Goal: Task Accomplishment & Management: Manage account settings

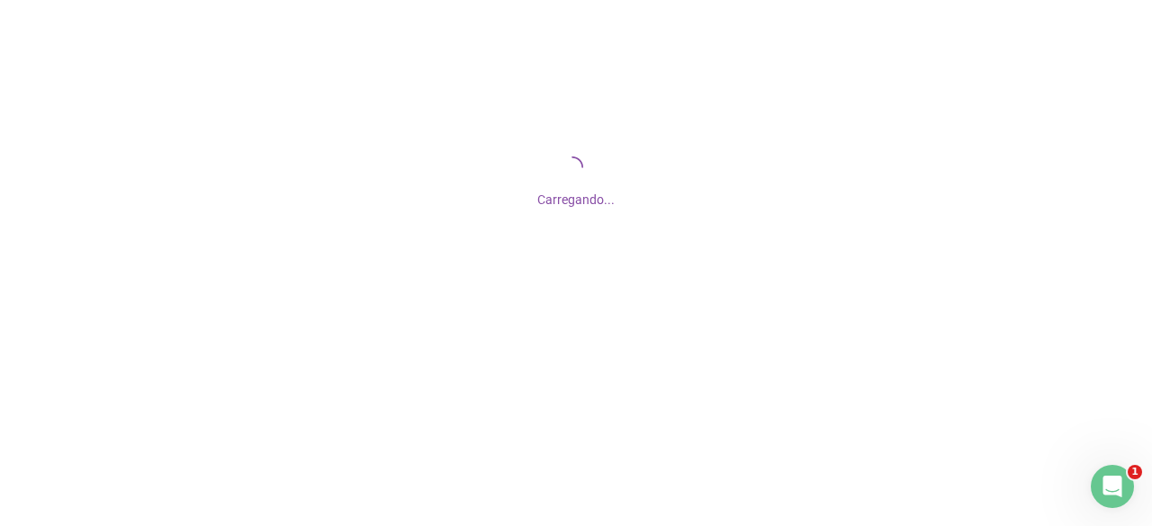
click at [484, 65] on div "Carregando..." at bounding box center [576, 180] width 1152 height 360
click at [340, 13] on div "Carregando..." at bounding box center [576, 180] width 1152 height 360
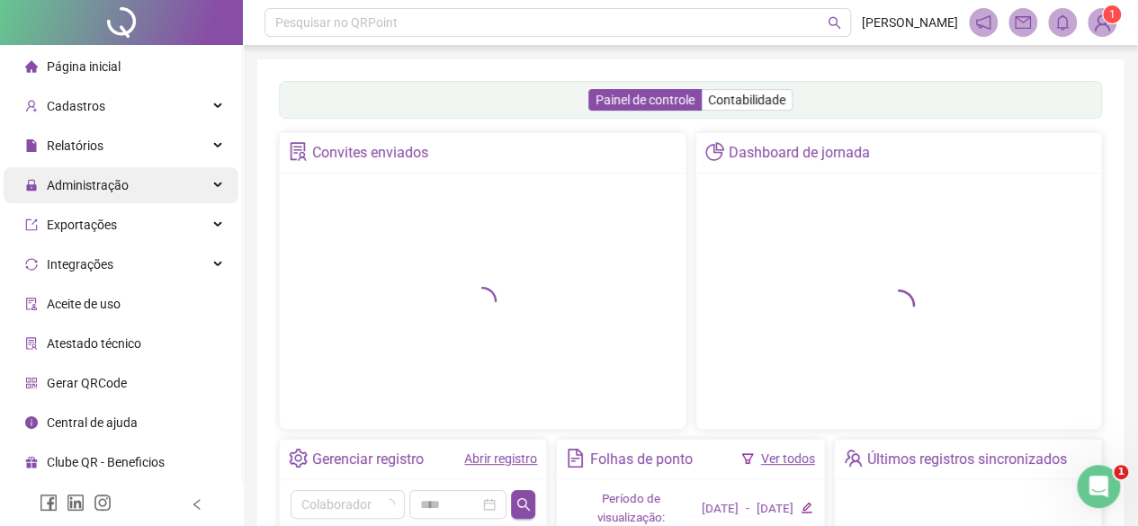
click at [83, 178] on span "Administração" at bounding box center [88, 185] width 82 height 14
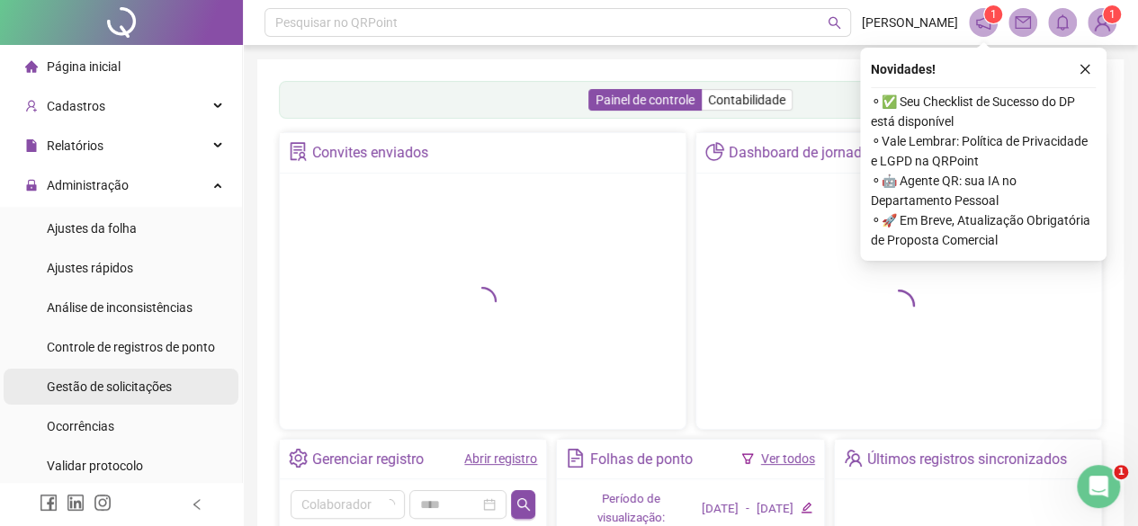
click at [91, 397] on div "Gestão de solicitações" at bounding box center [109, 387] width 125 height 36
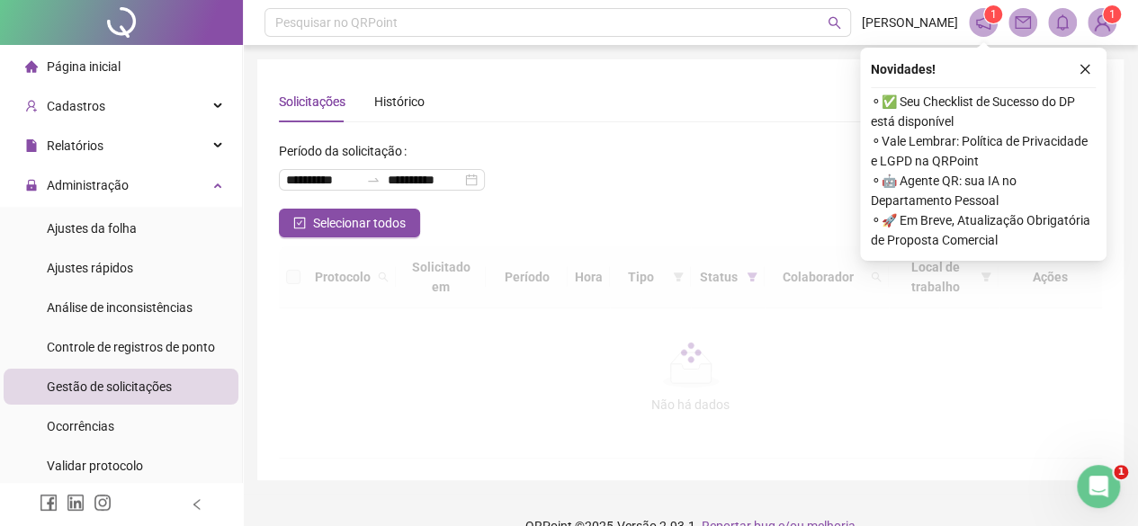
click at [1084, 77] on button "button" at bounding box center [1086, 69] width 22 height 22
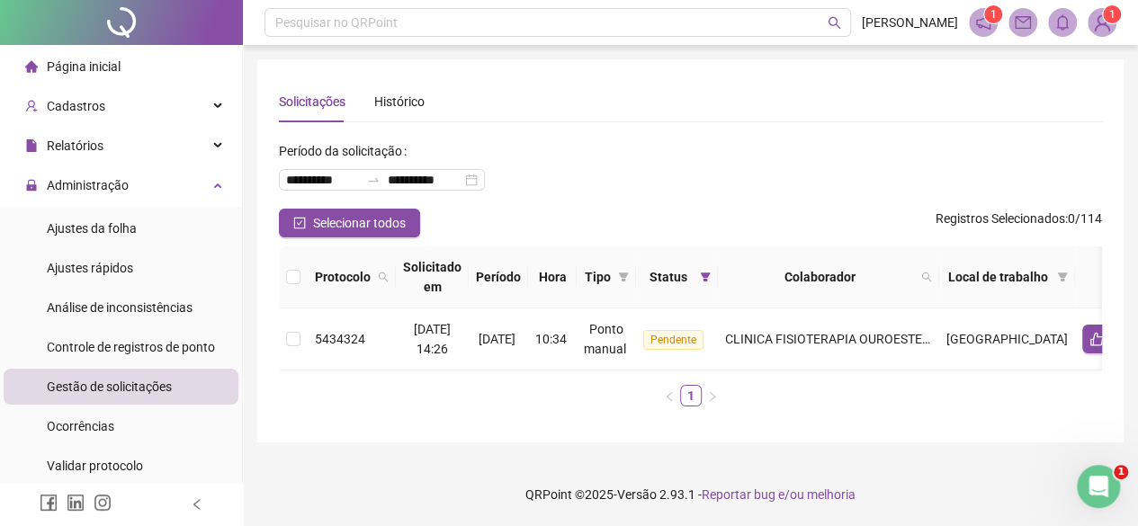
click at [74, 59] on span "Página inicial" at bounding box center [84, 66] width 74 height 14
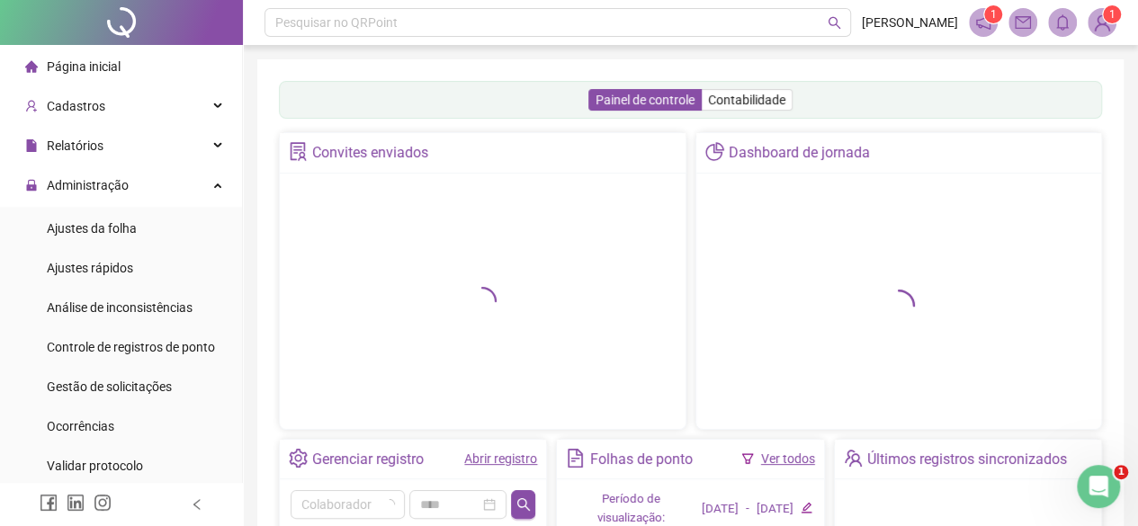
click at [512, 460] on link "Abrir registro" at bounding box center [500, 459] width 73 height 14
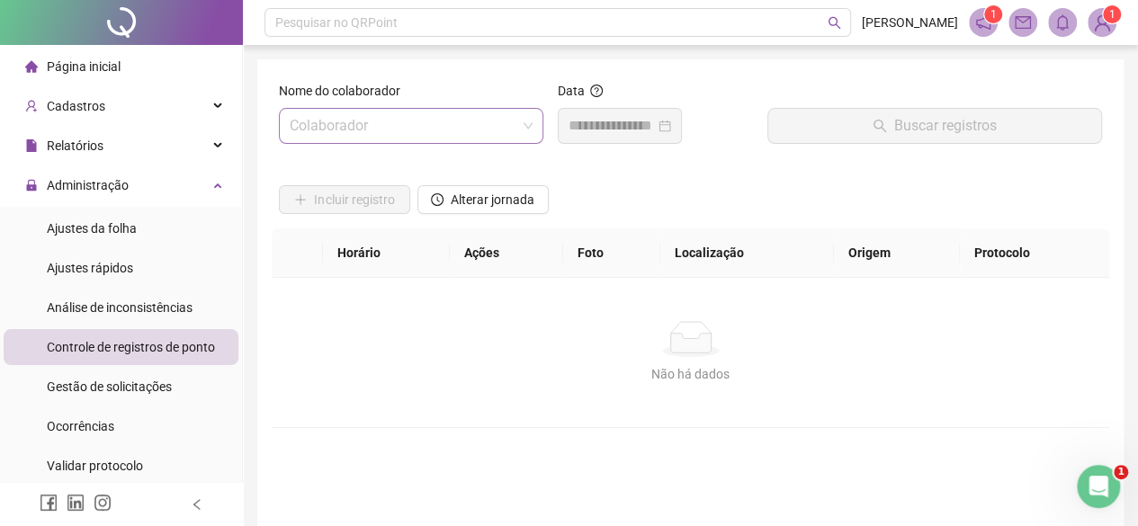
click at [405, 110] on input "search" at bounding box center [403, 126] width 227 height 34
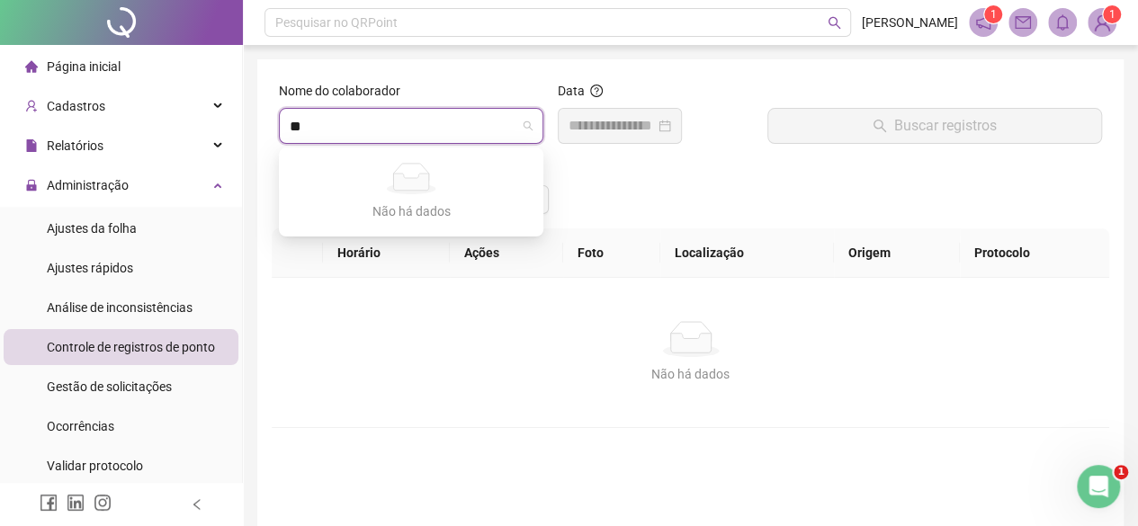
type input "*"
click at [625, 240] on th "Foto" at bounding box center [611, 253] width 97 height 49
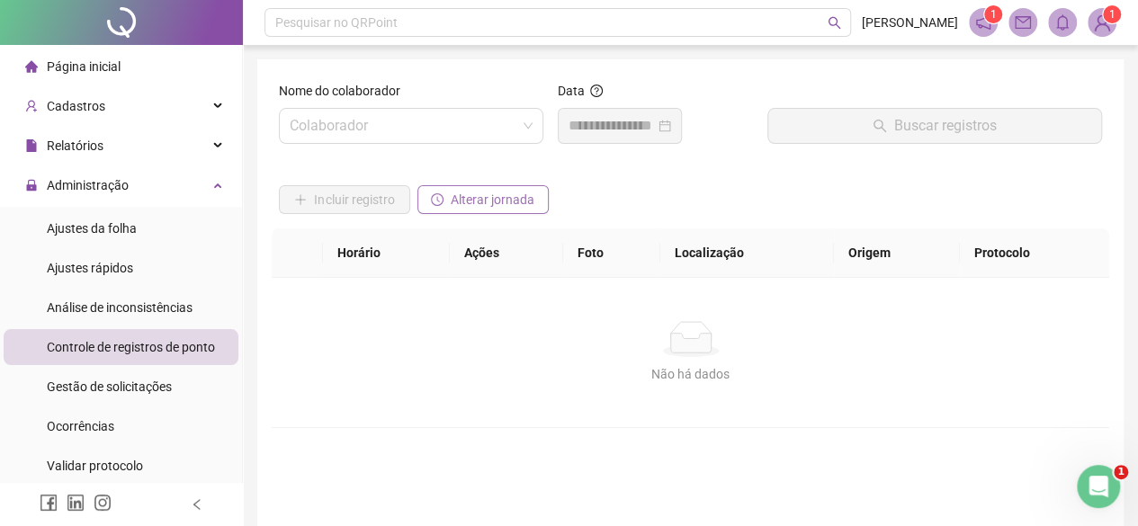
click at [491, 205] on span "Alterar jornada" at bounding box center [493, 200] width 84 height 20
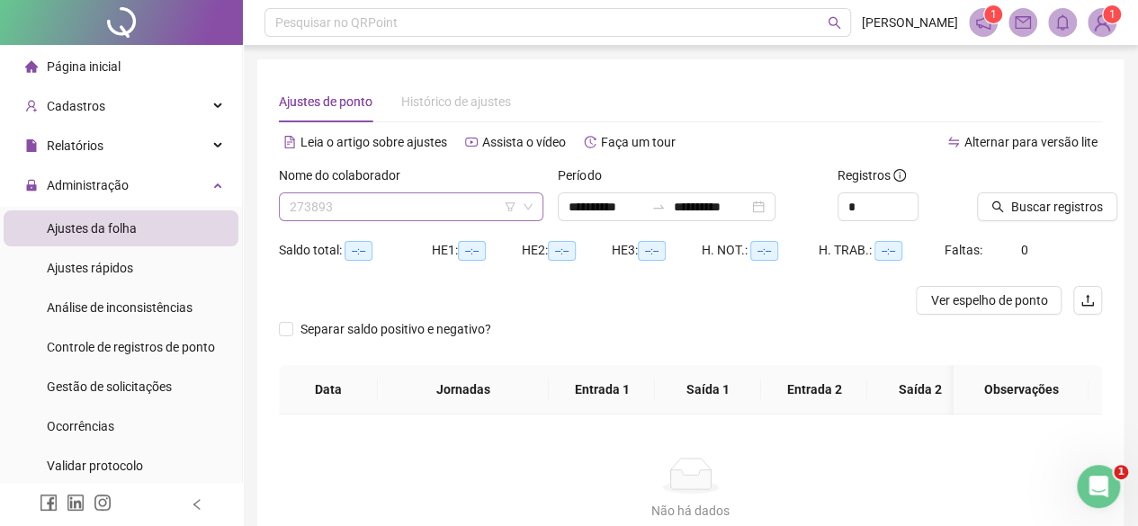
click at [429, 195] on span "273893" at bounding box center [411, 206] width 243 height 27
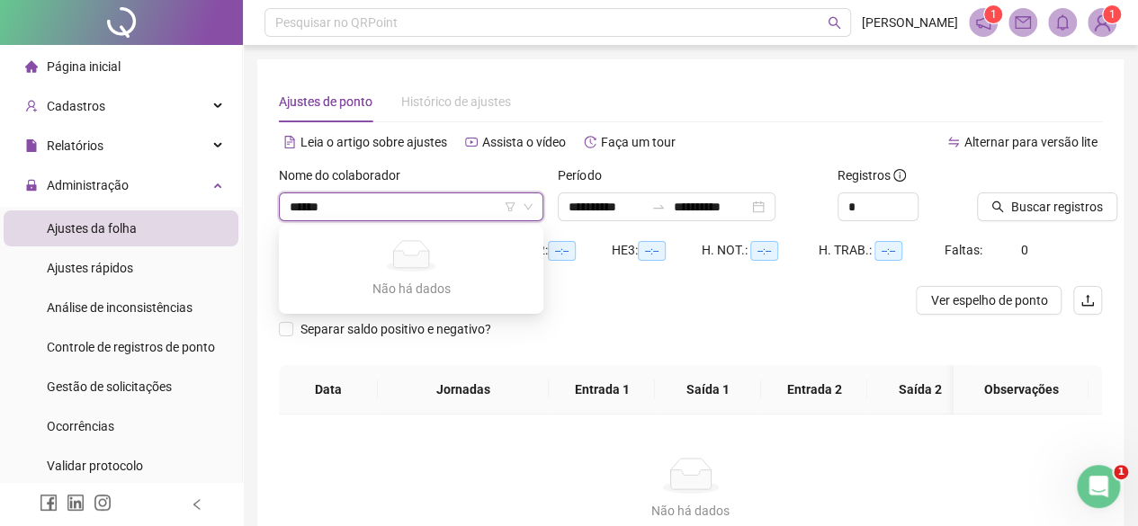
click at [486, 208] on input "******" at bounding box center [403, 206] width 227 height 27
type input "******"
click at [704, 312] on div at bounding box center [587, 300] width 617 height 29
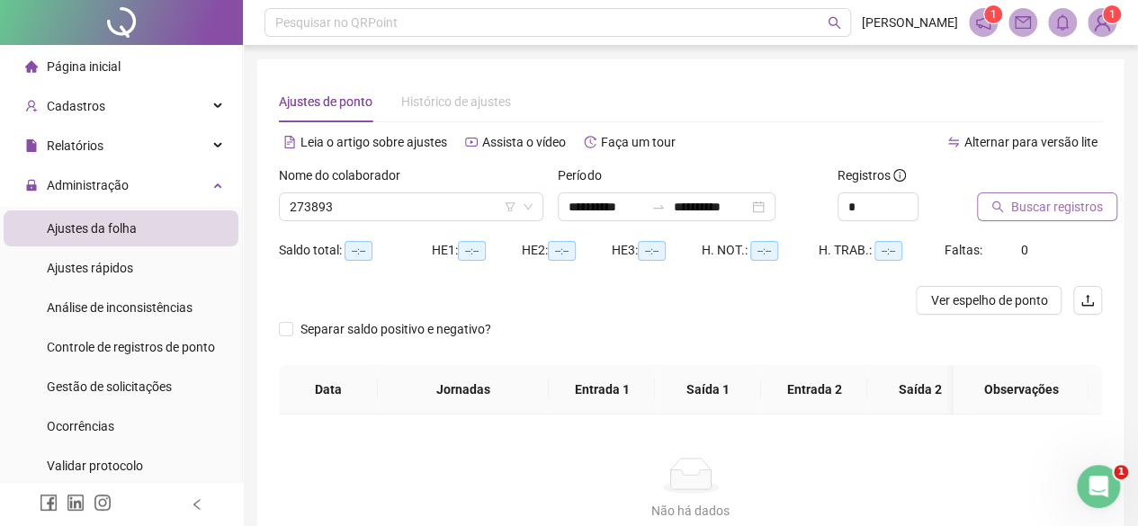
click at [984, 204] on button "Buscar registros" at bounding box center [1047, 207] width 140 height 29
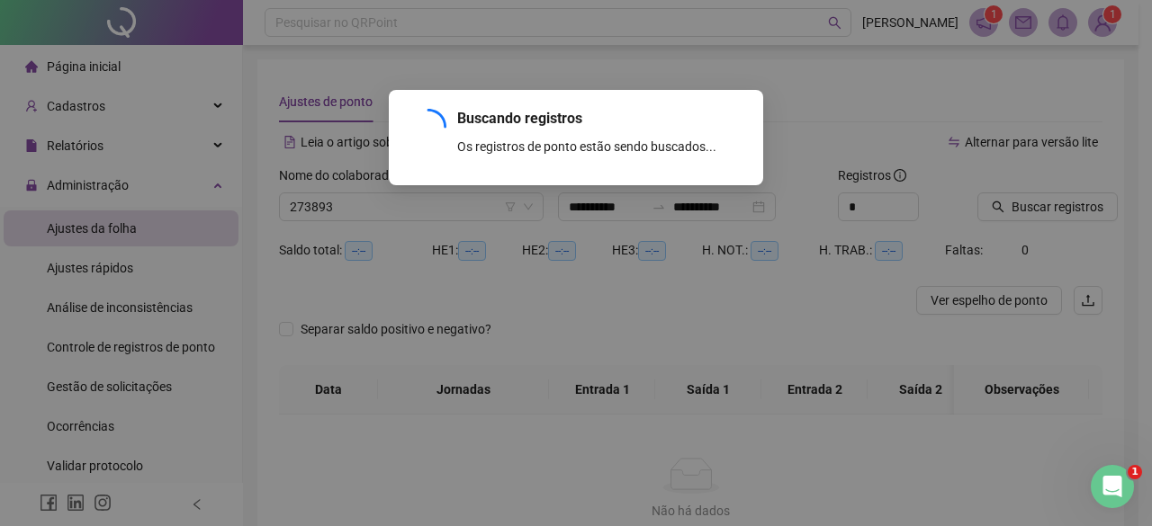
click at [618, 233] on div "Buscando registros Os registros de ponto estão sendo buscados... OK" at bounding box center [576, 263] width 1152 height 526
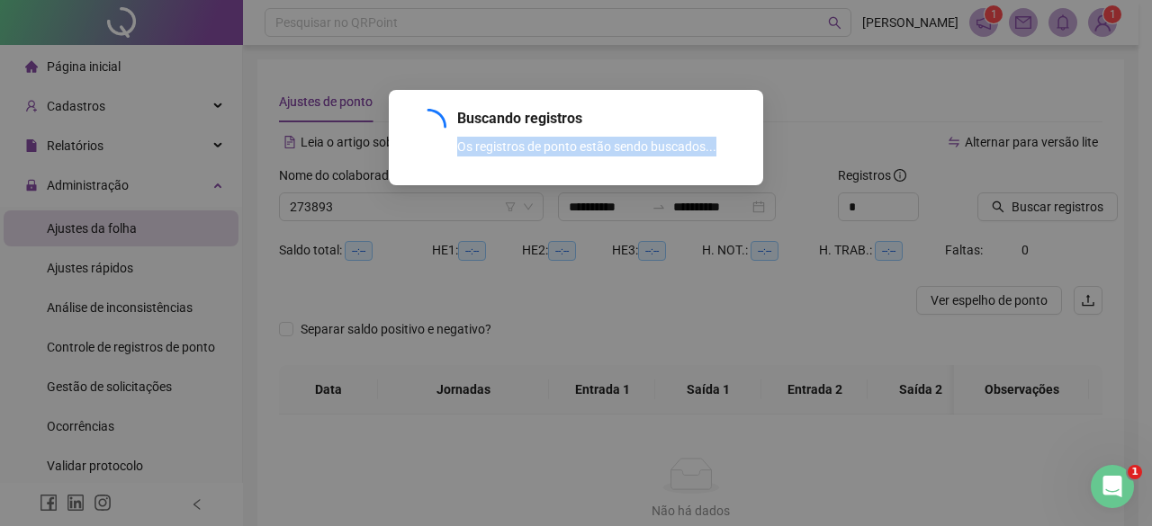
click at [618, 233] on div "Buscando registros Os registros de ponto estão sendo buscados... OK" at bounding box center [576, 263] width 1152 height 526
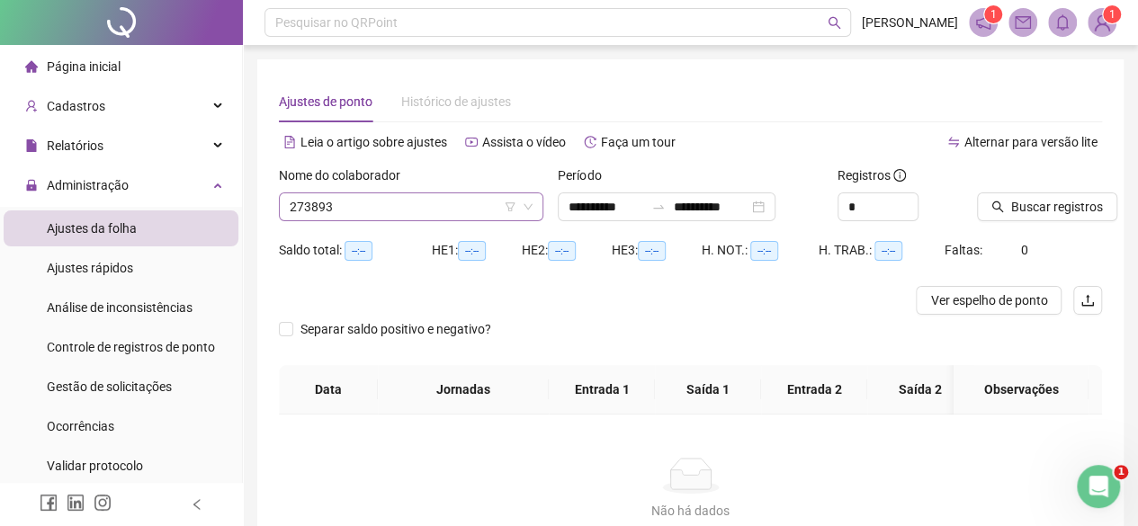
click at [427, 218] on span "273893" at bounding box center [411, 206] width 243 height 27
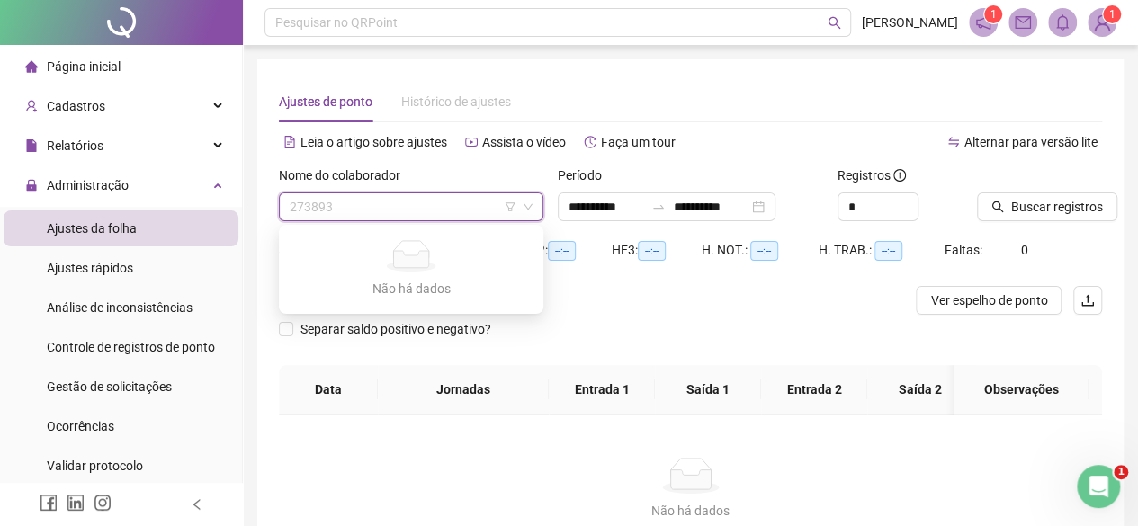
click at [427, 218] on span "273893" at bounding box center [411, 206] width 243 height 27
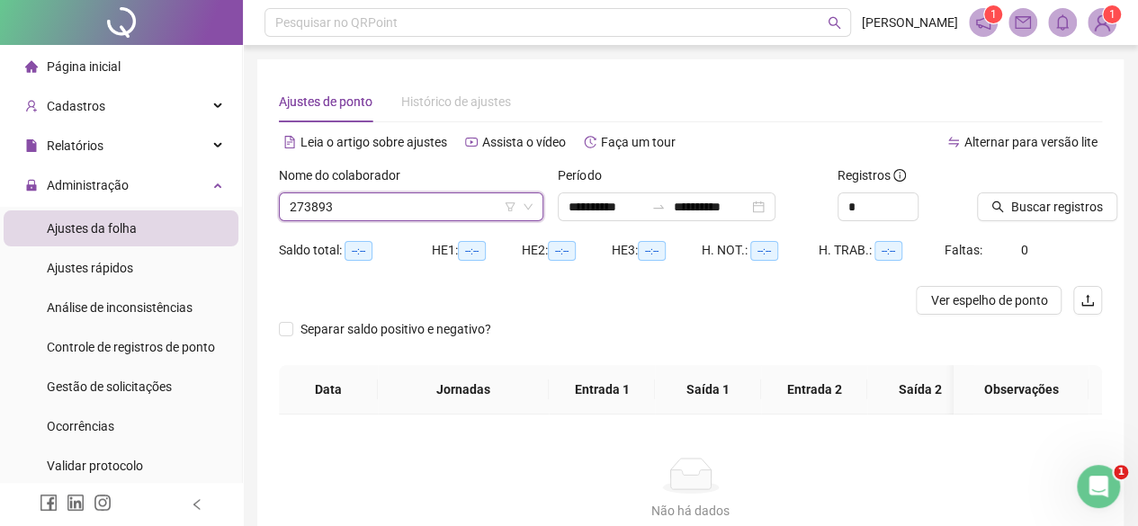
drag, startPoint x: 488, startPoint y: 218, endPoint x: 479, endPoint y: 220, distance: 9.4
click at [479, 220] on span "273893" at bounding box center [411, 206] width 243 height 27
click at [416, 219] on span "273893" at bounding box center [411, 206] width 243 height 27
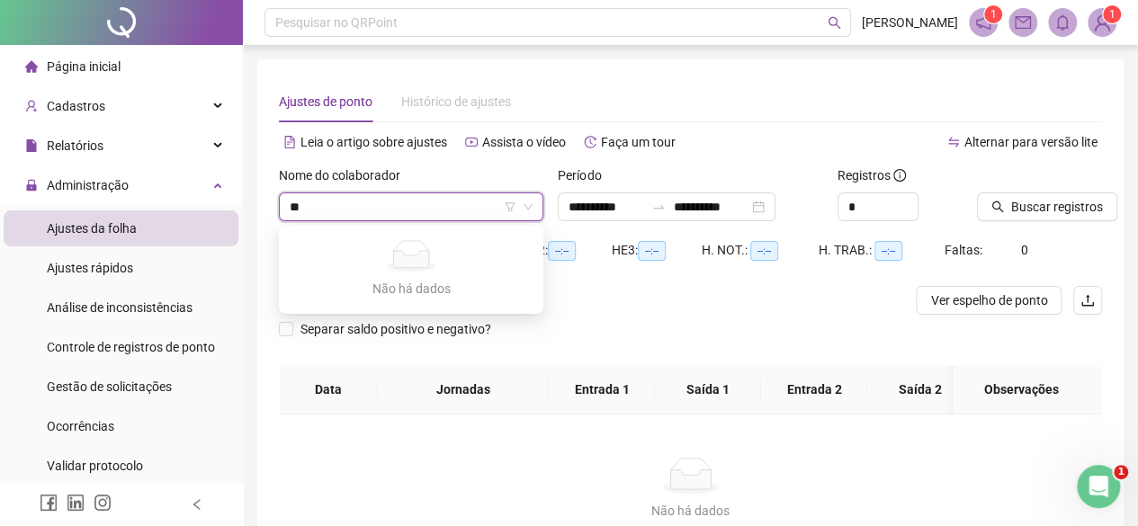
type input "*"
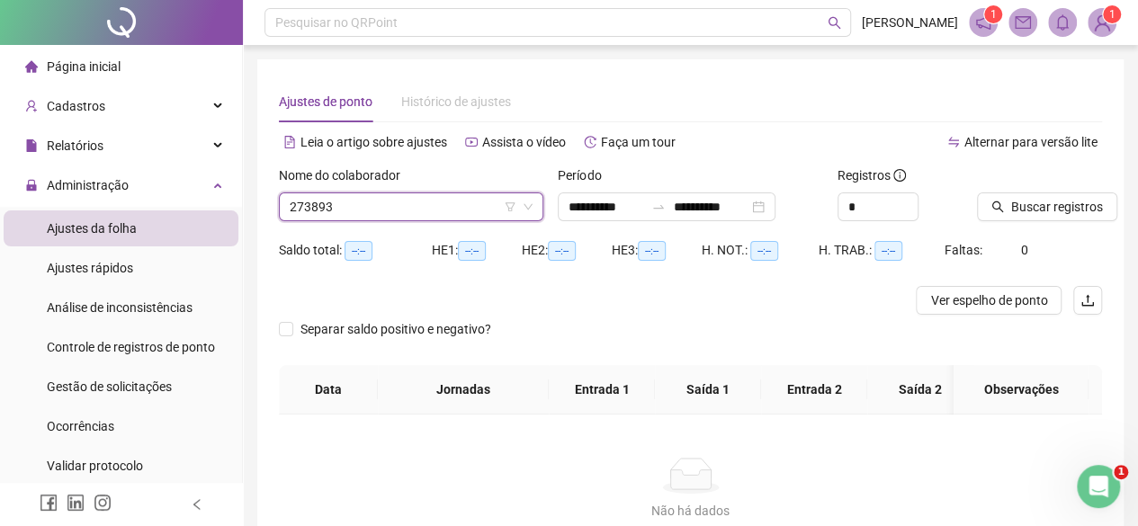
click at [550, 294] on div at bounding box center [587, 300] width 617 height 29
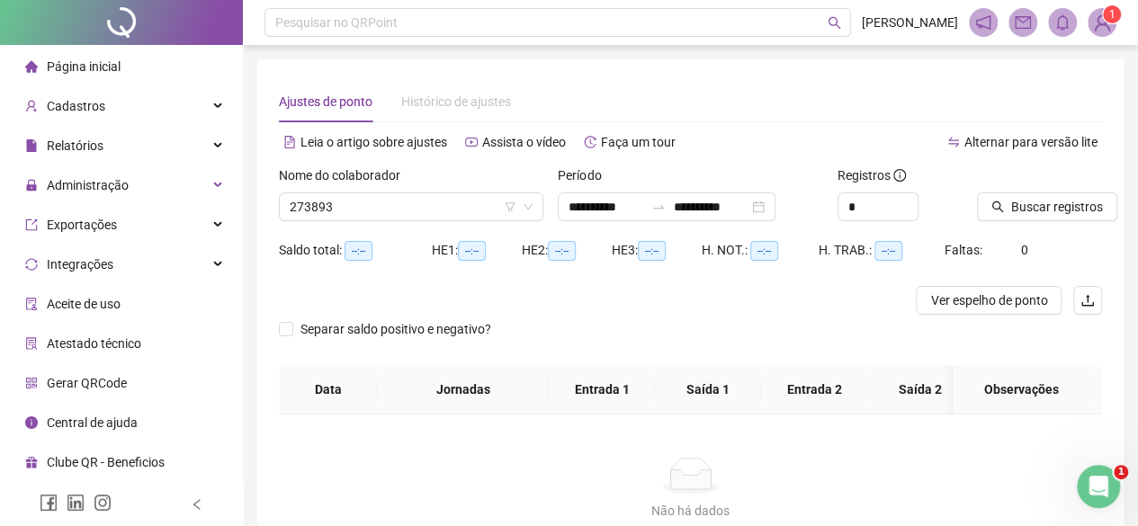
type input "**********"
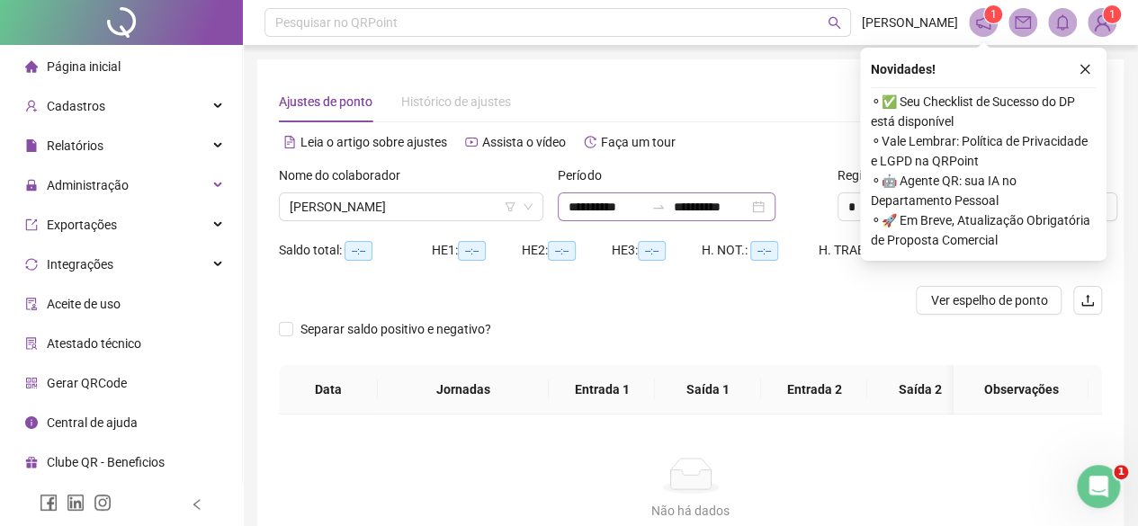
click at [625, 193] on div "**********" at bounding box center [667, 207] width 218 height 29
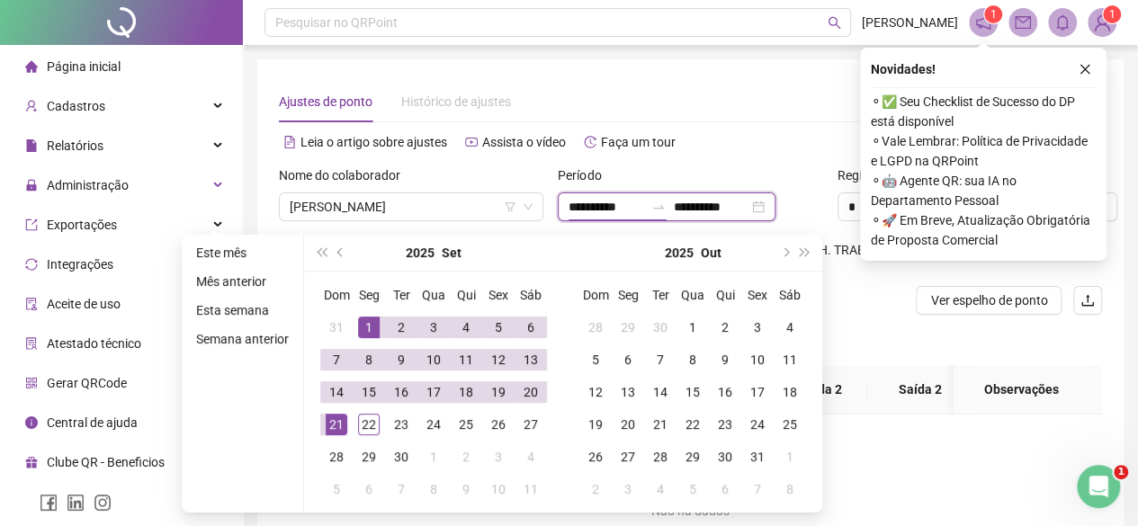
click at [618, 204] on input "**********" at bounding box center [607, 207] width 76 height 20
click at [353, 244] on div "2025 Set" at bounding box center [434, 253] width 164 height 36
click at [340, 249] on span "prev-year" at bounding box center [341, 252] width 9 height 9
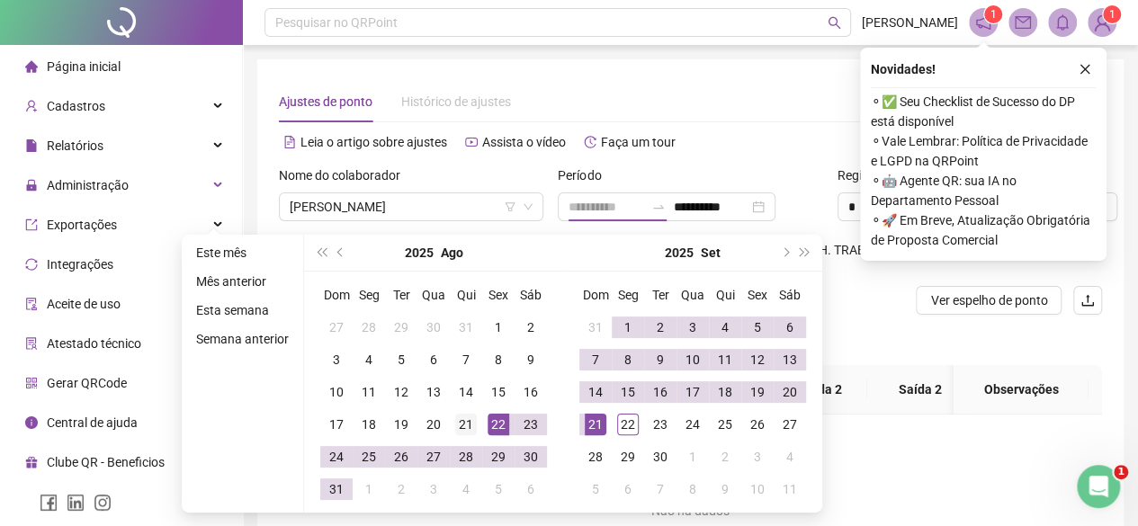
type input "**********"
click at [473, 417] on div "21" at bounding box center [466, 425] width 22 height 22
click at [594, 412] on td "21" at bounding box center [596, 425] width 32 height 32
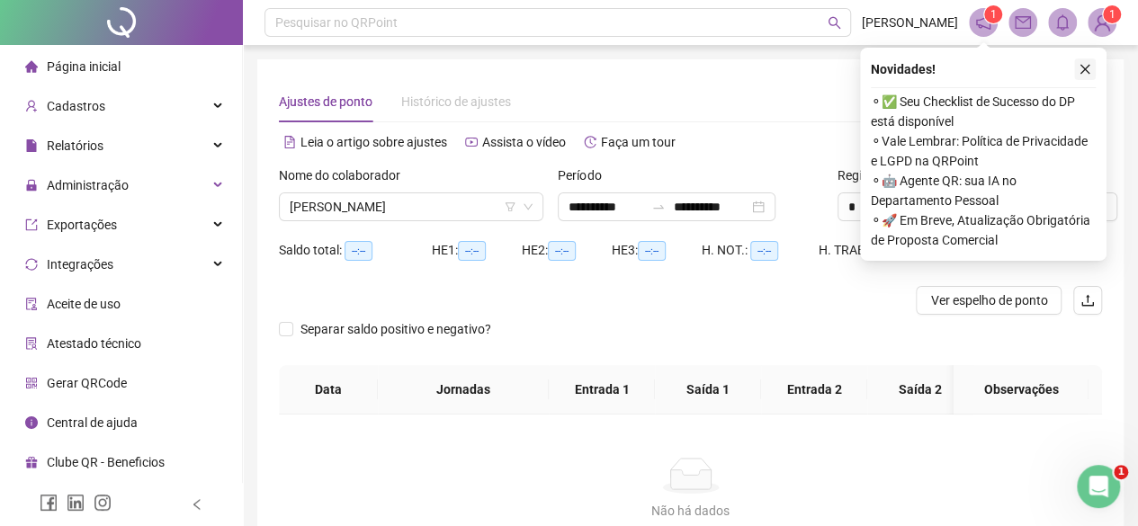
click at [1084, 63] on icon "close" at bounding box center [1085, 69] width 13 height 13
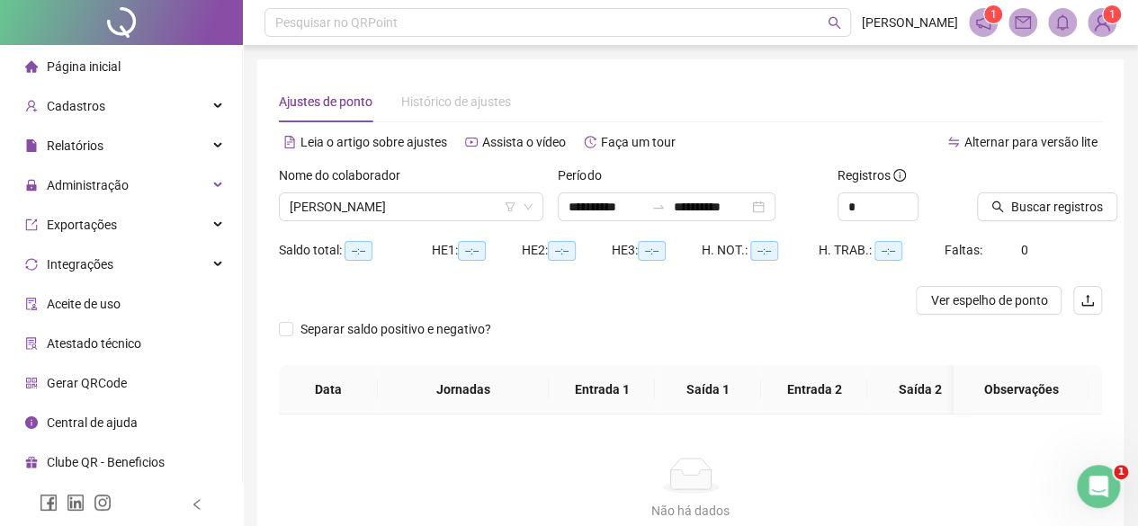
click at [776, 221] on div "**********" at bounding box center [690, 201] width 279 height 70
click at [749, 210] on input "**********" at bounding box center [711, 207] width 76 height 20
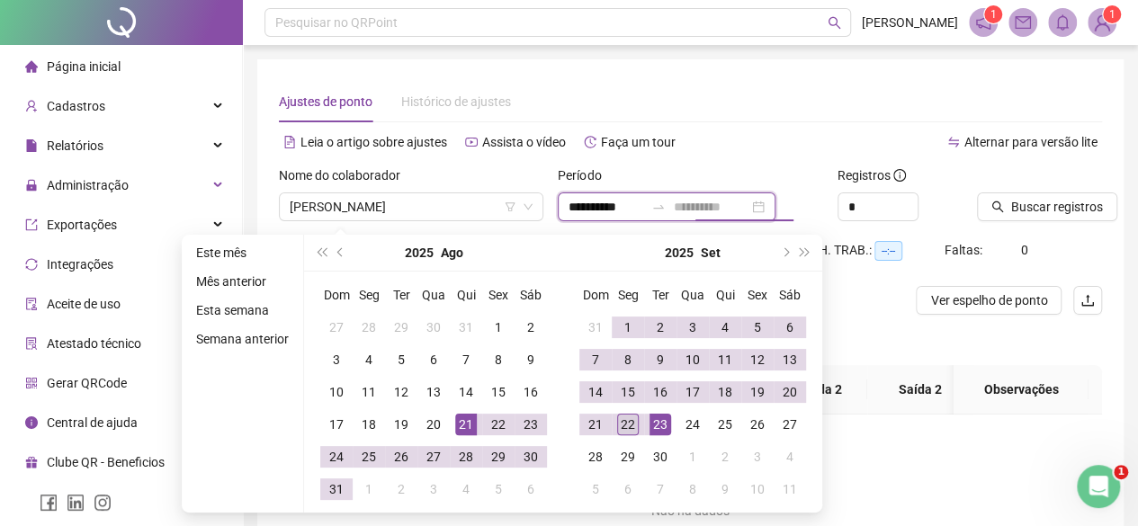
type input "**********"
click at [630, 422] on div "22" at bounding box center [628, 425] width 22 height 22
type input "**********"
click at [1053, 211] on span "Buscar registros" at bounding box center [1058, 207] width 92 height 20
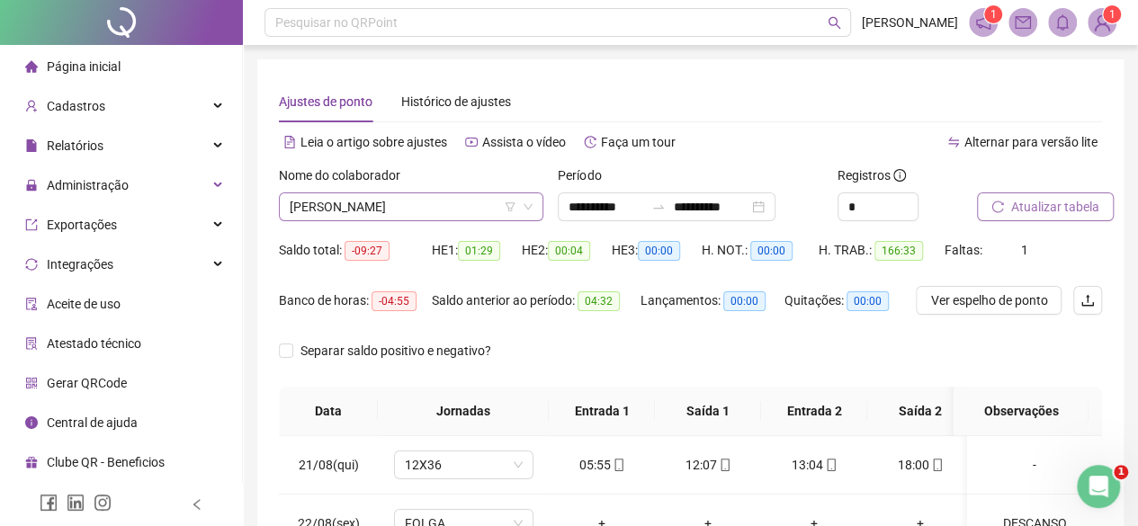
click at [411, 211] on span "ADENICE PEREIRA DE SOUZA GONZAGA" at bounding box center [411, 206] width 243 height 27
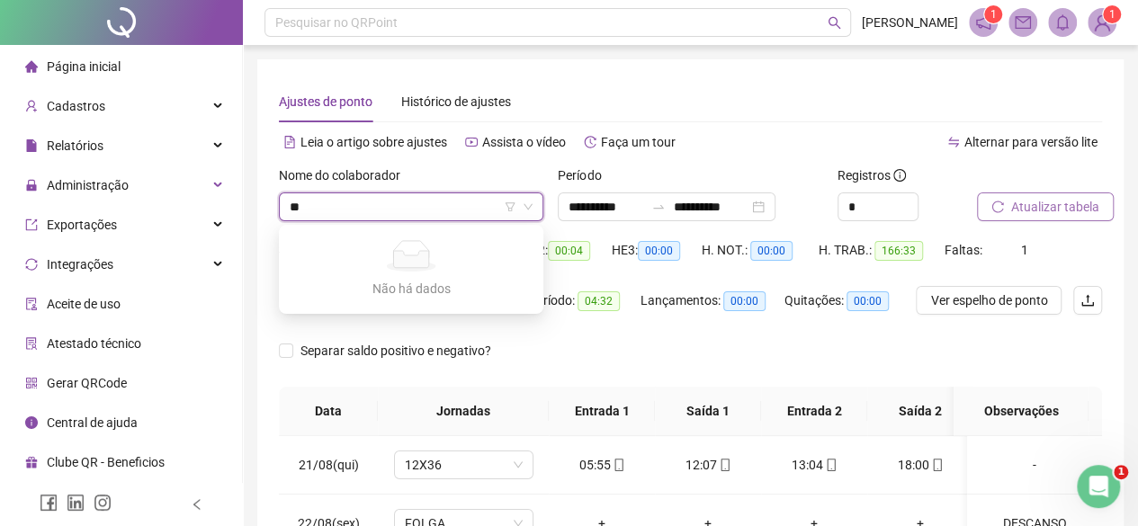
type input "*"
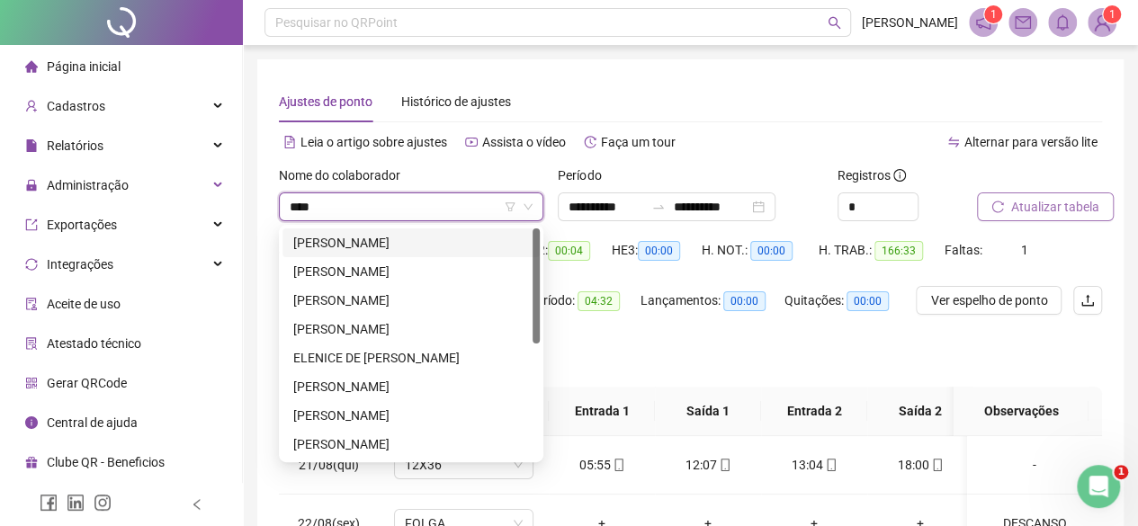
type input "*****"
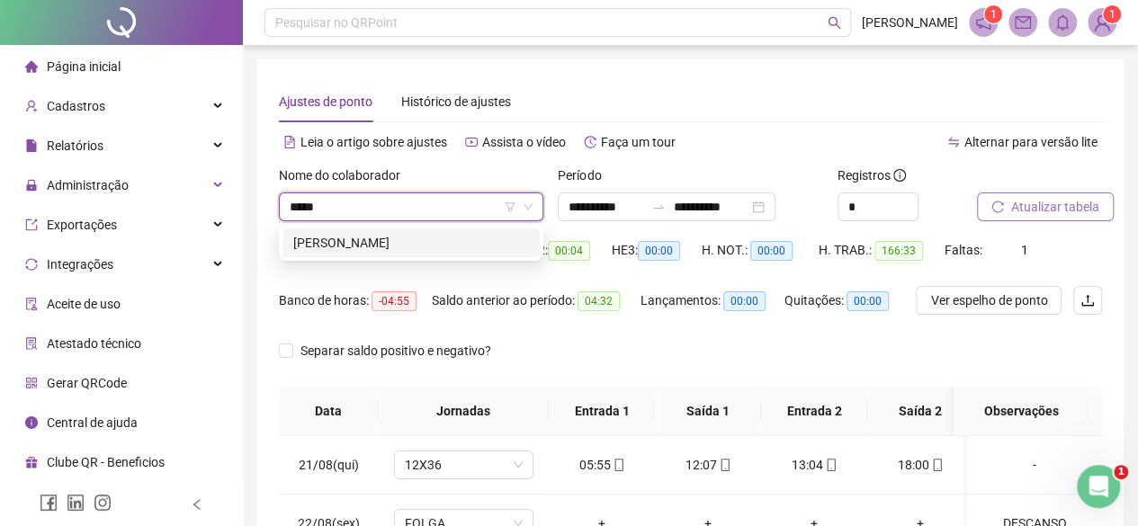
click at [433, 252] on div "MARCOS FREITAS BRITO" at bounding box center [411, 243] width 236 height 20
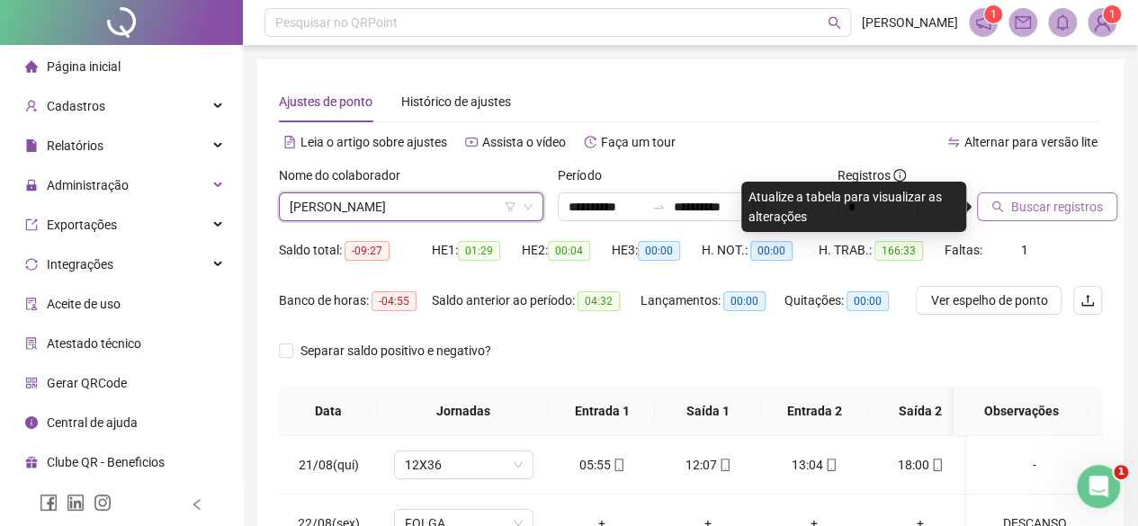
click at [1083, 202] on span "Buscar registros" at bounding box center [1058, 207] width 92 height 20
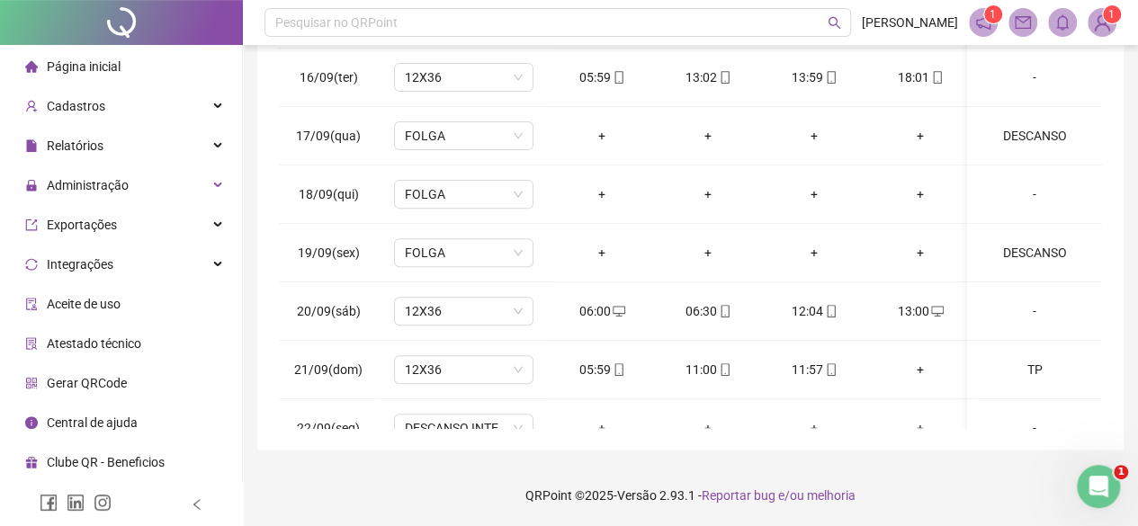
scroll to position [328, 0]
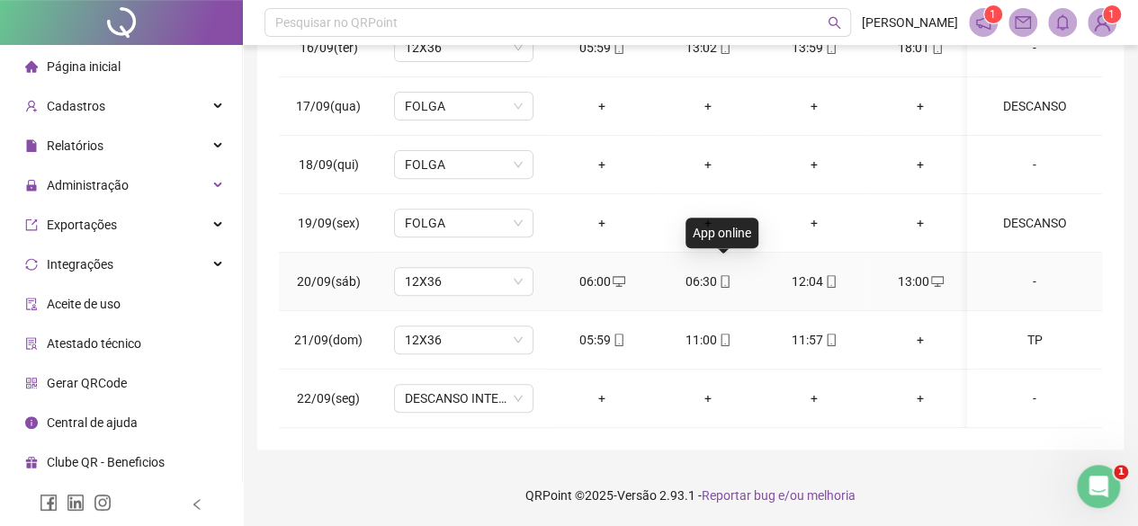
click at [719, 275] on icon "mobile" at bounding box center [725, 281] width 13 height 13
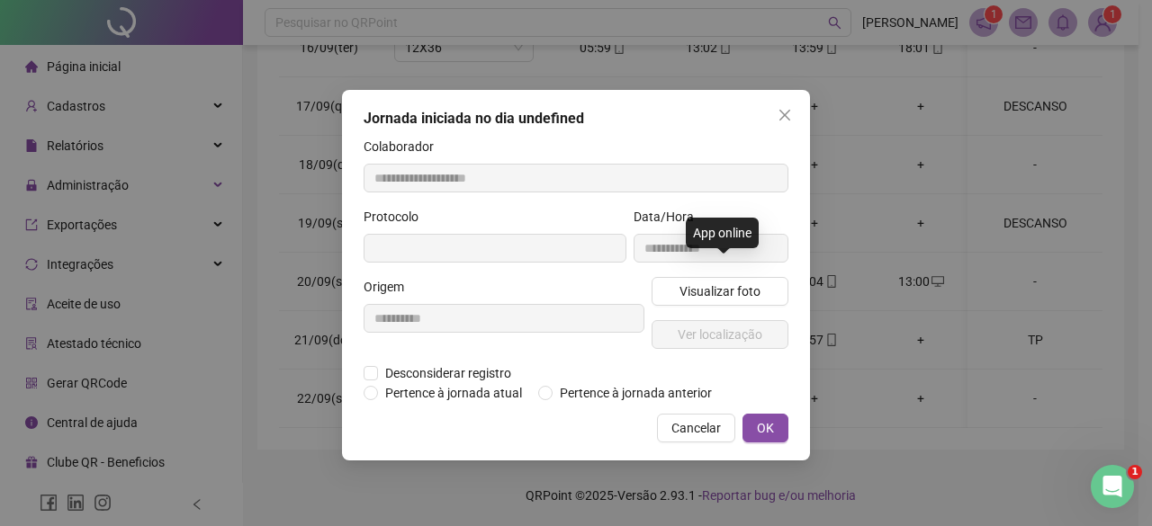
type input "**********"
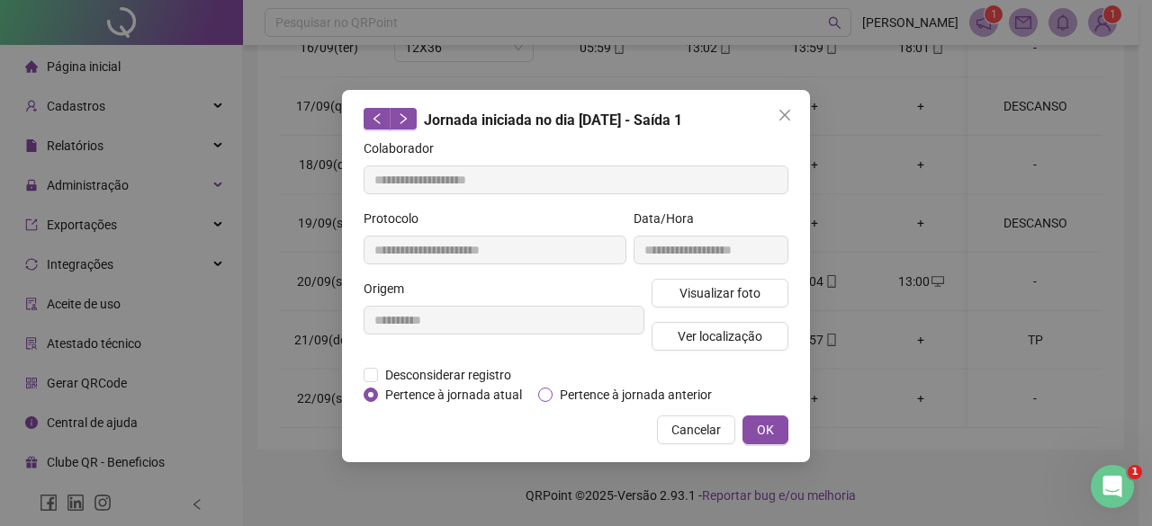
click at [628, 401] on span "Pertence à jornada anterior" at bounding box center [636, 395] width 166 height 20
click at [381, 372] on span "Desconsiderar registro" at bounding box center [448, 375] width 140 height 20
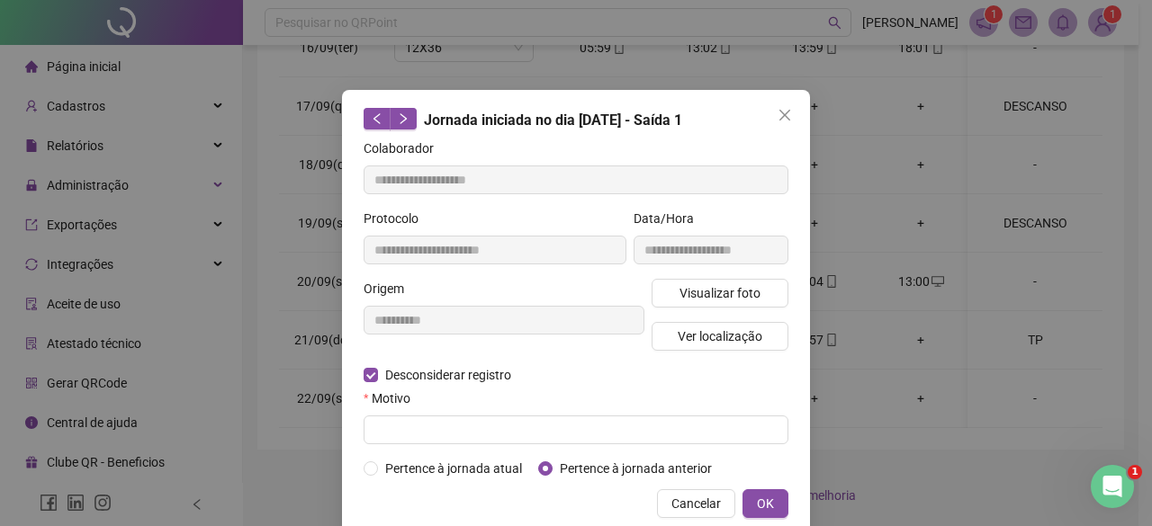
click at [390, 410] on div "Motivo" at bounding box center [576, 402] width 425 height 27
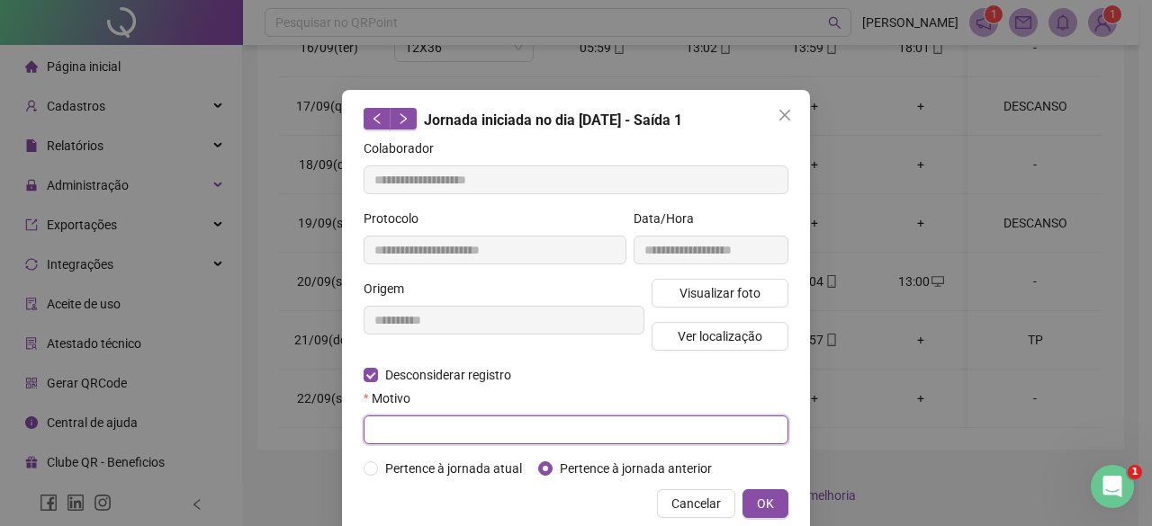
click at [400, 420] on input "text" at bounding box center [576, 430] width 425 height 29
type input "*"
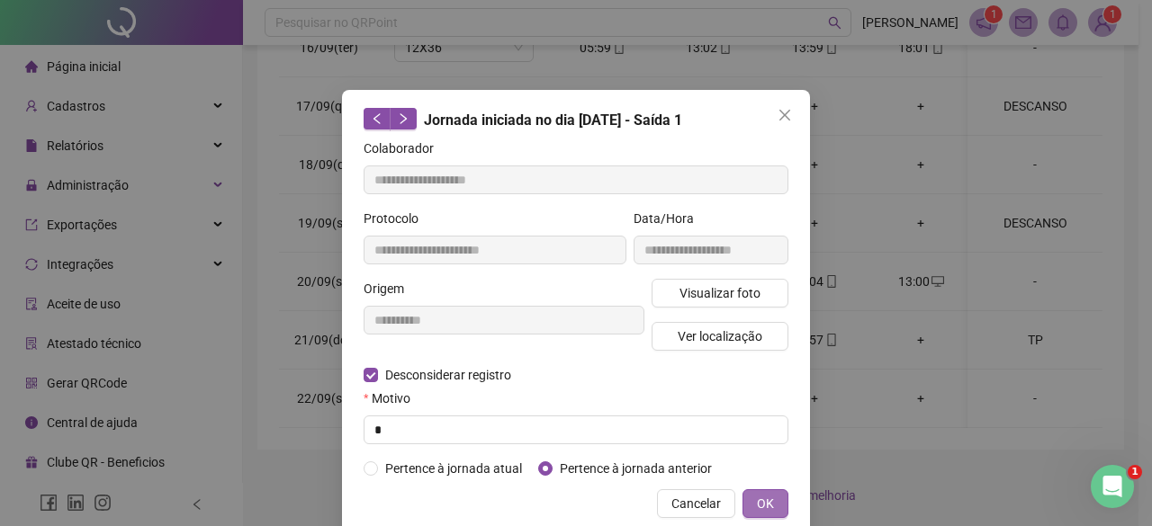
click at [771, 503] on button "OK" at bounding box center [765, 504] width 46 height 29
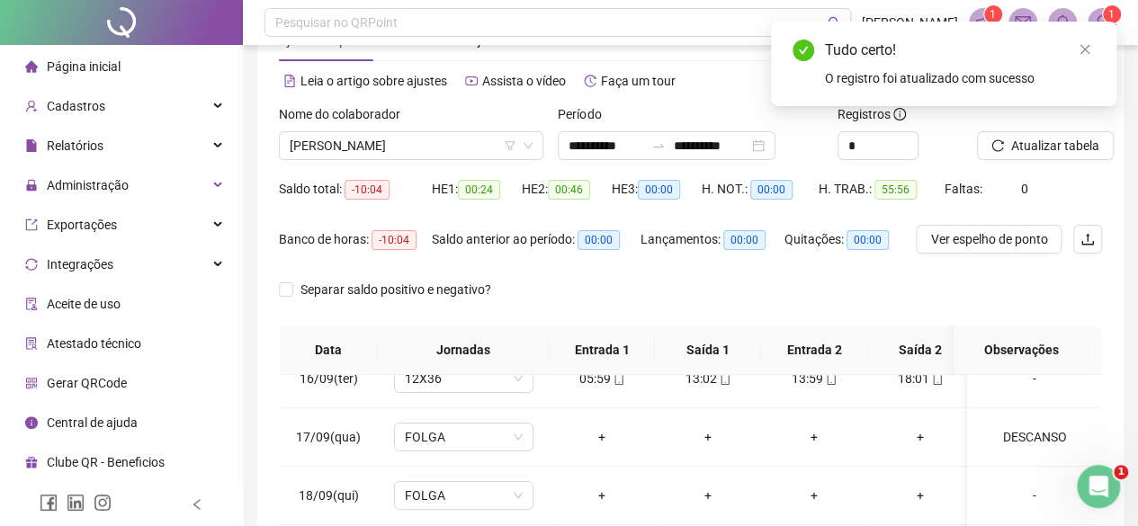
scroll to position [32, 0]
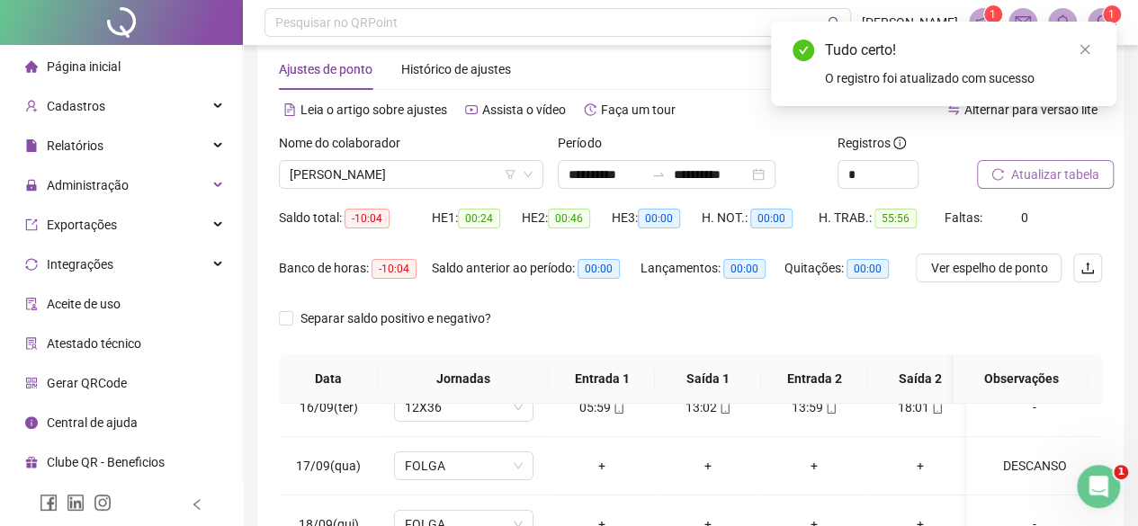
click at [1004, 160] on button "Atualizar tabela" at bounding box center [1045, 174] width 137 height 29
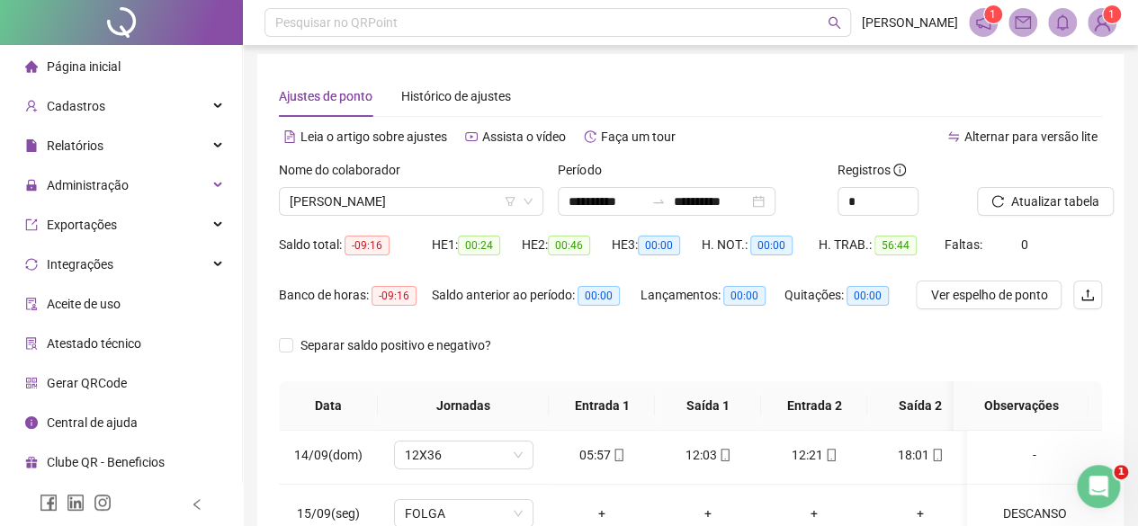
scroll to position [0, 0]
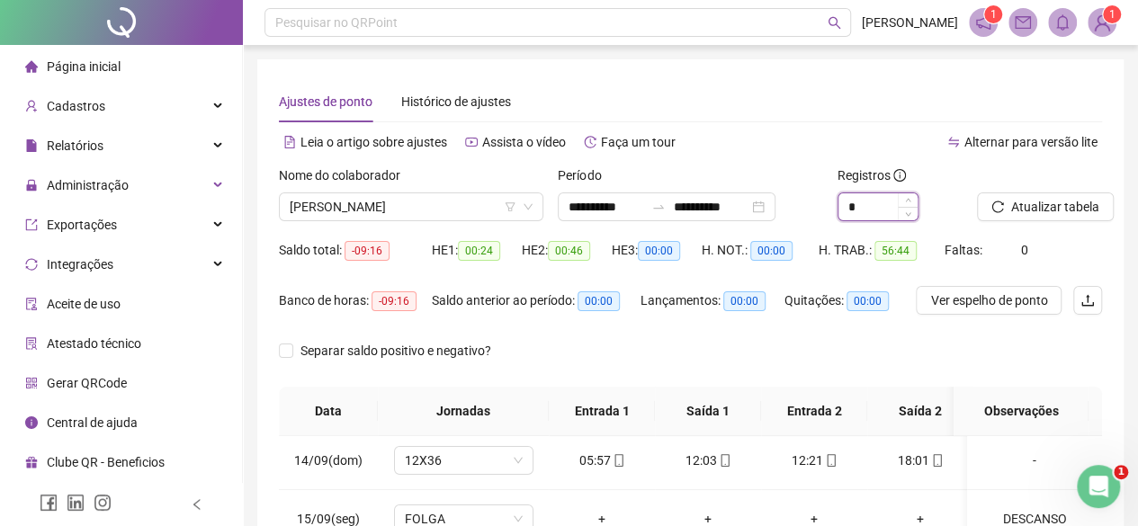
click at [863, 207] on input "*" at bounding box center [878, 206] width 79 height 27
click at [913, 200] on span "Increase Value" at bounding box center [908, 201] width 20 height 16
type input "*"
click at [911, 220] on span "Decrease Value" at bounding box center [908, 212] width 20 height 16
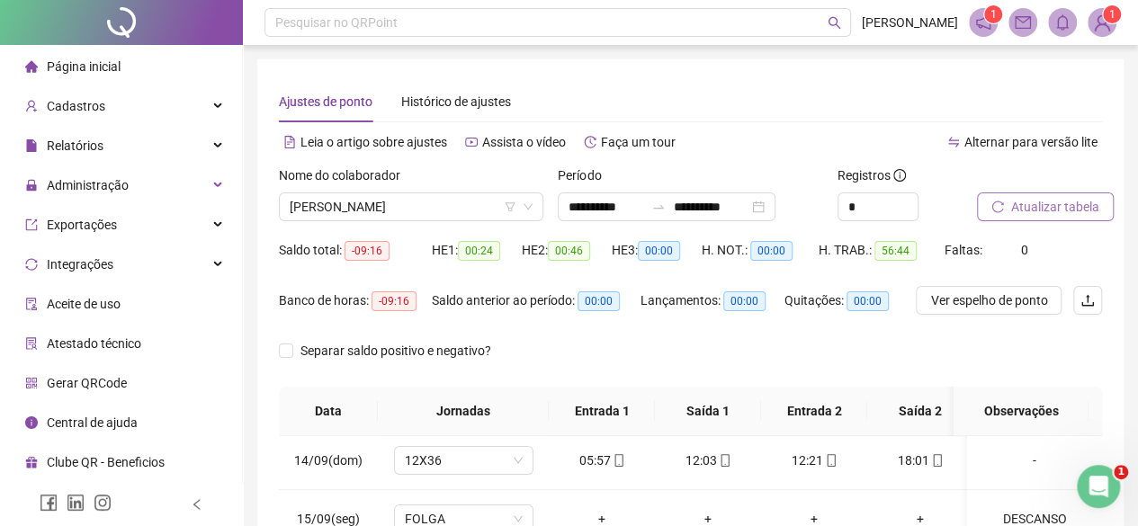
click at [1046, 209] on span "Atualizar tabela" at bounding box center [1056, 207] width 88 height 20
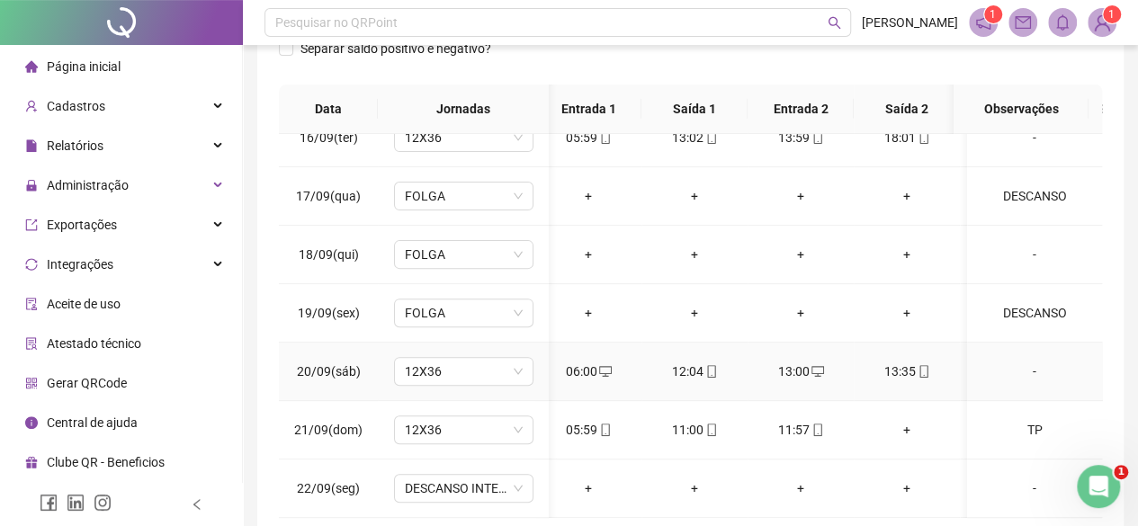
click at [903, 362] on div "13:35" at bounding box center [906, 372] width 77 height 20
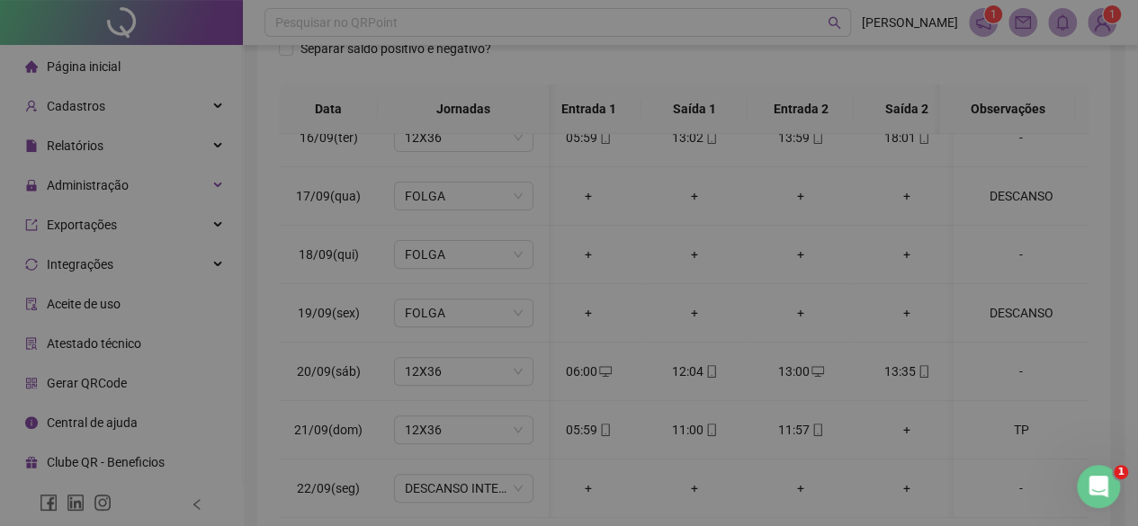
type input "**********"
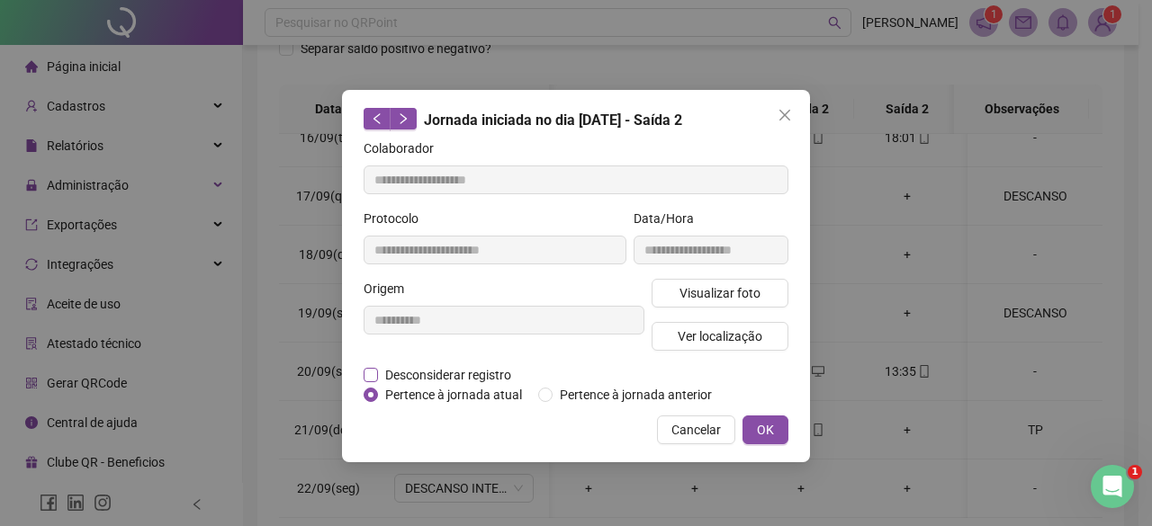
click at [437, 379] on span "Desconsiderar registro" at bounding box center [448, 375] width 140 height 20
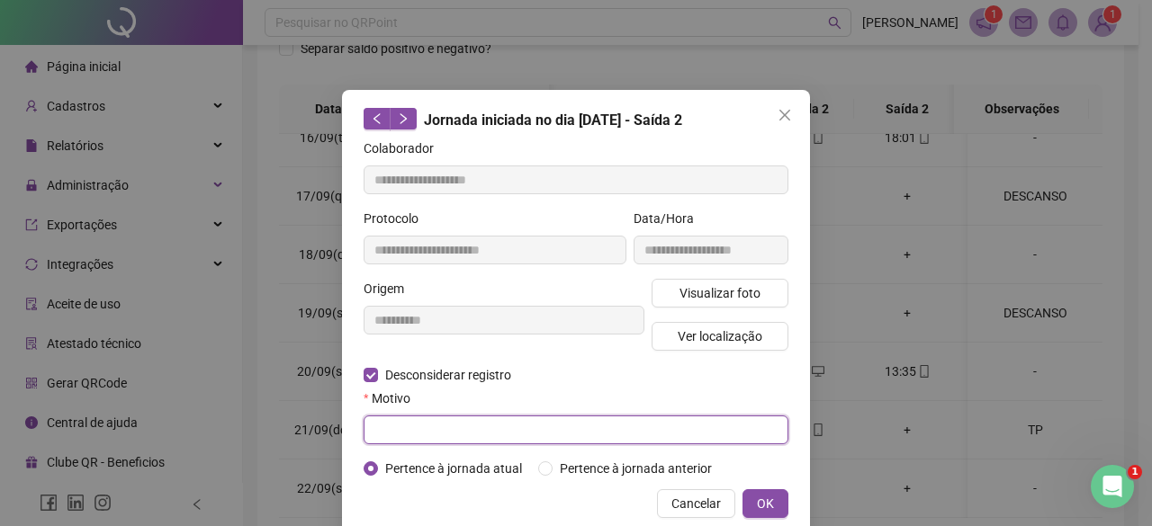
click at [412, 418] on input "text" at bounding box center [576, 430] width 425 height 29
type input "*"
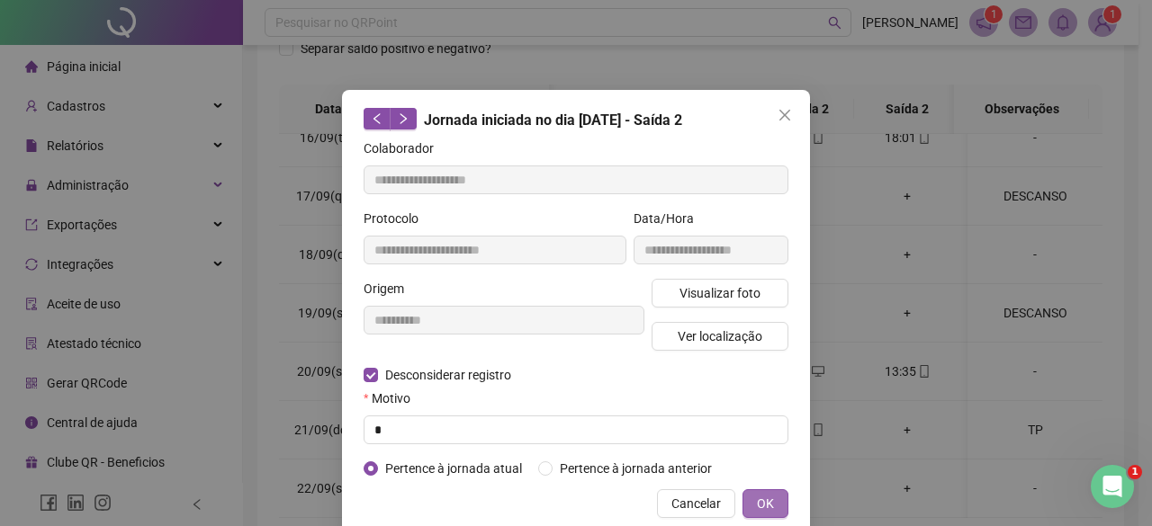
click at [758, 499] on span "OK" at bounding box center [765, 504] width 17 height 20
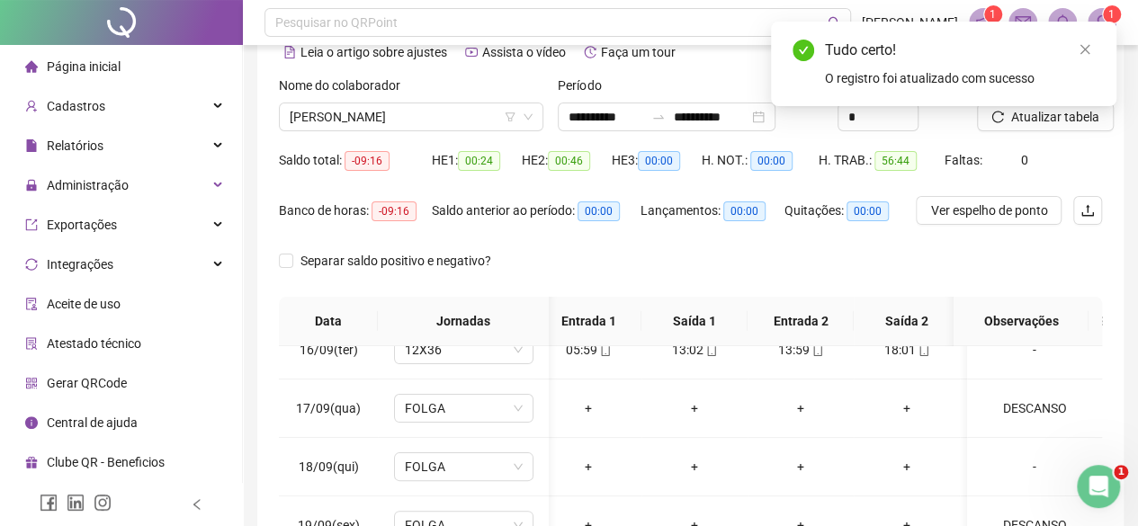
click at [1014, 106] on div "Tudo certo! O registro foi atualizado com sucesso" at bounding box center [944, 64] width 346 height 85
drag, startPoint x: 1044, startPoint y: 131, endPoint x: 1030, endPoint y: 127, distance: 14.2
click at [1043, 131] on div "Atualizar tabela" at bounding box center [1039, 111] width 139 height 70
click at [1005, 106] on div "Tudo certo! O registro foi atualizado com sucesso" at bounding box center [944, 64] width 346 height 85
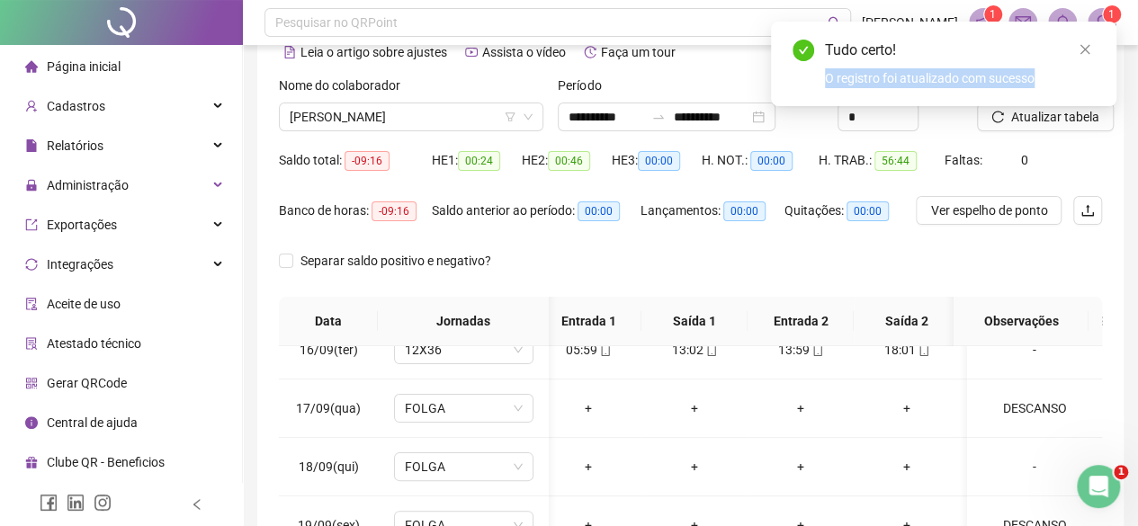
click at [1005, 106] on div "Tudo certo! O registro foi atualizado com sucesso" at bounding box center [944, 64] width 346 height 85
click at [1085, 44] on icon "close" at bounding box center [1085, 49] width 13 height 13
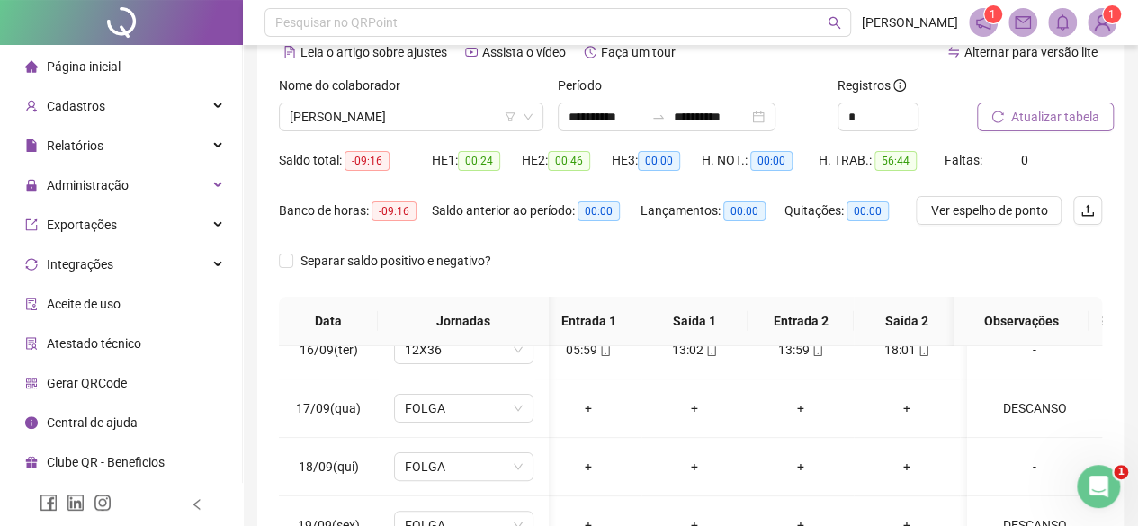
click at [1047, 122] on span "Atualizar tabela" at bounding box center [1056, 117] width 88 height 20
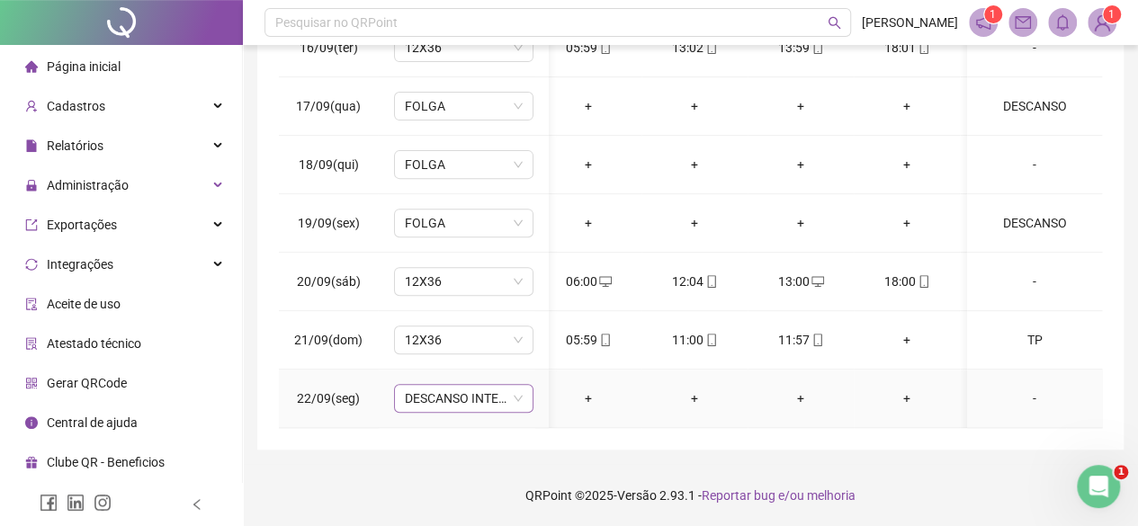
click at [450, 398] on div "DESCANSO INTER-JORNADA" at bounding box center [463, 398] width 139 height 29
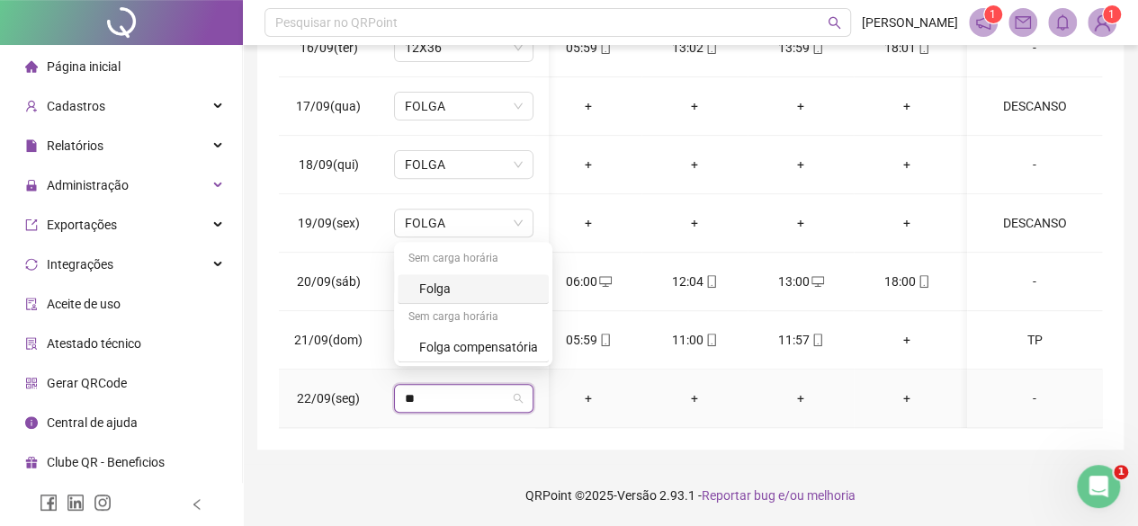
type input "***"
click at [419, 300] on div "Folga" at bounding box center [473, 289] width 151 height 30
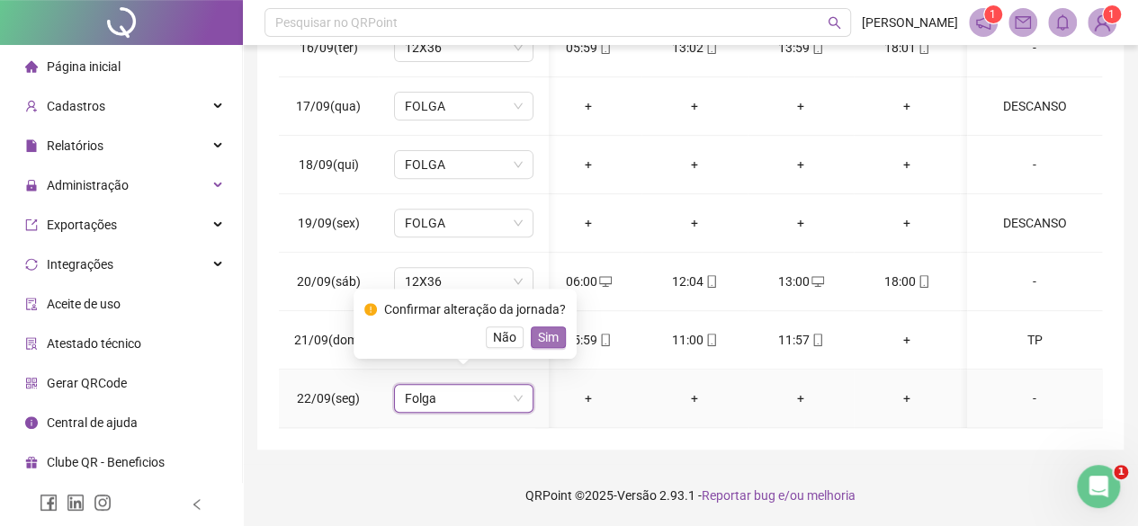
click at [549, 332] on span "Sim" at bounding box center [548, 338] width 21 height 20
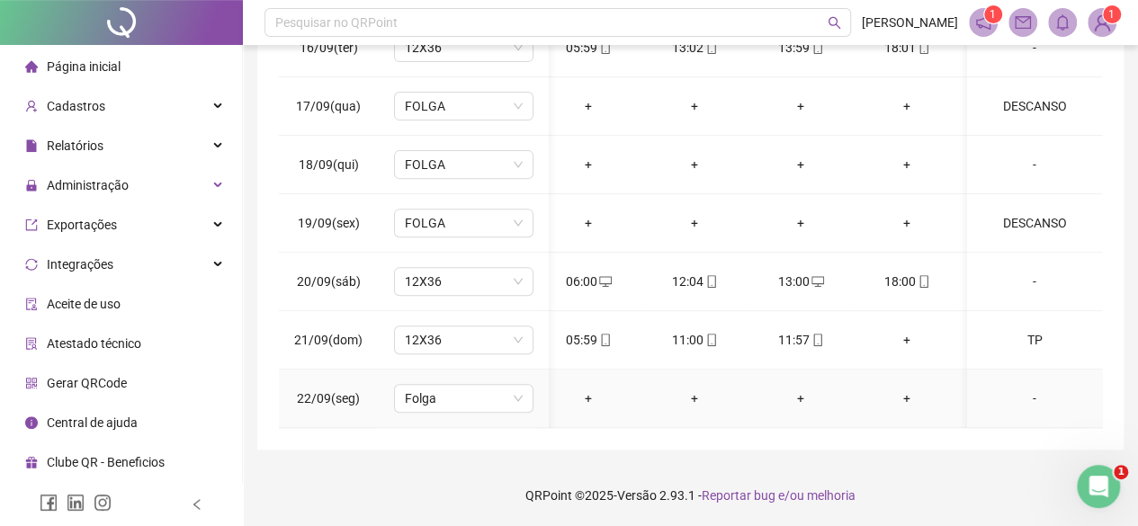
click at [1018, 389] on div "-" at bounding box center [1035, 399] width 106 height 20
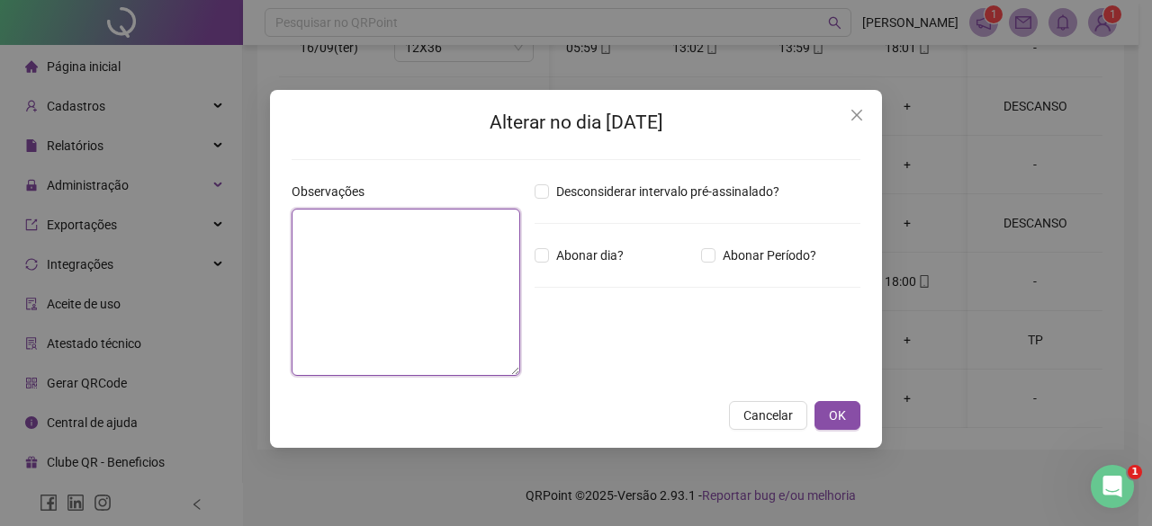
click at [351, 272] on textarea at bounding box center [406, 292] width 229 height 167
type textarea "*"
type textarea "********"
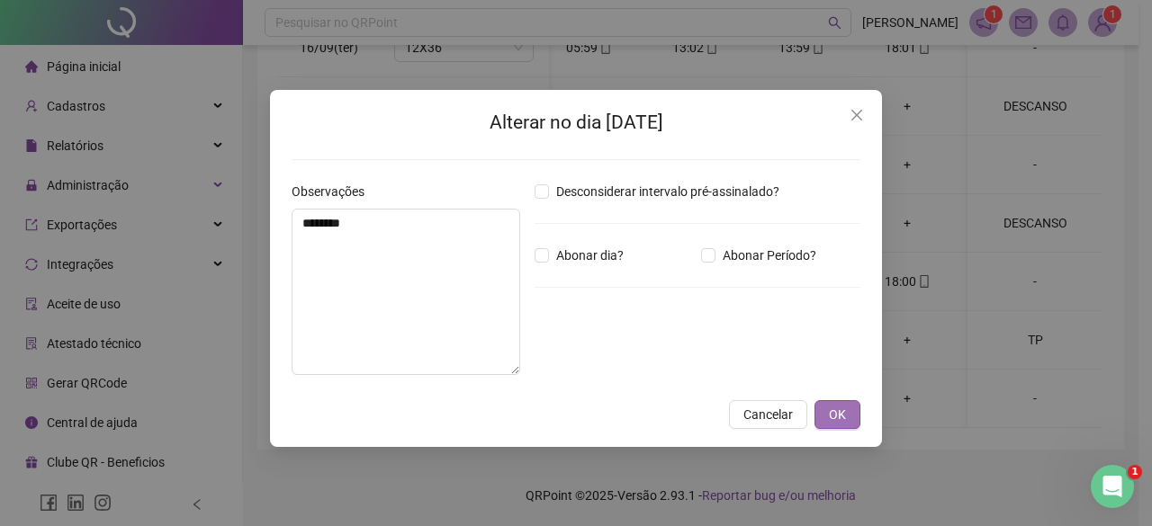
click at [831, 421] on span "OK" at bounding box center [837, 415] width 17 height 20
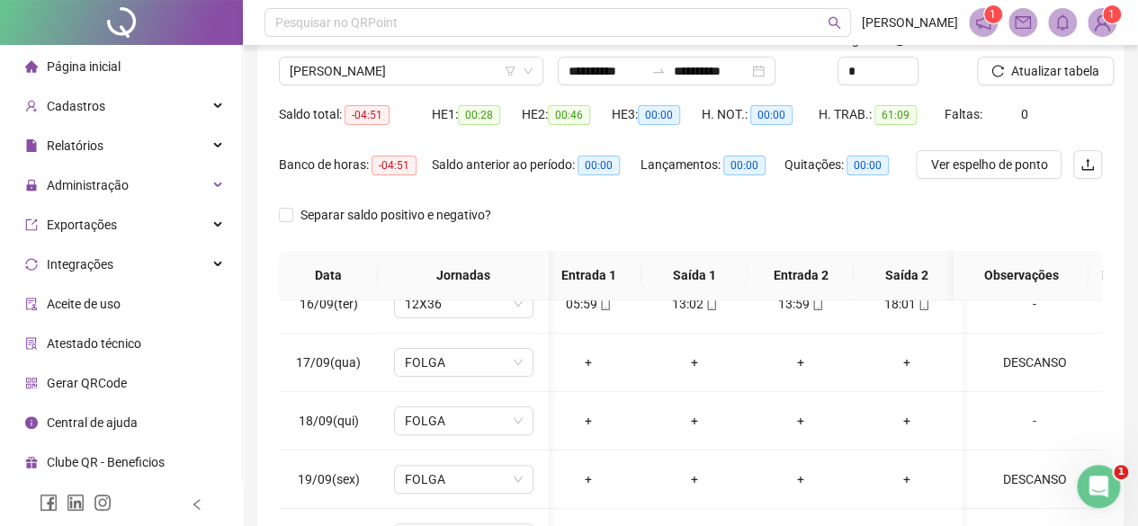
scroll to position [122, 0]
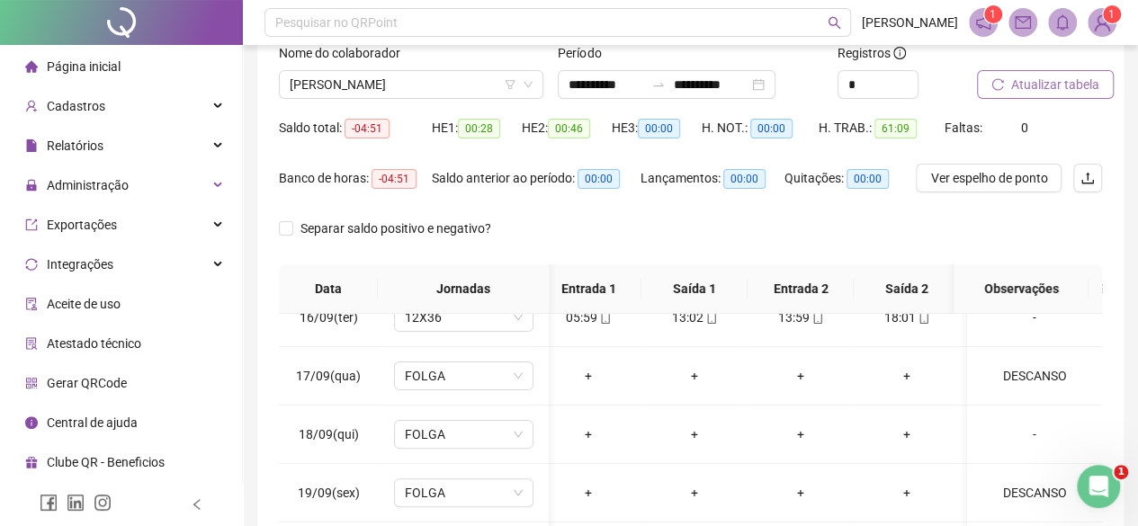
click at [1040, 75] on span "Atualizar tabela" at bounding box center [1056, 85] width 88 height 20
click at [315, 105] on div "Nome do colaborador MARCOS FREITAS BRITO" at bounding box center [411, 78] width 279 height 70
click at [455, 91] on span "MARCOS FREITAS BRITO" at bounding box center [411, 84] width 243 height 27
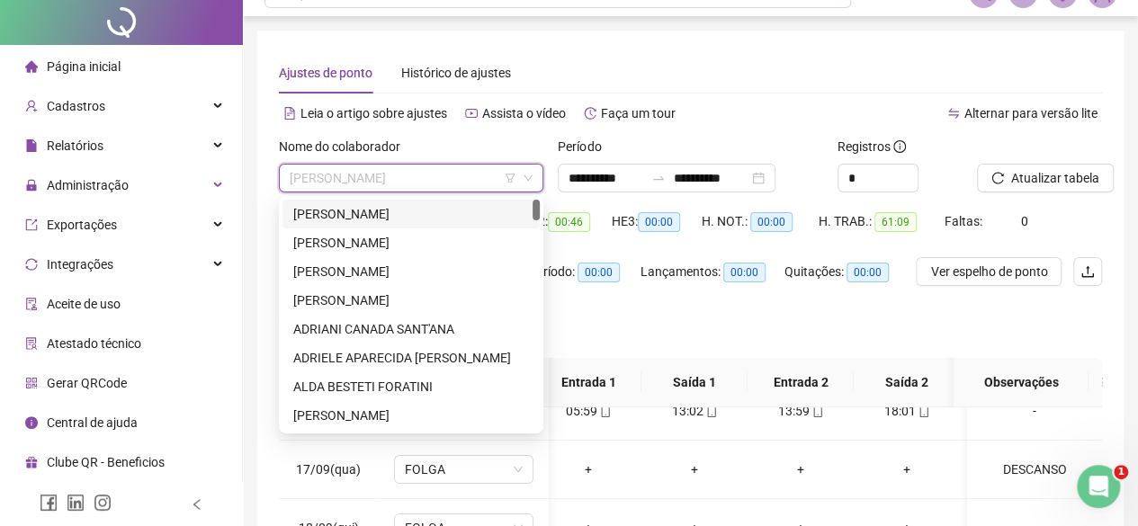
scroll to position [0, 0]
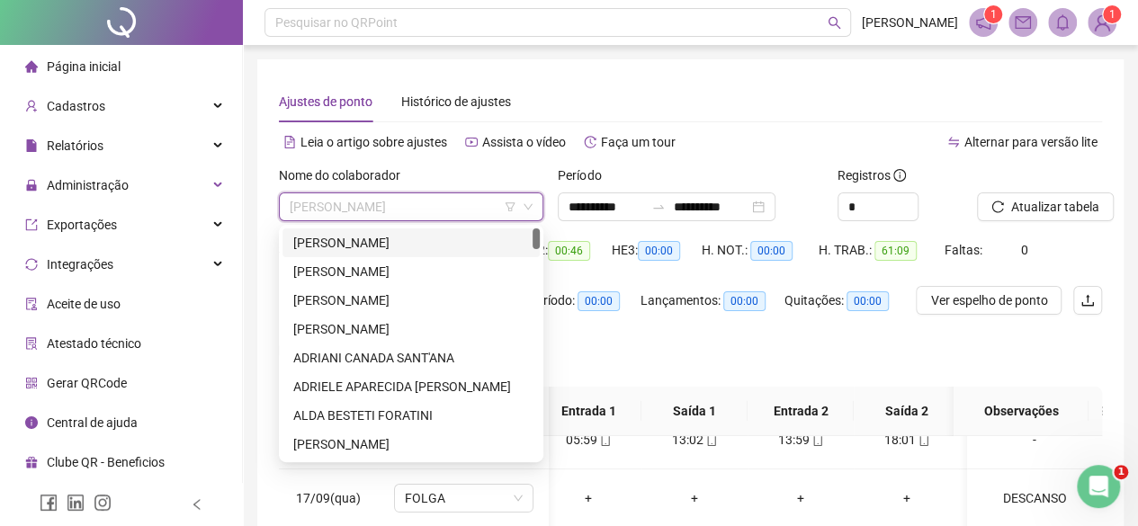
click at [385, 252] on div "ADENICE PEREIRA DE SOUZA GONZAGA" at bounding box center [411, 243] width 236 height 20
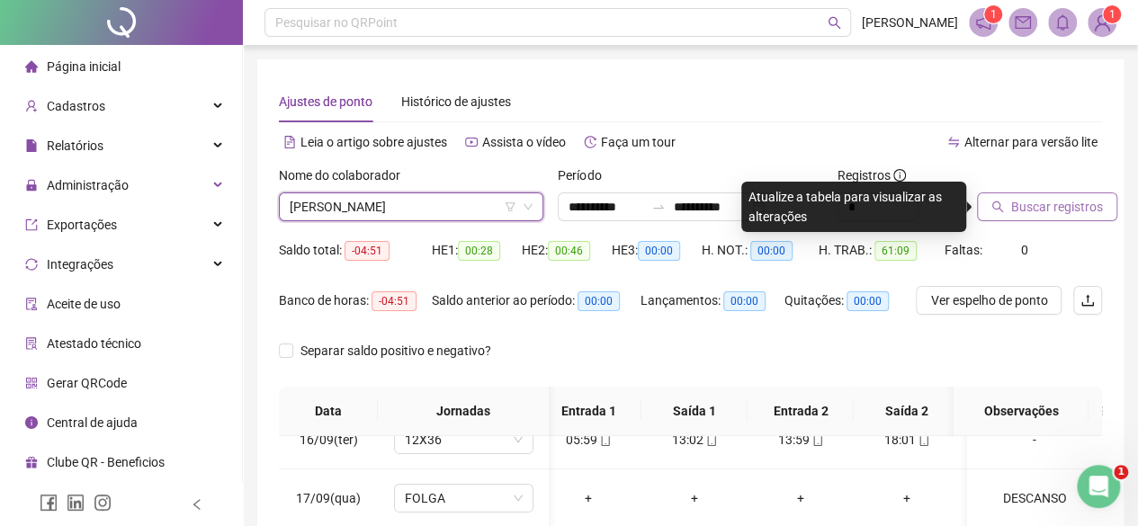
click at [981, 208] on button "Buscar registros" at bounding box center [1047, 207] width 140 height 29
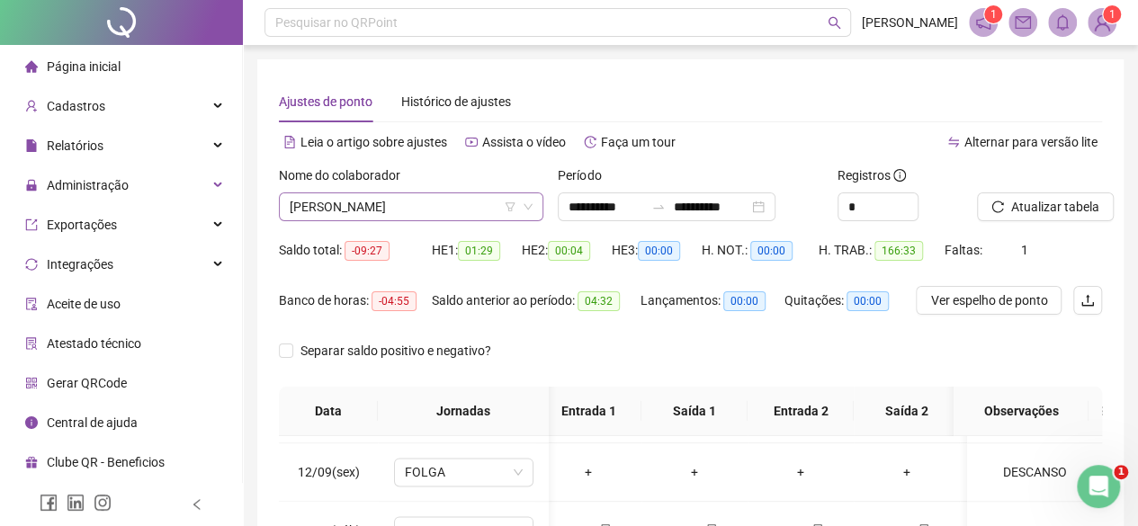
click at [349, 213] on span "ADENICE PEREIRA DE SOUZA GONZAGA" at bounding box center [411, 206] width 243 height 27
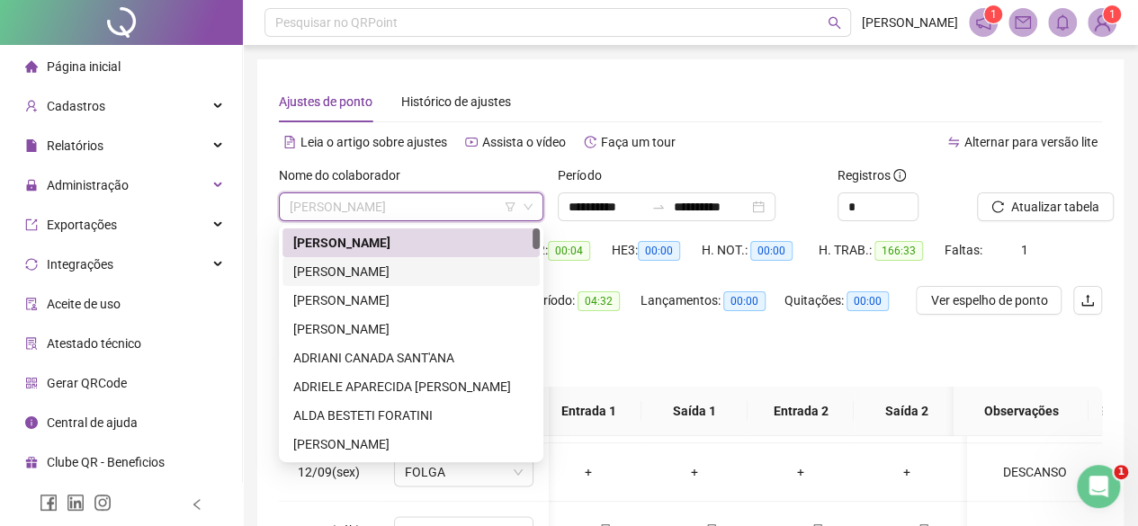
click at [348, 279] on div "ADEVILTON DE PAULA" at bounding box center [411, 272] width 236 height 20
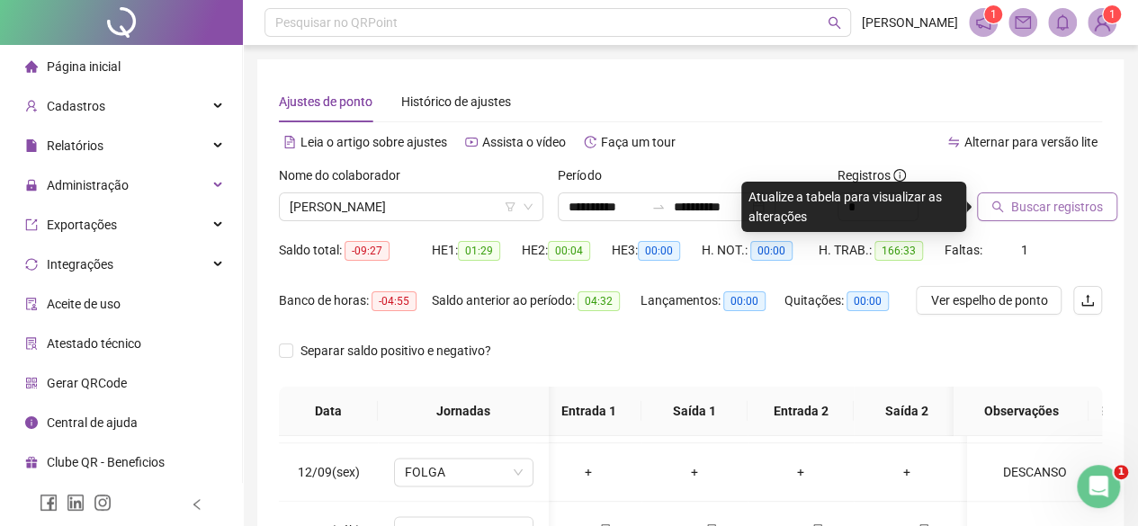
click at [1021, 209] on span "Buscar registros" at bounding box center [1058, 207] width 92 height 20
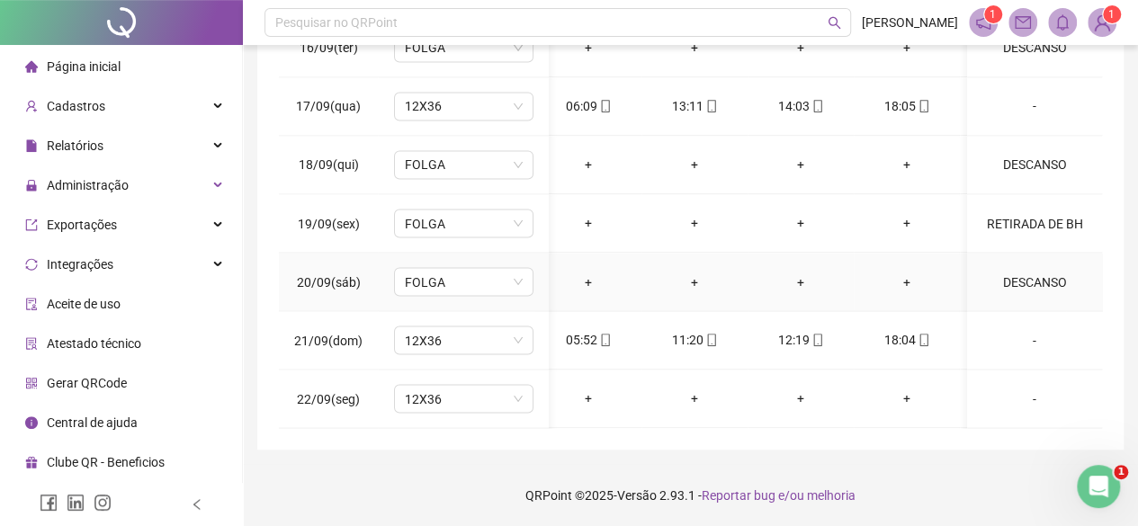
scroll to position [1550, 13]
click at [439, 385] on span "12X36" at bounding box center [464, 398] width 118 height 27
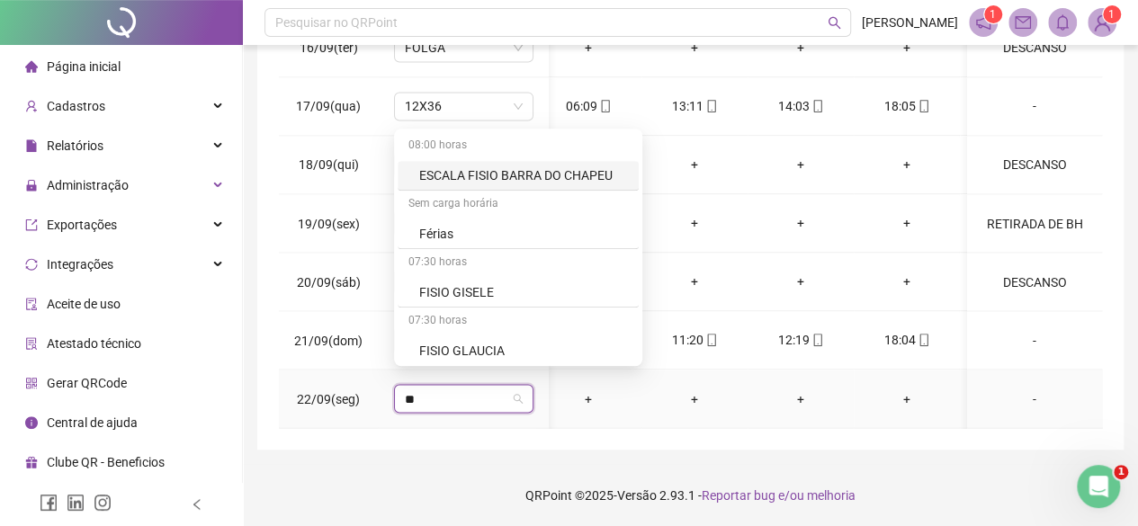
type input "***"
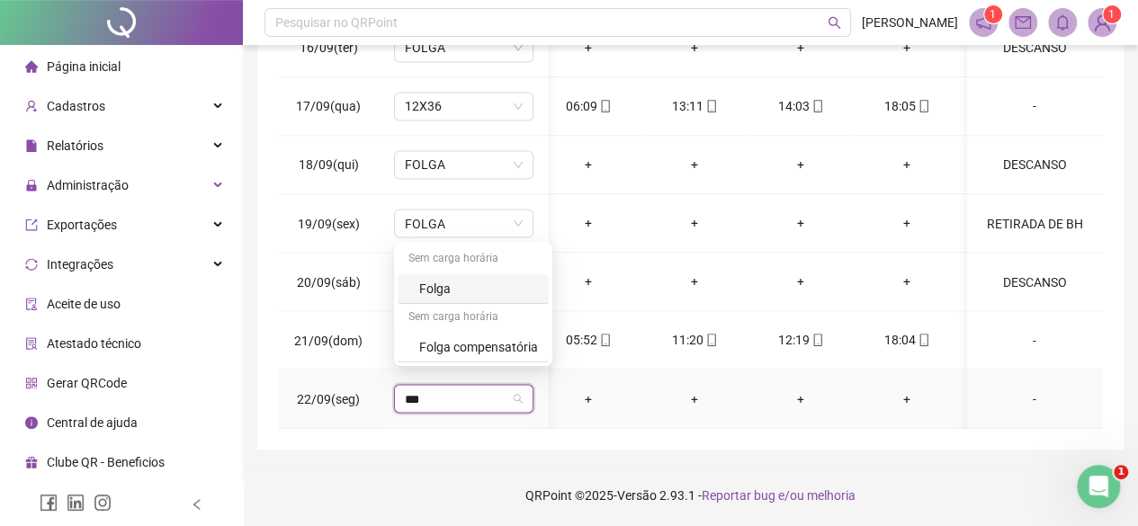
click at [437, 298] on div "Folga" at bounding box center [478, 289] width 119 height 20
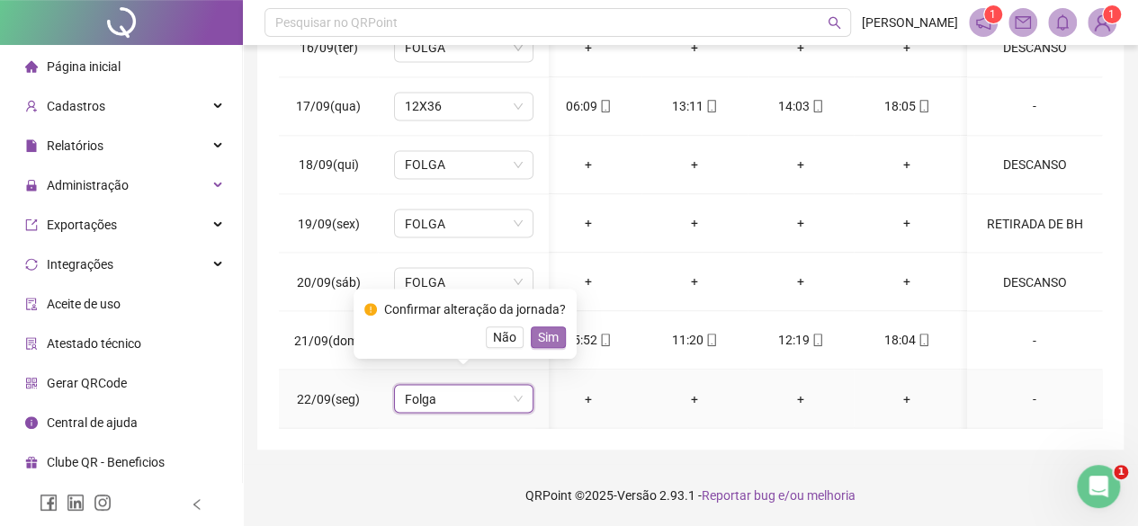
click at [538, 339] on span "Sim" at bounding box center [548, 338] width 21 height 20
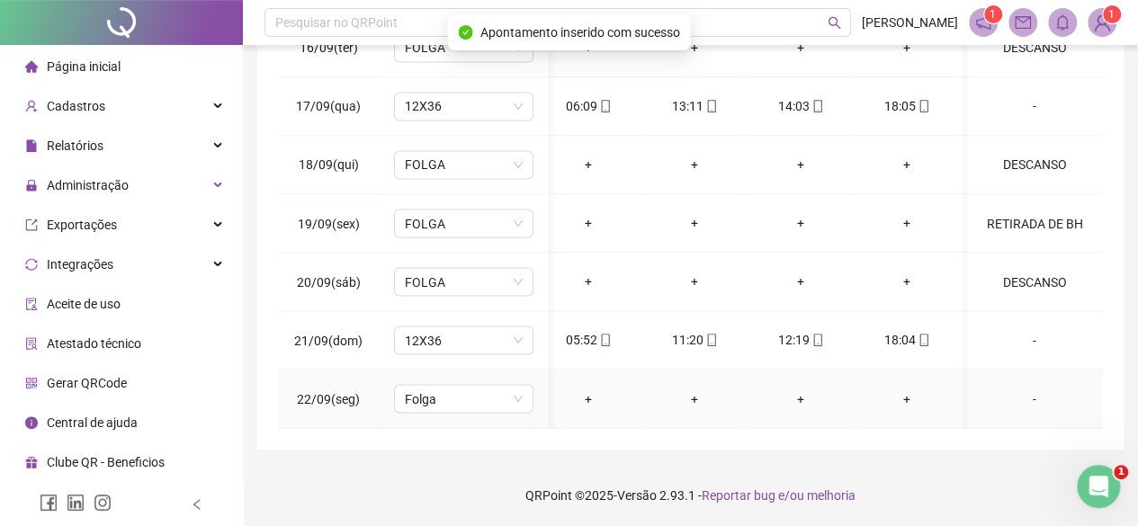
click at [1021, 390] on div "-" at bounding box center [1035, 399] width 106 height 20
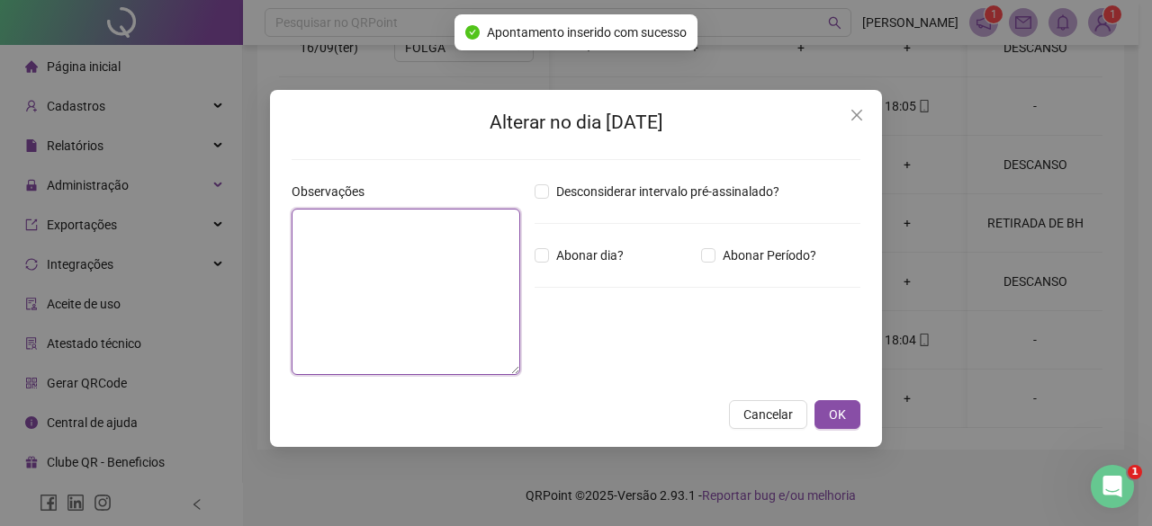
click at [409, 266] on textarea at bounding box center [406, 292] width 229 height 166
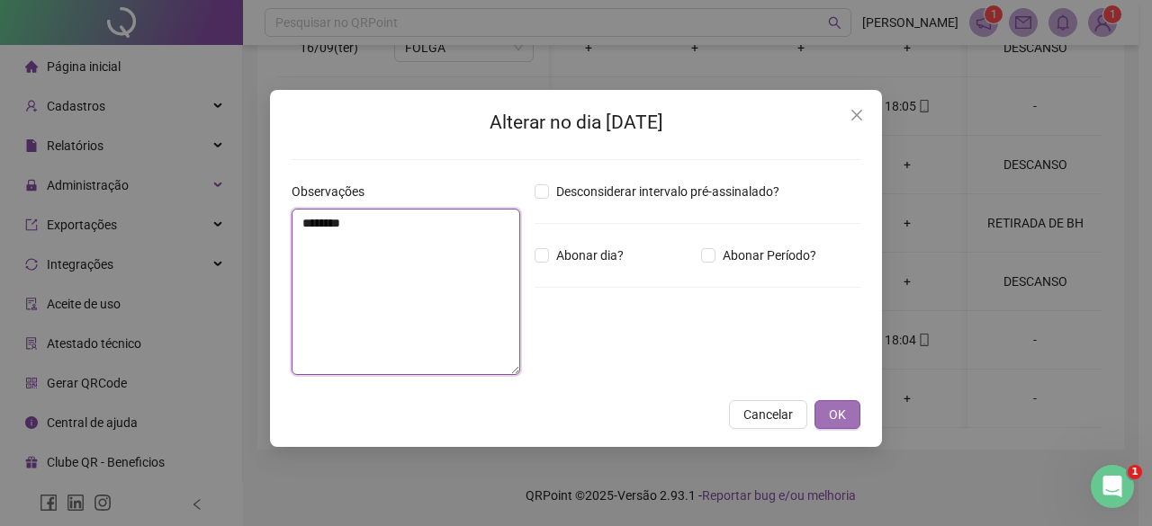
type textarea "********"
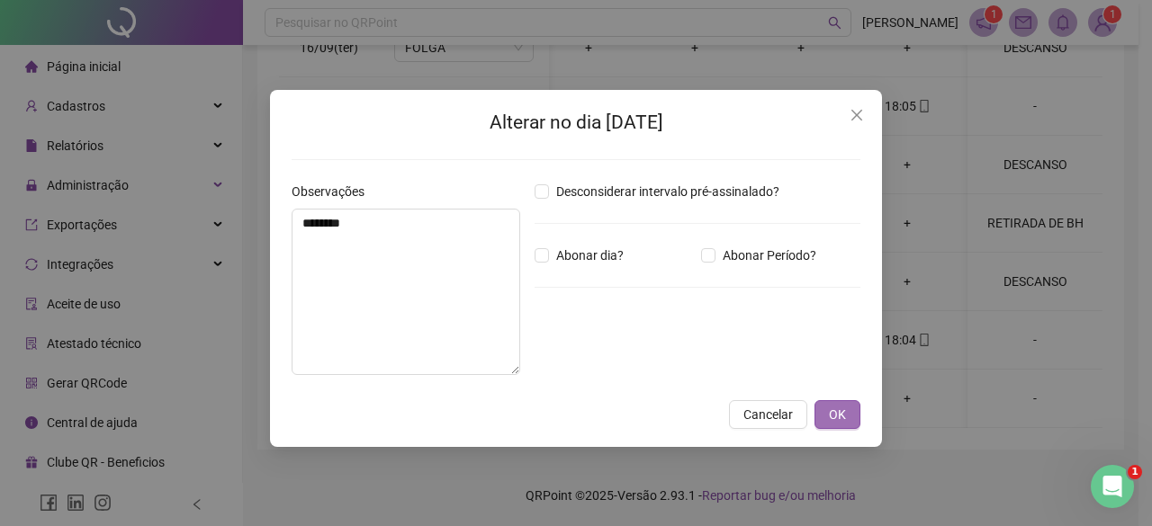
click at [826, 410] on button "OK" at bounding box center [837, 414] width 46 height 29
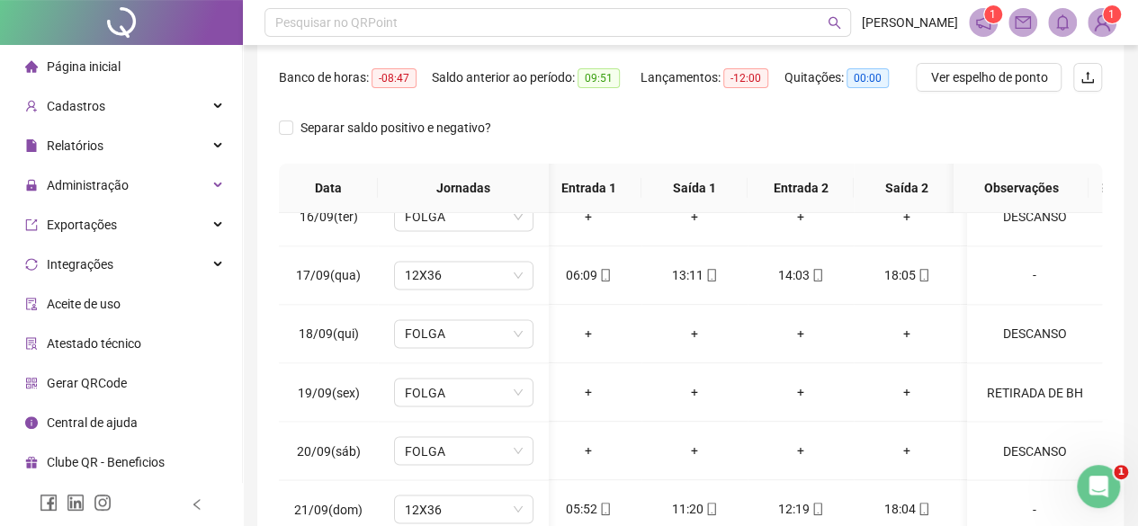
scroll to position [0, 0]
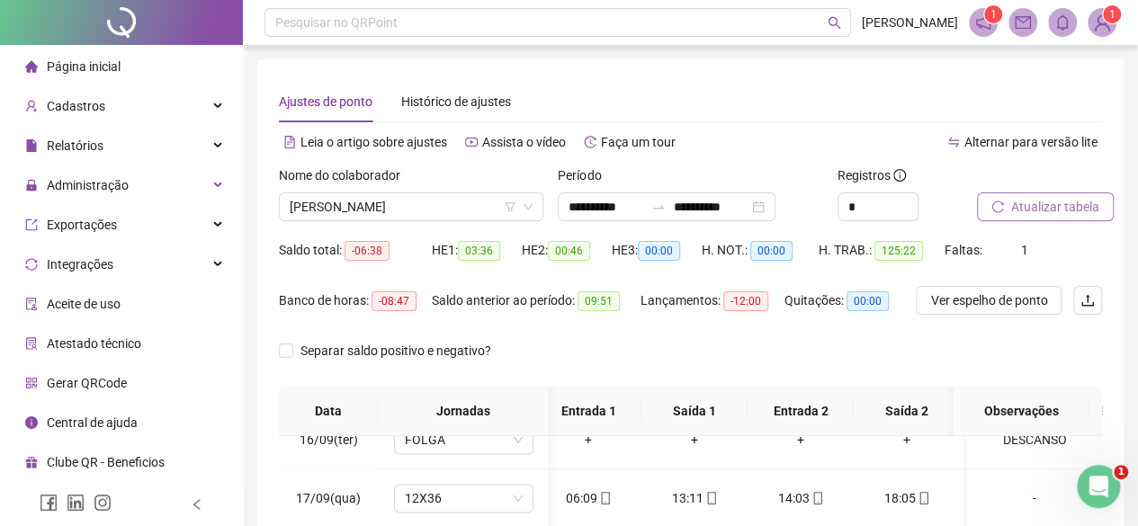
click at [1022, 216] on span "Atualizar tabela" at bounding box center [1056, 207] width 88 height 20
click at [401, 208] on span "ADEVILTON DE PAULA" at bounding box center [411, 206] width 243 height 27
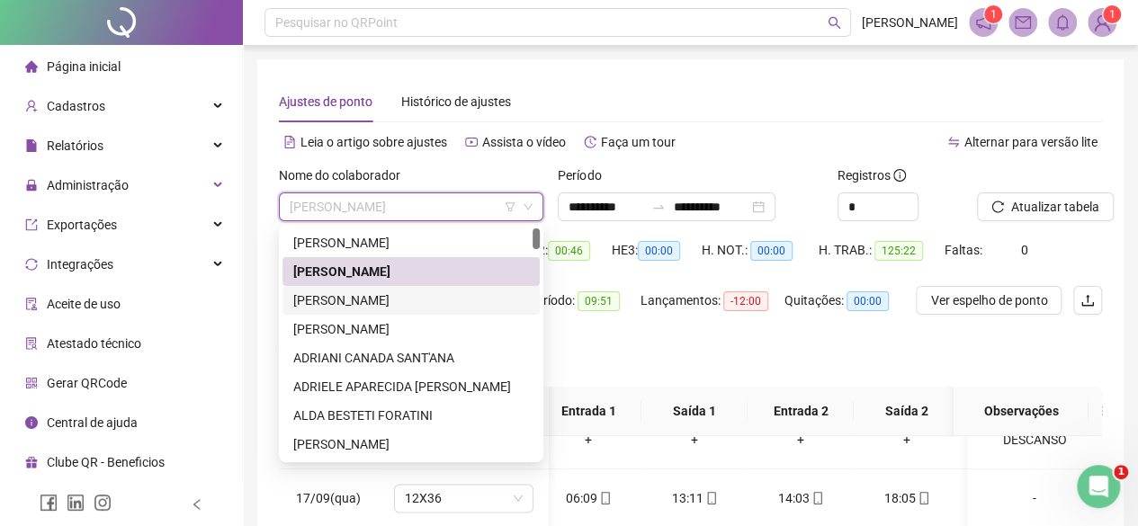
click at [347, 302] on div "ADRIANA MARINHO DE CARVALHO" at bounding box center [411, 301] width 236 height 20
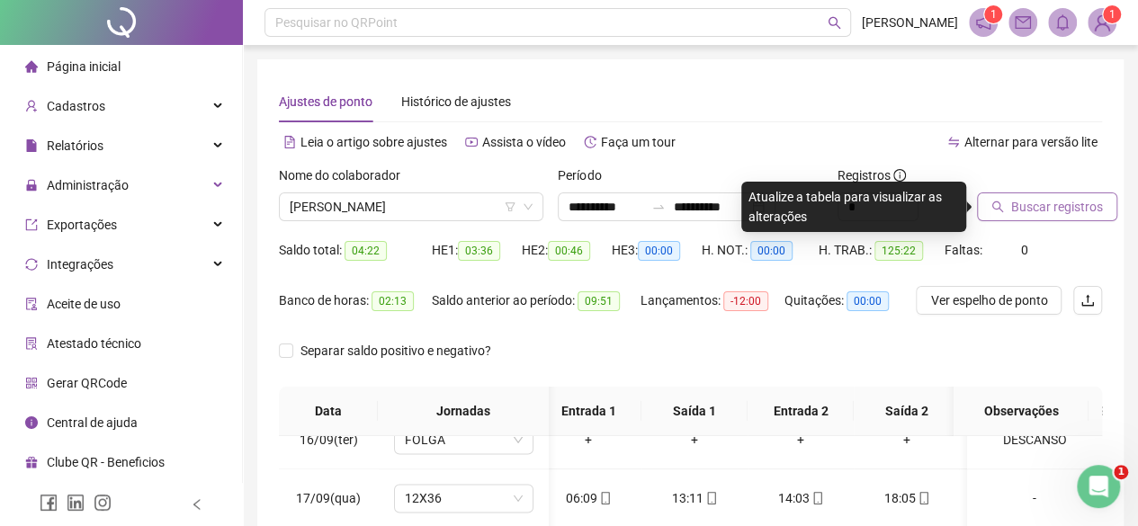
click at [1041, 207] on span "Buscar registros" at bounding box center [1058, 207] width 92 height 20
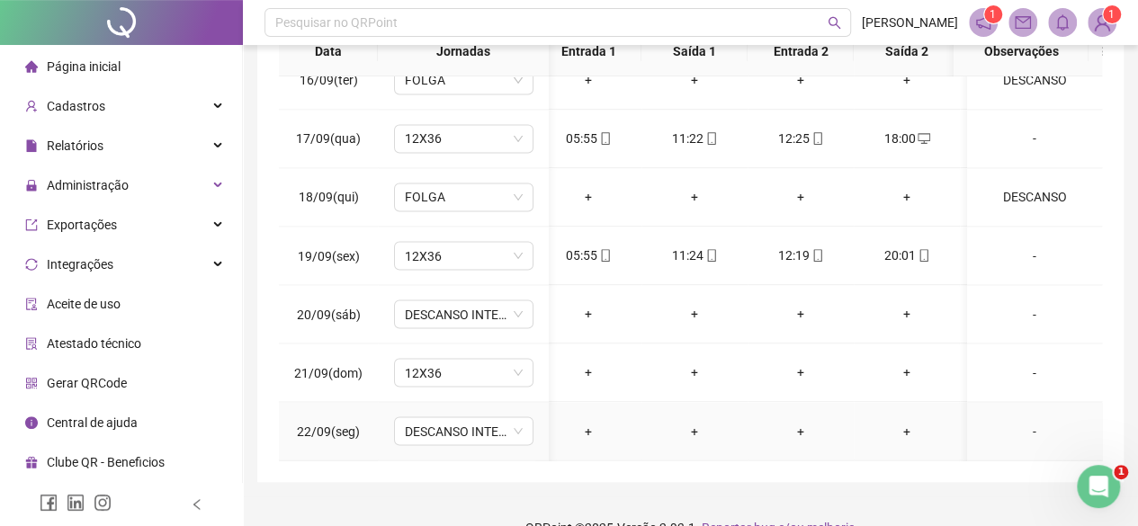
scroll to position [392, 0]
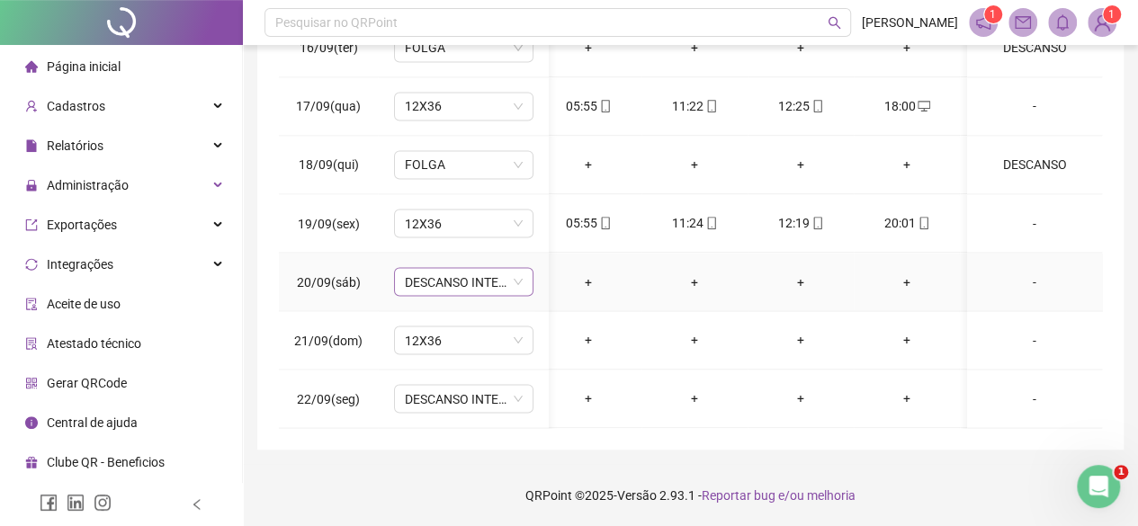
click at [467, 273] on span "DESCANSO INTER-JORNADA" at bounding box center [464, 281] width 118 height 27
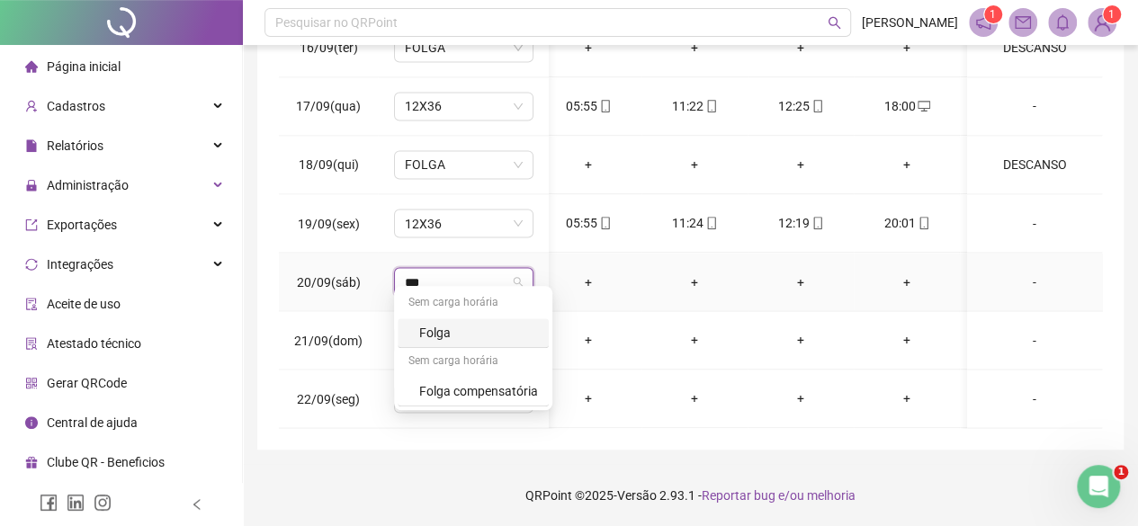
type input "****"
click at [476, 328] on div "Folga" at bounding box center [478, 333] width 119 height 20
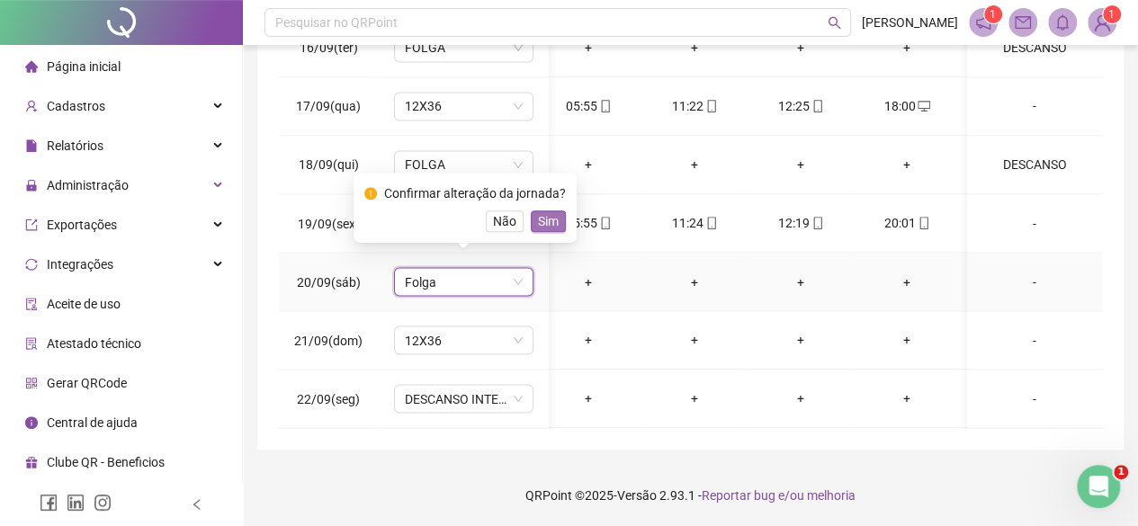
click at [538, 215] on span "Sim" at bounding box center [548, 221] width 21 height 20
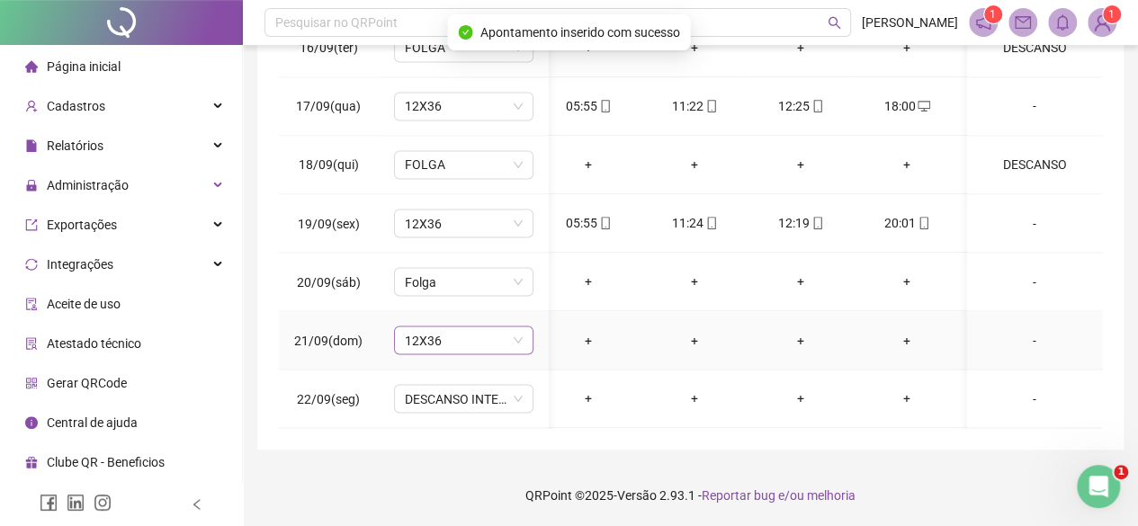
click at [473, 327] on span "12X36" at bounding box center [464, 340] width 118 height 27
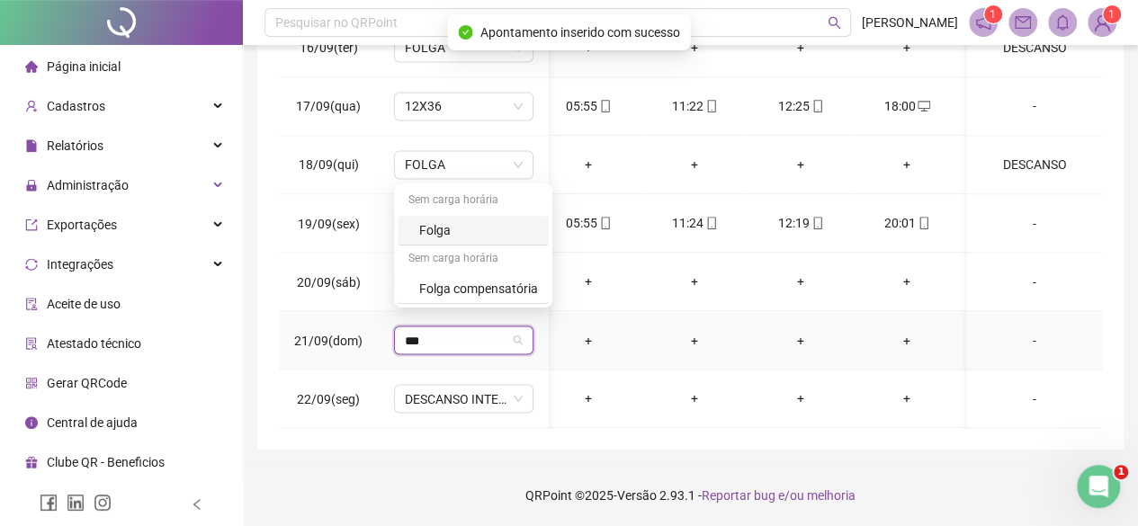
type input "****"
click at [455, 227] on div "Folga" at bounding box center [478, 230] width 119 height 20
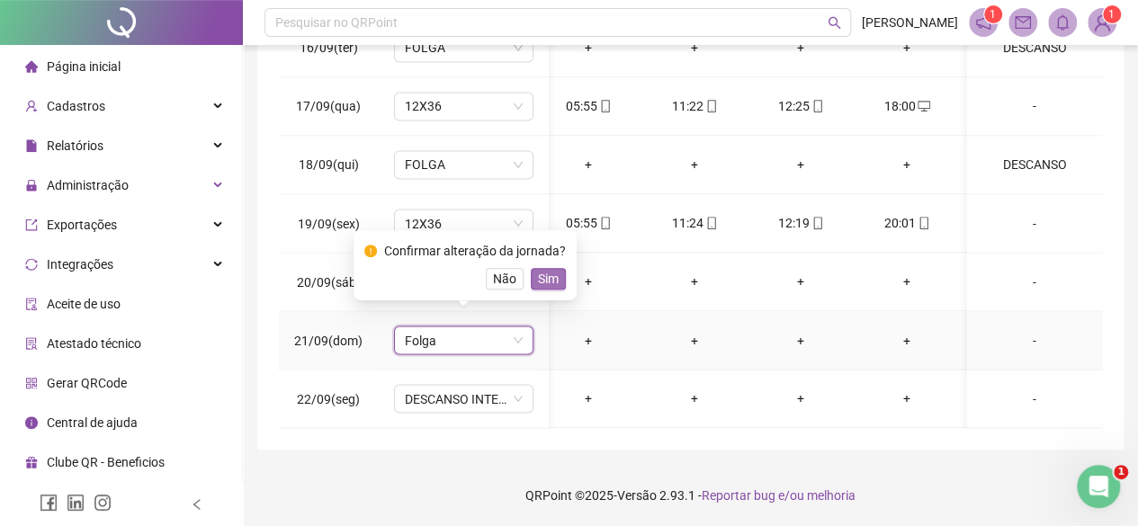
click at [538, 269] on span "Sim" at bounding box center [548, 279] width 21 height 20
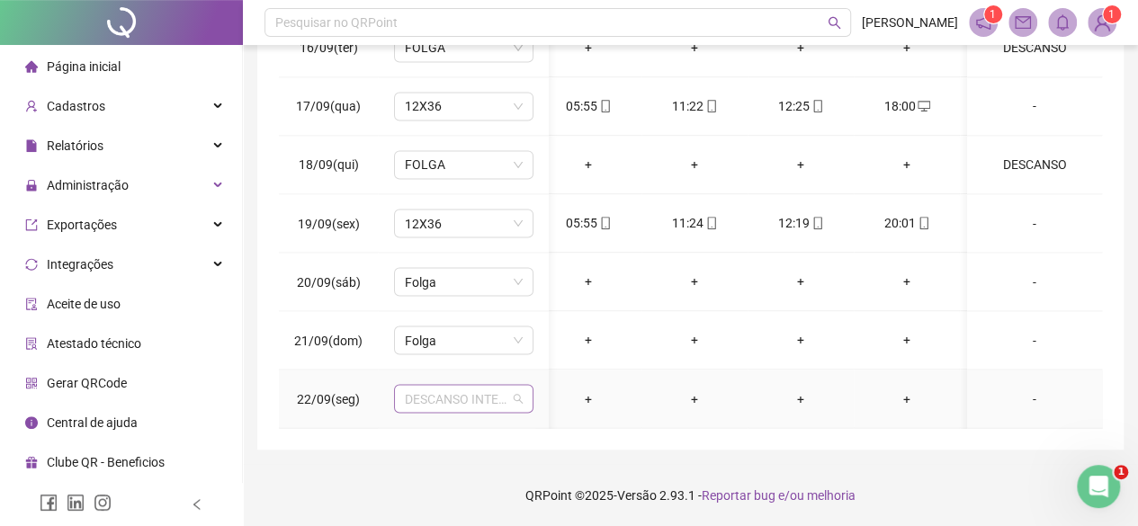
click at [419, 385] on span "DESCANSO INTER-JORNADA" at bounding box center [464, 398] width 118 height 27
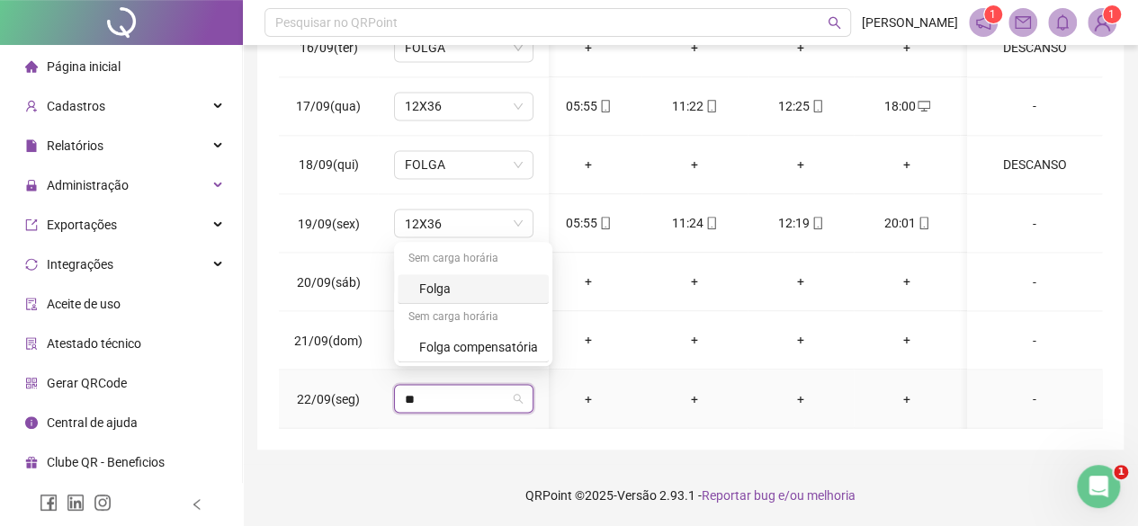
type input "***"
click at [456, 287] on div "Folga" at bounding box center [478, 289] width 119 height 20
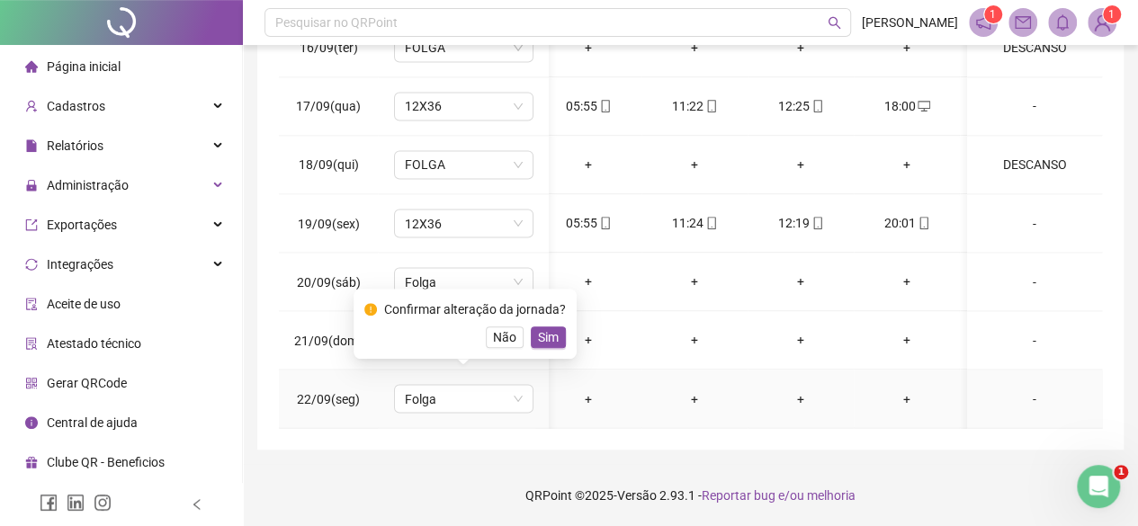
click at [556, 336] on button "Sim" at bounding box center [548, 338] width 35 height 22
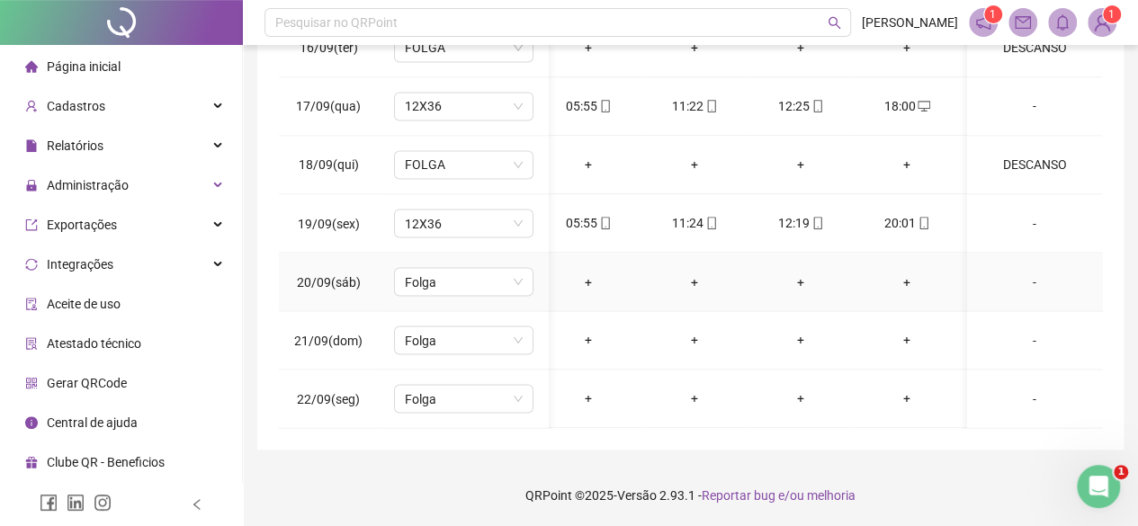
click at [1017, 272] on div "-" at bounding box center [1035, 282] width 106 height 20
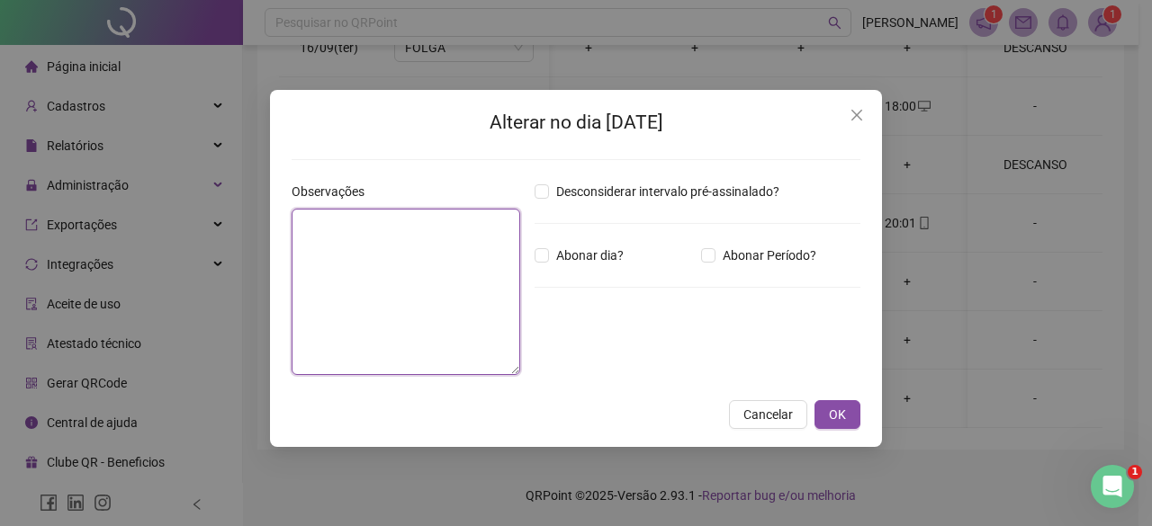
click at [442, 284] on textarea at bounding box center [406, 292] width 229 height 166
drag, startPoint x: 344, startPoint y: 218, endPoint x: 0, endPoint y: 58, distance: 378.9
click at [0, 58] on div "Alterar no dia 20/09/2025 Observações ******** Desconsiderar intervalo pré-assi…" at bounding box center [576, 263] width 1152 height 526
type textarea "********"
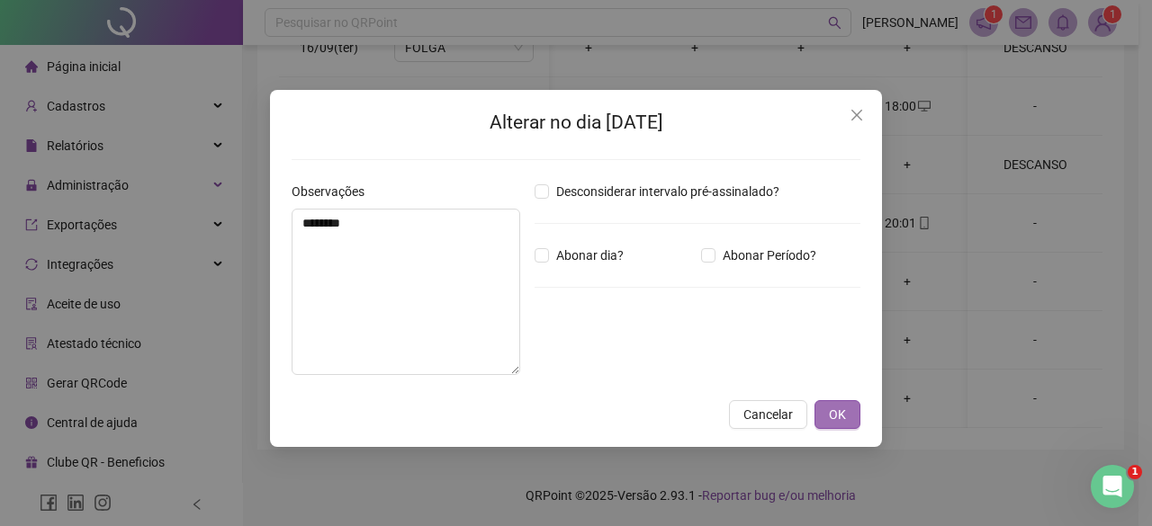
click at [851, 411] on button "OK" at bounding box center [837, 414] width 46 height 29
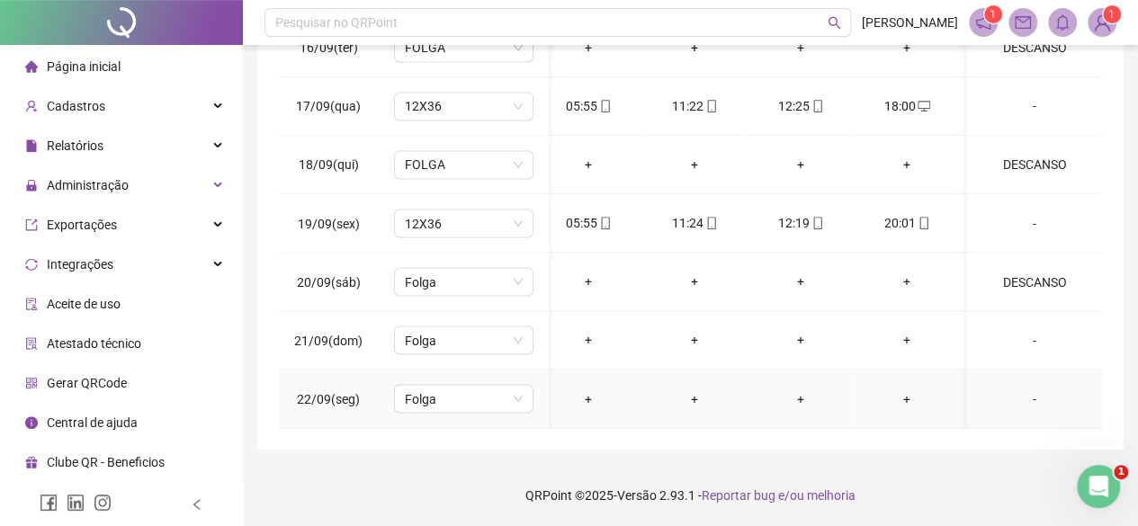
click at [1024, 389] on div "-" at bounding box center [1035, 399] width 106 height 20
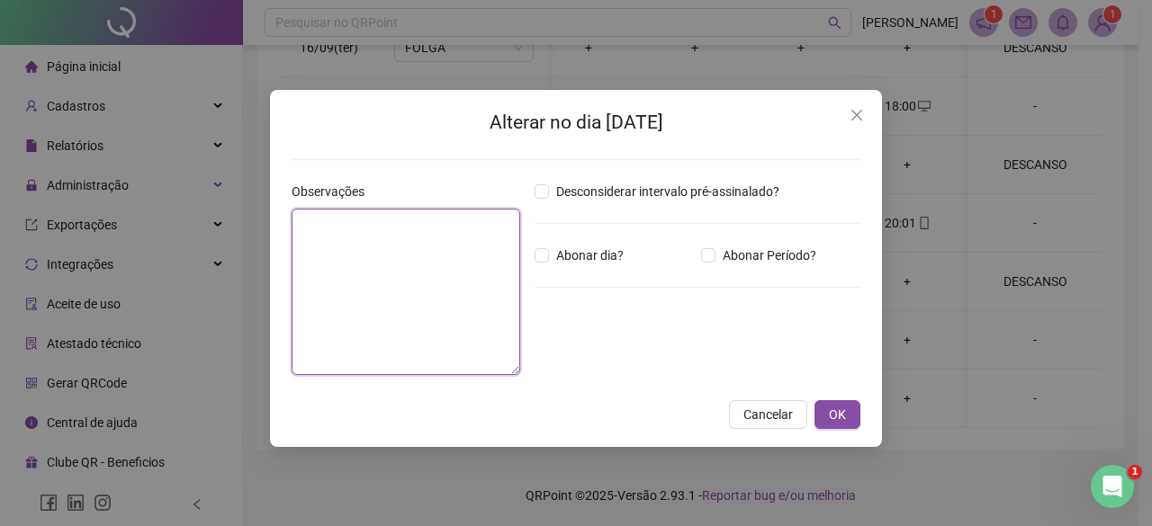
click at [384, 230] on textarea at bounding box center [406, 292] width 229 height 166
paste textarea "********"
type textarea "********"
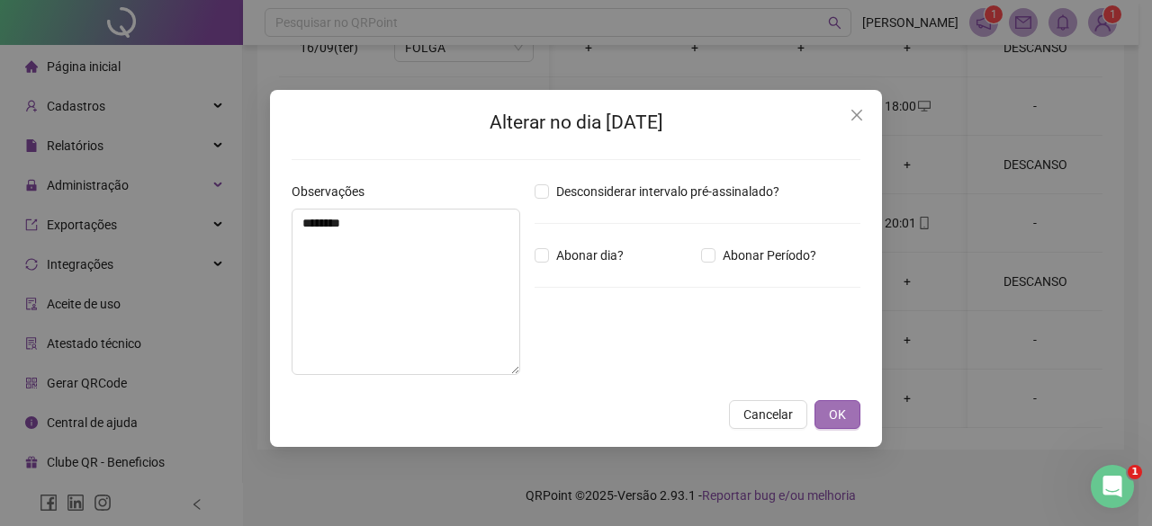
click at [837, 417] on span "OK" at bounding box center [837, 415] width 17 height 20
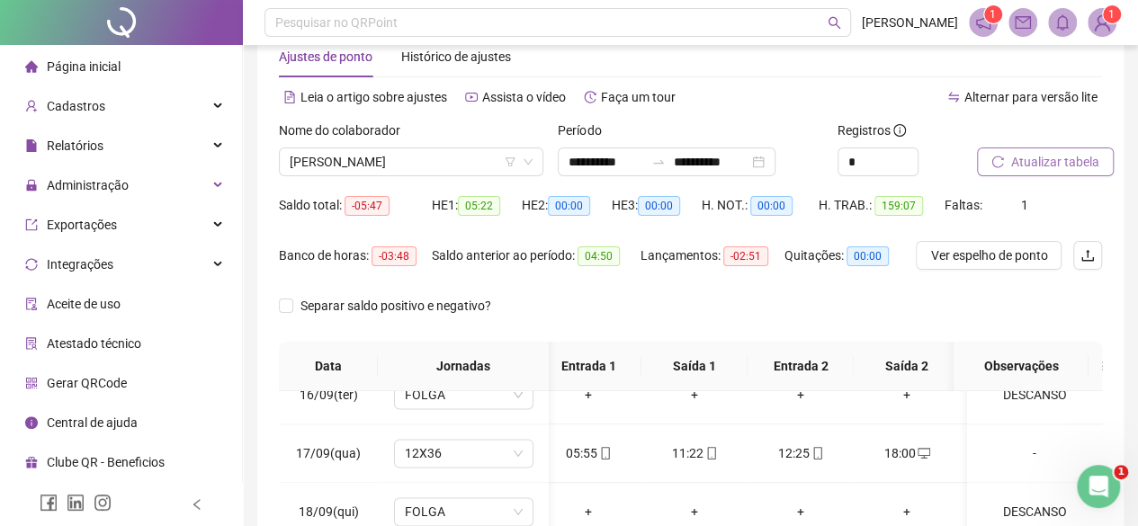
scroll to position [32, 0]
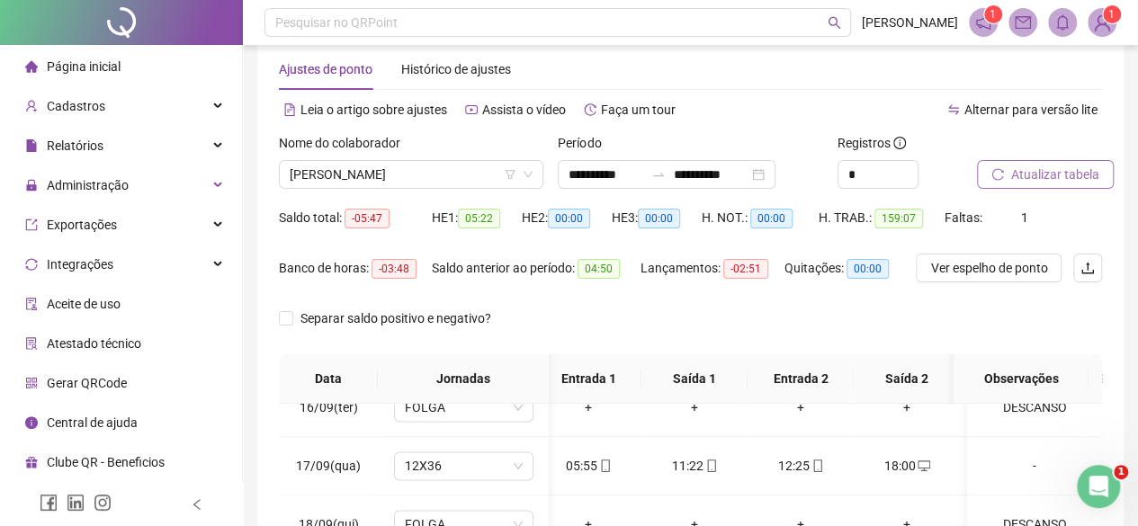
click at [1065, 162] on button "Atualizar tabela" at bounding box center [1045, 174] width 137 height 29
click at [358, 173] on span "ADRIANA MARINHO DE CARVALHO" at bounding box center [411, 174] width 243 height 27
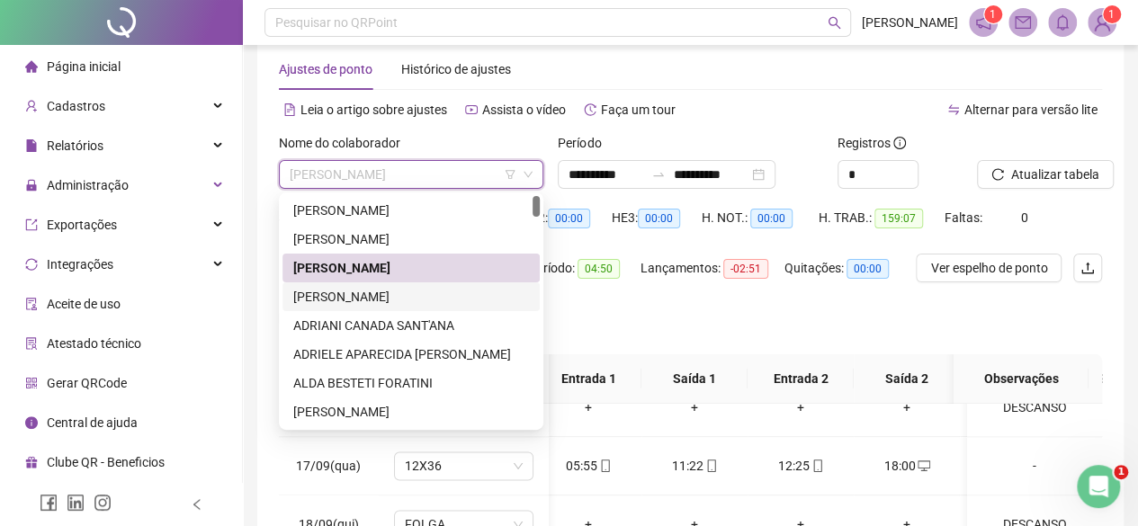
click at [346, 292] on div "ADRIANA PEREIRA DE OLIVEIRA" at bounding box center [411, 297] width 236 height 20
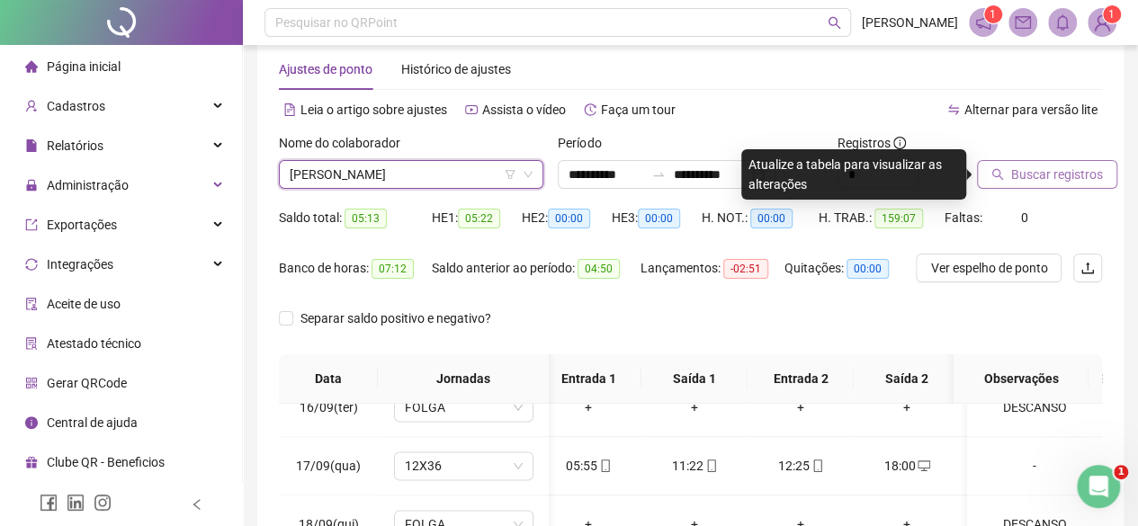
click at [1084, 176] on span "Buscar registros" at bounding box center [1058, 175] width 92 height 20
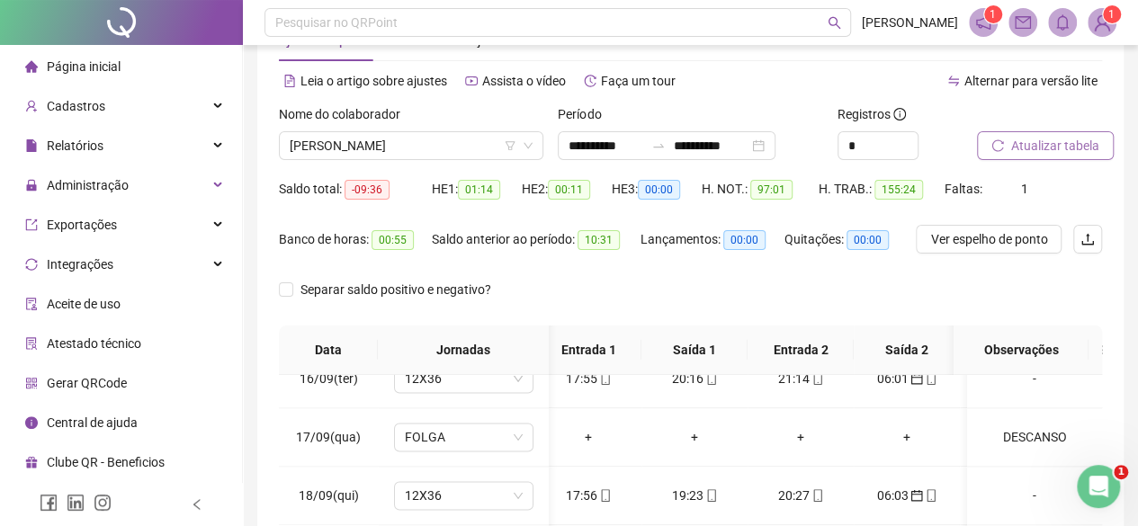
scroll to position [90, 0]
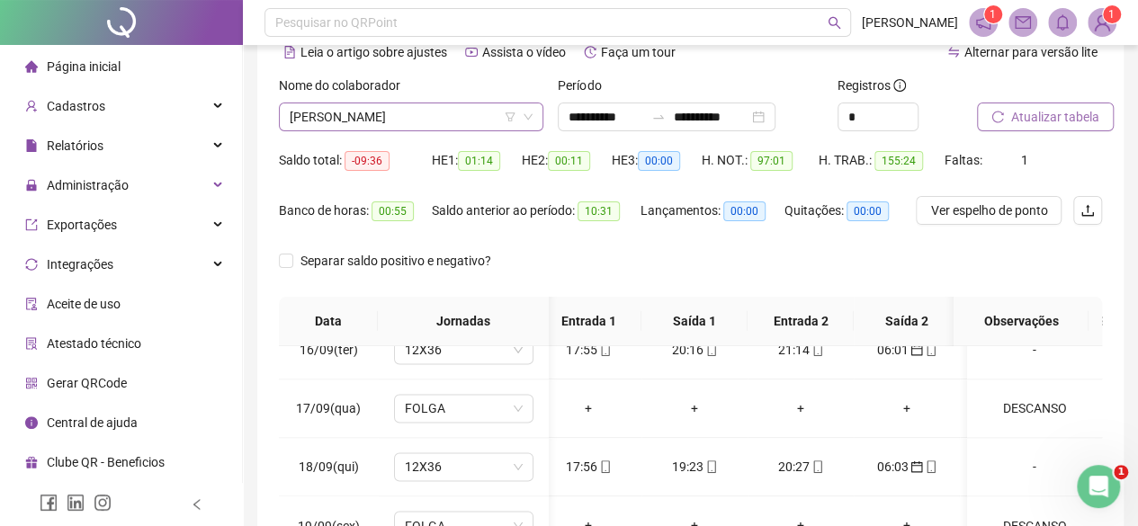
click at [339, 111] on span "ADRIANA PEREIRA DE OLIVEIRA" at bounding box center [411, 116] width 243 height 27
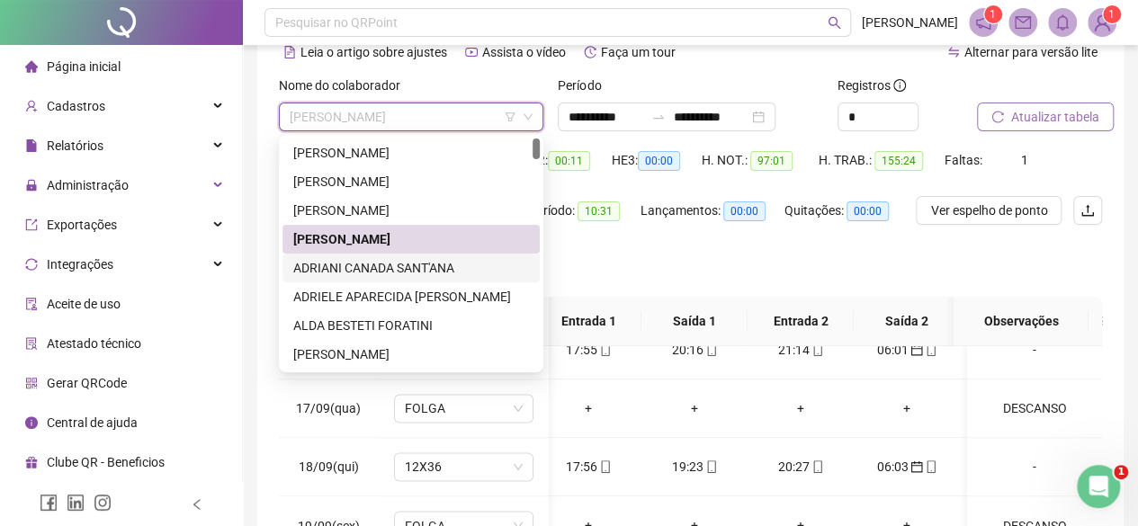
click at [327, 272] on div "ADRIANI CANADA SANT'ANA" at bounding box center [411, 268] width 236 height 20
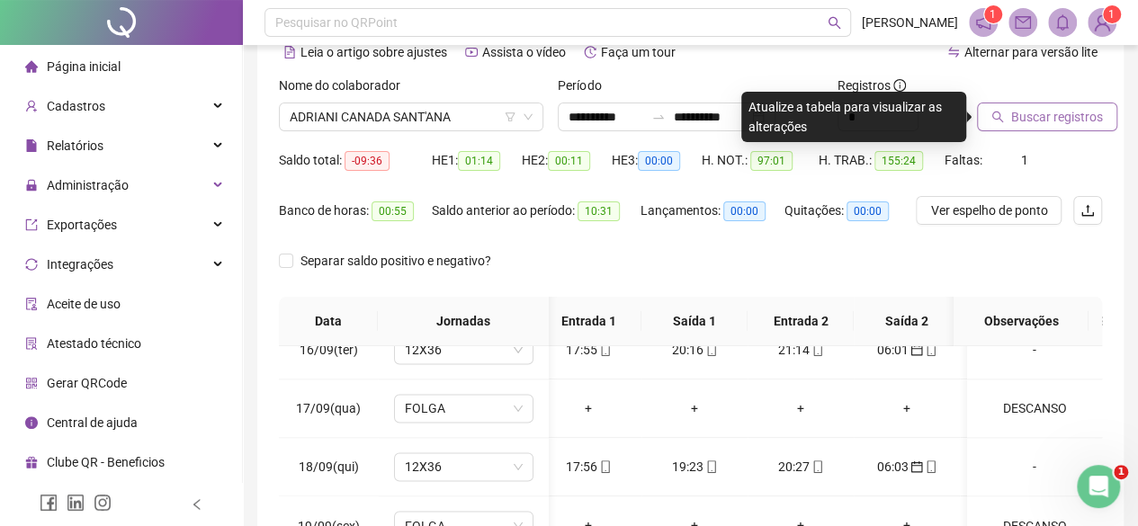
click at [1033, 114] on span "Buscar registros" at bounding box center [1058, 117] width 92 height 20
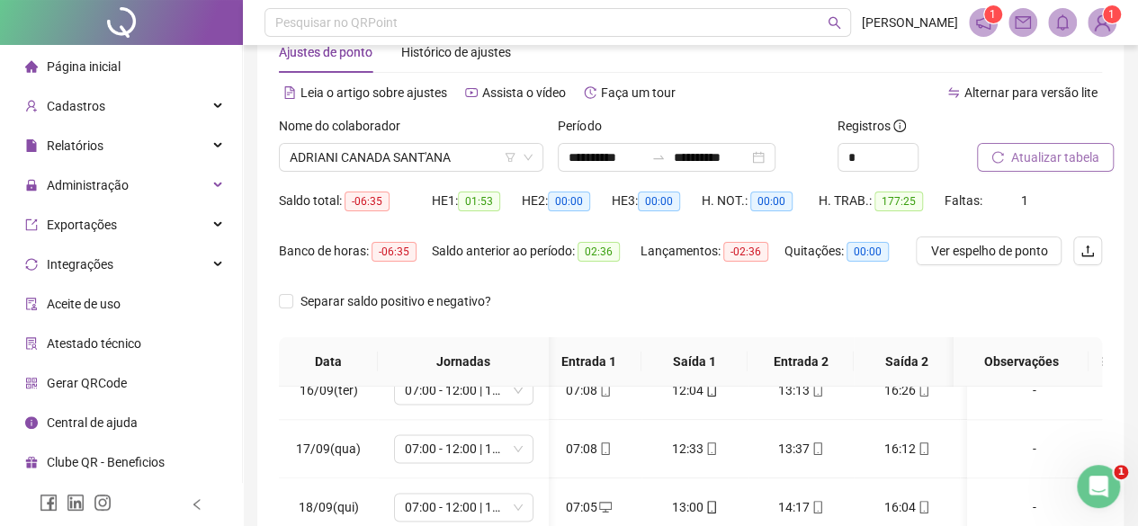
scroll to position [32, 0]
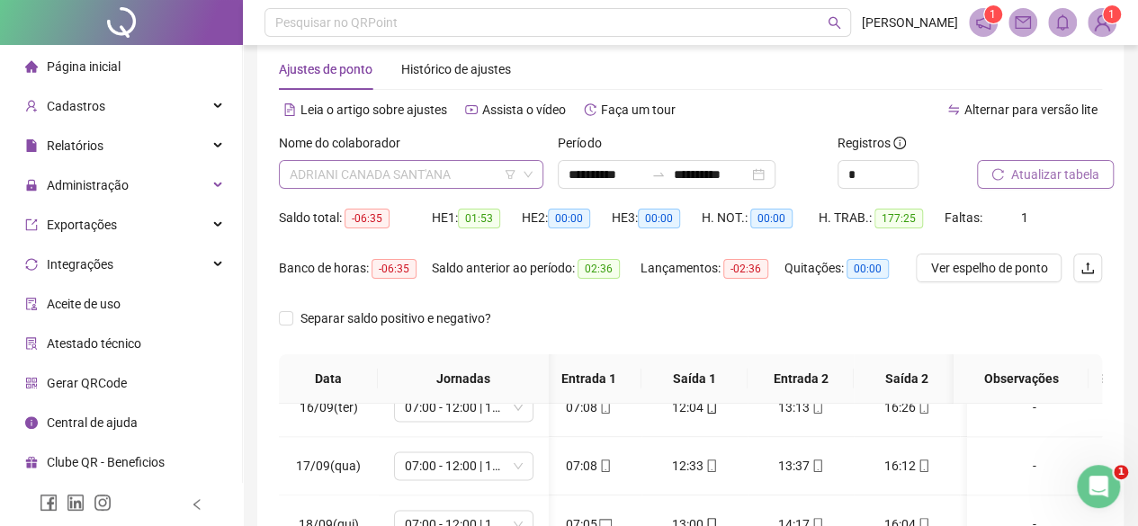
click at [342, 185] on span "ADRIANI CANADA SANT'ANA" at bounding box center [411, 174] width 243 height 27
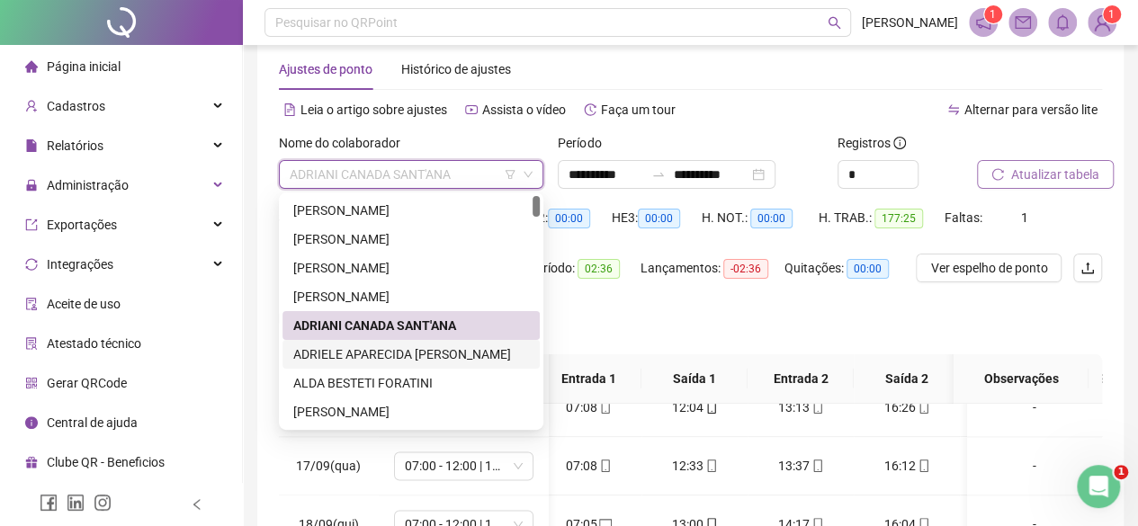
click at [319, 364] on div "ADRIELE APARECIDA POMPEU DA SILVA" at bounding box center [411, 354] width 257 height 29
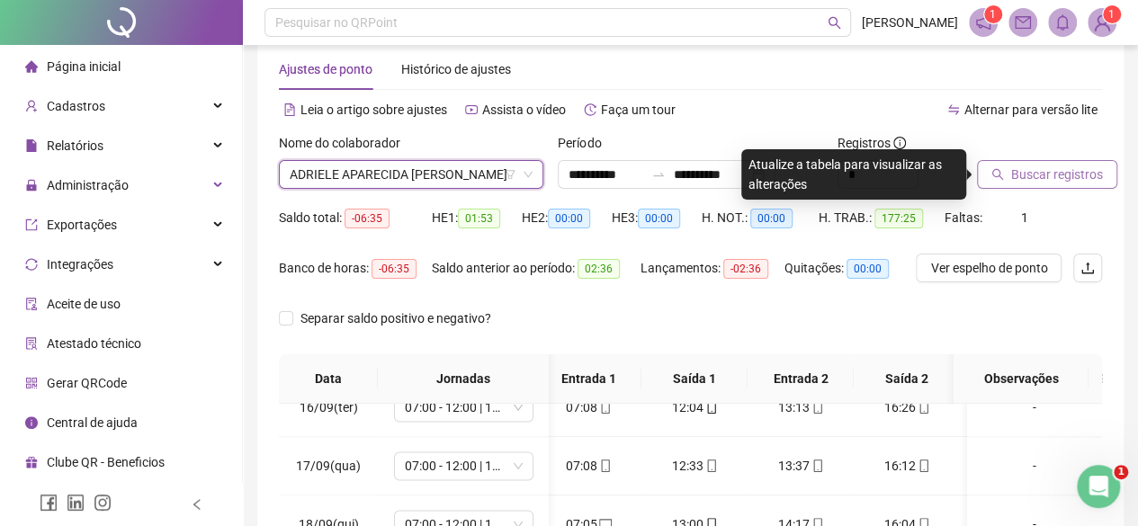
click at [994, 174] on icon "search" at bounding box center [998, 174] width 13 height 13
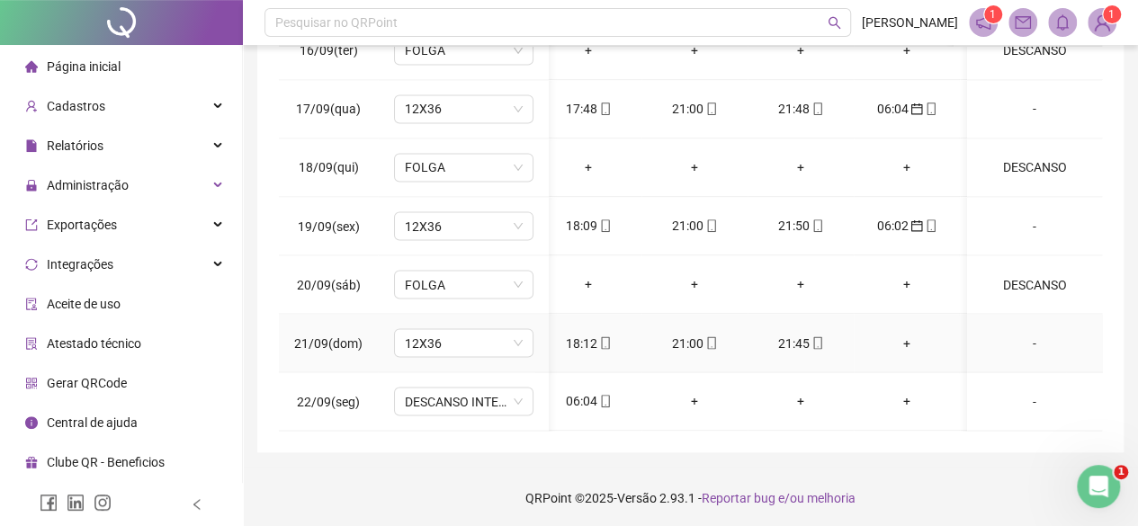
scroll to position [392, 0]
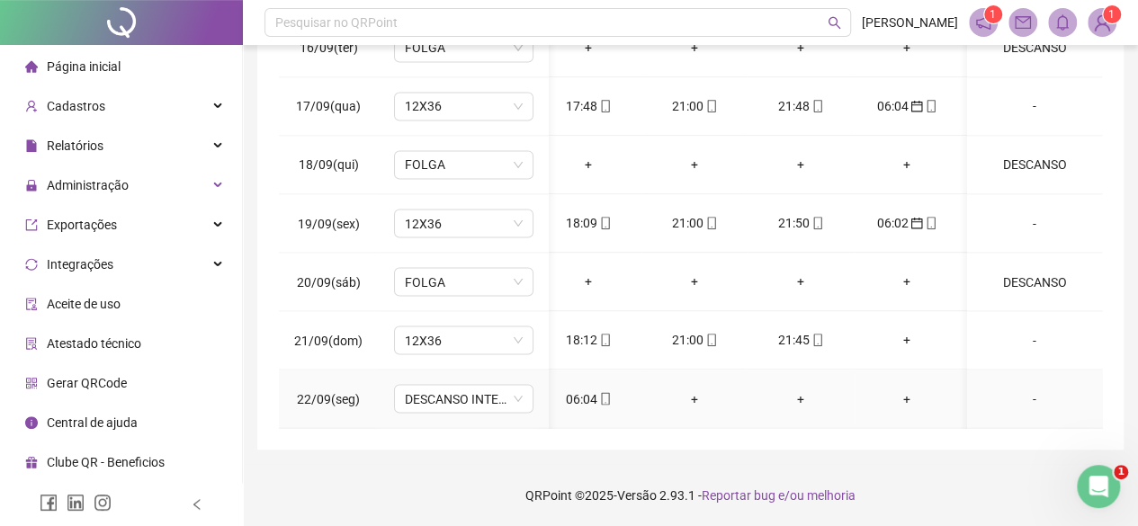
click at [581, 389] on div "06:04" at bounding box center [588, 399] width 77 height 20
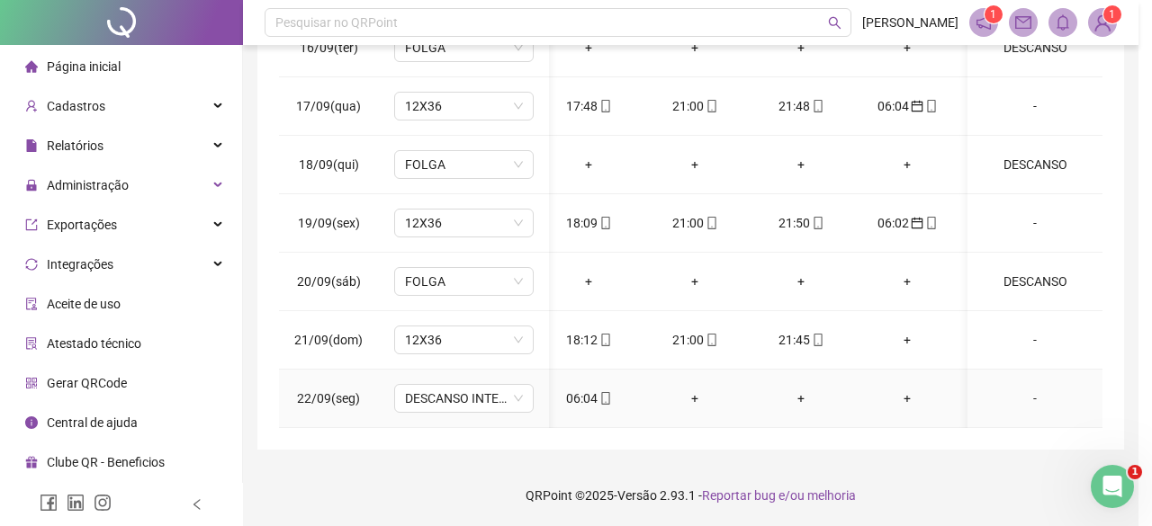
type input "**********"
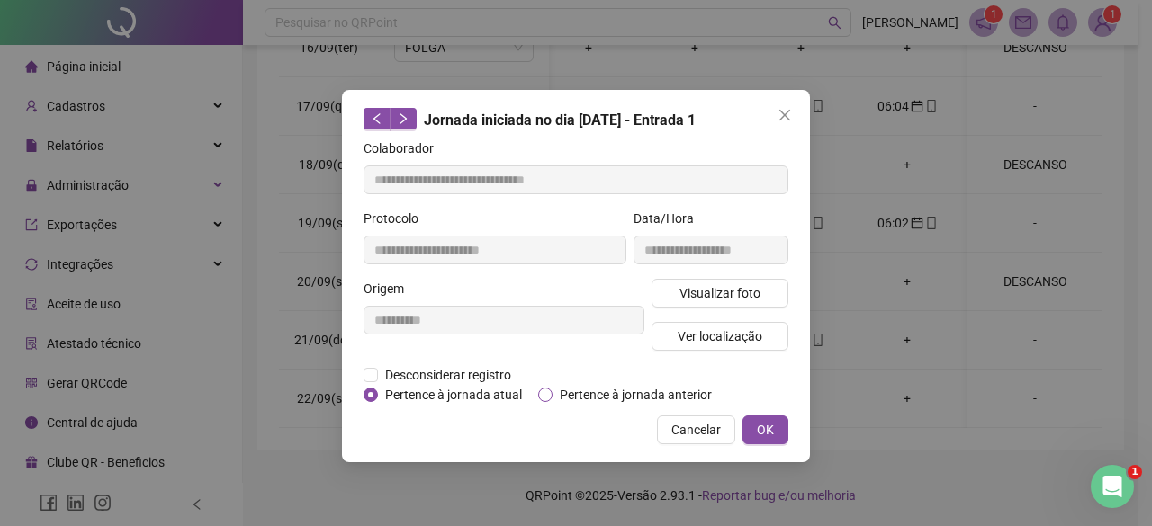
click at [602, 386] on span "Pertence à jornada anterior" at bounding box center [636, 395] width 166 height 20
click at [756, 430] on button "OK" at bounding box center [765, 430] width 46 height 29
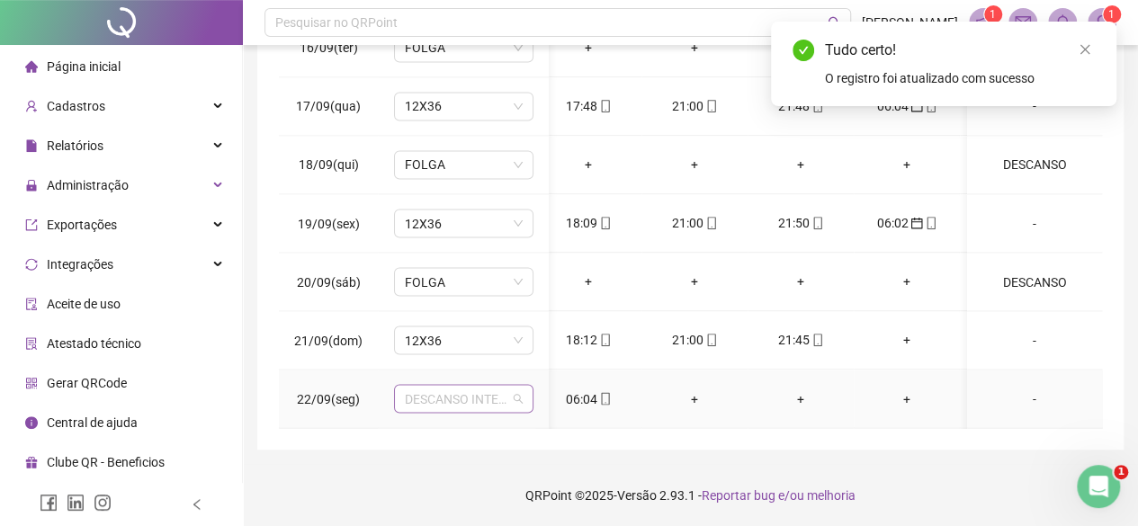
click at [488, 386] on span "DESCANSO INTER-JORNADA" at bounding box center [464, 398] width 118 height 27
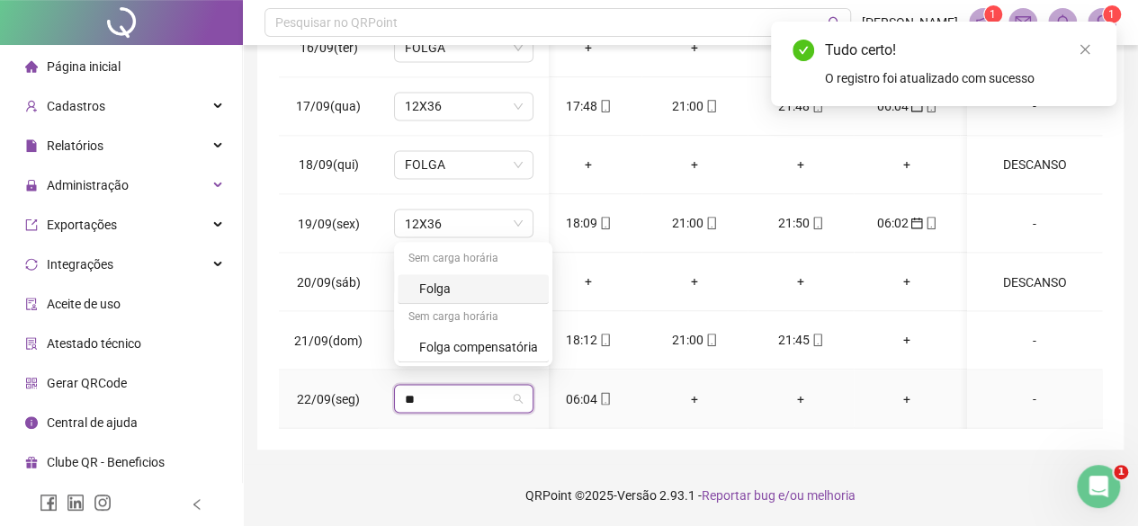
type input "***"
click at [453, 294] on div "Folga" at bounding box center [478, 289] width 119 height 20
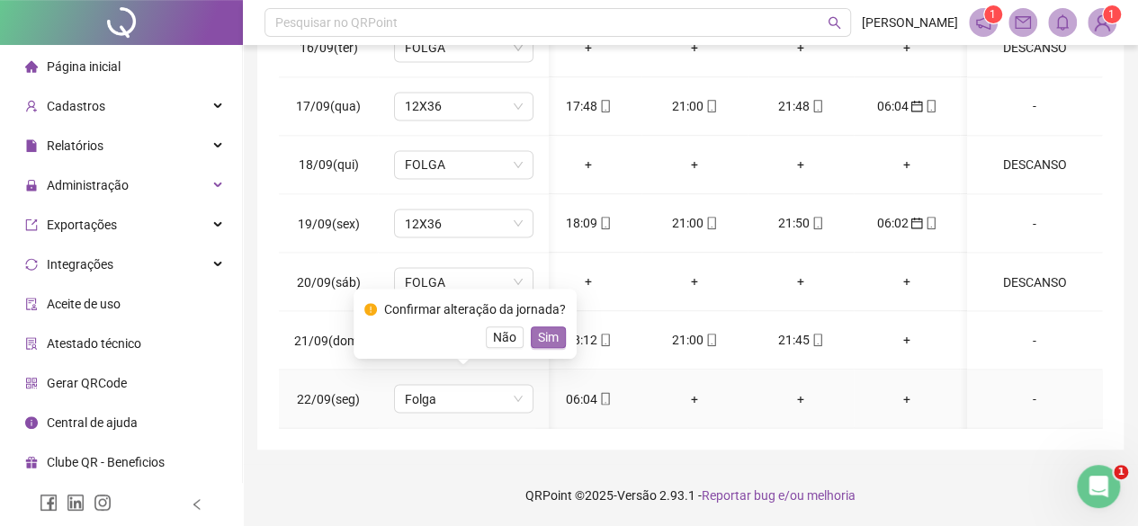
click at [544, 336] on span "Sim" at bounding box center [548, 338] width 21 height 20
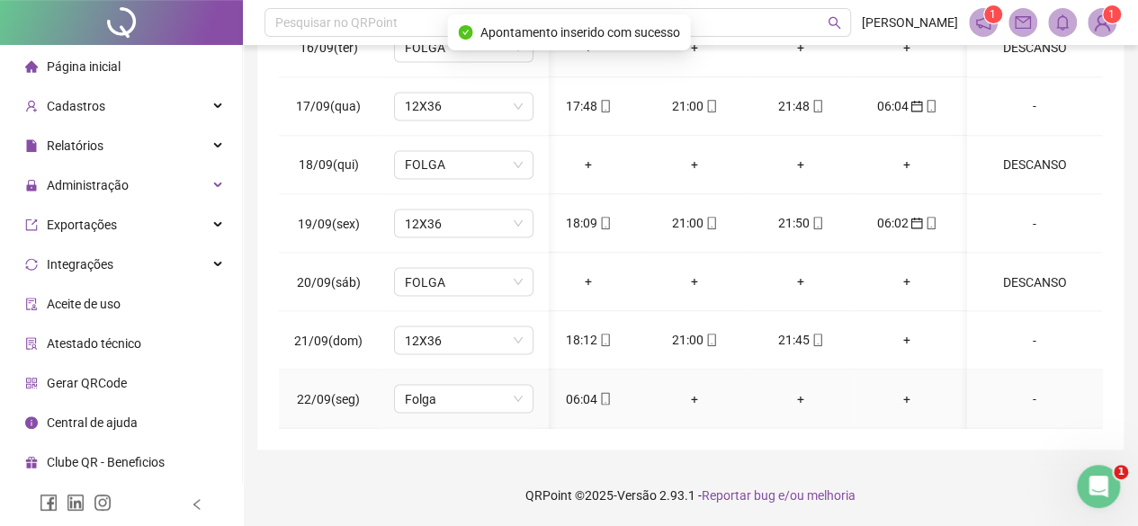
click at [1023, 389] on div "-" at bounding box center [1035, 399] width 106 height 20
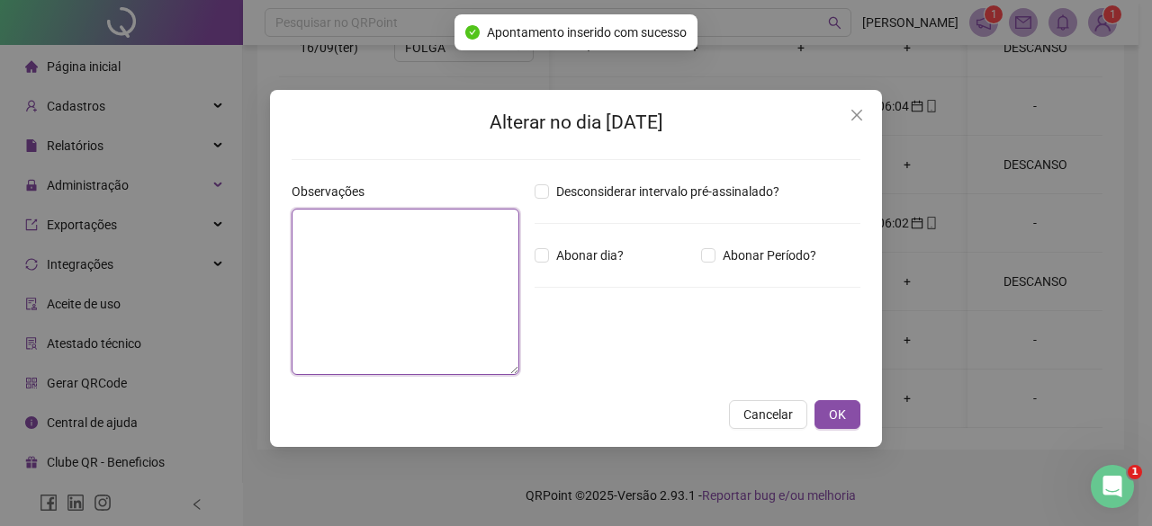
click at [352, 260] on textarea at bounding box center [406, 292] width 228 height 166
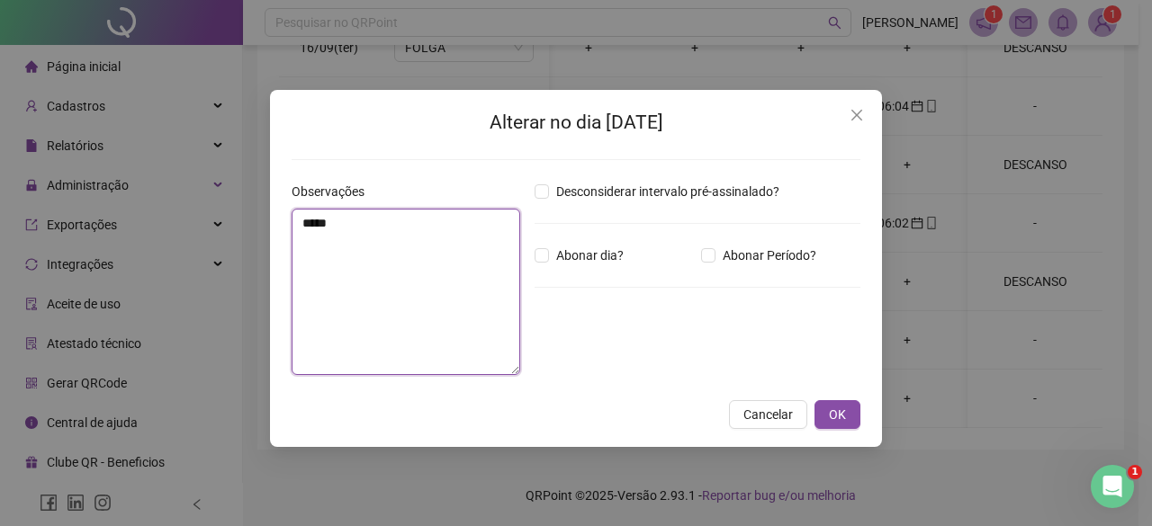
click at [298, 249] on textarea "*****" at bounding box center [406, 292] width 229 height 166
drag, startPoint x: 378, startPoint y: 230, endPoint x: 0, endPoint y: 118, distance: 394.4
click at [0, 119] on div "Alterar no dia 22/09/2025 Observações ******** Desconsiderar intervalo pré-assi…" at bounding box center [576, 263] width 1152 height 526
type textarea "********"
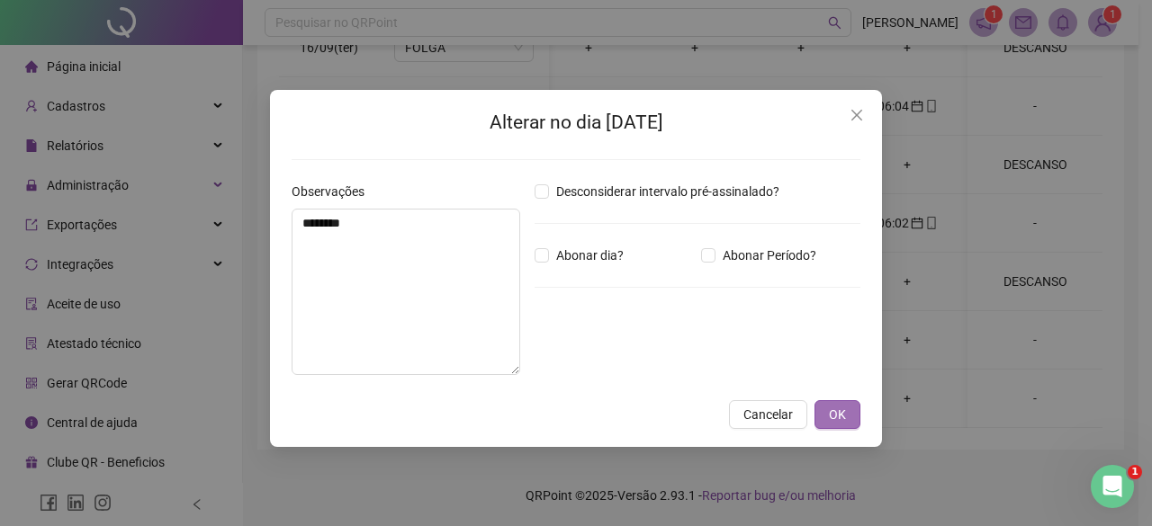
click at [830, 419] on span "OK" at bounding box center [837, 415] width 17 height 20
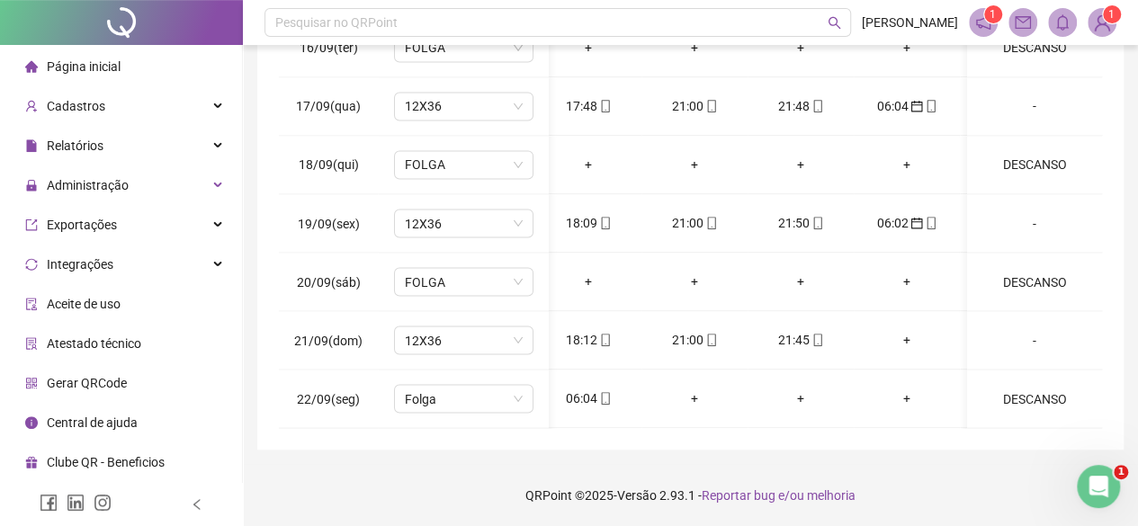
click at [1135, 117] on div "**********" at bounding box center [690, 68] width 895 height 920
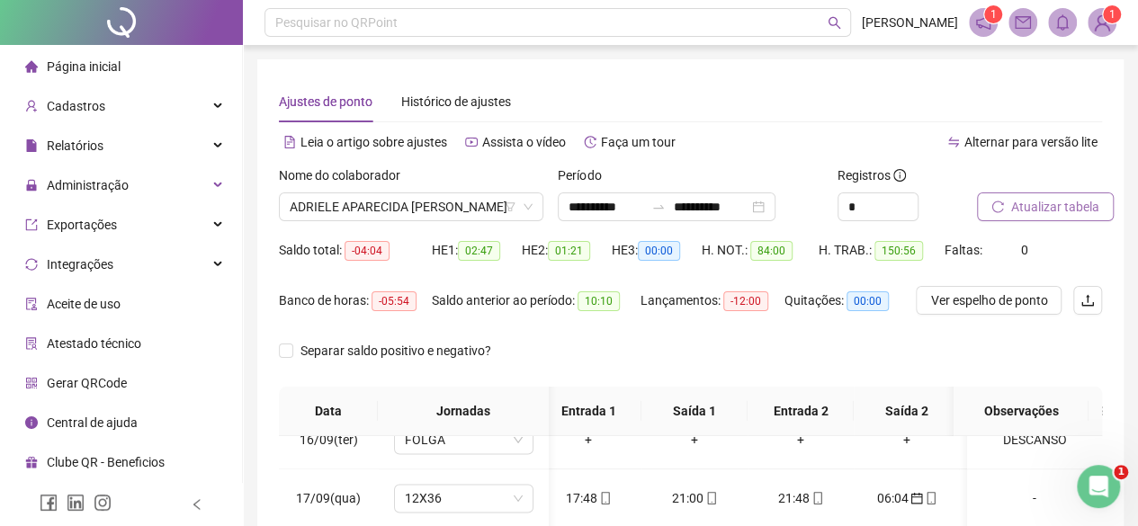
click at [1030, 211] on span "Atualizar tabela" at bounding box center [1056, 207] width 88 height 20
click at [374, 209] on span "ADRIELE APARECIDA POMPEU DA SILVA" at bounding box center [411, 206] width 243 height 27
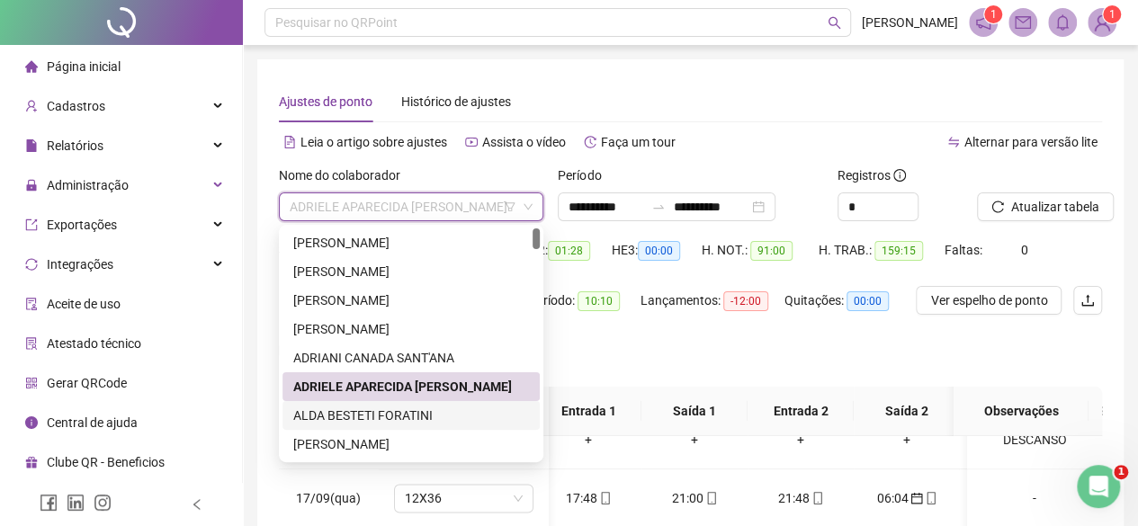
click at [337, 410] on div "ALDA BESTETI FORATINI" at bounding box center [411, 416] width 236 height 20
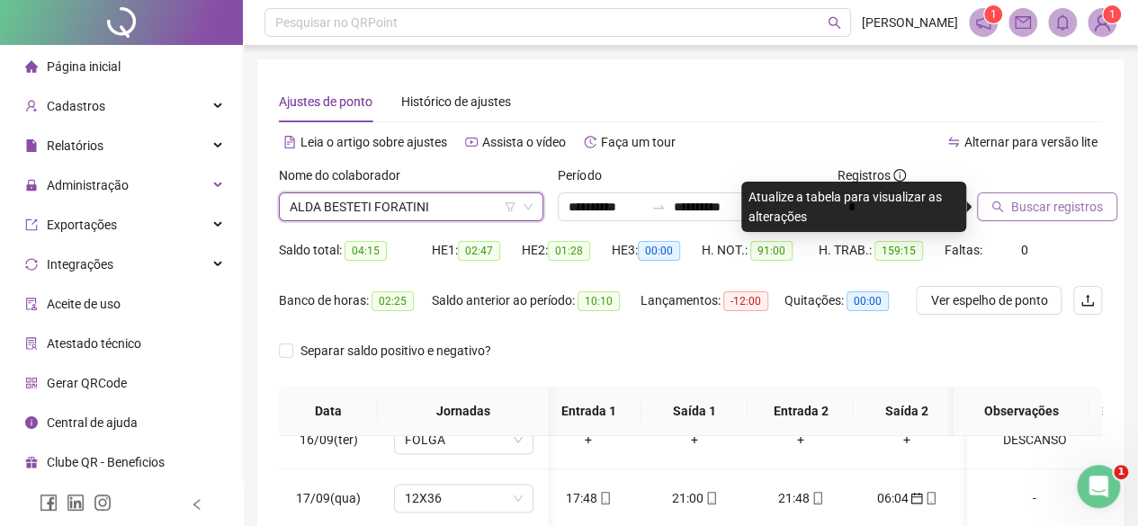
click at [1028, 210] on span "Buscar registros" at bounding box center [1058, 207] width 92 height 20
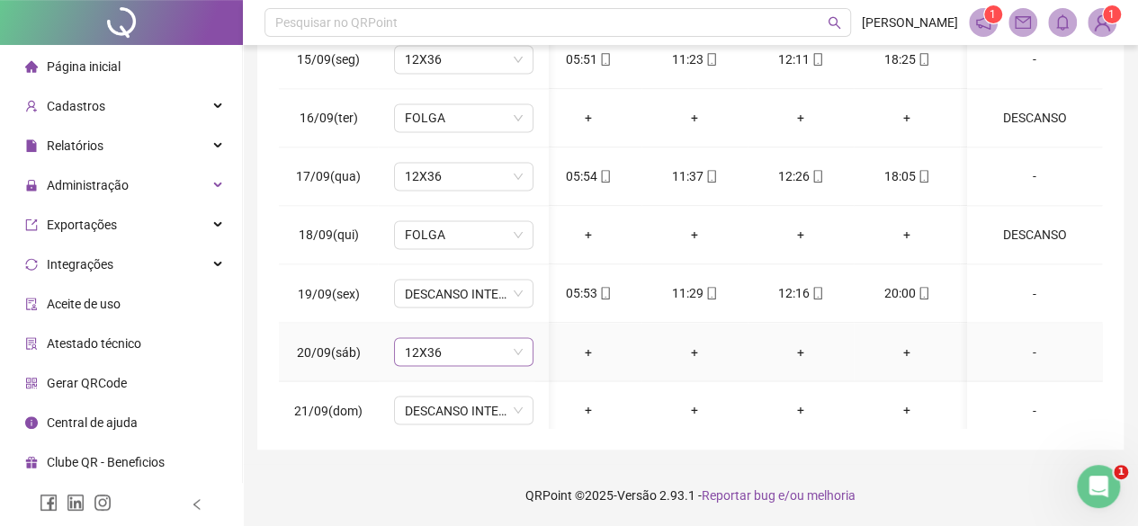
scroll to position [1550, 13]
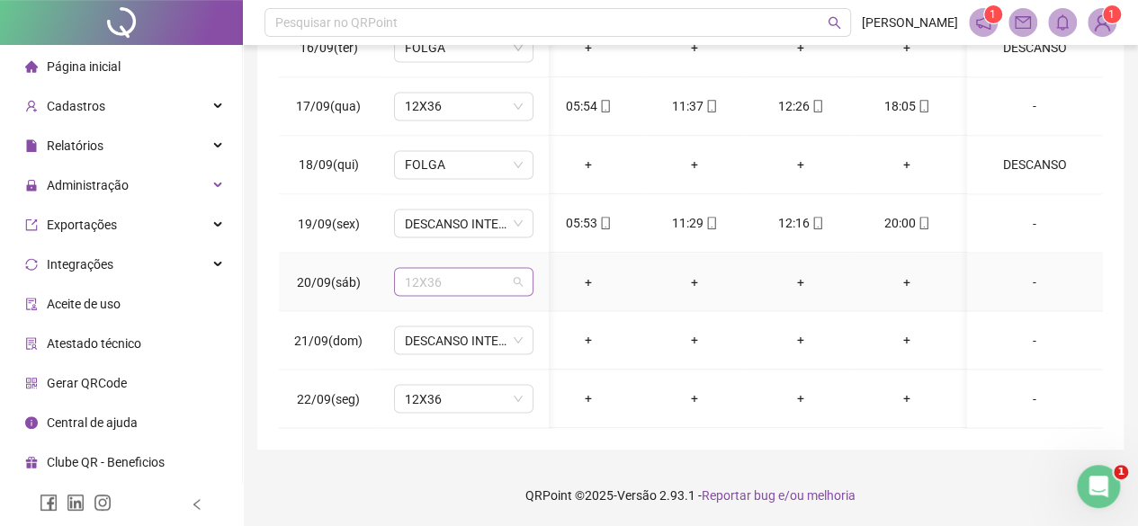
click at [445, 268] on span "12X36" at bounding box center [464, 281] width 118 height 27
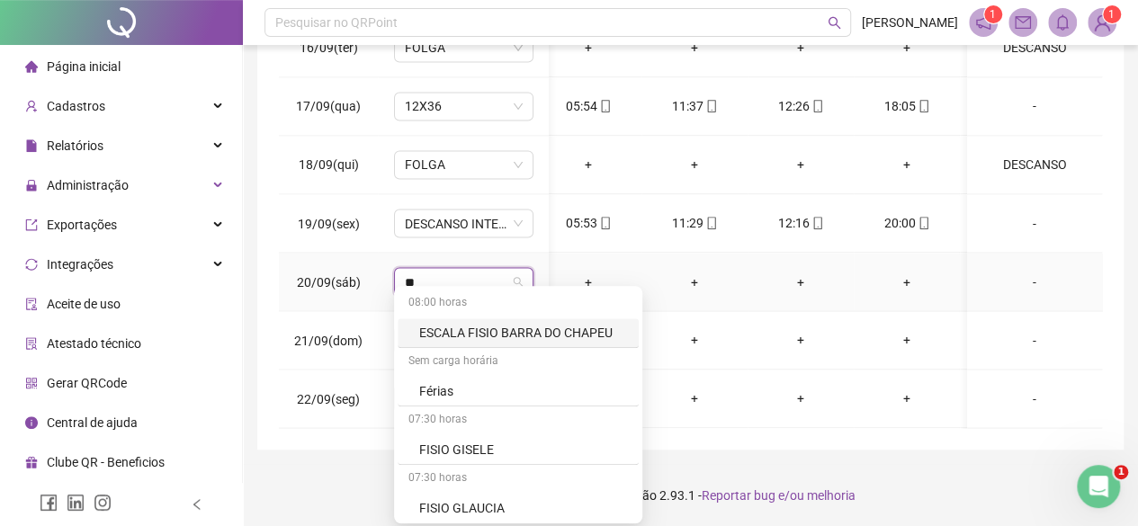
type input "***"
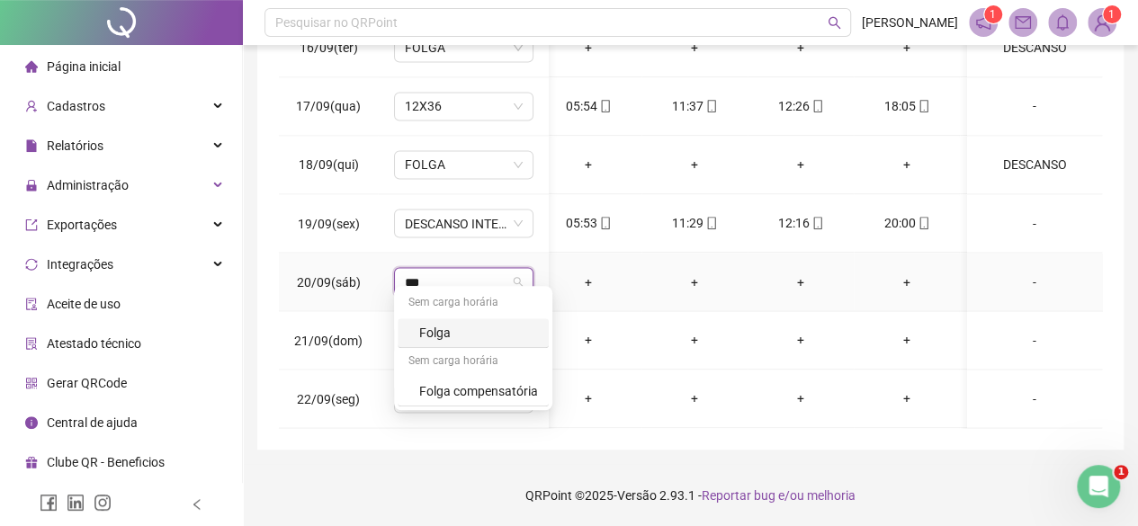
click at [419, 325] on div "Folga" at bounding box center [478, 333] width 119 height 20
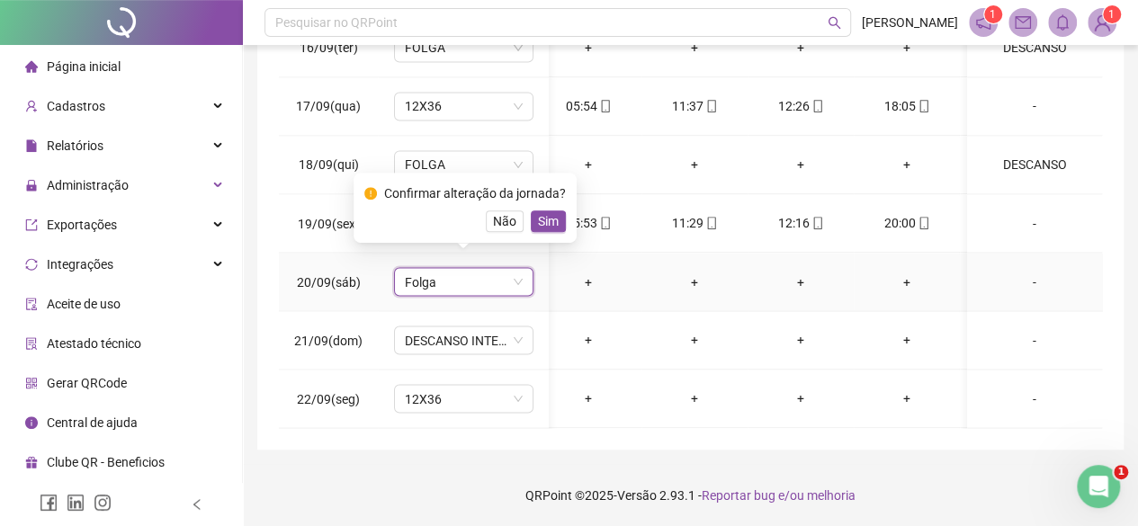
click at [568, 213] on div "Confirmar alteração da jornada? Não Sim" at bounding box center [465, 208] width 223 height 70
click at [550, 220] on span "Sim" at bounding box center [548, 221] width 21 height 20
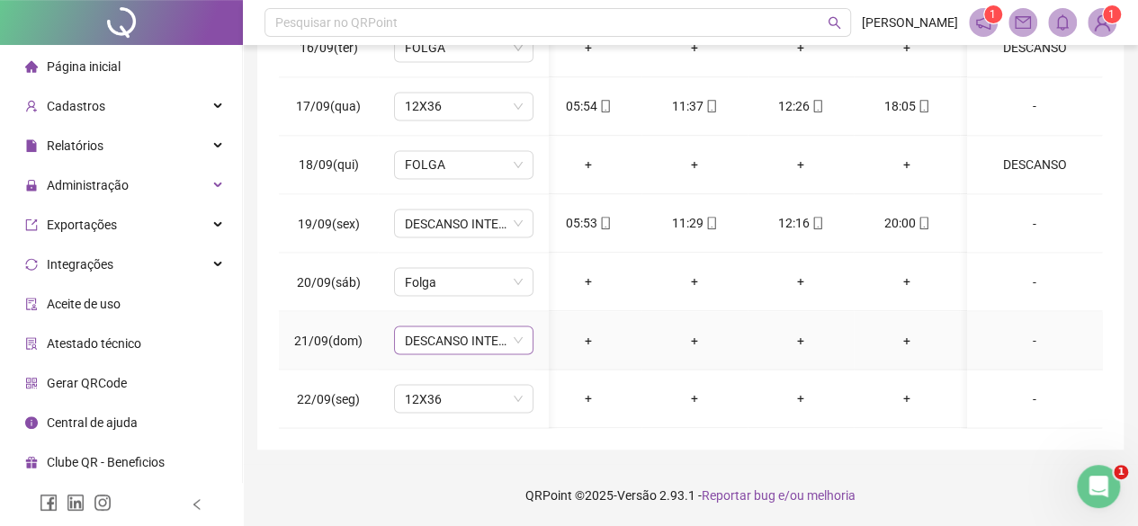
click at [450, 331] on span "DESCANSO INTER-JORNADA" at bounding box center [464, 340] width 118 height 27
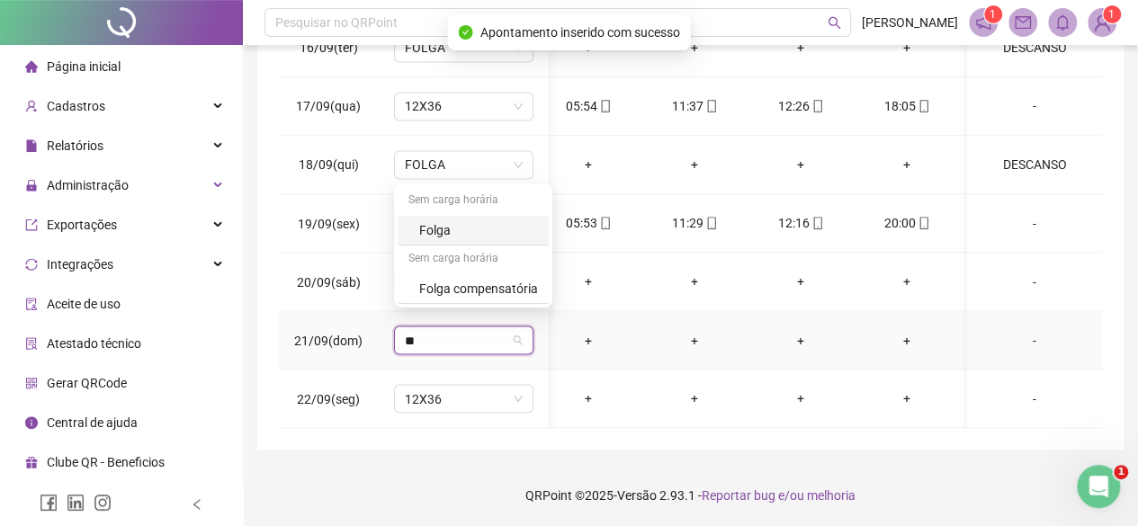
type input "***"
click at [436, 225] on div "Folga" at bounding box center [478, 230] width 119 height 20
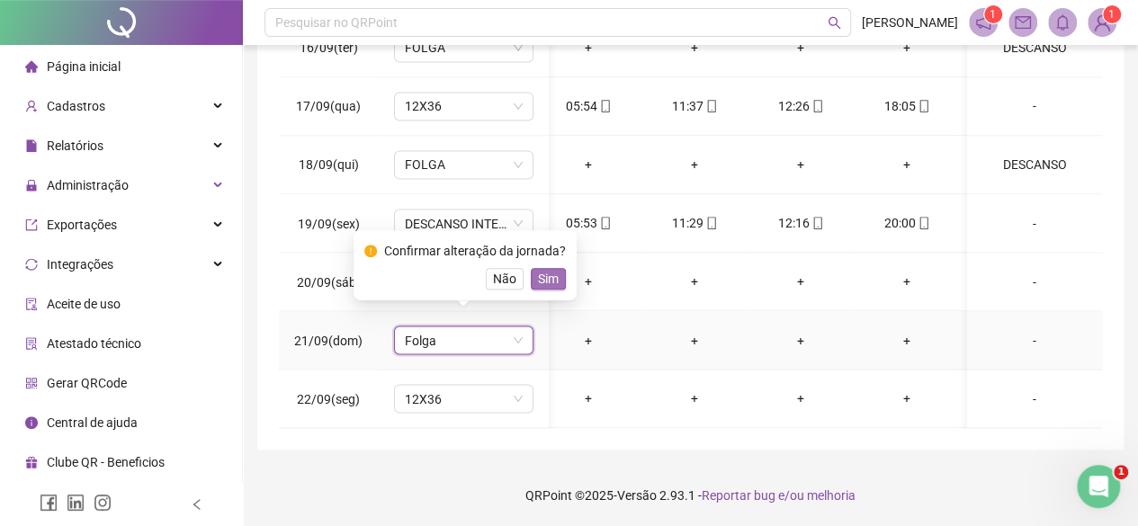
click at [542, 284] on span "Sim" at bounding box center [548, 279] width 21 height 20
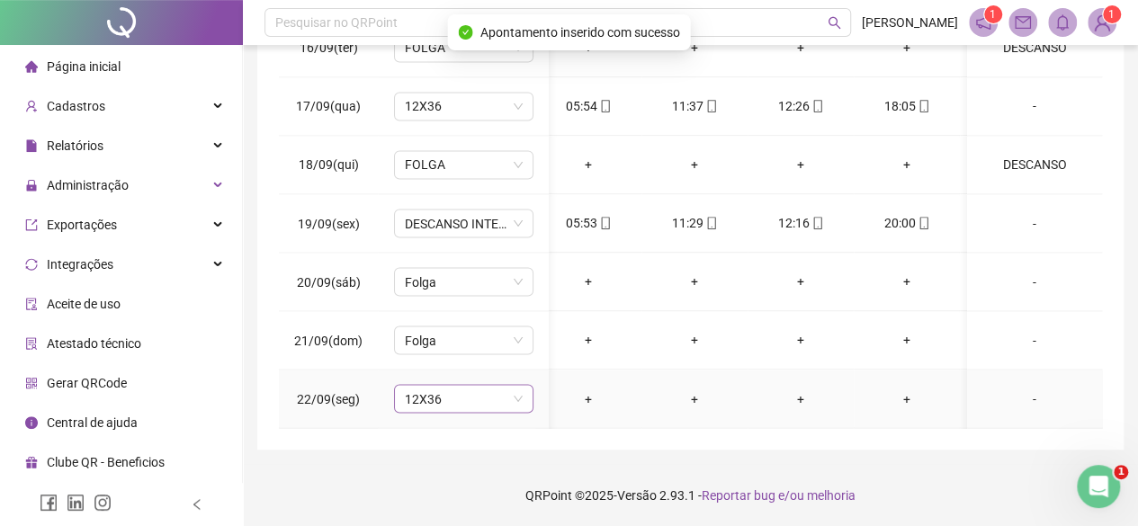
click at [433, 393] on span "12X36" at bounding box center [464, 398] width 118 height 27
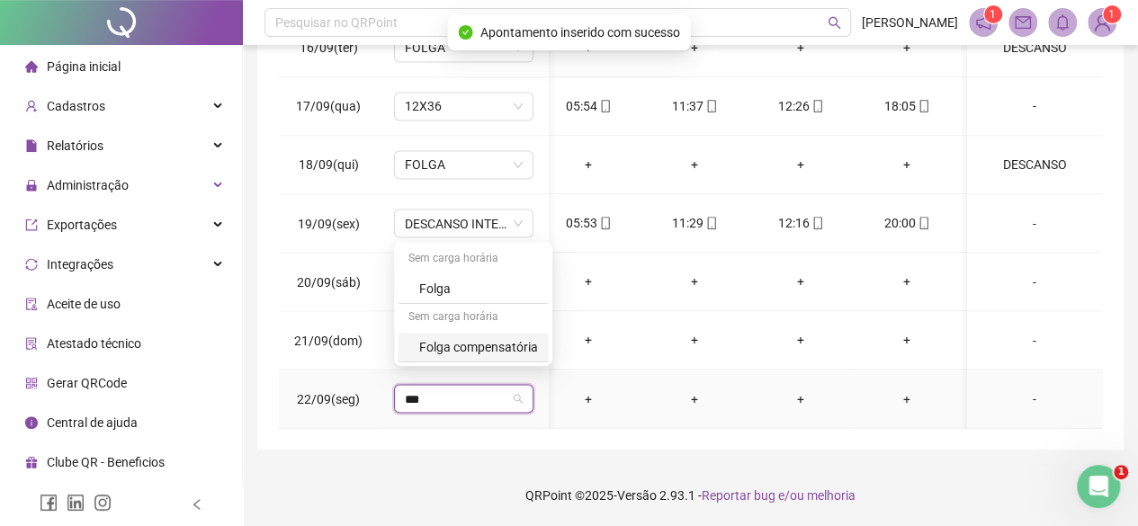
type input "****"
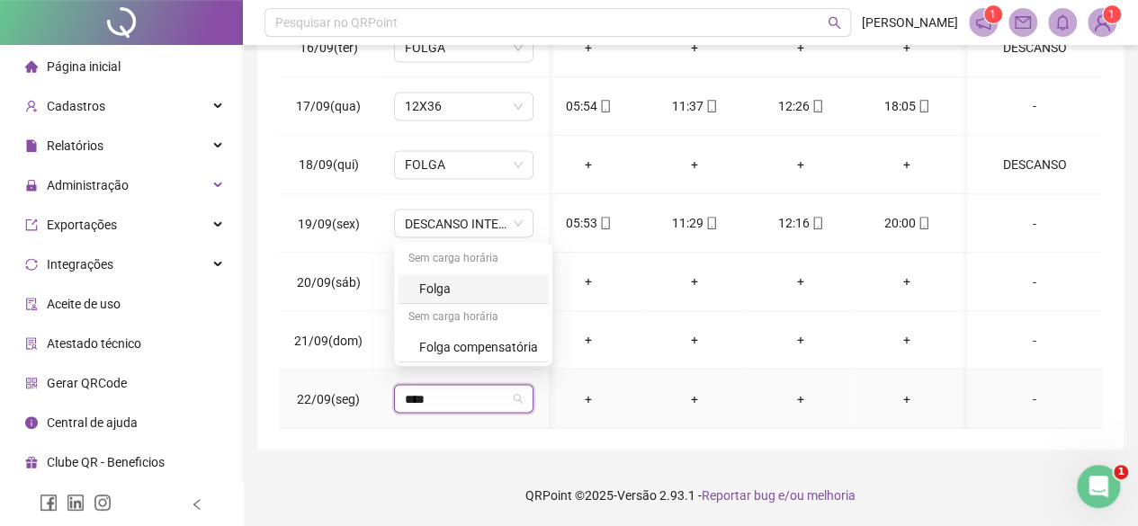
click at [443, 287] on div "Folga" at bounding box center [478, 289] width 119 height 20
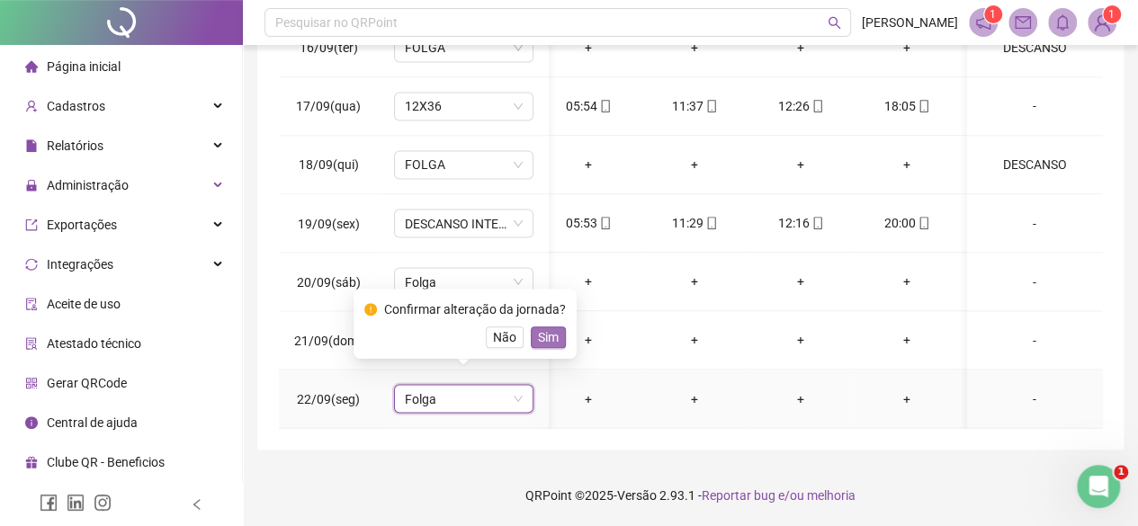
click at [549, 333] on span "Sim" at bounding box center [548, 338] width 21 height 20
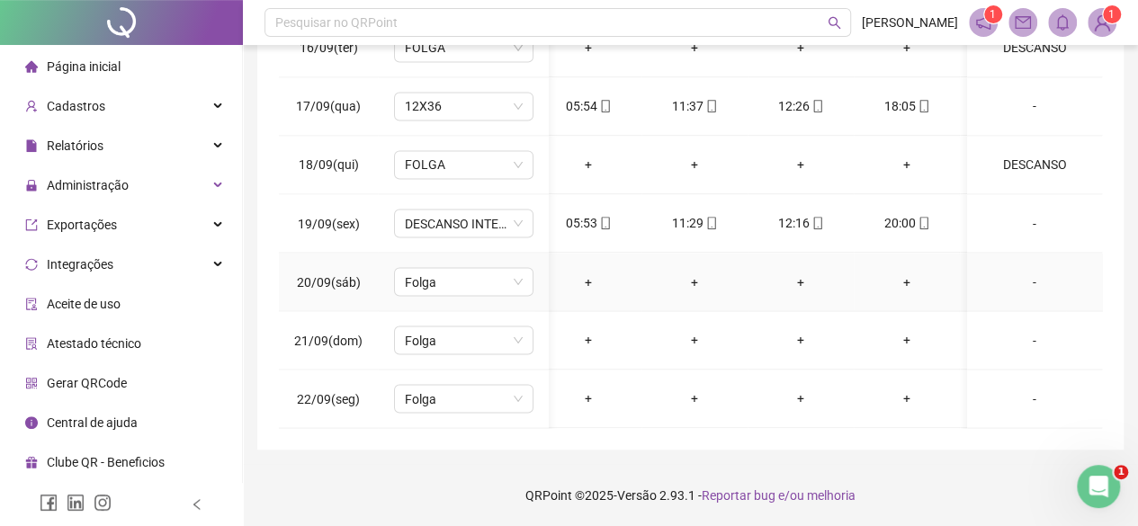
click at [1031, 272] on div "-" at bounding box center [1035, 282] width 106 height 20
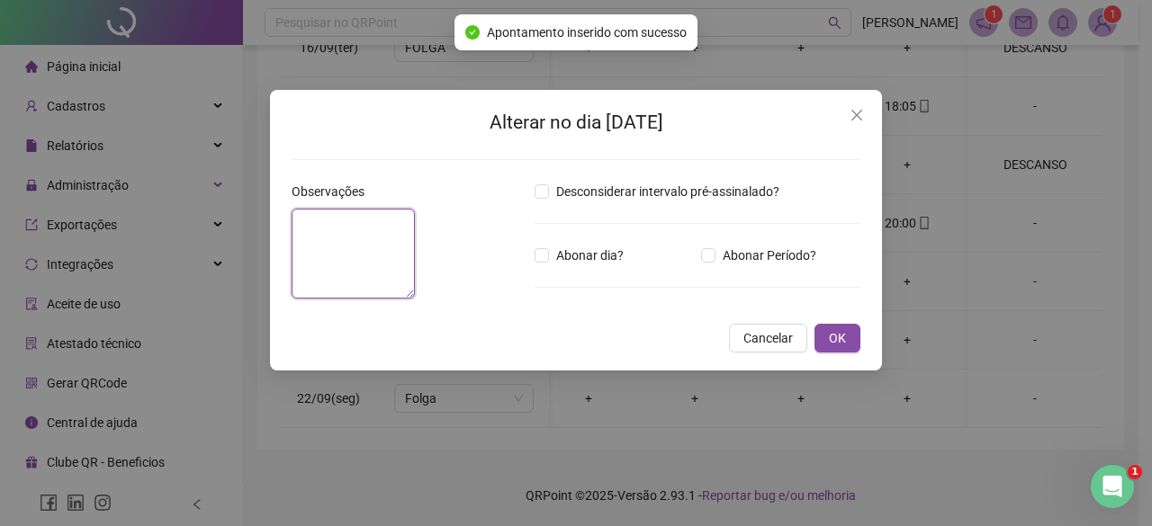
click at [391, 271] on textarea at bounding box center [353, 254] width 123 height 90
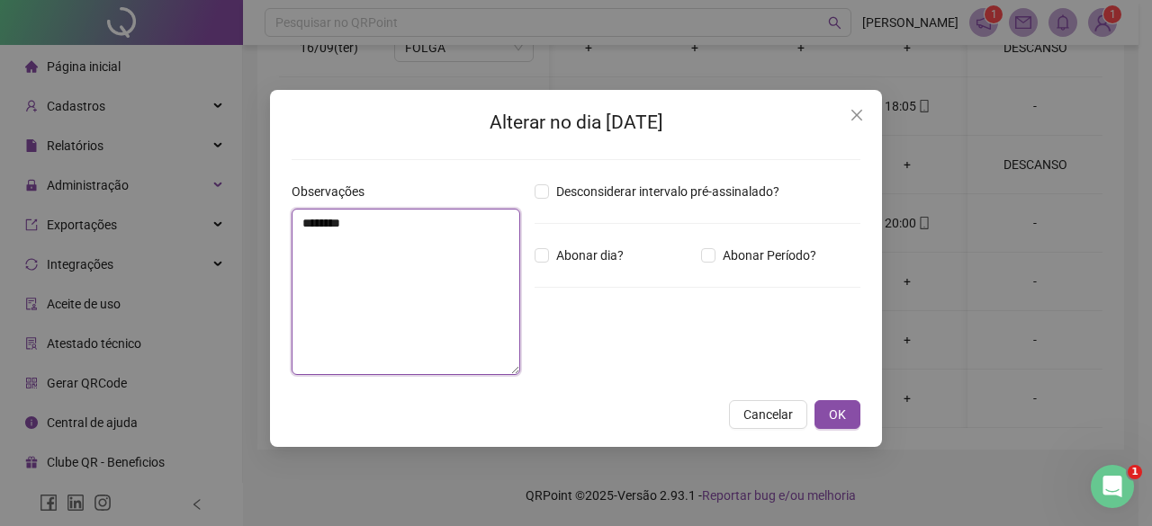
drag, startPoint x: 388, startPoint y: 220, endPoint x: 0, endPoint y: 137, distance: 396.6
click at [0, 138] on div "Alterar no dia 20/09/2025 Observações ******** Desconsiderar intervalo pré-assi…" at bounding box center [576, 263] width 1152 height 526
type textarea "********"
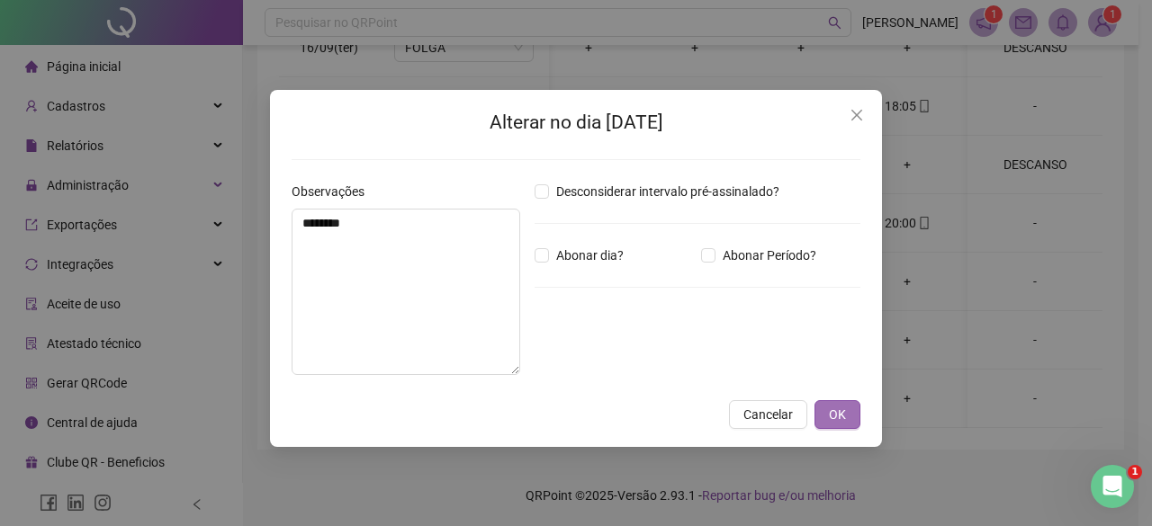
click at [843, 409] on span "OK" at bounding box center [837, 415] width 17 height 20
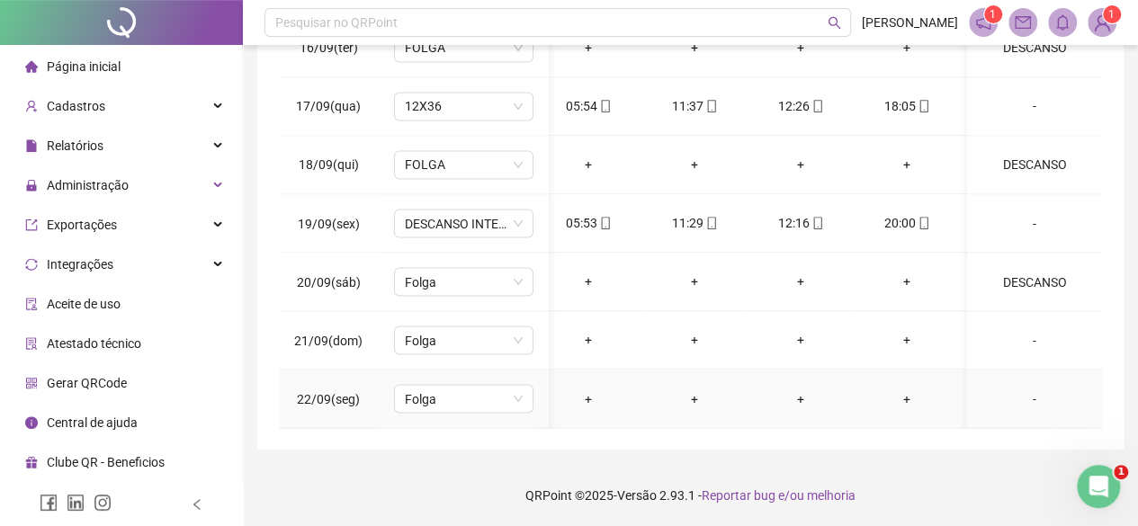
click at [1023, 399] on td "-" at bounding box center [1034, 399] width 135 height 58
click at [1024, 389] on div "-" at bounding box center [1035, 399] width 106 height 20
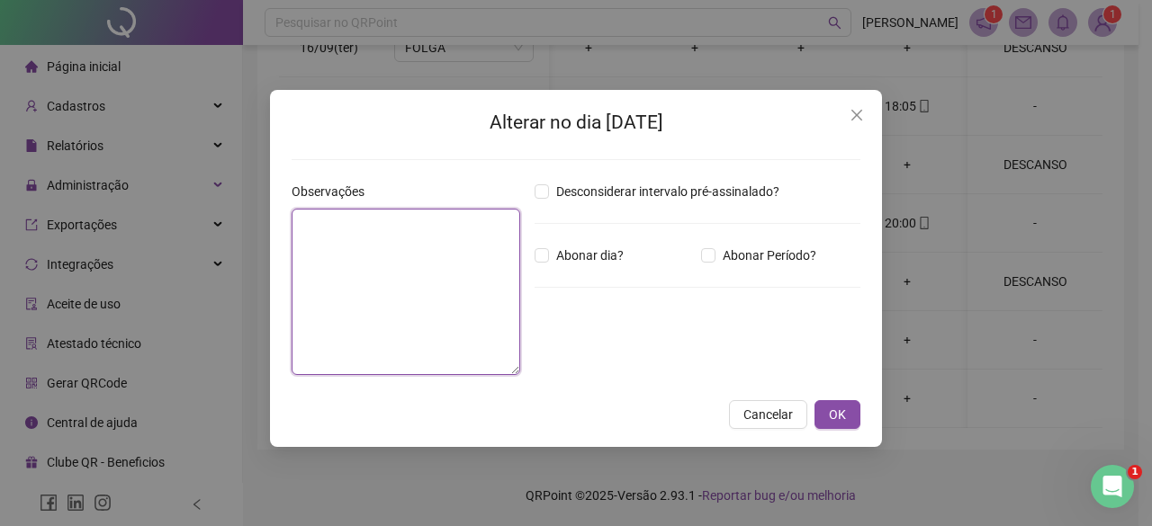
click at [409, 310] on textarea at bounding box center [406, 292] width 229 height 166
paste textarea "********"
type textarea "********"
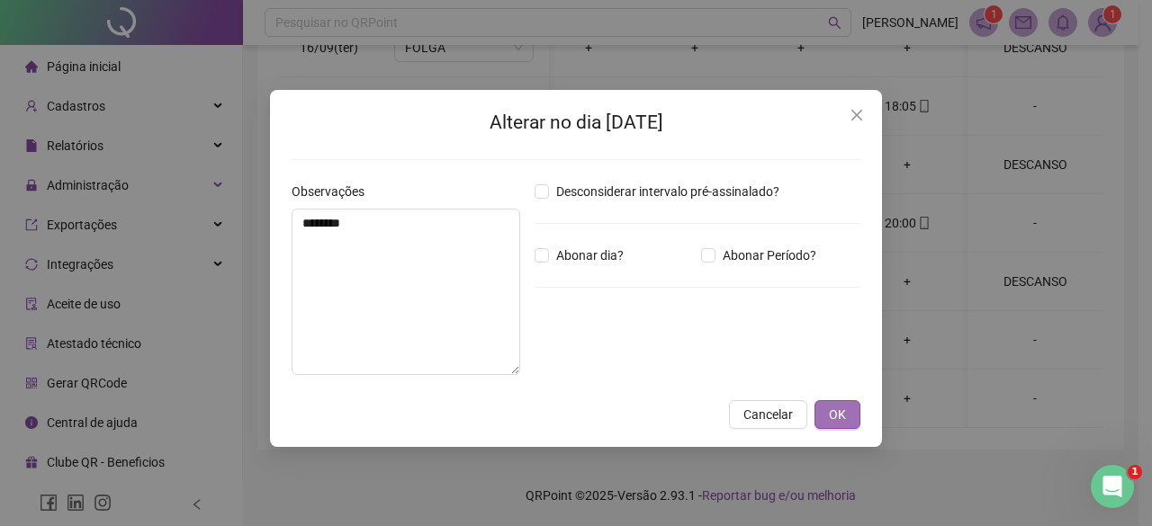
click at [851, 417] on button "OK" at bounding box center [837, 414] width 46 height 29
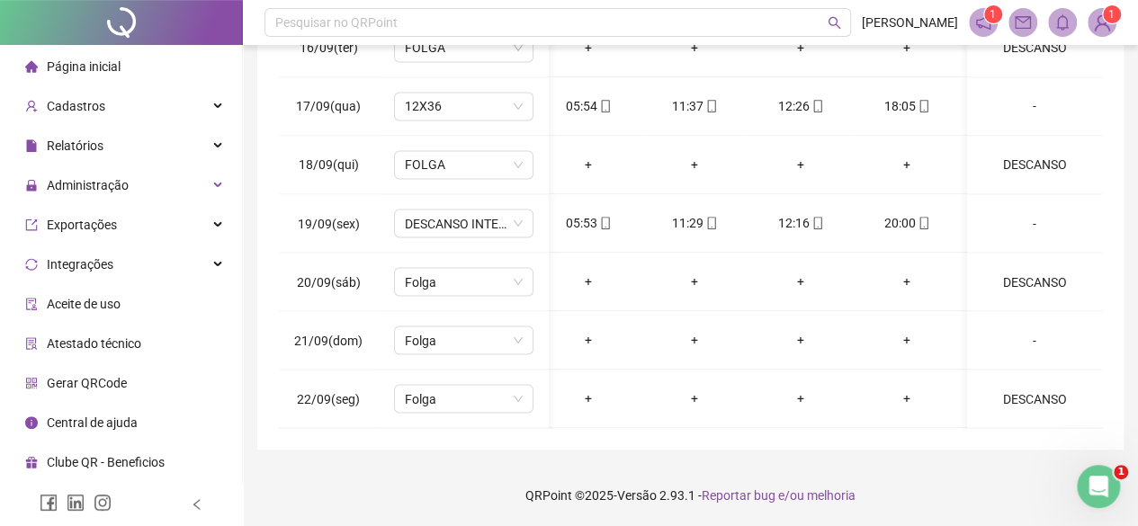
scroll to position [0, 0]
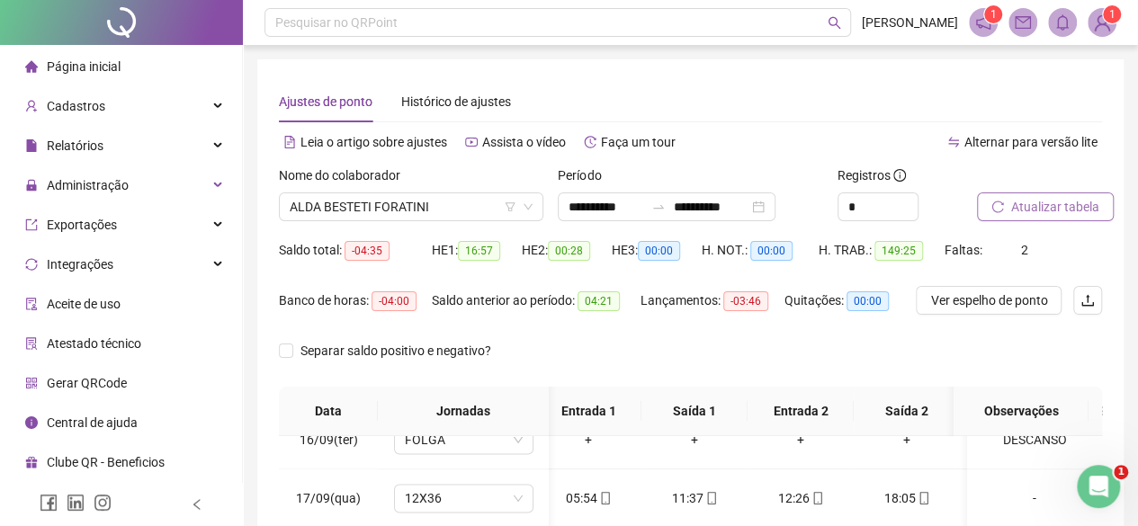
click at [1057, 222] on div "Atualizar tabela" at bounding box center [1039, 201] width 139 height 70
click at [999, 197] on button "Atualizar tabela" at bounding box center [1045, 207] width 137 height 29
click at [382, 217] on span "ALDA BESTETI FORATINI" at bounding box center [411, 206] width 243 height 27
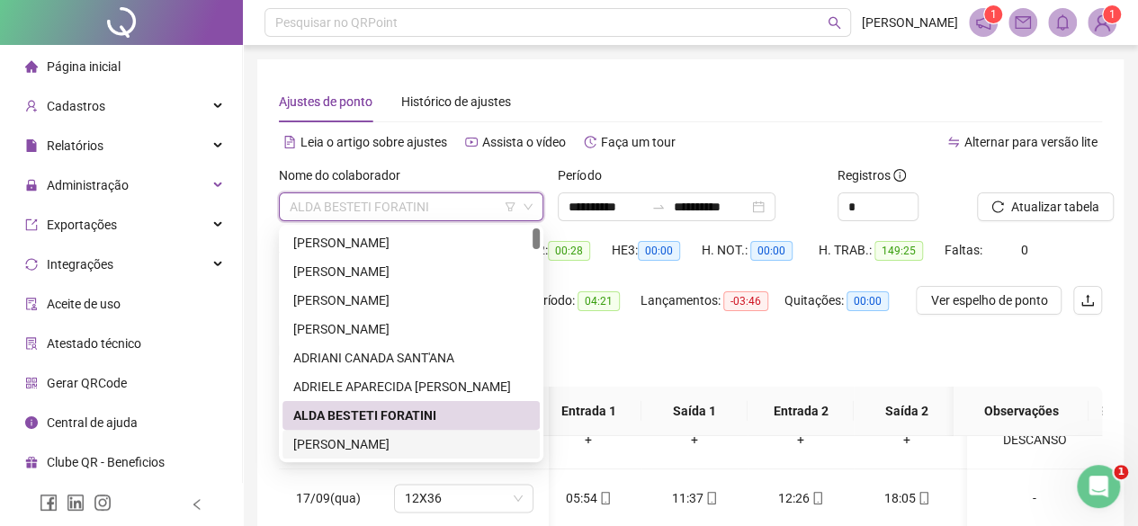
click at [337, 447] on div "ALESSANDRA MOLINA NUNES" at bounding box center [411, 445] width 236 height 20
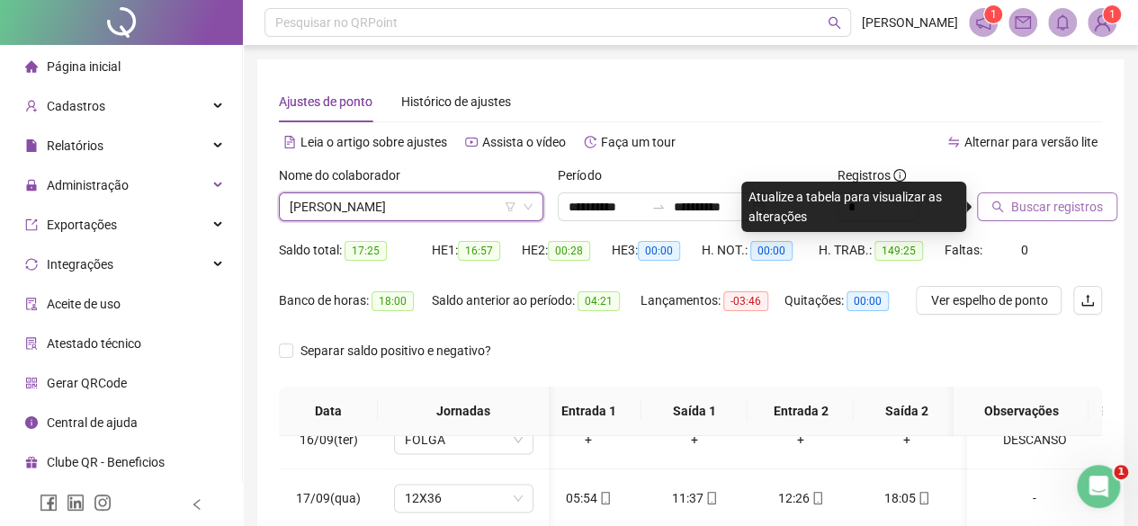
click at [1063, 219] on button "Buscar registros" at bounding box center [1047, 207] width 140 height 29
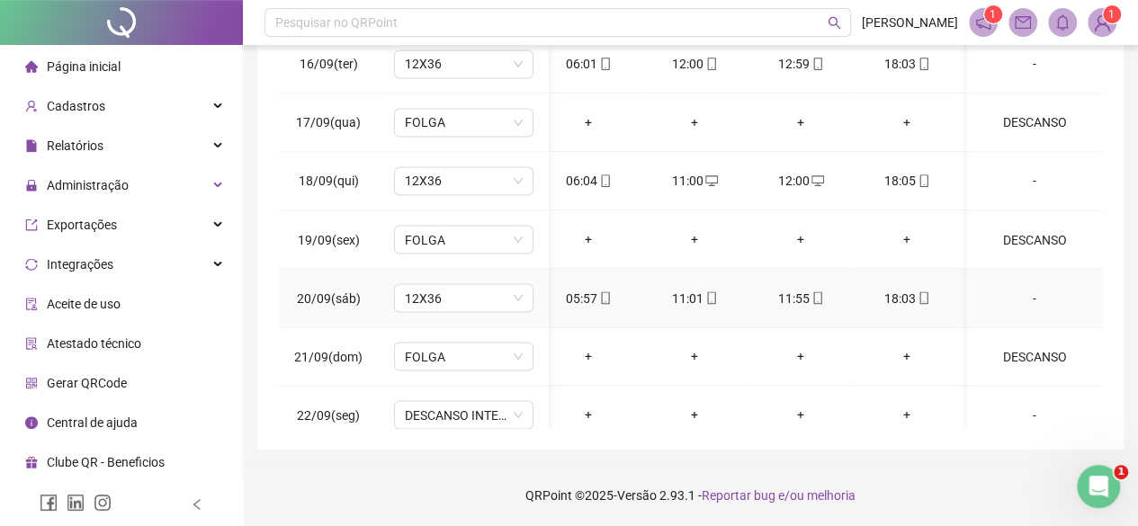
scroll to position [1550, 13]
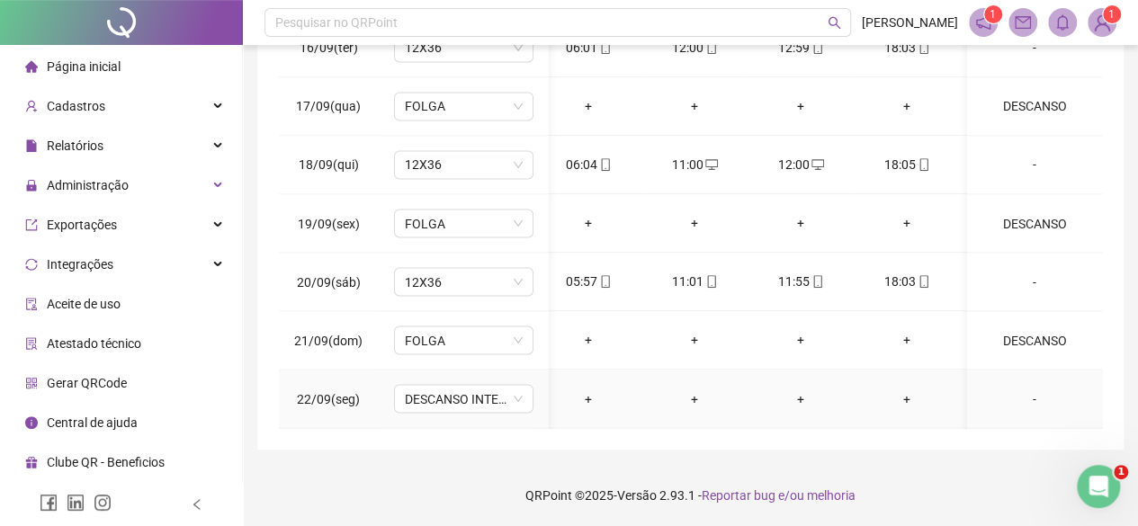
click at [499, 400] on td "DESCANSO INTER-JORNADA" at bounding box center [463, 399] width 171 height 58
click at [490, 395] on span "DESCANSO INTER-JORNADA" at bounding box center [464, 398] width 118 height 27
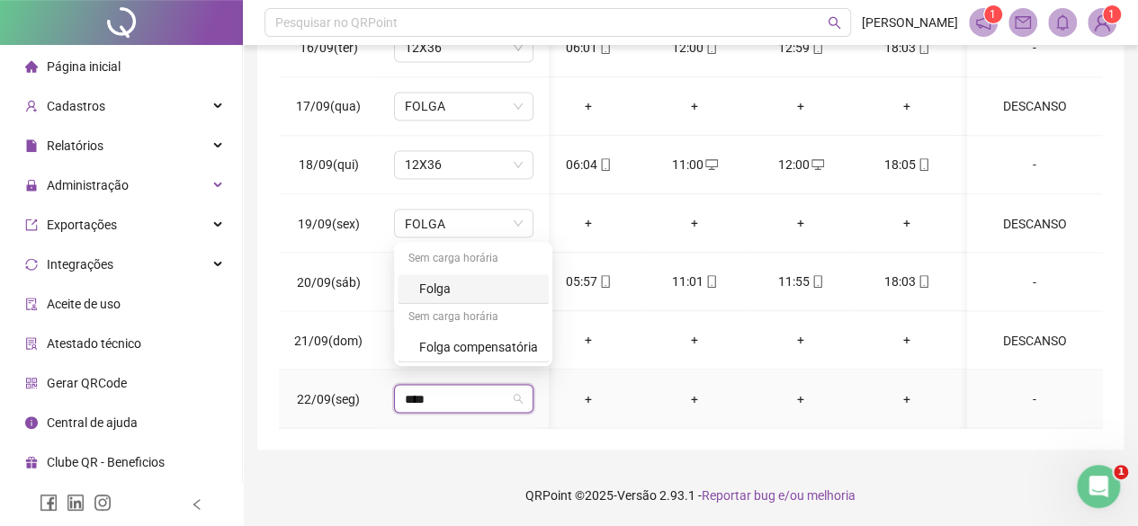
type input "*****"
click at [443, 298] on div "Folga" at bounding box center [473, 289] width 151 height 30
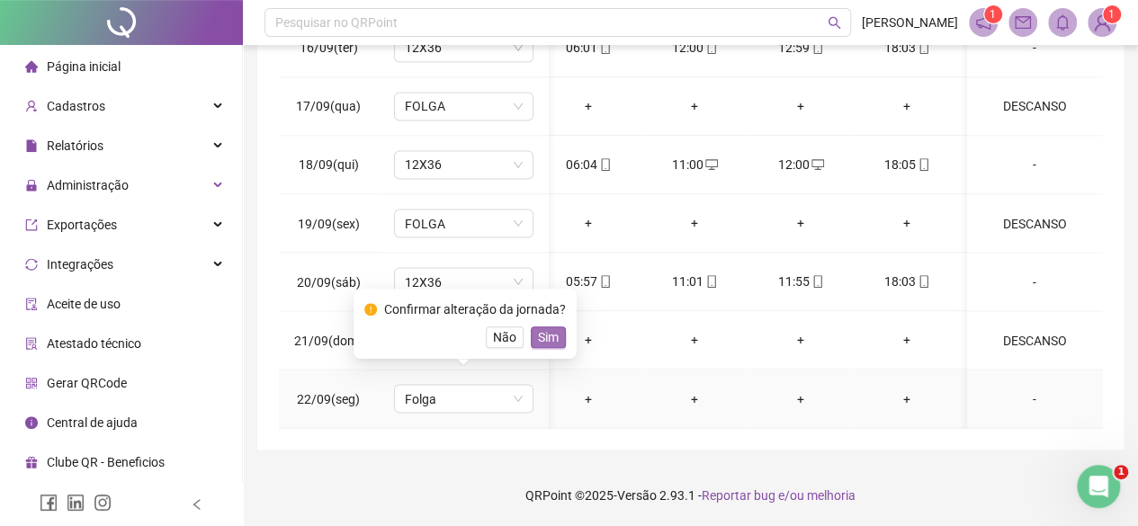
click at [540, 335] on span "Sim" at bounding box center [548, 338] width 21 height 20
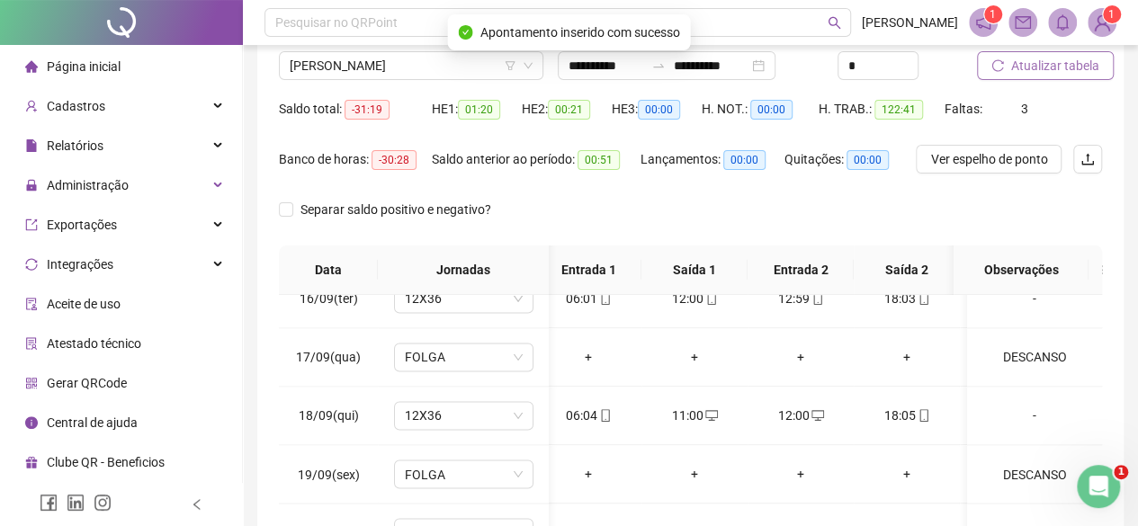
scroll to position [122, 0]
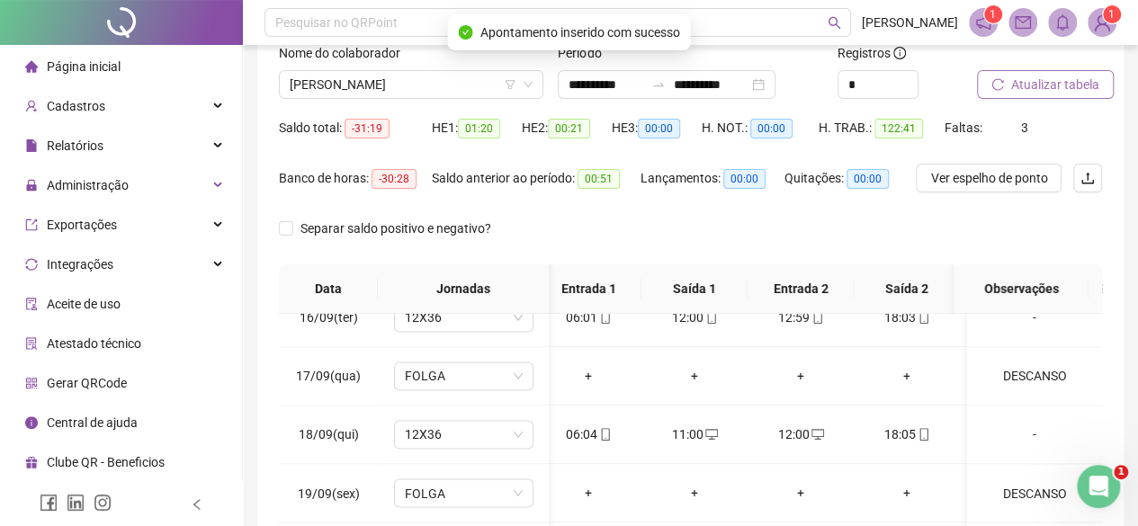
click at [1013, 76] on span "Atualizar tabela" at bounding box center [1056, 85] width 88 height 20
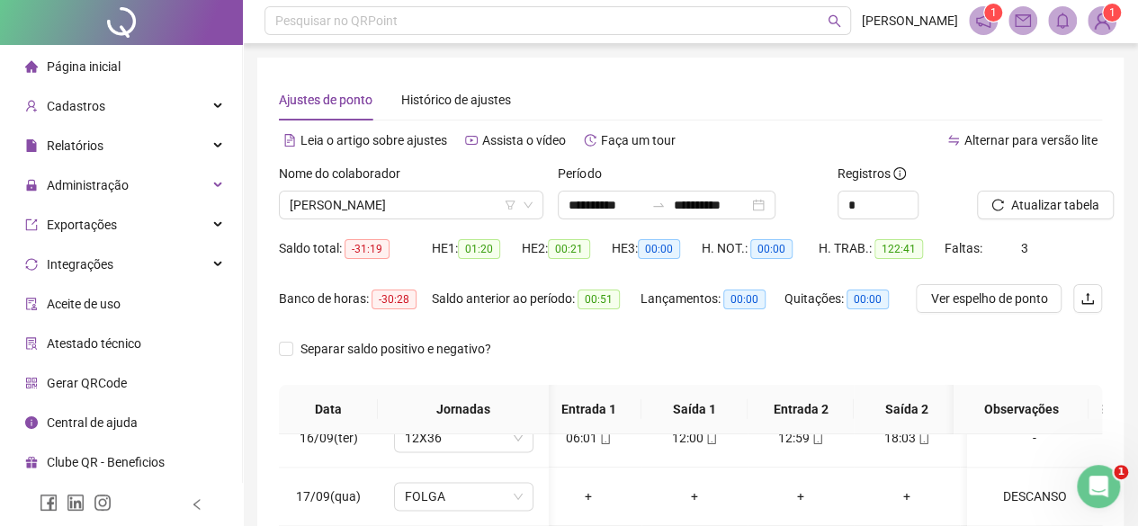
scroll to position [0, 0]
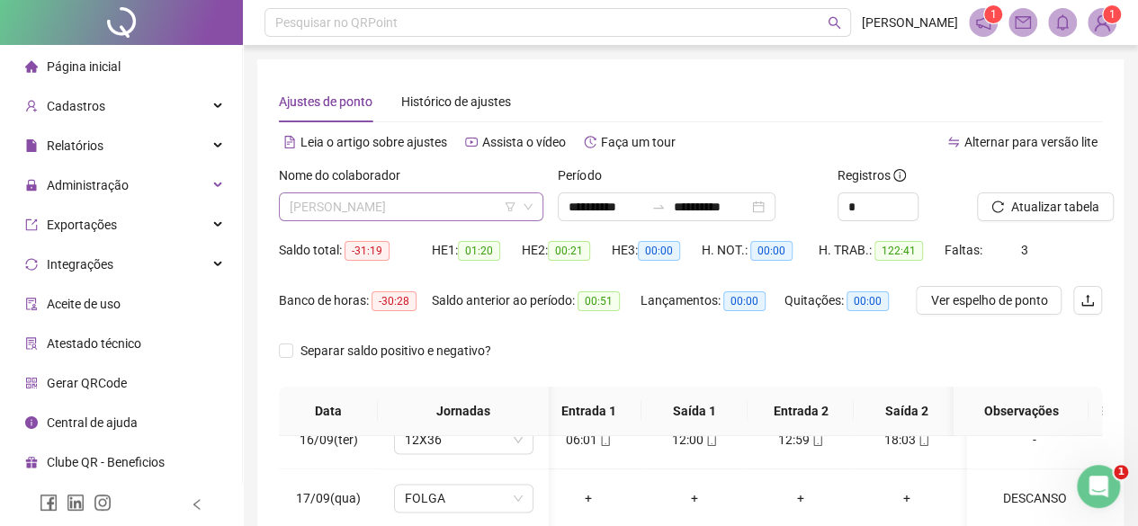
click at [443, 206] on span "ALESSANDRA MOLINA NUNES" at bounding box center [411, 206] width 243 height 27
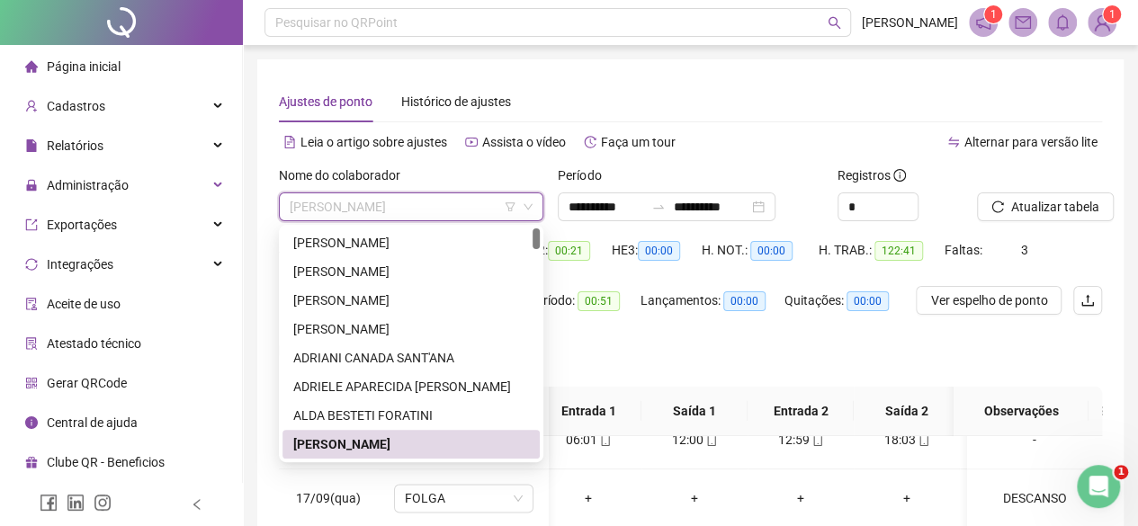
scroll to position [90, 0]
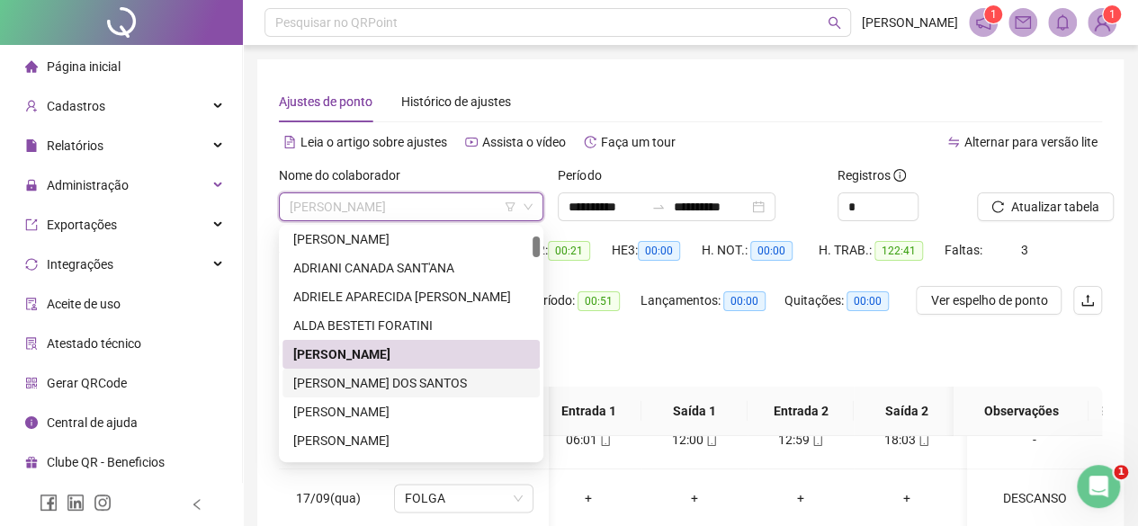
click at [415, 391] on div "ALESSANDRO BITENCOURT DOS SANTOS" at bounding box center [411, 383] width 236 height 20
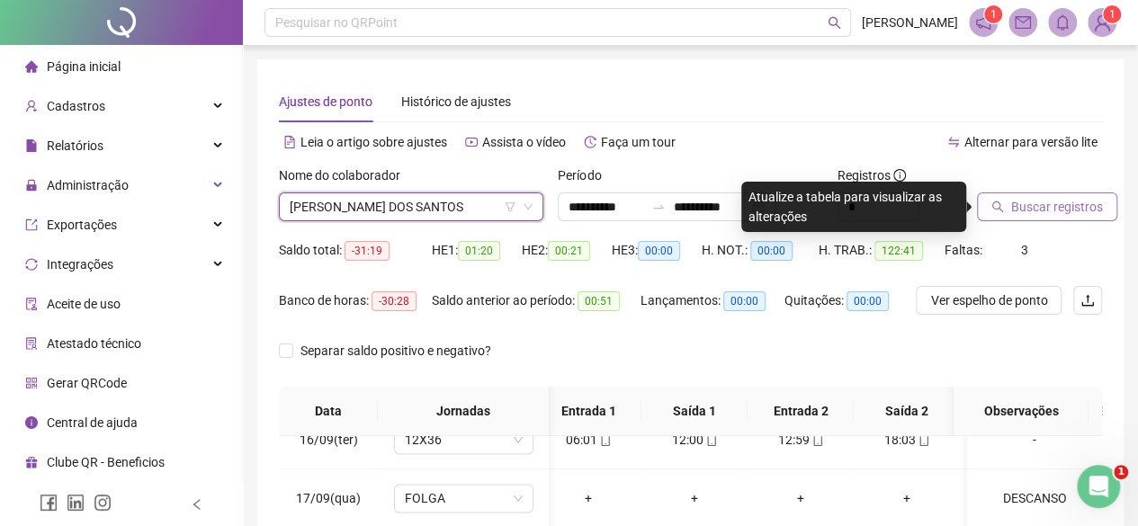
click at [1024, 208] on span "Buscar registros" at bounding box center [1058, 207] width 92 height 20
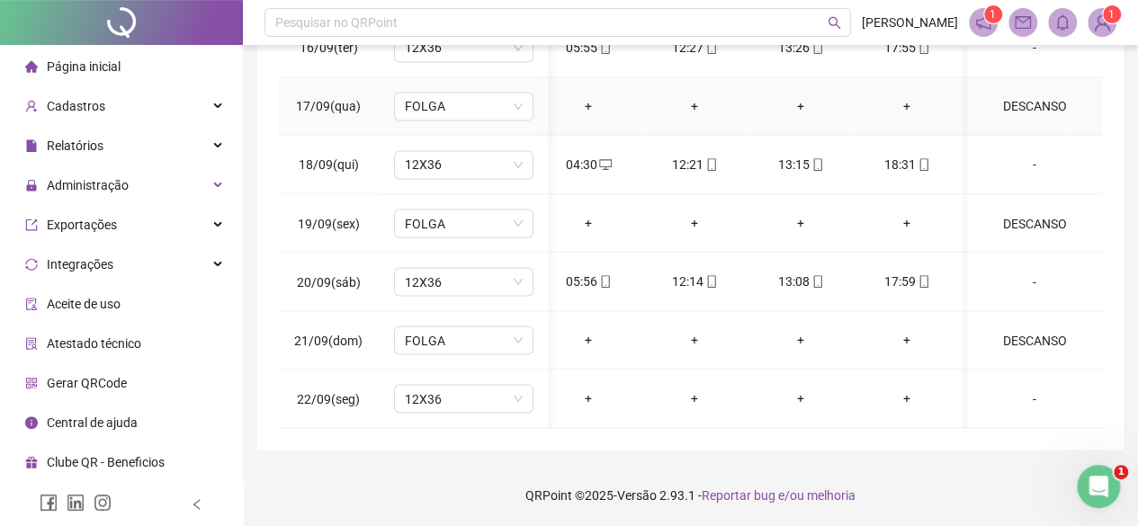
scroll to position [1550, 13]
click at [418, 385] on span "12X36" at bounding box center [464, 398] width 118 height 27
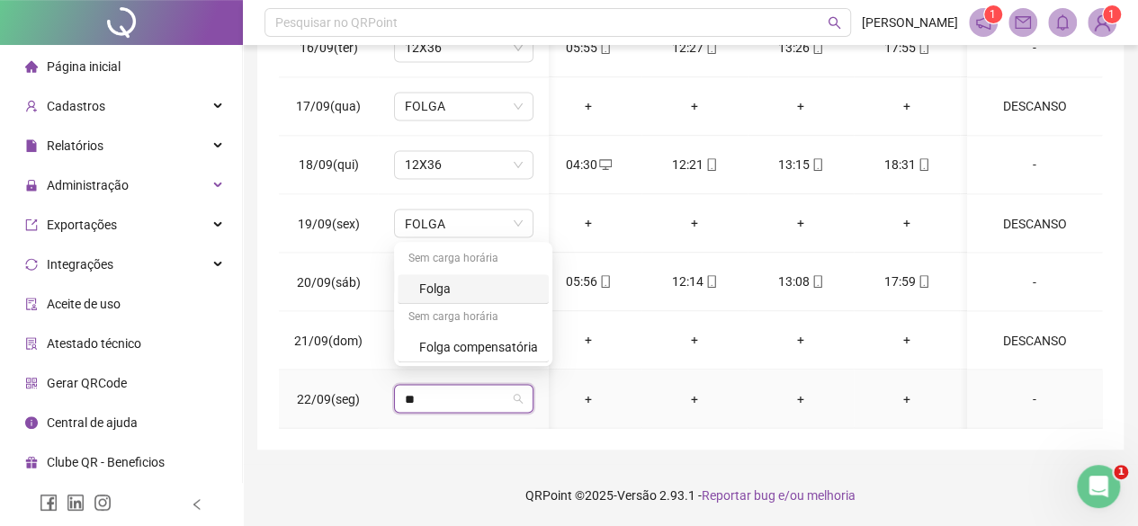
type input "***"
click at [413, 283] on div "Folga" at bounding box center [473, 289] width 151 height 30
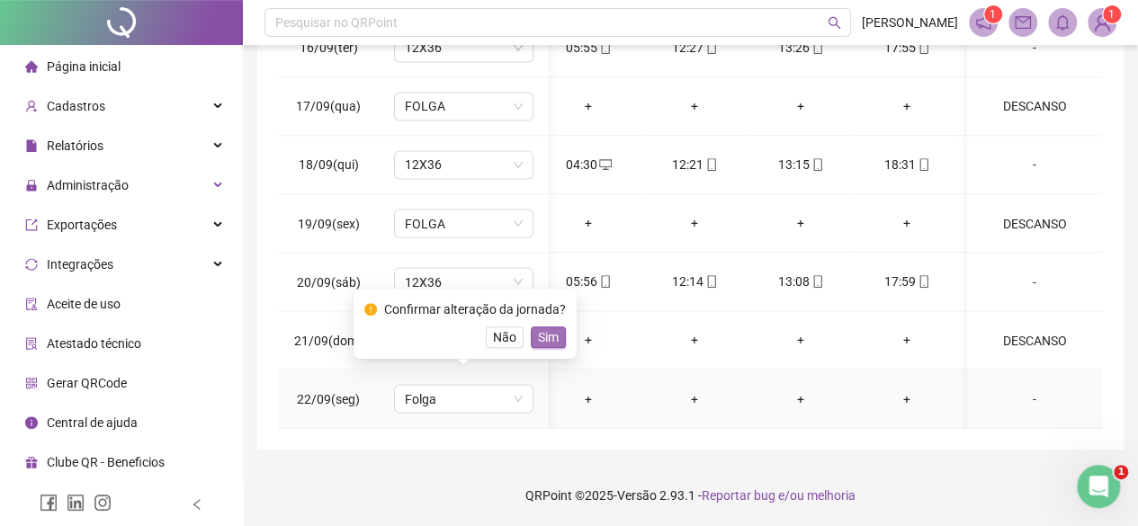
click at [549, 337] on span "Sim" at bounding box center [548, 338] width 21 height 20
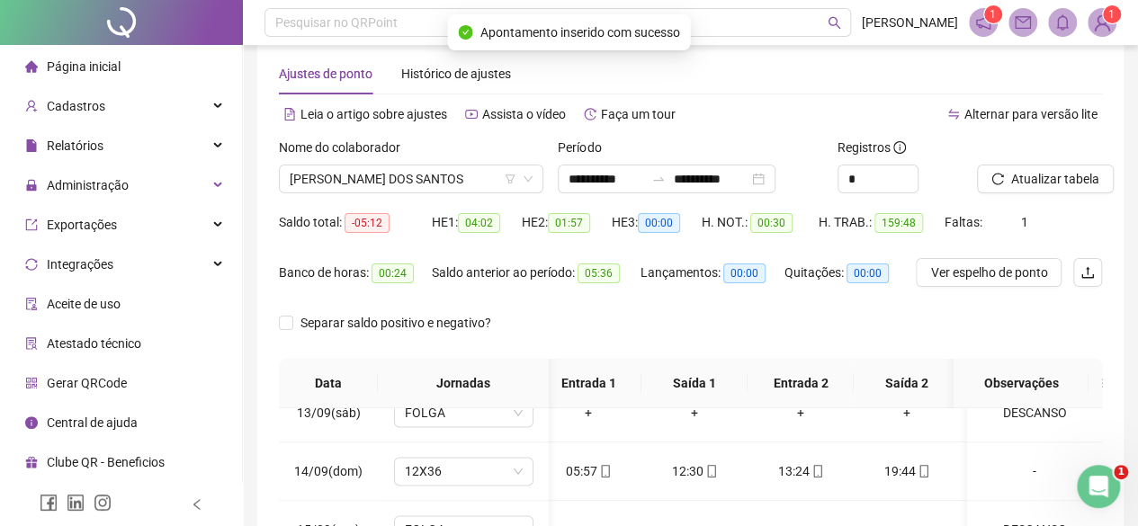
scroll to position [0, 0]
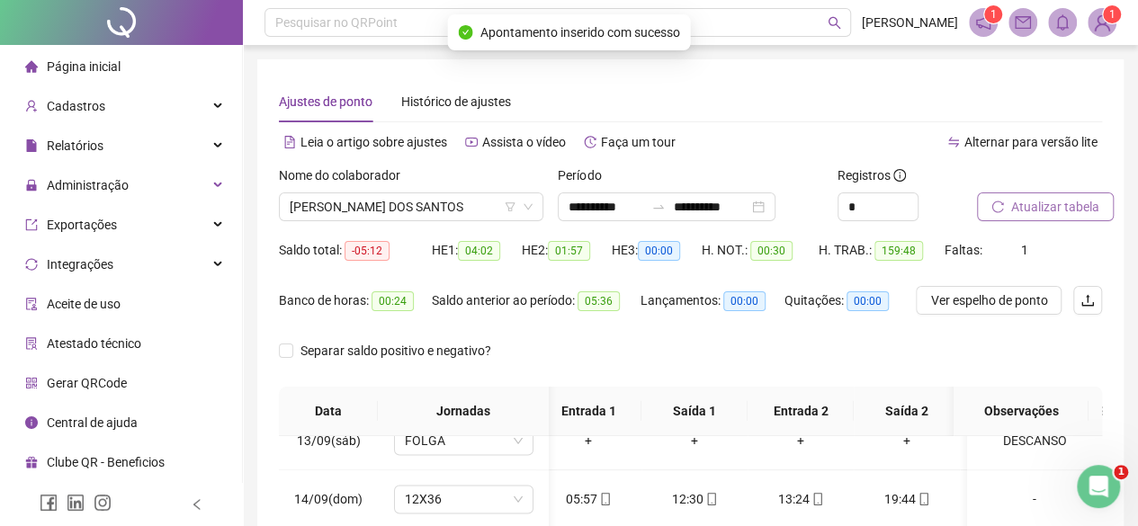
click at [996, 202] on icon "reload" at bounding box center [998, 207] width 13 height 13
click at [352, 217] on span "ALESSANDRO BITENCOURT DOS SANTOS" at bounding box center [411, 206] width 243 height 27
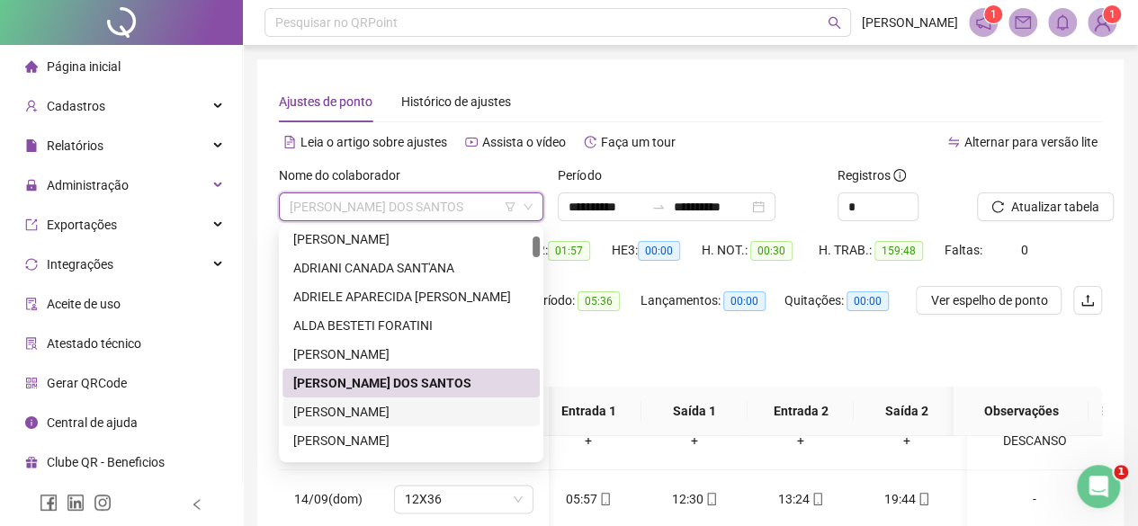
click at [324, 406] on div "ALINE ARANHA RODRIGUES DIAS" at bounding box center [411, 412] width 236 height 20
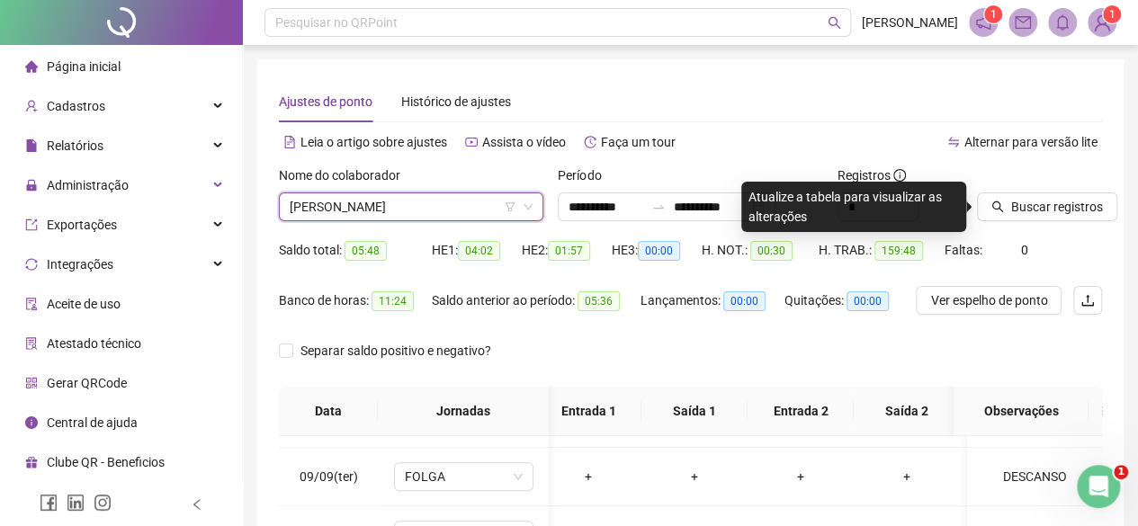
click at [406, 216] on span "ALINE ARANHA RODRIGUES DIAS" at bounding box center [411, 206] width 243 height 27
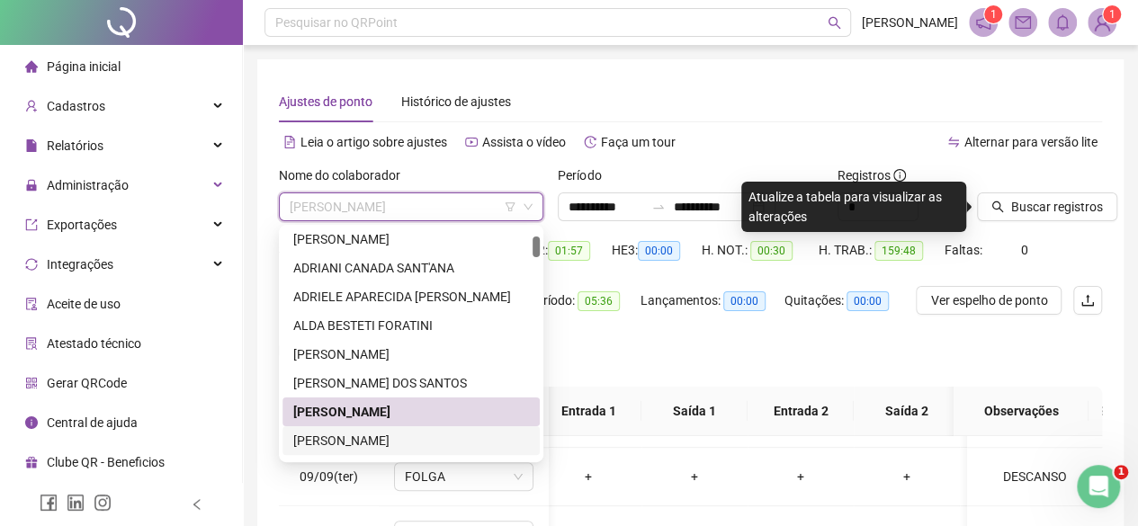
click at [363, 436] on div "ALINE MARINA MACHADO FLORIAN" at bounding box center [411, 441] width 236 height 20
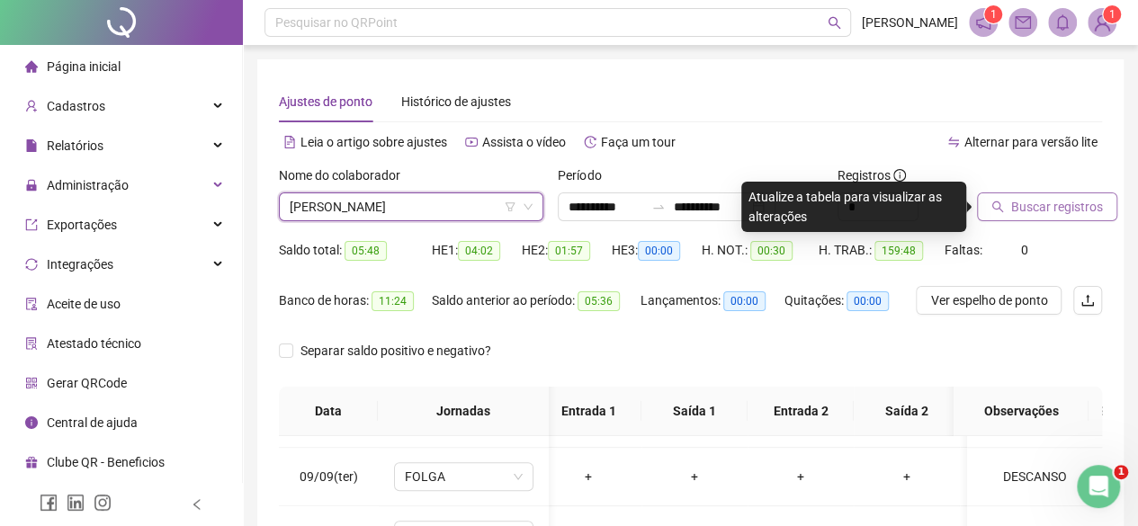
click at [1095, 208] on span "Buscar registros" at bounding box center [1058, 207] width 92 height 20
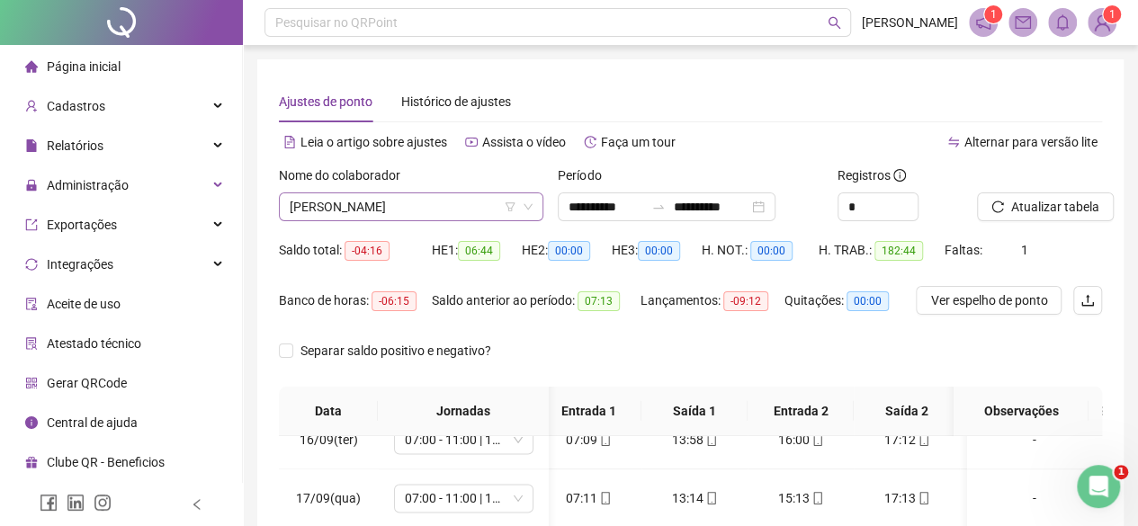
click at [338, 200] on span "ALINE MARINA MACHADO FLORIAN" at bounding box center [411, 206] width 243 height 27
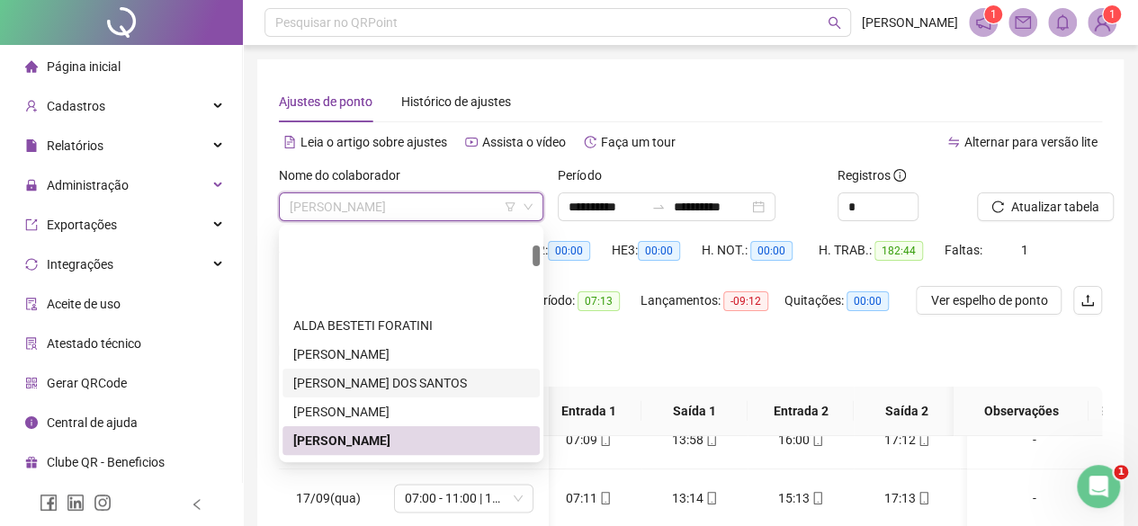
scroll to position [180, 0]
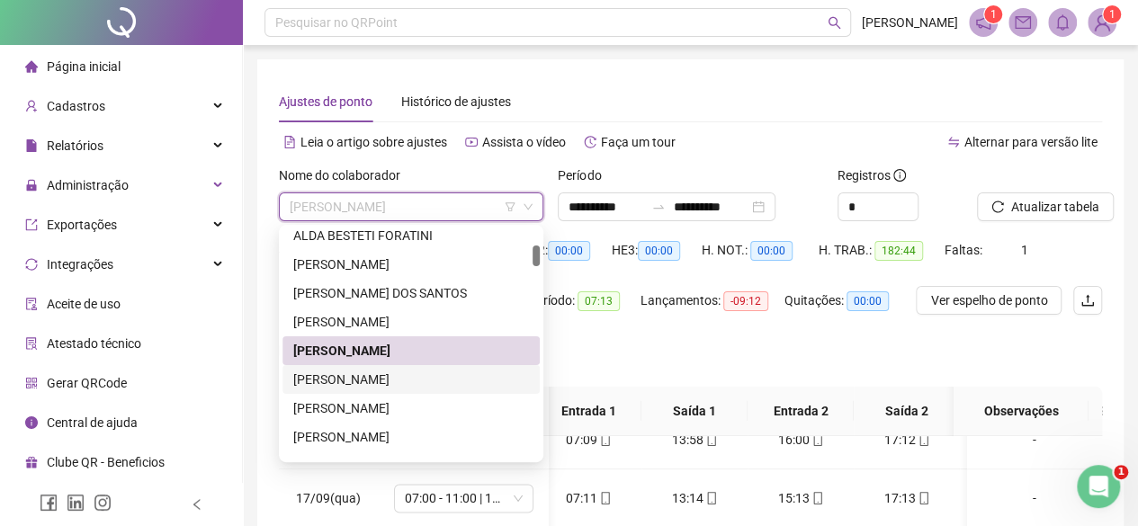
click at [360, 391] on div "AMANDA OLIVA SPAZIANI" at bounding box center [411, 379] width 257 height 29
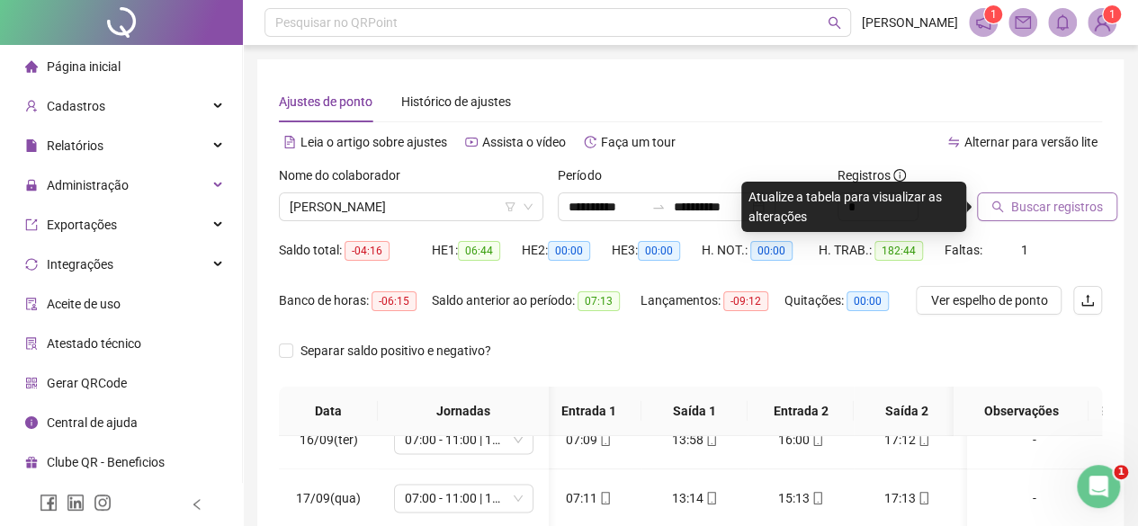
click at [1075, 206] on span "Buscar registros" at bounding box center [1058, 207] width 92 height 20
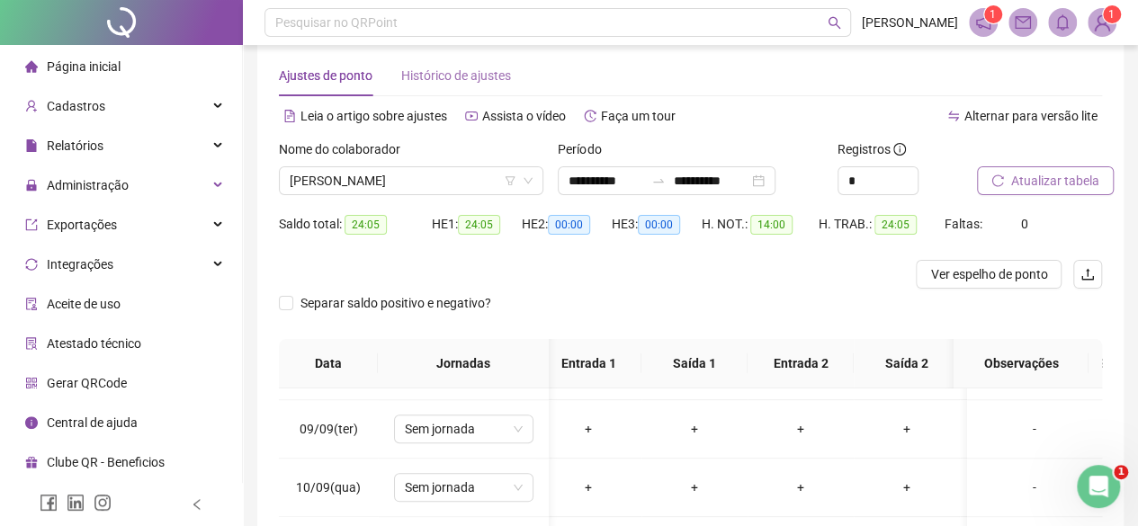
scroll to position [11, 0]
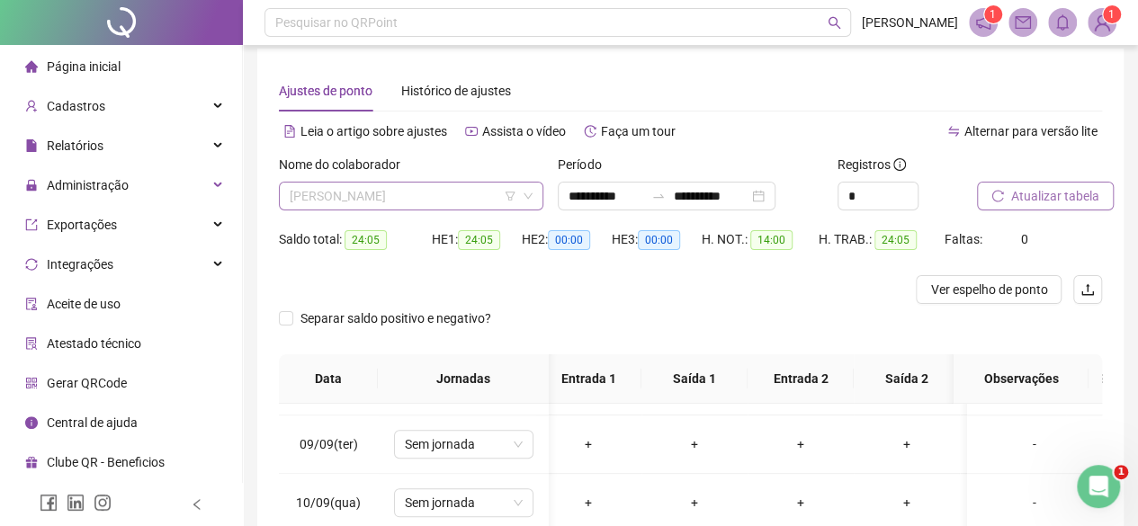
click at [333, 199] on span "AMANDA OLIVA SPAZIANI" at bounding box center [411, 196] width 243 height 27
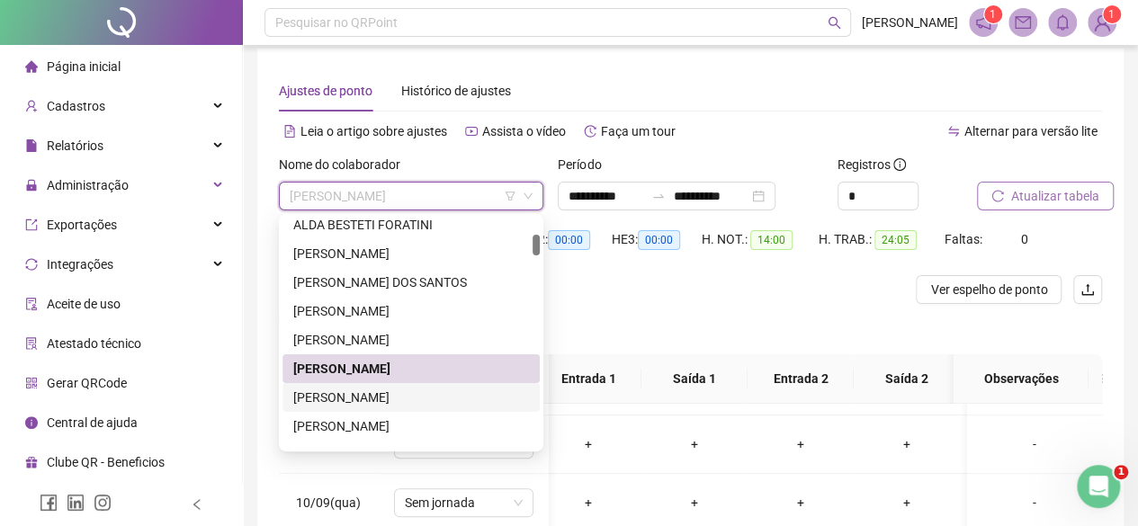
click at [299, 406] on div "ANA MARIA PRAXEDES MIRA" at bounding box center [411, 398] width 236 height 20
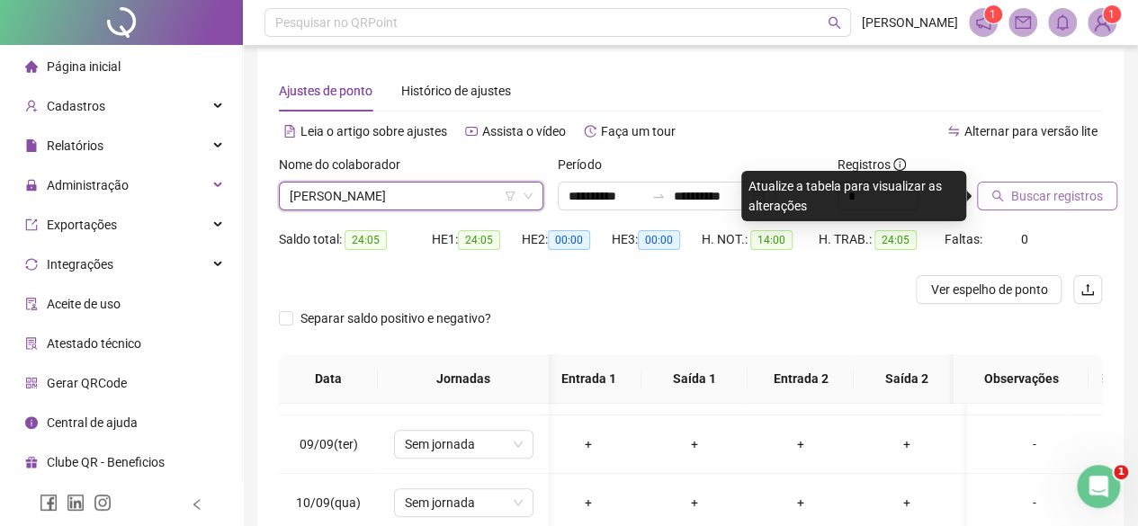
click at [1067, 167] on div "Buscar registros" at bounding box center [1039, 183] width 125 height 56
click at [1067, 188] on span "Buscar registros" at bounding box center [1058, 196] width 92 height 20
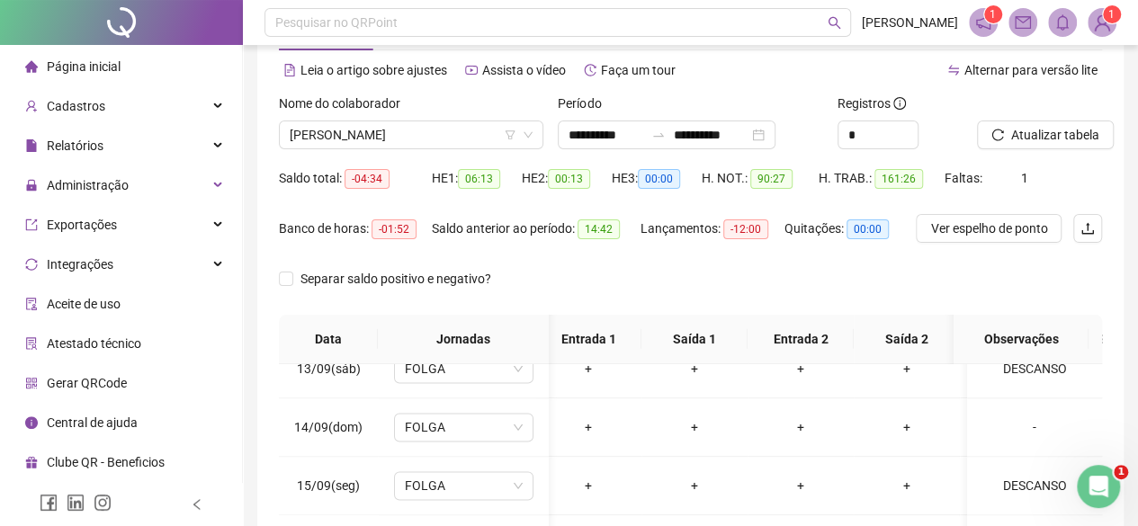
scroll to position [32, 0]
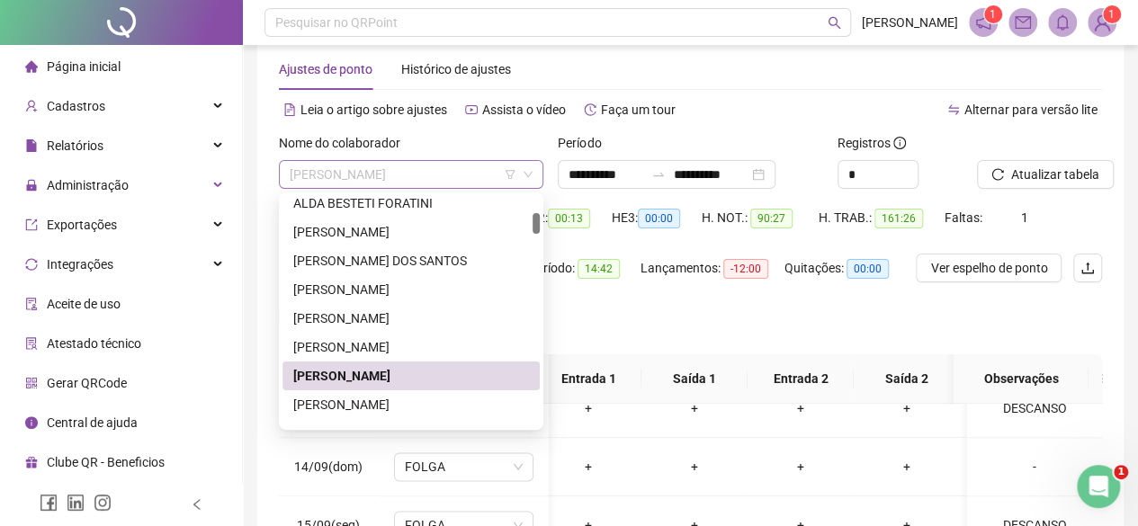
click at [405, 179] on span "ANA MARIA PRAXEDES MIRA" at bounding box center [411, 174] width 243 height 27
click at [390, 411] on div "ANNA CAROLINE SILVA DE ARRUDA" at bounding box center [411, 405] width 236 height 20
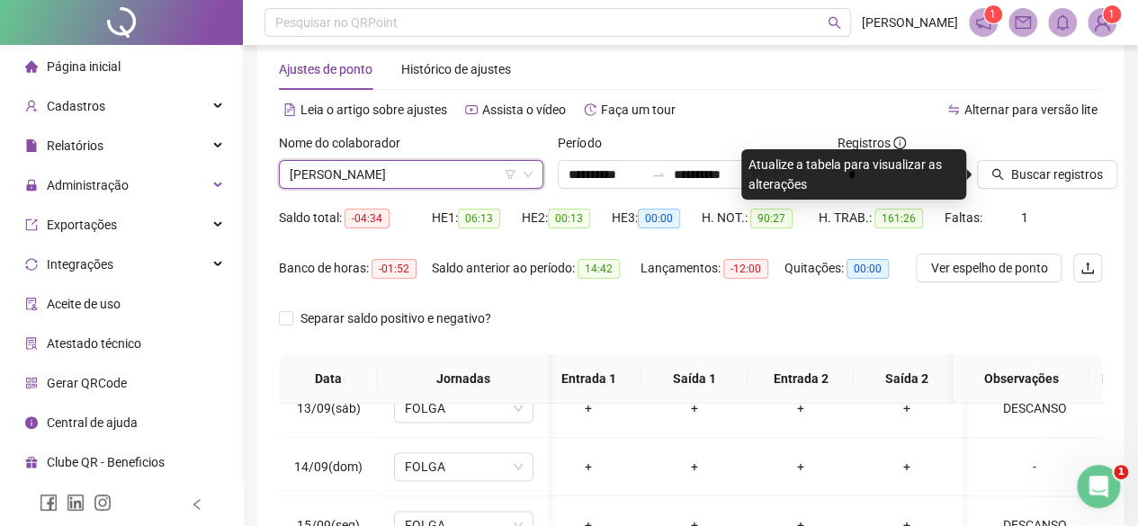
click at [377, 173] on span "ANNA CAROLINE SILVA DE ARRUDA" at bounding box center [411, 174] width 243 height 27
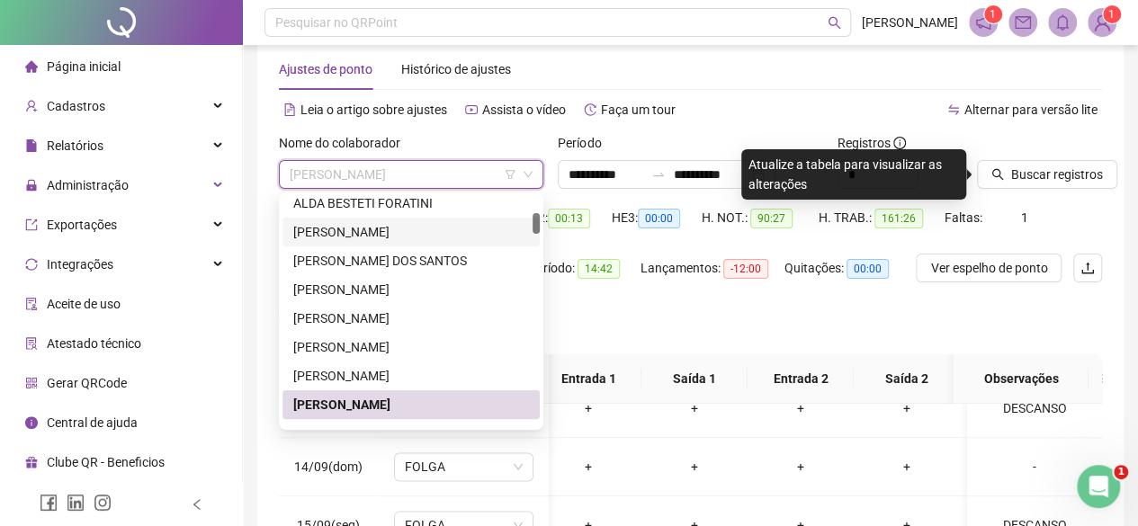
scroll to position [360, 0]
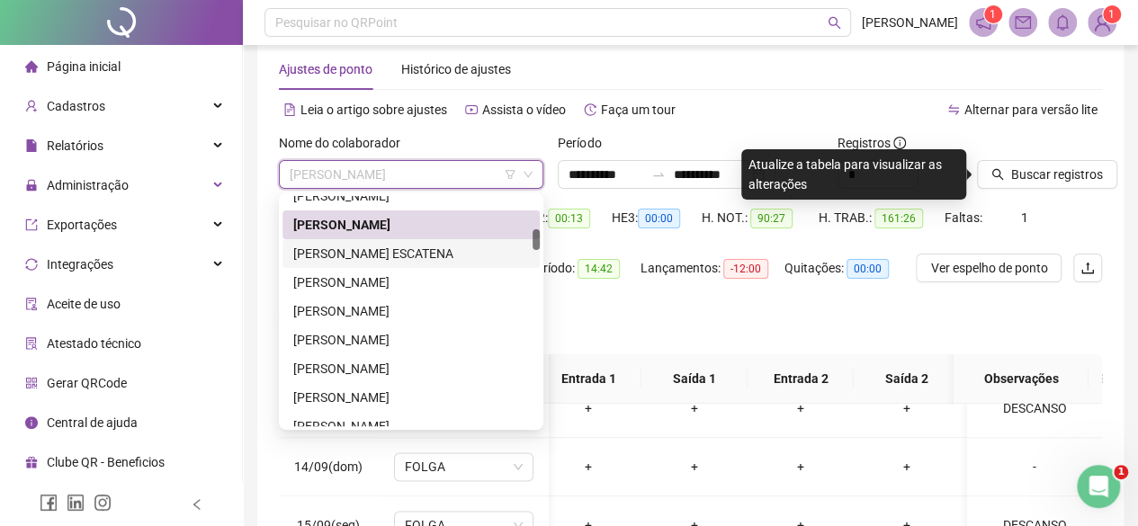
click at [355, 254] on div "ANTÔNIO CARLOS JESUS ESCATENA" at bounding box center [411, 254] width 236 height 20
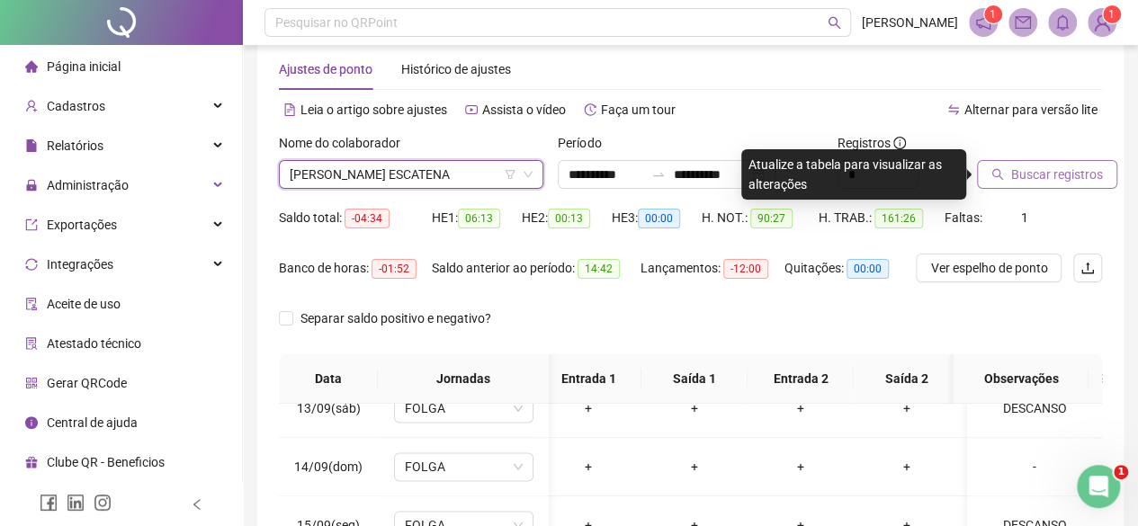
click at [1058, 170] on span "Buscar registros" at bounding box center [1058, 175] width 92 height 20
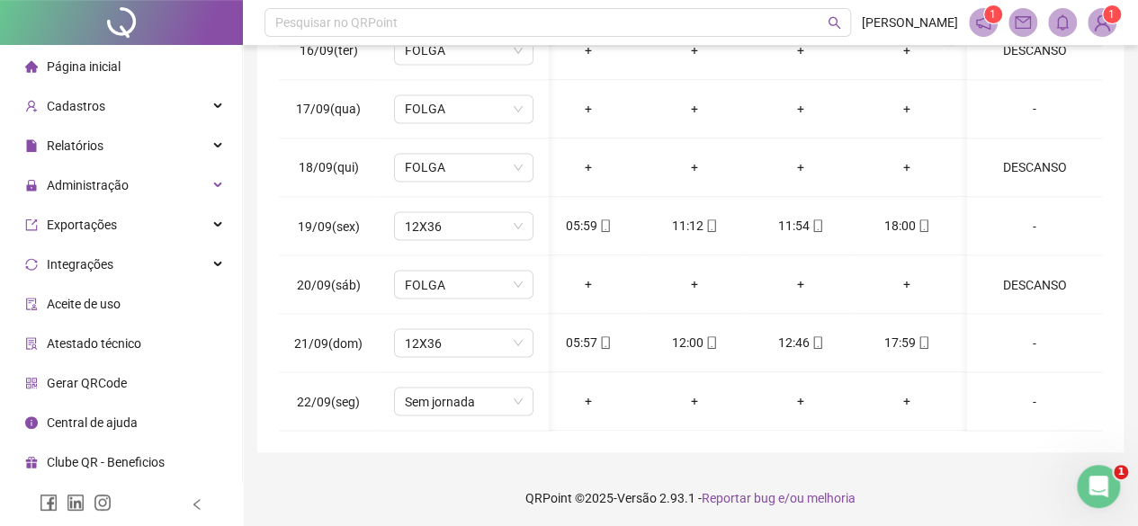
scroll to position [392, 0]
click at [405, 385] on span "Sem jornada" at bounding box center [464, 398] width 118 height 27
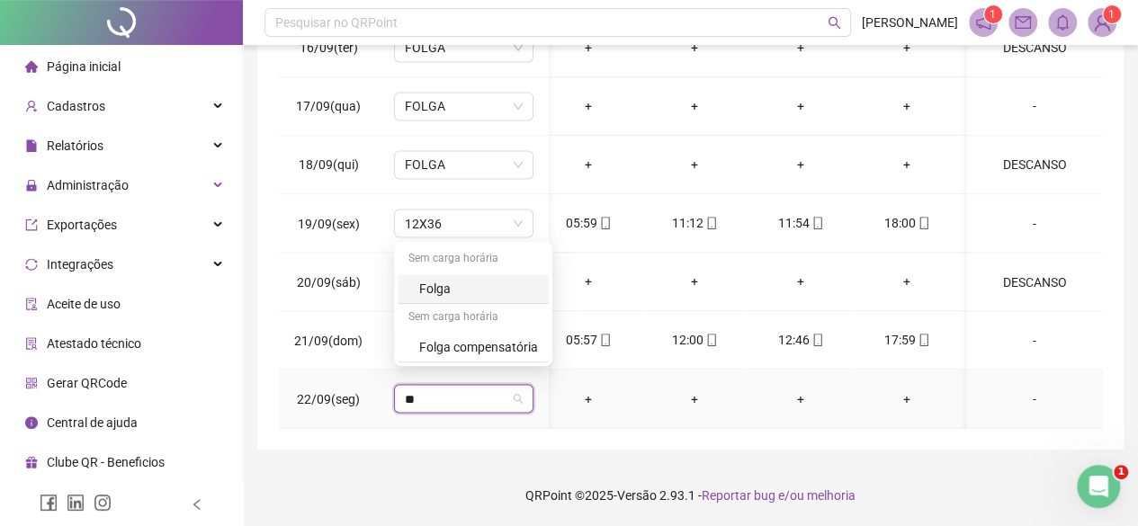
type input "***"
click at [459, 280] on div "Folga" at bounding box center [478, 289] width 119 height 20
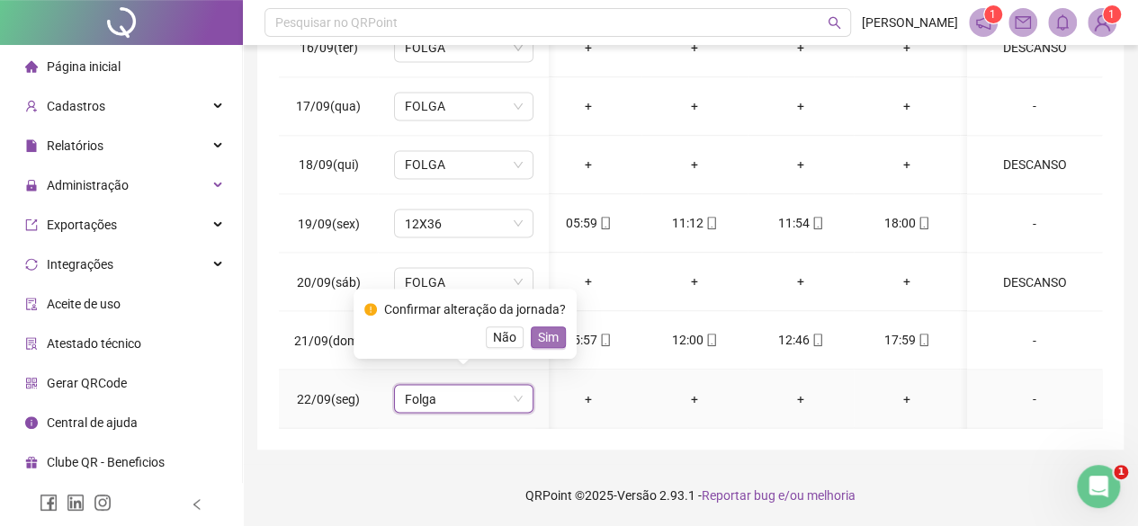
click at [552, 333] on span "Sim" at bounding box center [548, 338] width 21 height 20
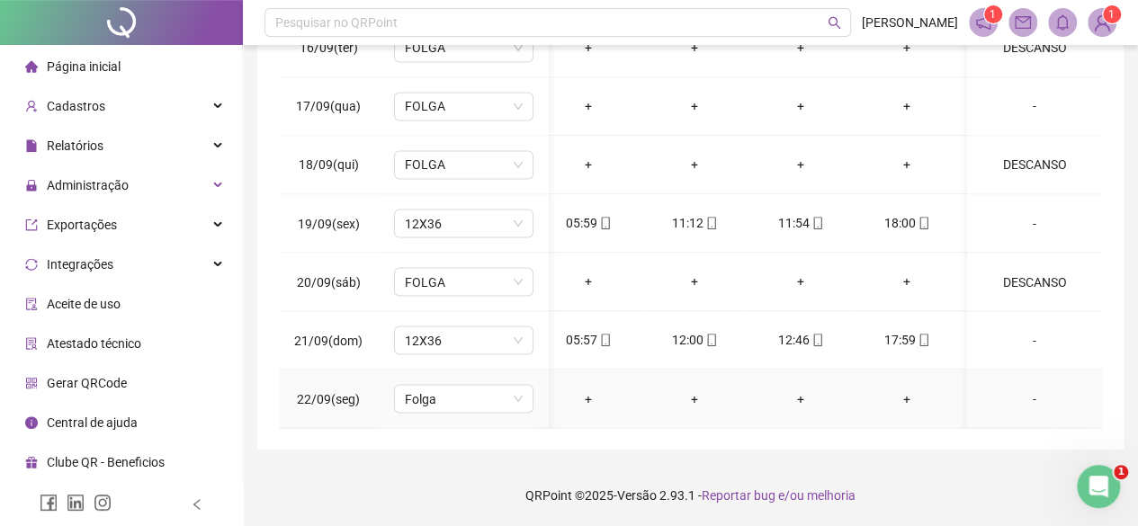
click at [1014, 389] on div "-" at bounding box center [1035, 399] width 106 height 20
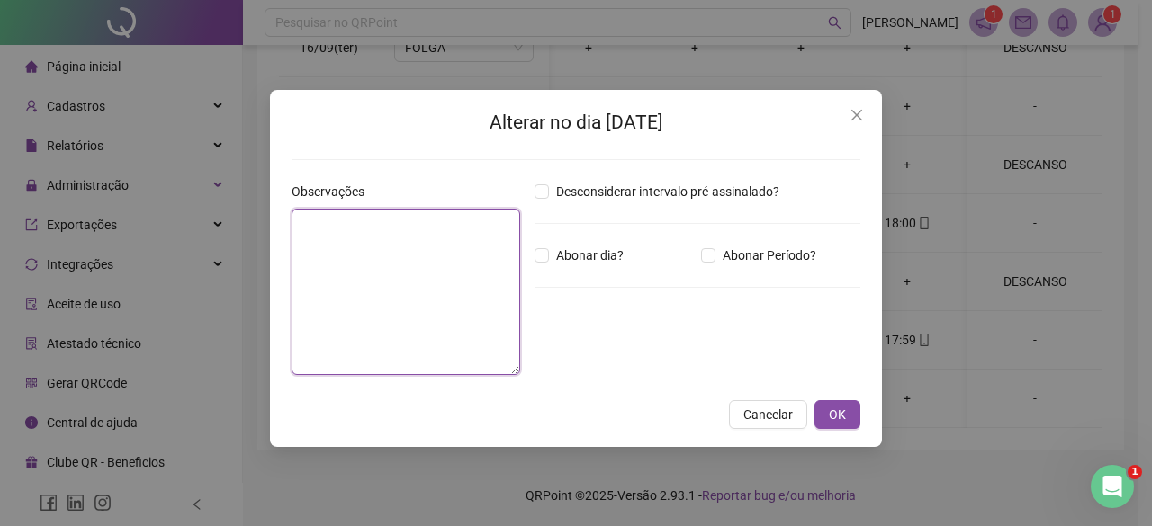
click at [306, 238] on textarea at bounding box center [406, 292] width 229 height 166
type textarea "********"
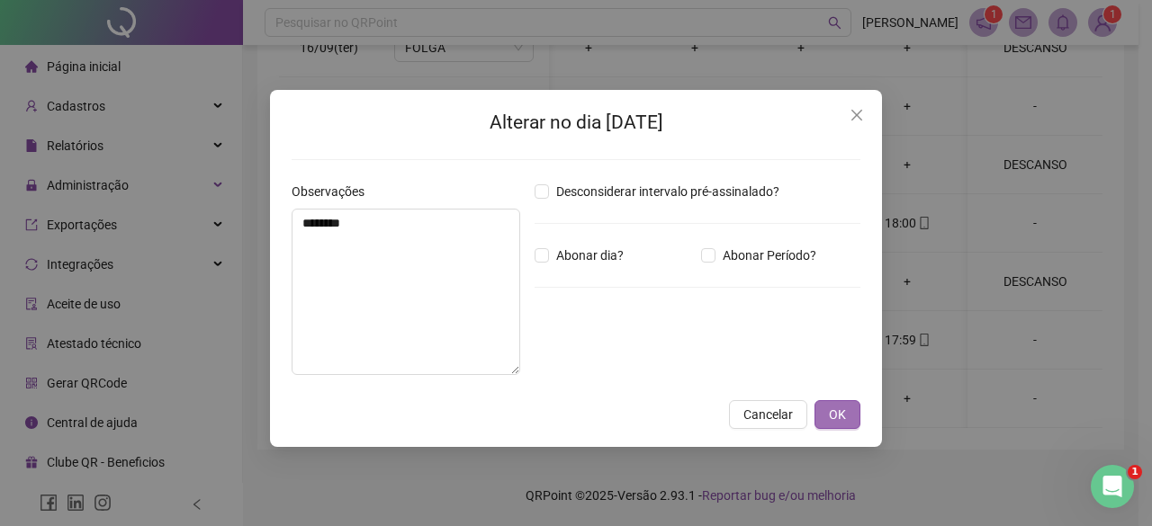
click at [854, 423] on button "OK" at bounding box center [837, 414] width 46 height 29
click at [835, 411] on span "OK" at bounding box center [837, 415] width 17 height 20
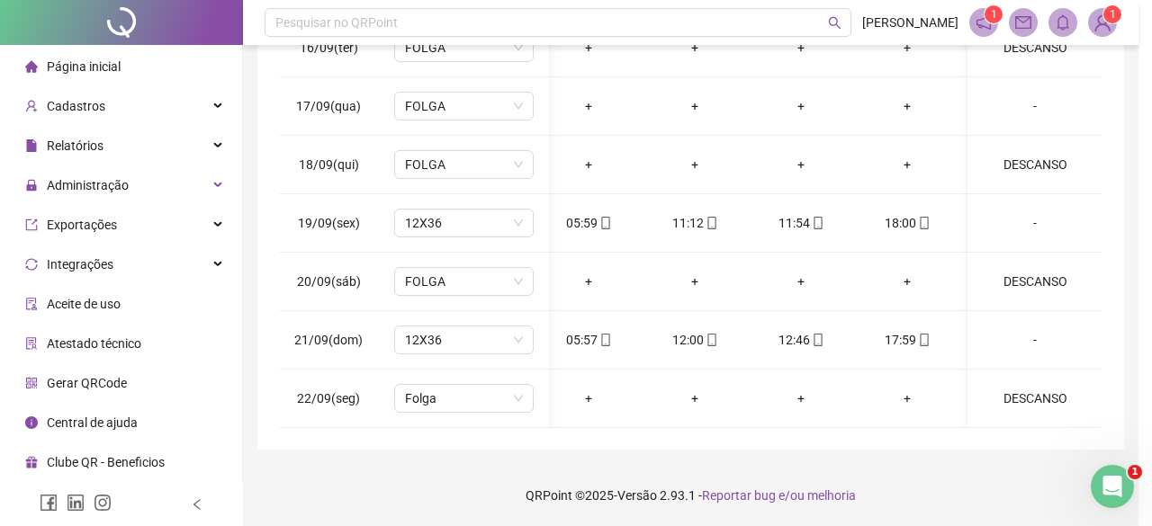
click at [835, 411] on div "Alterar no dia 22/09/2025 Observações ******** Desconsiderar intervalo pré-assi…" at bounding box center [576, 263] width 1152 height 526
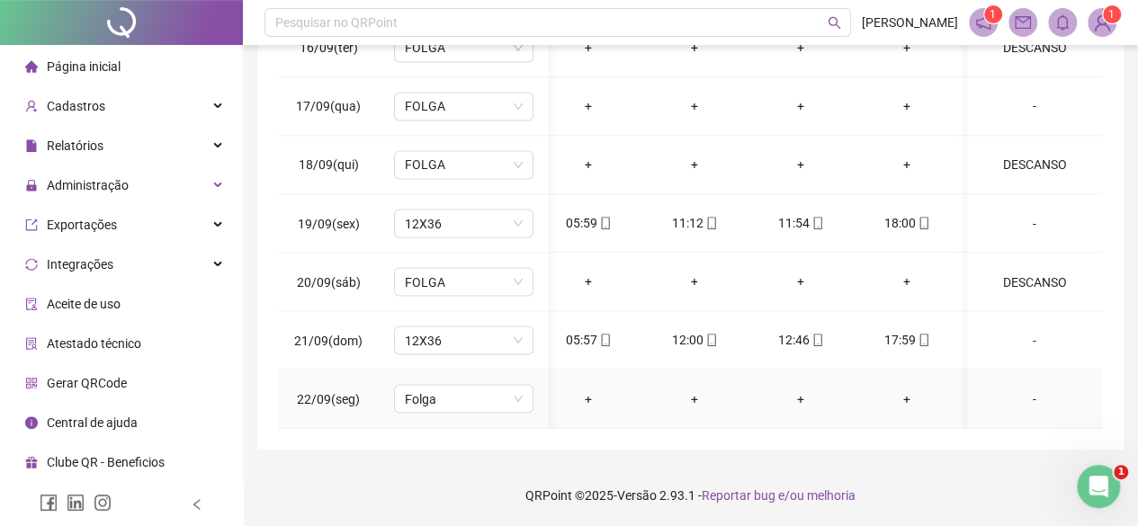
drag, startPoint x: 1040, startPoint y: 397, endPoint x: 1018, endPoint y: 386, distance: 25.0
click at [1041, 397] on td "-" at bounding box center [1034, 399] width 135 height 58
click at [1017, 389] on div "-" at bounding box center [1035, 399] width 106 height 20
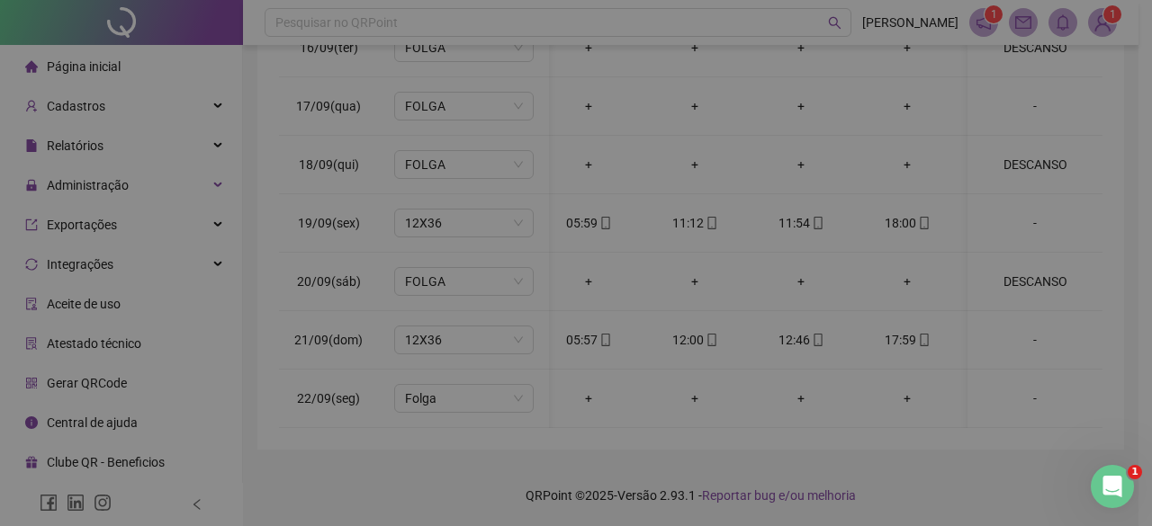
type textarea "********"
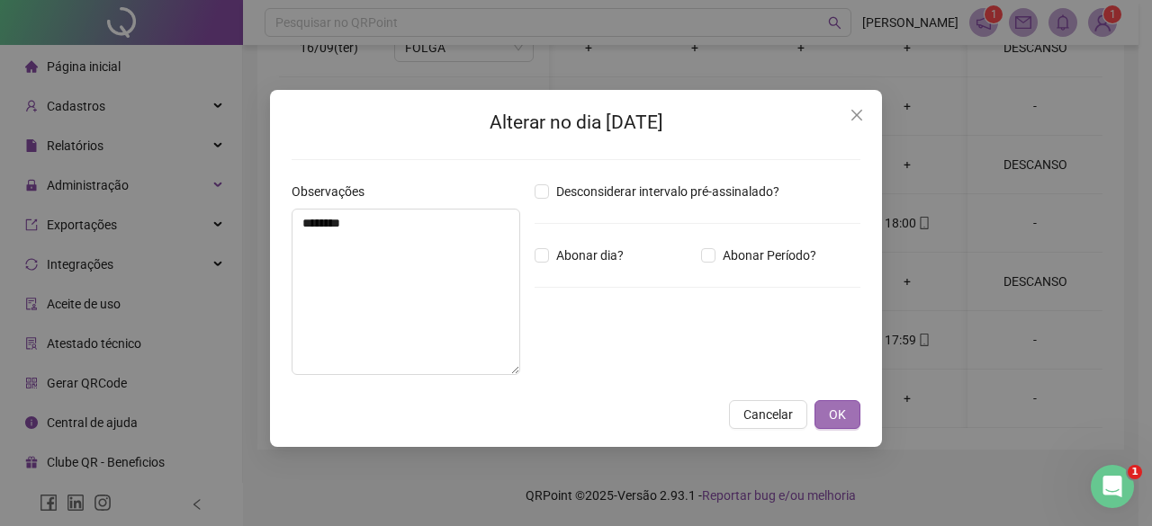
click at [834, 413] on span "OK" at bounding box center [837, 415] width 17 height 20
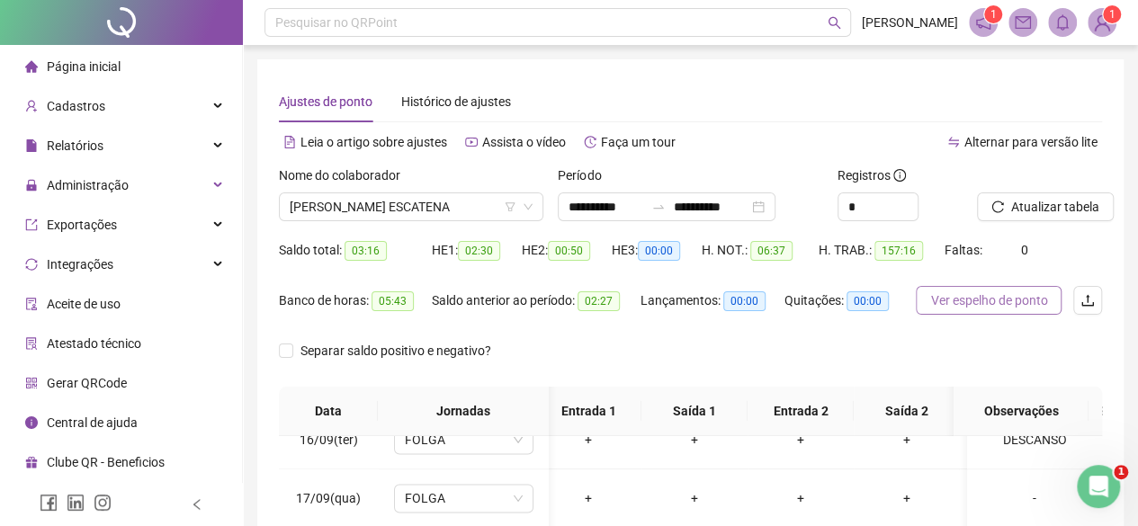
scroll to position [0, 0]
click at [999, 220] on button "Atualizar tabela" at bounding box center [1045, 207] width 137 height 29
click at [304, 215] on span "ANTÔNIO CARLOS JESUS ESCATENA" at bounding box center [411, 206] width 243 height 27
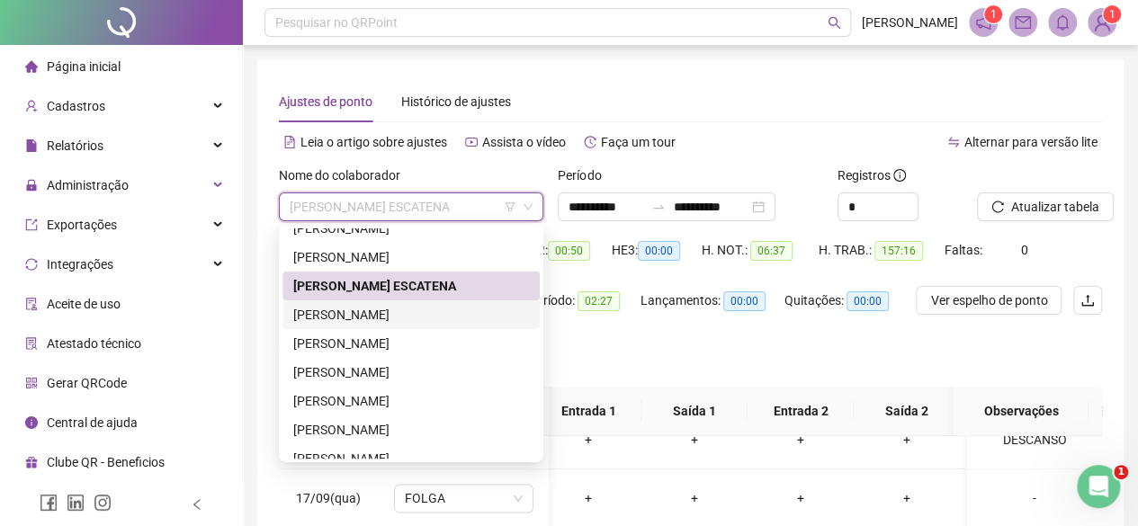
click at [311, 314] on div "ARLETE REGINA DE SOUZA" at bounding box center [411, 315] width 236 height 20
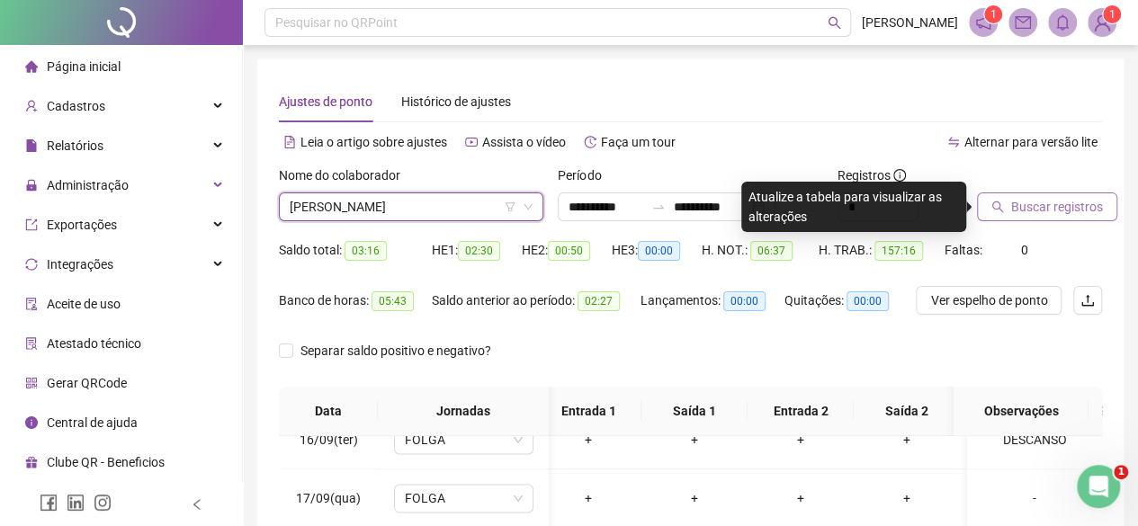
click at [1048, 208] on span "Buscar registros" at bounding box center [1058, 207] width 92 height 20
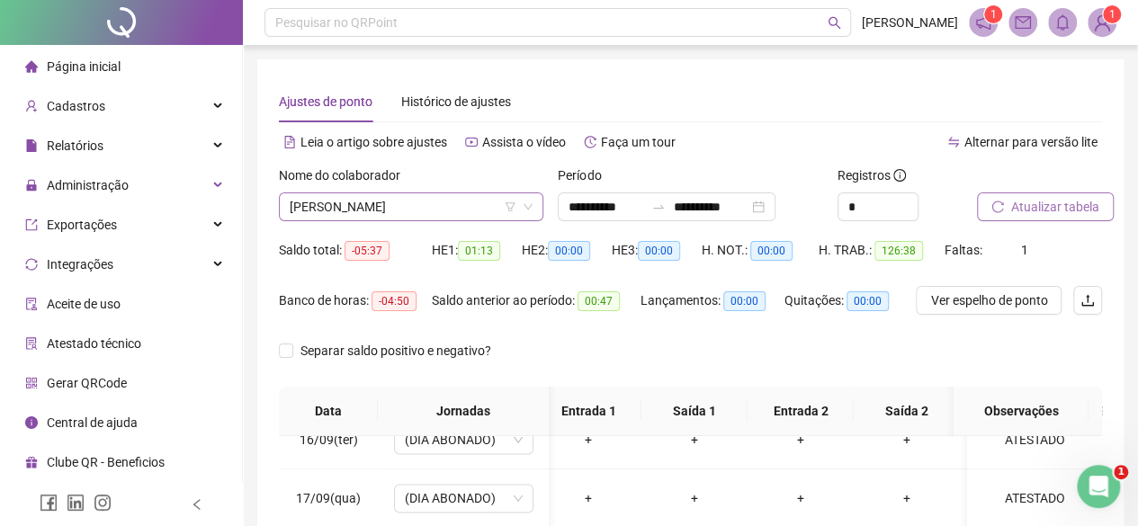
click at [299, 197] on span "ARLETE REGINA DE SOUZA" at bounding box center [411, 206] width 243 height 27
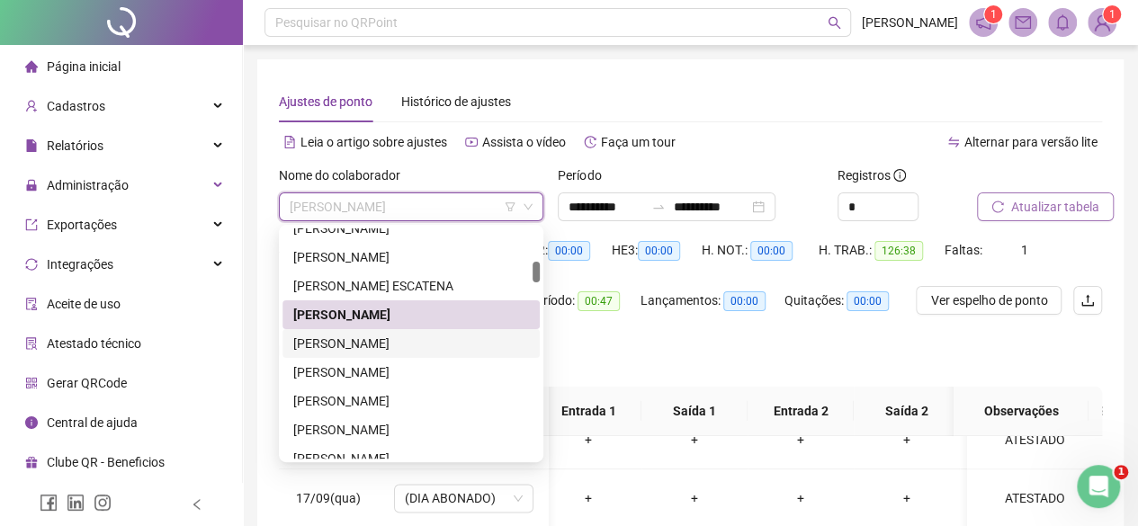
click at [351, 352] on div "BEATRIZ PRONE MOLINA NUNES" at bounding box center [411, 344] width 236 height 20
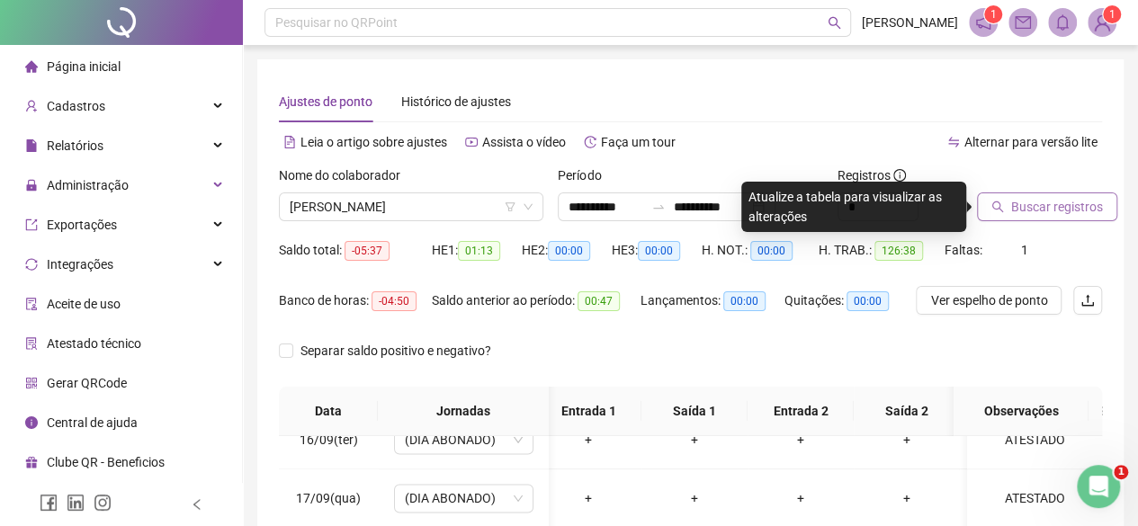
click at [1017, 210] on span "Buscar registros" at bounding box center [1058, 207] width 92 height 20
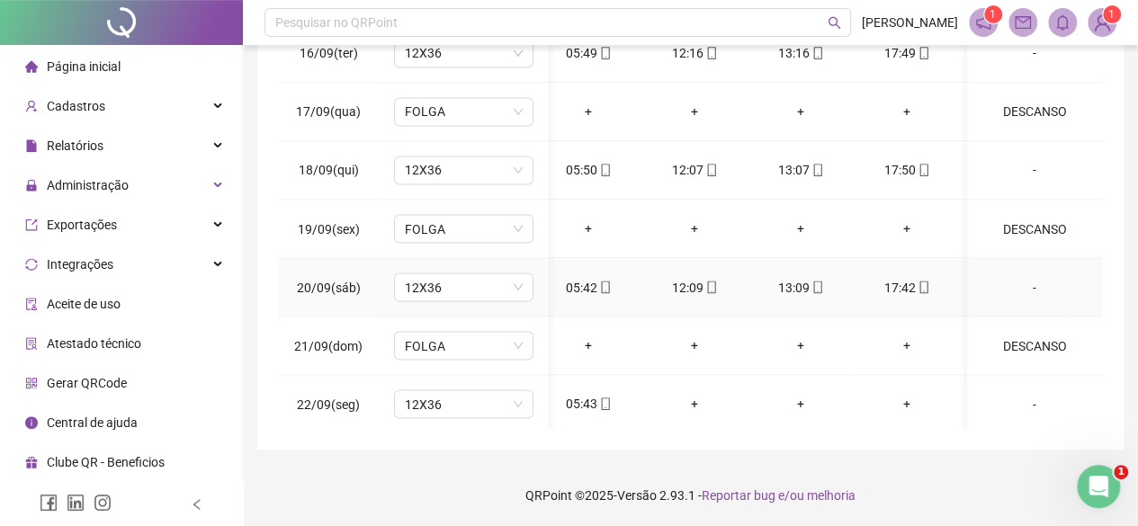
scroll to position [1550, 13]
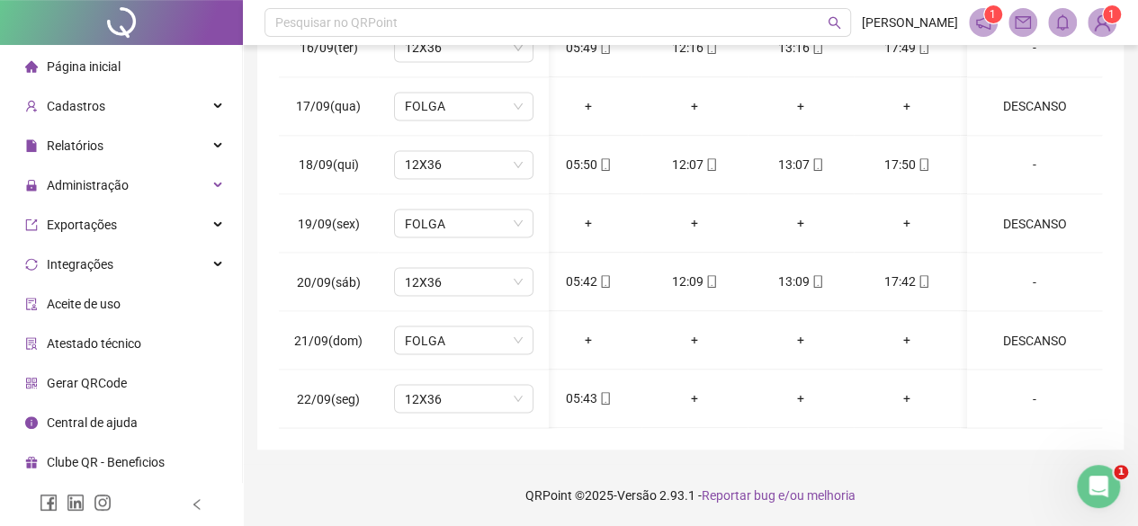
click at [1128, 150] on div "**********" at bounding box center [690, 68] width 895 height 920
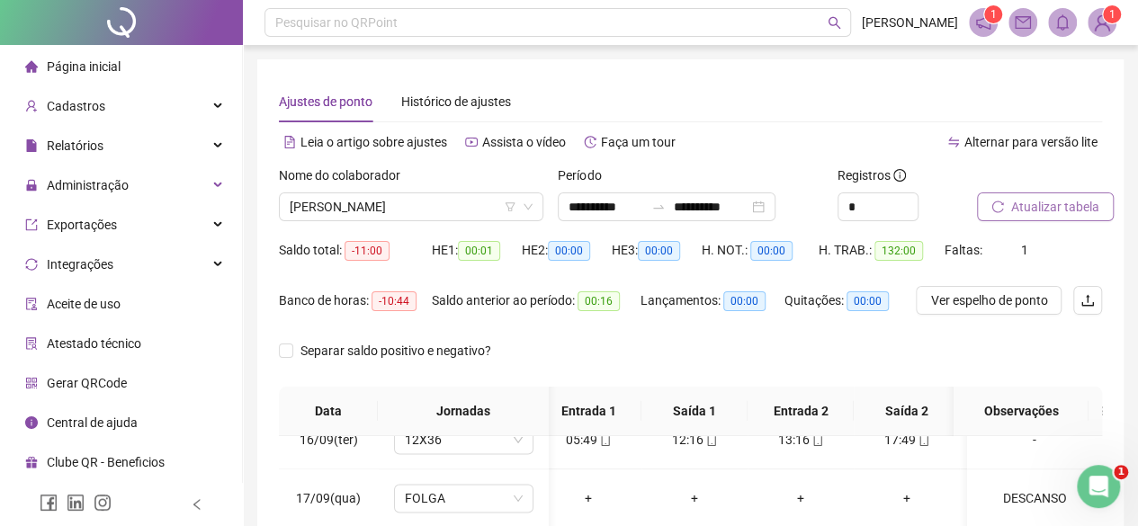
click at [427, 226] on div "Nome do colaborador BEATRIZ PRONE MOLINA NUNES" at bounding box center [411, 201] width 279 height 70
click at [403, 215] on span "BEATRIZ PRONE MOLINA NUNES" at bounding box center [411, 206] width 243 height 27
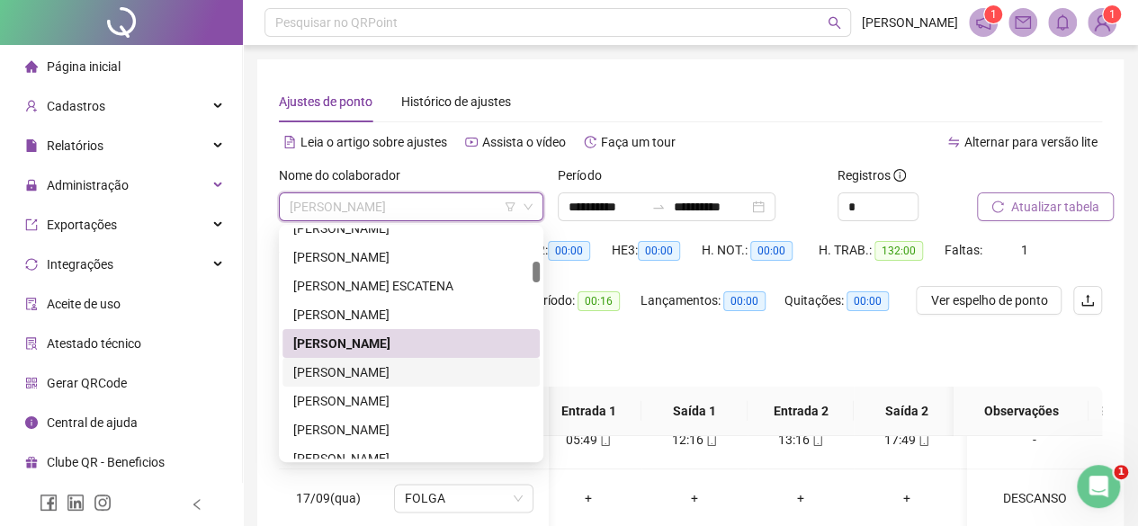
click at [347, 379] on div "CAMILA DA SILVA PISSOLATO" at bounding box center [411, 373] width 236 height 20
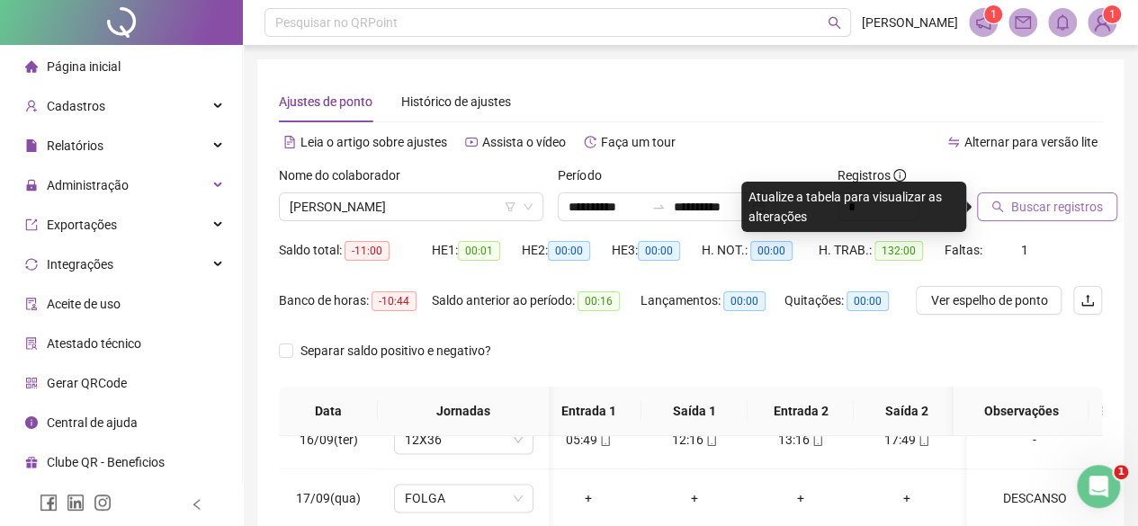
click at [1026, 214] on span "Buscar registros" at bounding box center [1058, 207] width 92 height 20
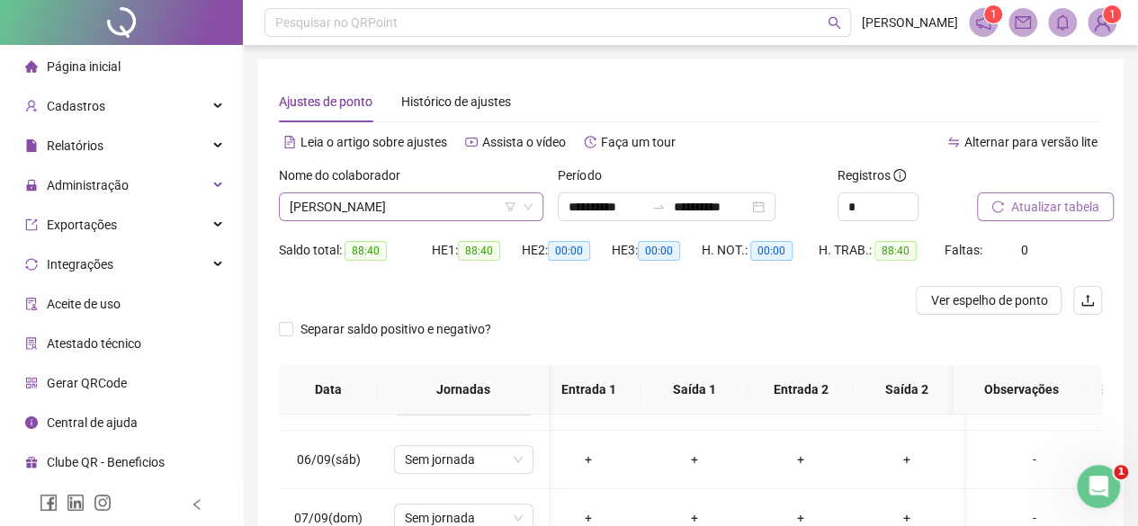
click at [365, 200] on span "CAMILA DA SILVA PISSOLATO" at bounding box center [411, 206] width 243 height 27
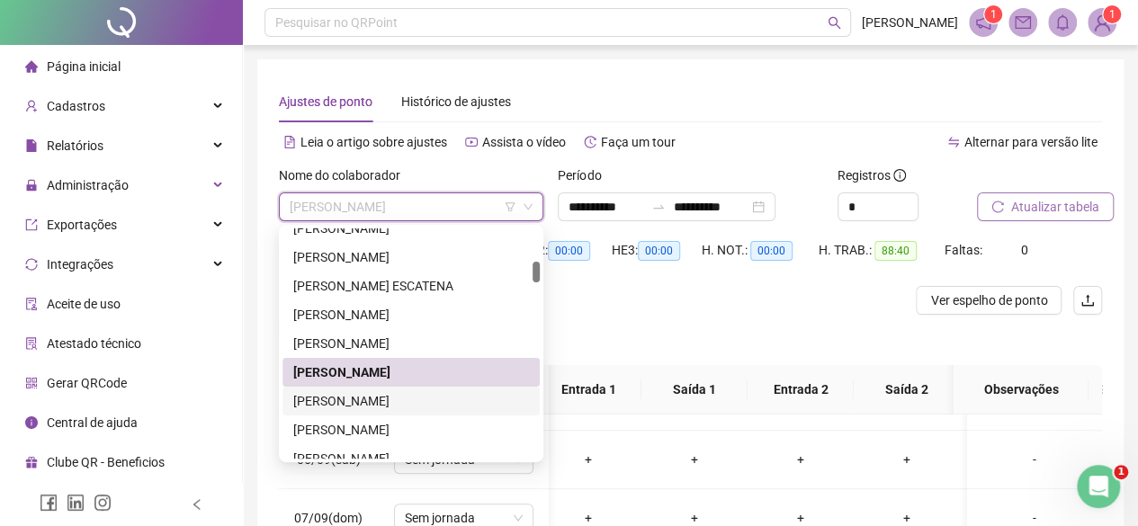
click at [357, 399] on div "CAMILA DE OLIVEIRA GUIMARAES" at bounding box center [411, 401] width 236 height 20
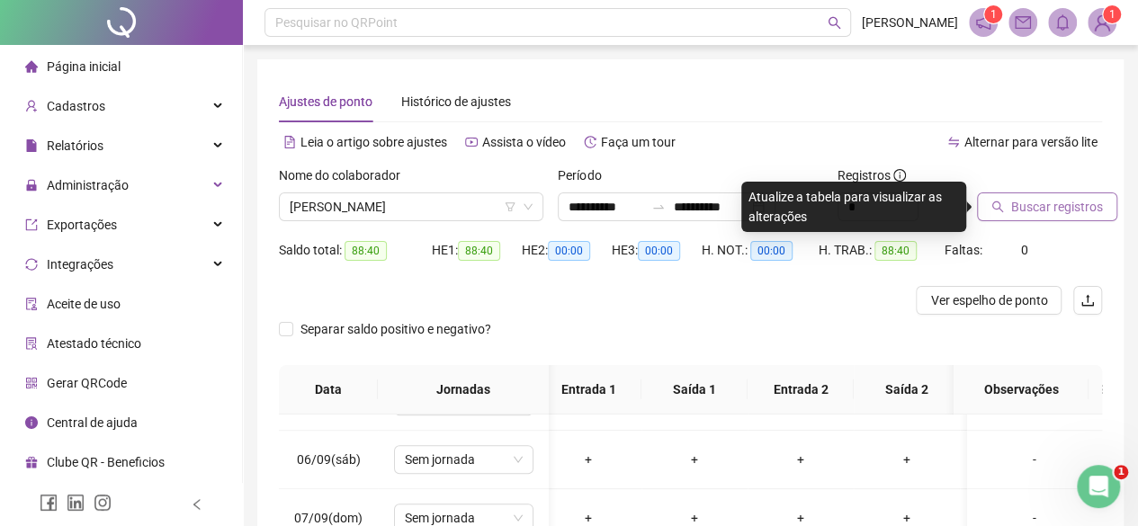
click at [1013, 215] on span "Buscar registros" at bounding box center [1058, 207] width 92 height 20
click at [1021, 211] on span "Buscar registros" at bounding box center [1058, 207] width 92 height 20
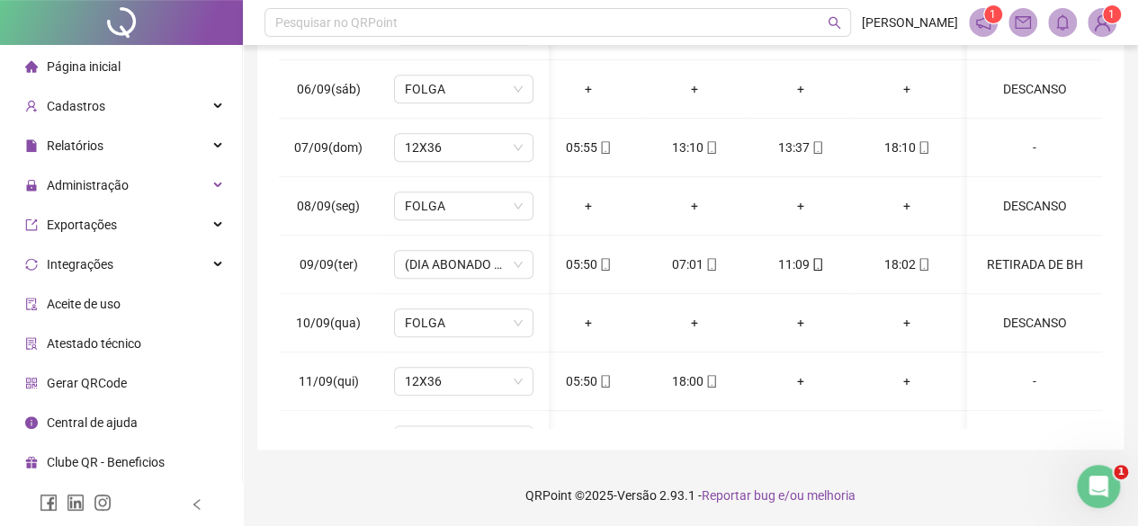
scroll to position [1550, 13]
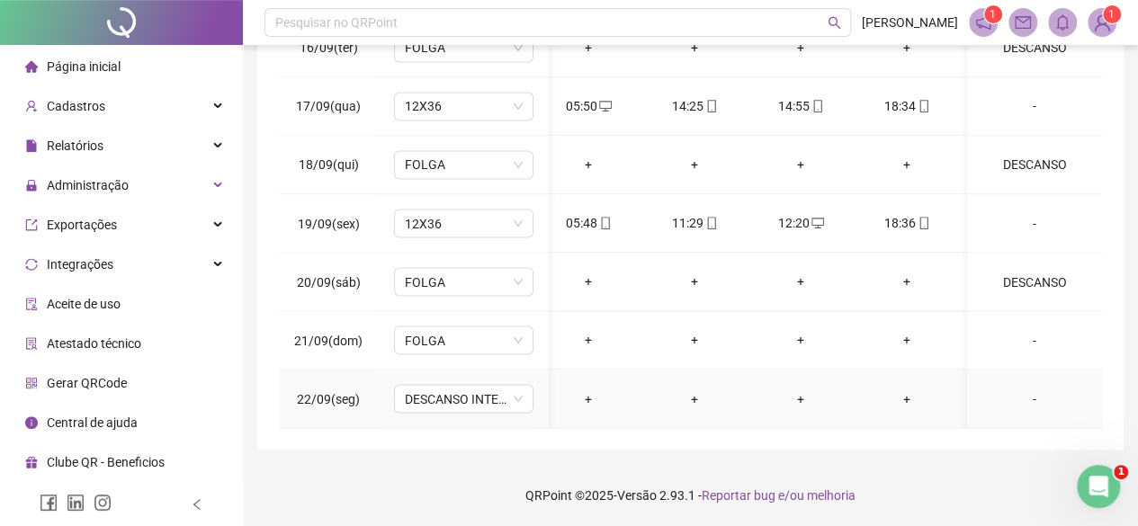
click at [499, 400] on td "DESCANSO INTER-JORNADA" at bounding box center [463, 399] width 171 height 58
click at [499, 385] on span "DESCANSO INTER-JORNADA" at bounding box center [464, 398] width 118 height 27
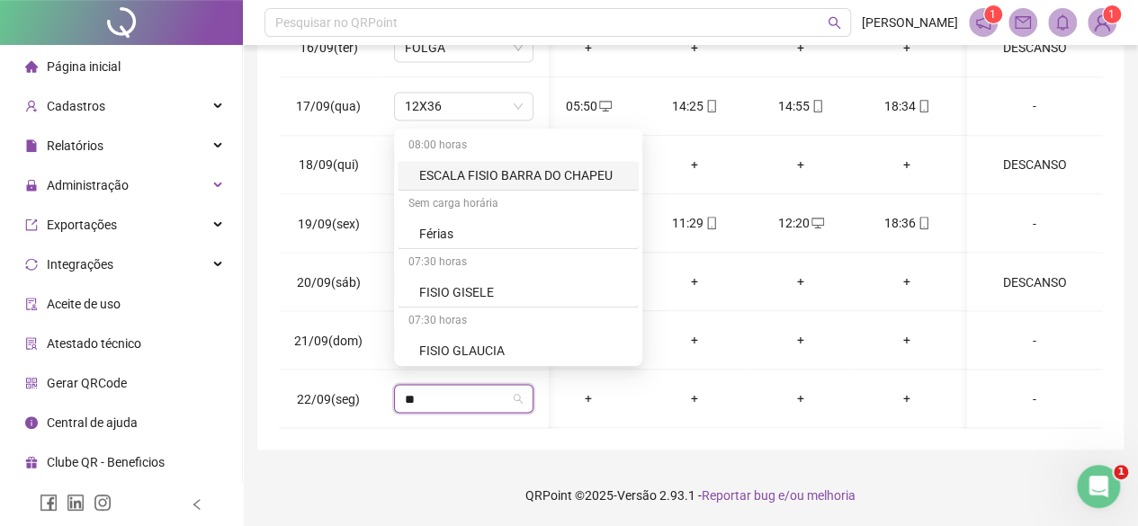
type input "***"
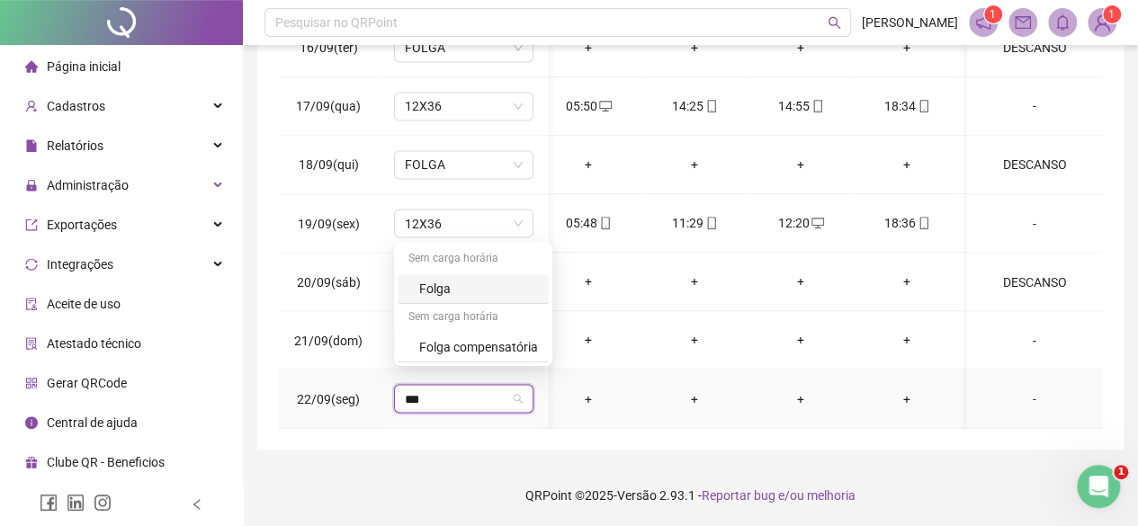
click at [480, 287] on div "Folga" at bounding box center [478, 289] width 119 height 20
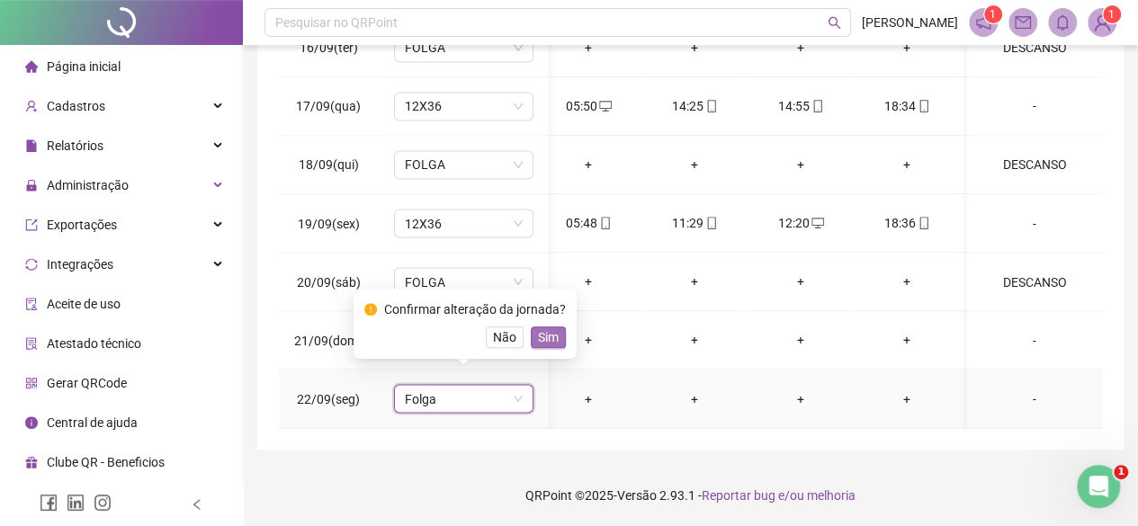
click at [540, 328] on span "Sim" at bounding box center [548, 338] width 21 height 20
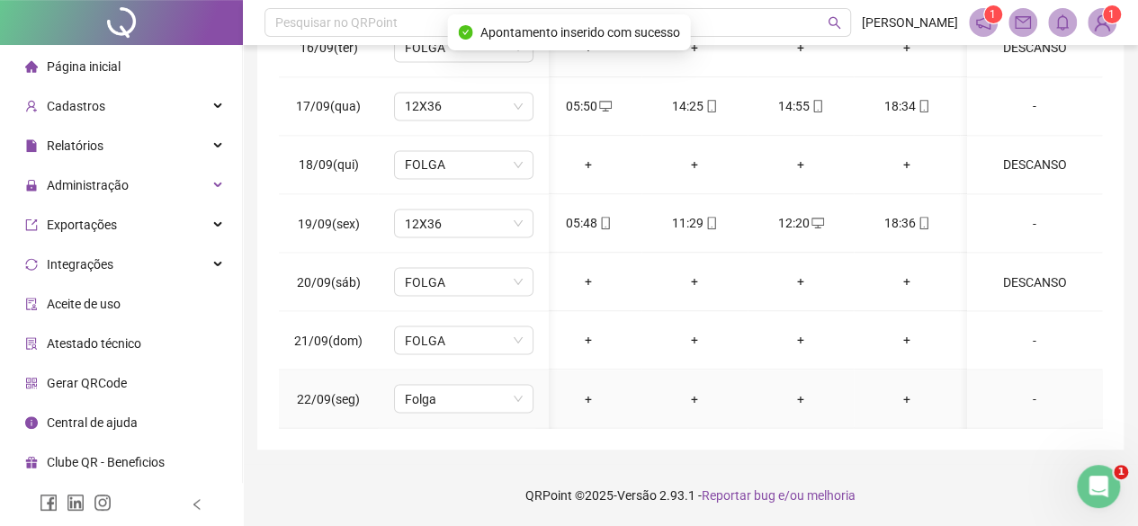
click at [1012, 389] on div "-" at bounding box center [1035, 399] width 106 height 20
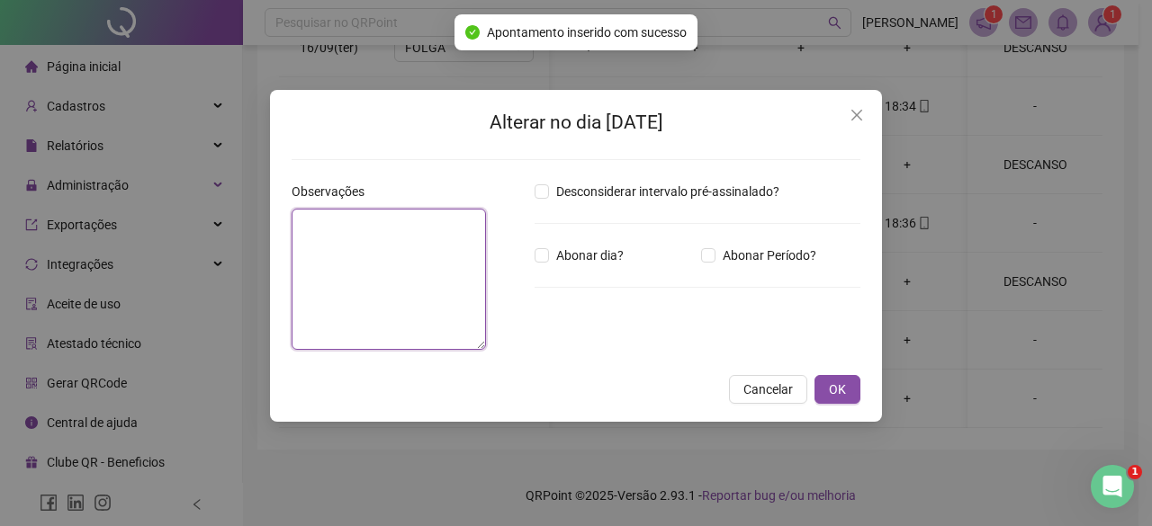
click at [421, 315] on textarea at bounding box center [389, 279] width 194 height 141
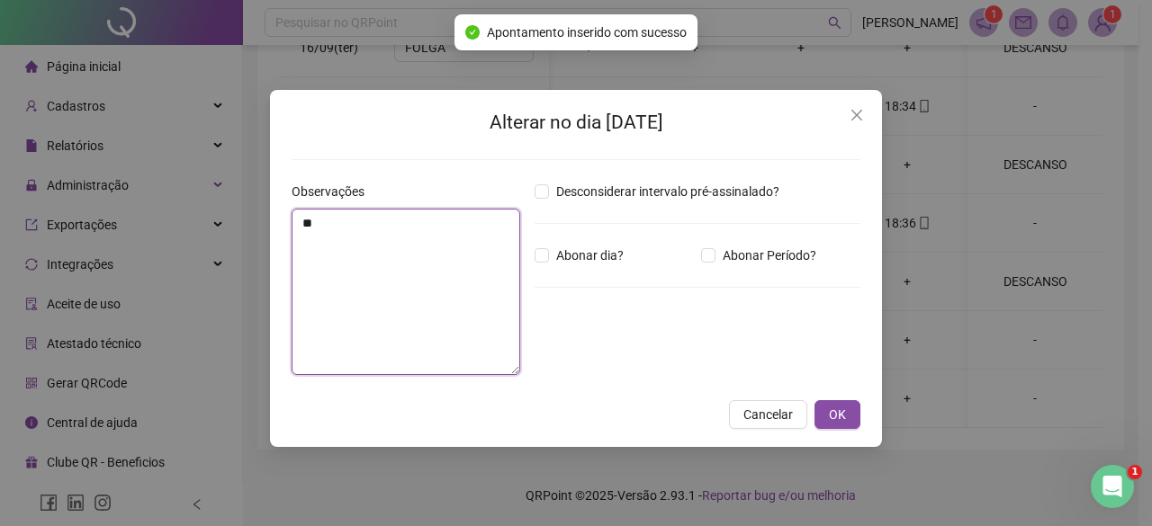
type textarea "***"
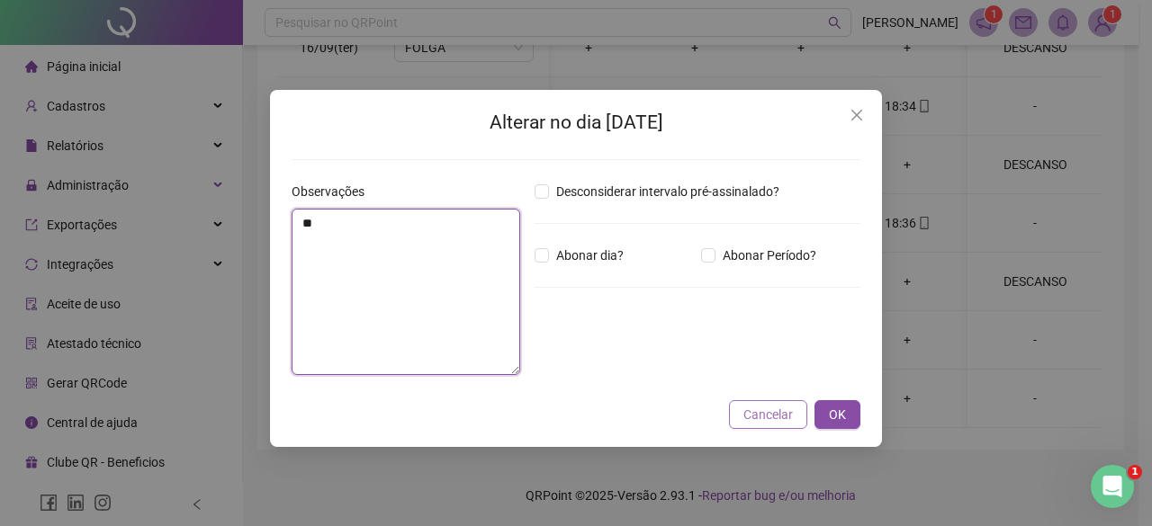
type textarea "*"
type textarea "********"
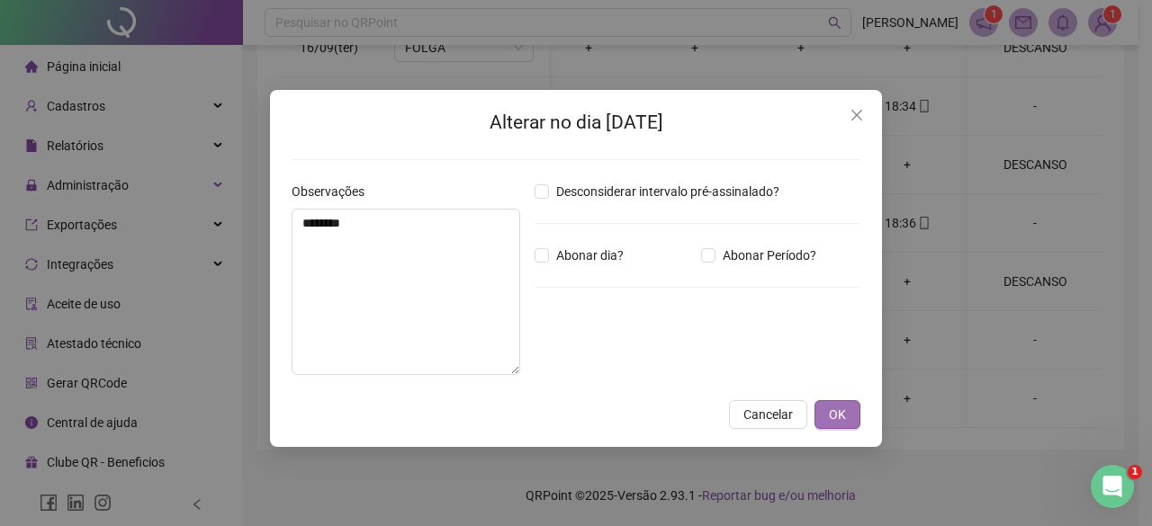
click at [859, 420] on button "OK" at bounding box center [837, 414] width 46 height 29
click at [847, 409] on button "OK" at bounding box center [837, 414] width 46 height 29
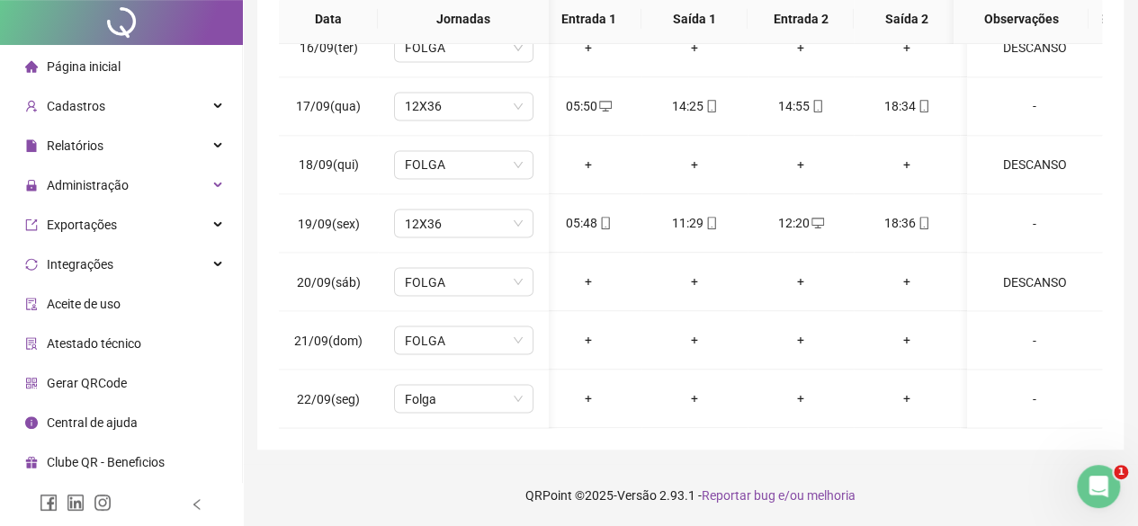
scroll to position [0, 0]
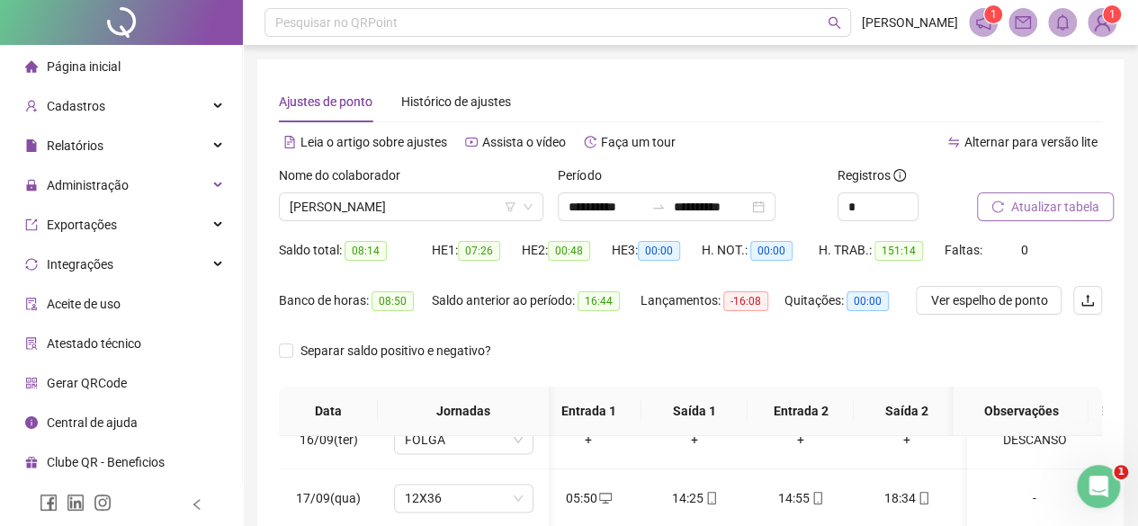
click at [1084, 194] on button "Atualizar tabela" at bounding box center [1045, 207] width 137 height 29
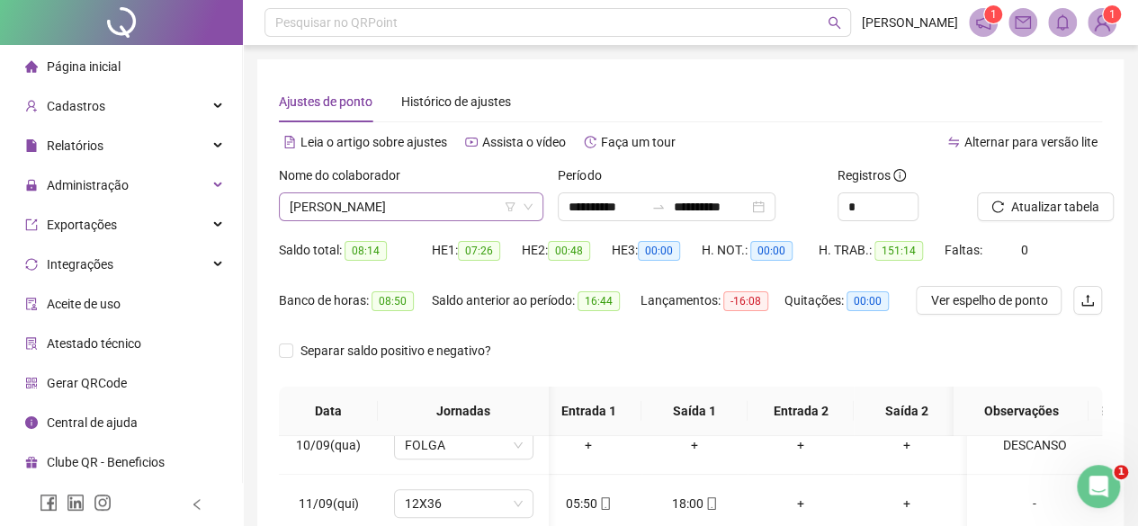
click at [391, 205] on span "CAMILA DE OLIVEIRA GUIMARAES" at bounding box center [411, 206] width 243 height 27
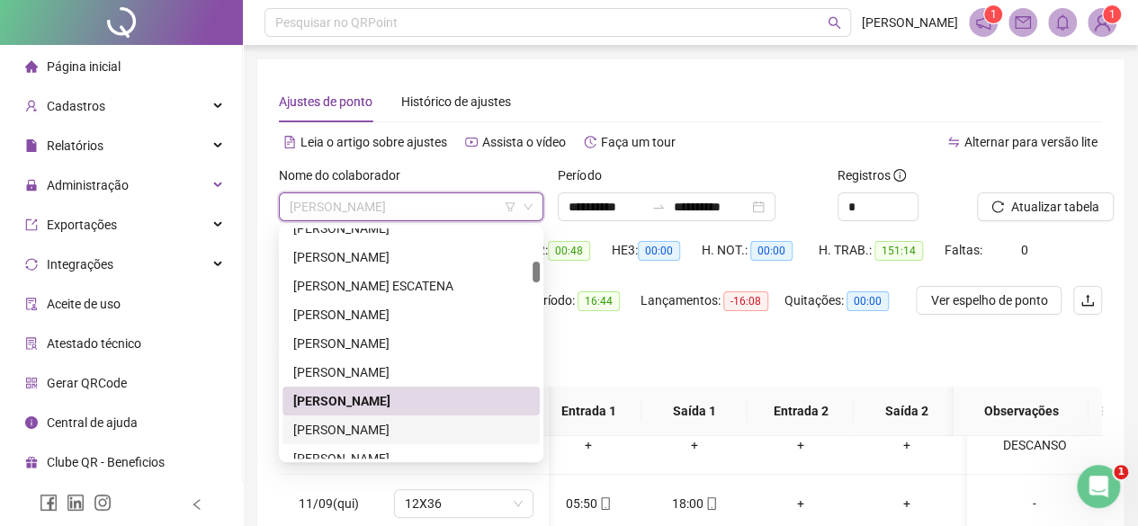
click at [379, 440] on div "CARLOS EDUARDO LAZARINI" at bounding box center [411, 430] width 257 height 29
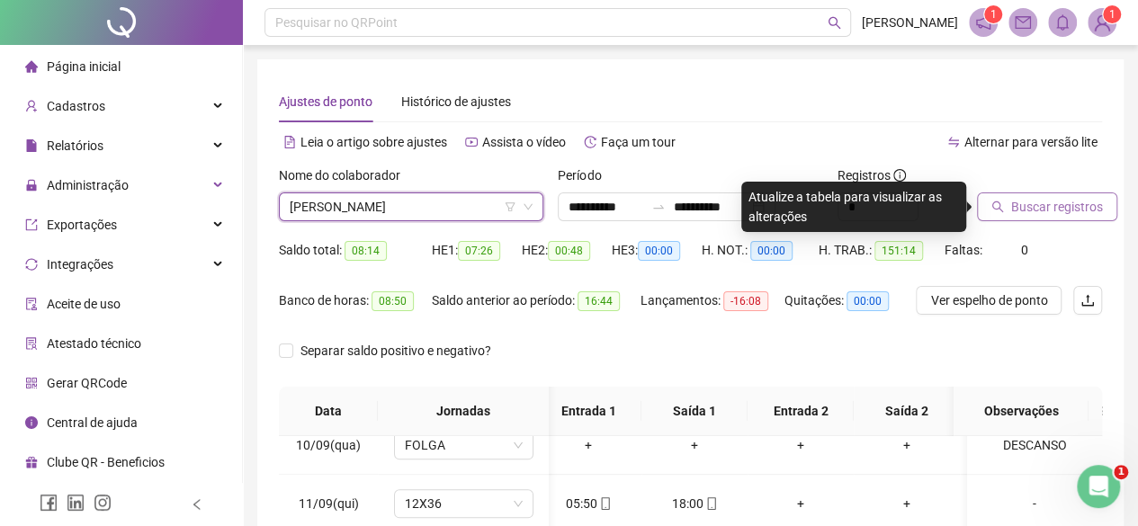
click at [1052, 214] on span "Buscar registros" at bounding box center [1058, 207] width 92 height 20
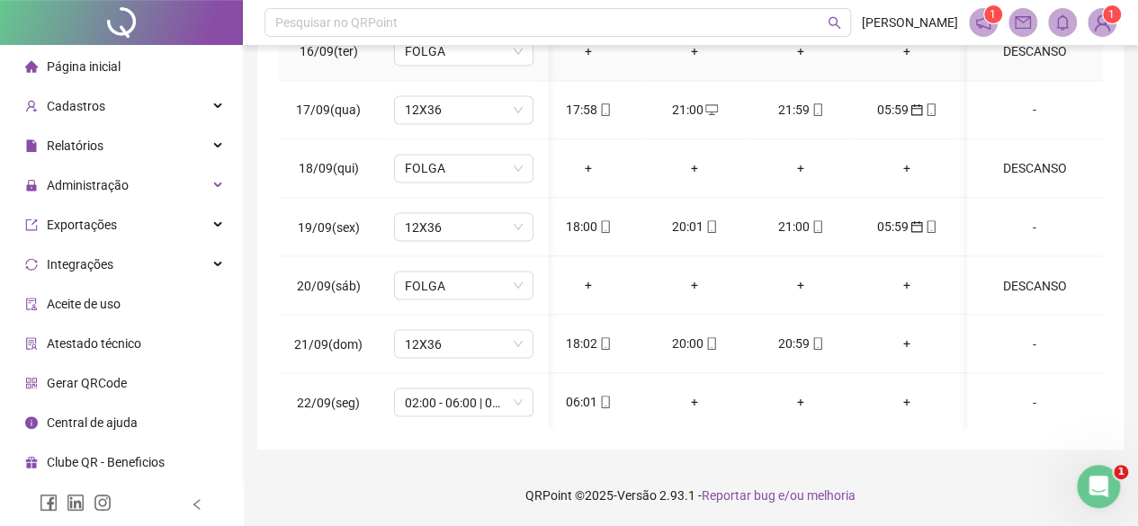
scroll to position [1550, 13]
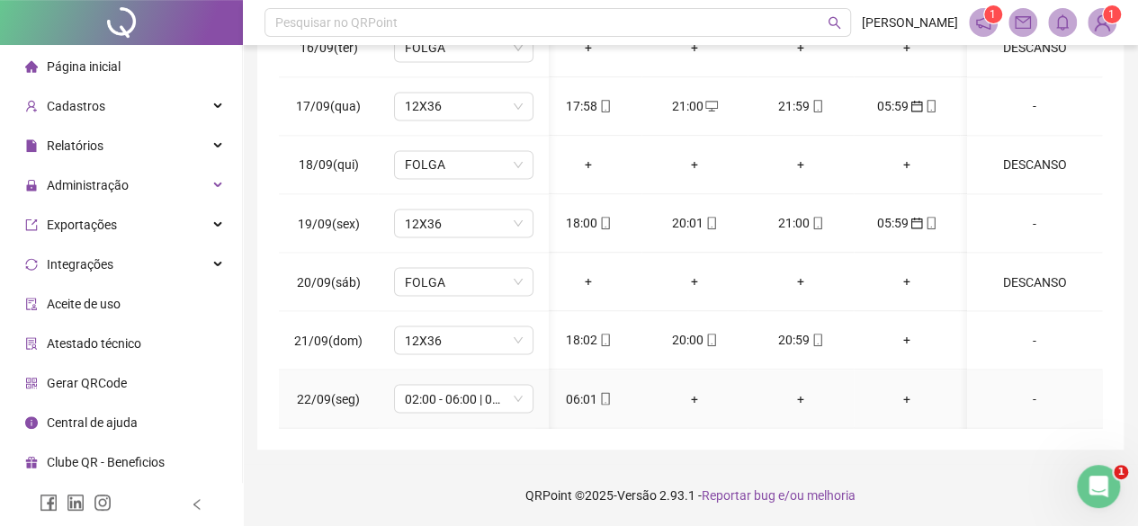
click at [592, 389] on div "06:01" at bounding box center [588, 399] width 77 height 20
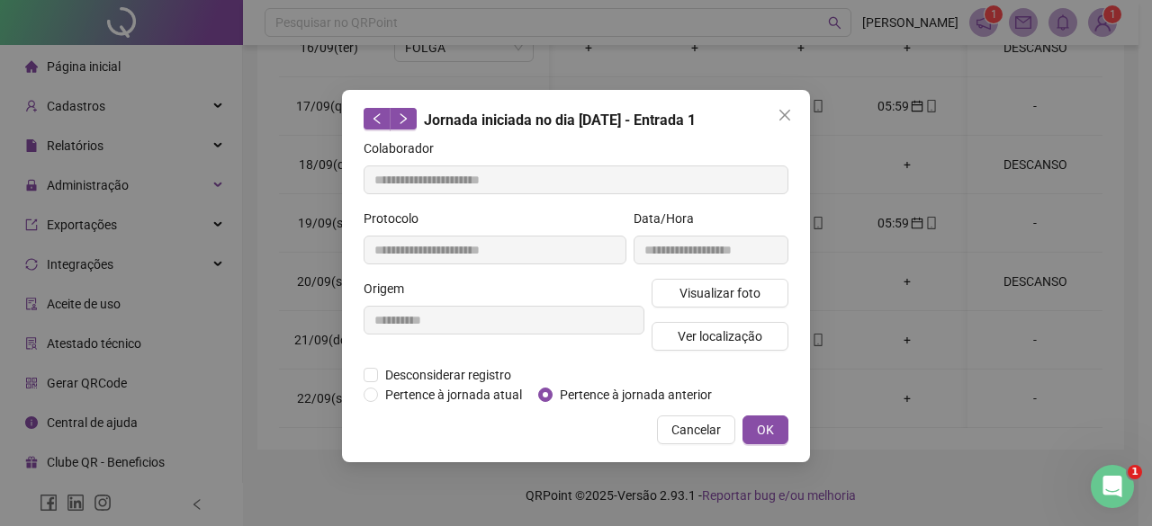
type input "**********"
click at [619, 400] on span "Pertence à jornada anterior" at bounding box center [636, 395] width 166 height 20
click at [779, 435] on button "OK" at bounding box center [765, 430] width 46 height 29
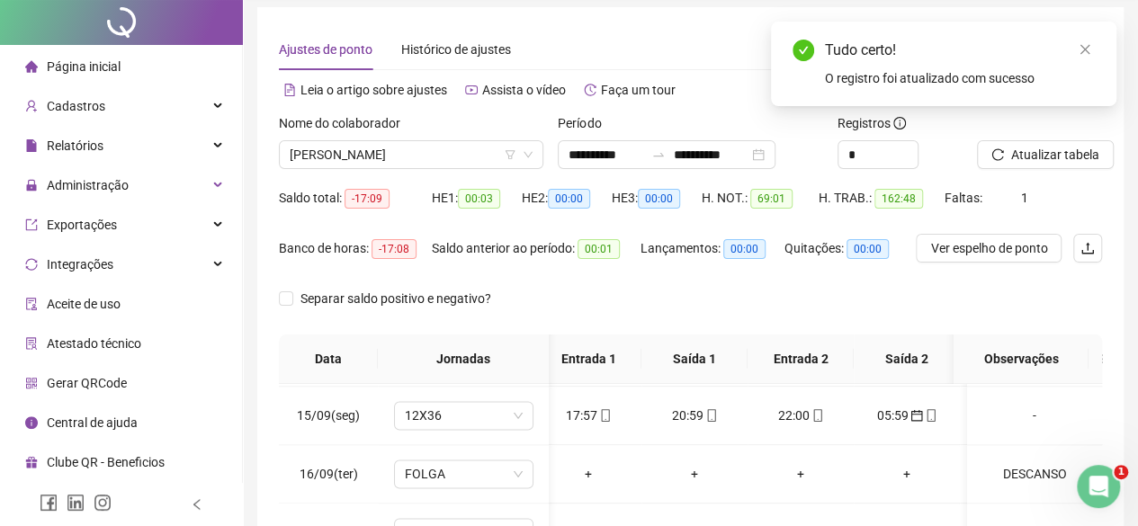
scroll to position [0, 0]
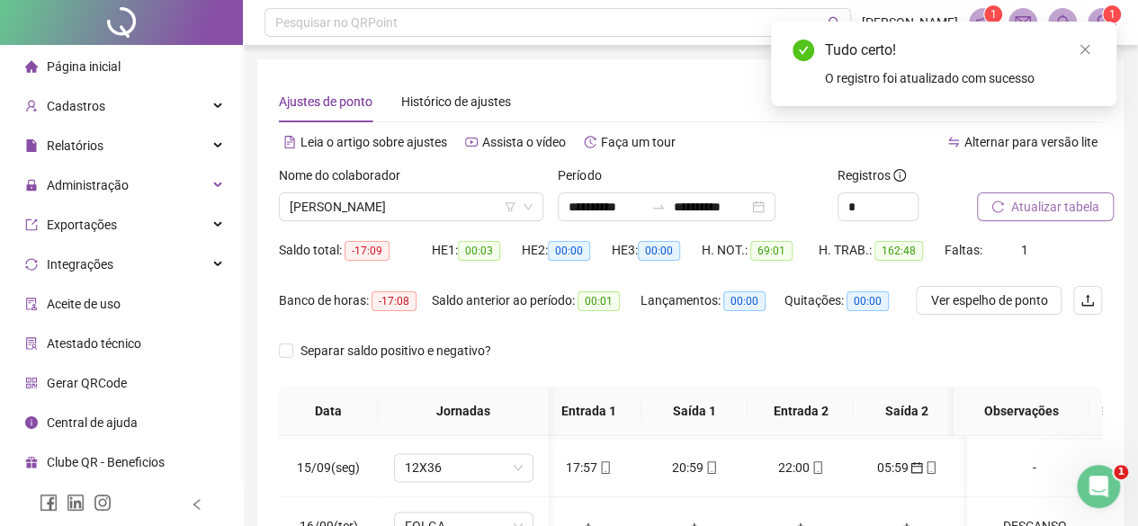
click at [1062, 206] on span "Atualizar tabela" at bounding box center [1056, 207] width 88 height 20
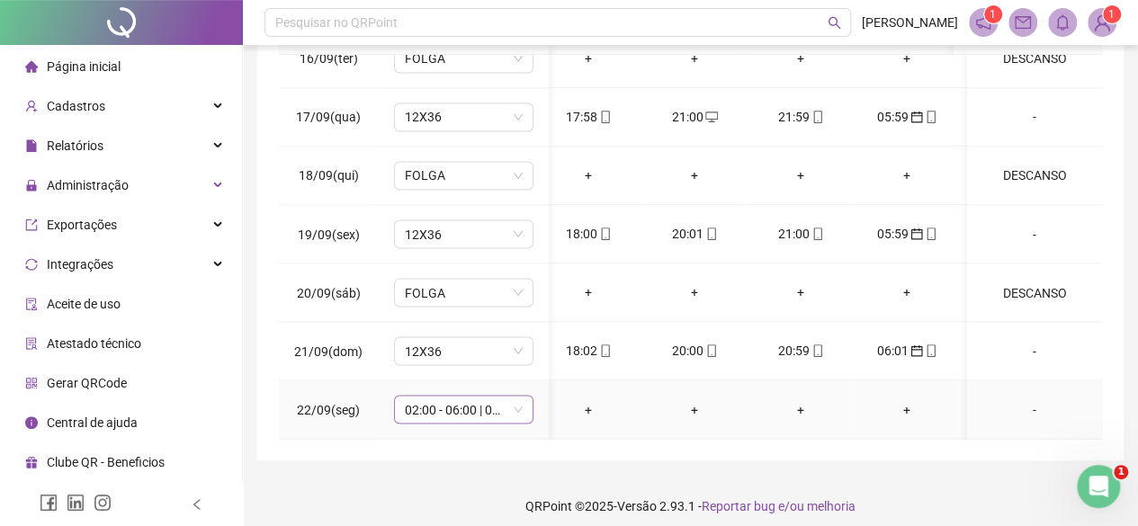
scroll to position [392, 0]
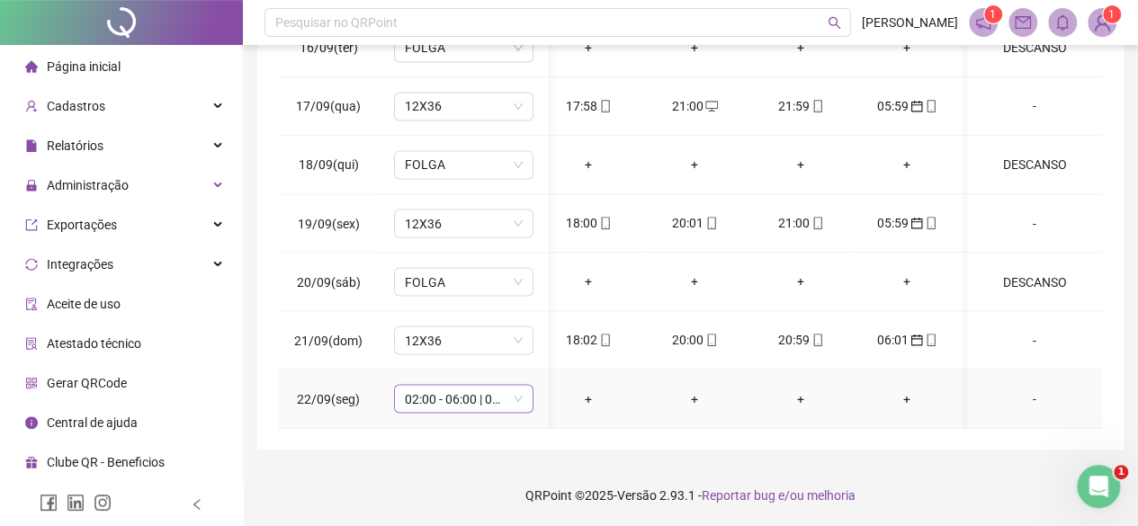
click at [463, 385] on span "02:00 - 06:00 | 07:00 - 11:00" at bounding box center [464, 398] width 118 height 27
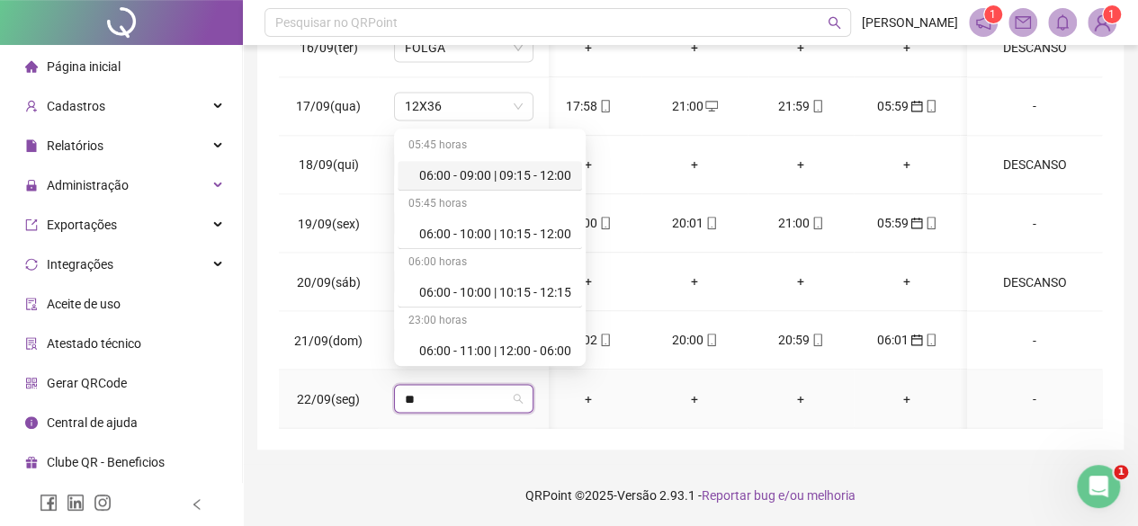
type input "***"
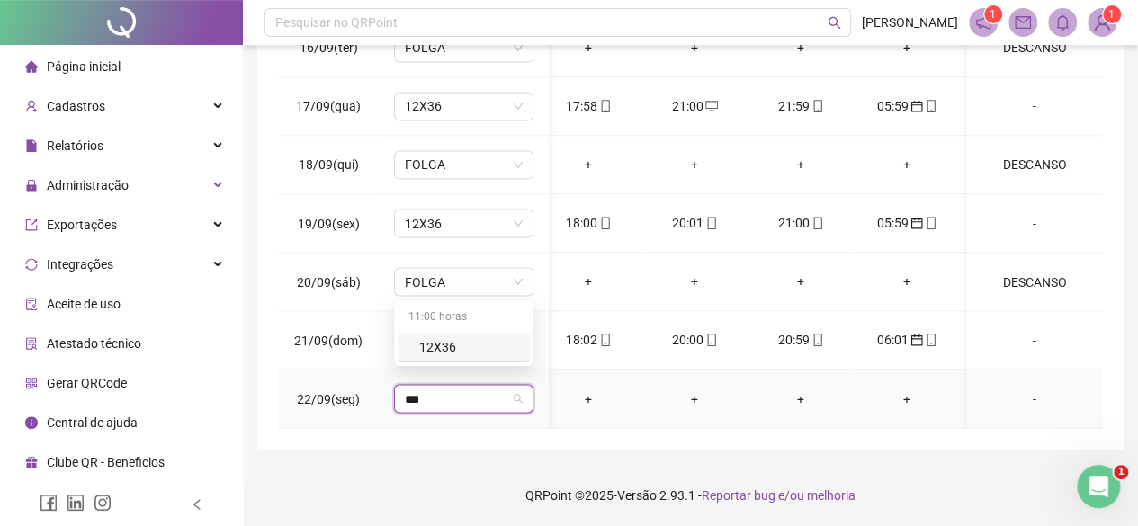
click at [466, 346] on div "12X36" at bounding box center [469, 347] width 100 height 20
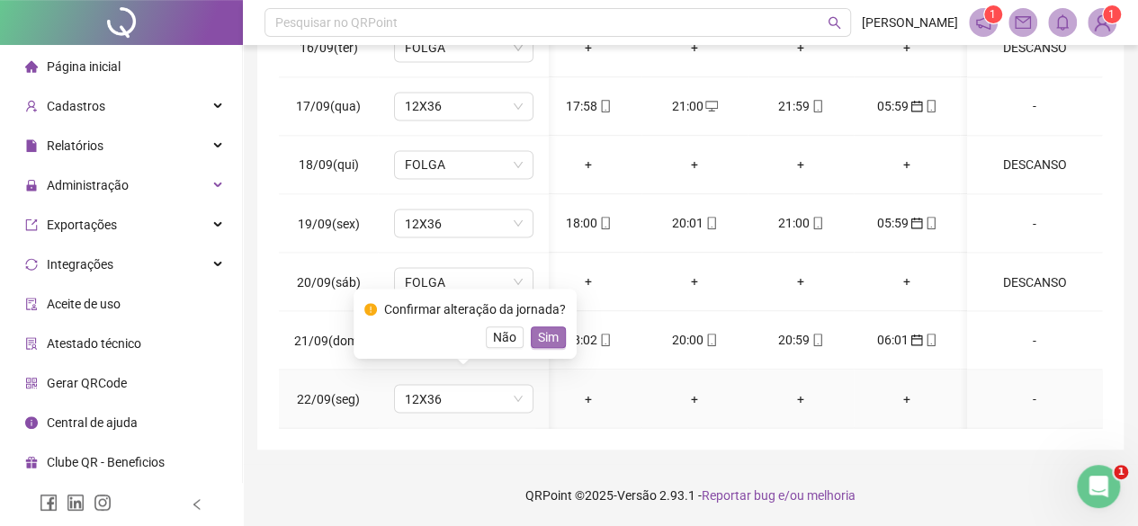
click at [544, 336] on span "Sim" at bounding box center [548, 338] width 21 height 20
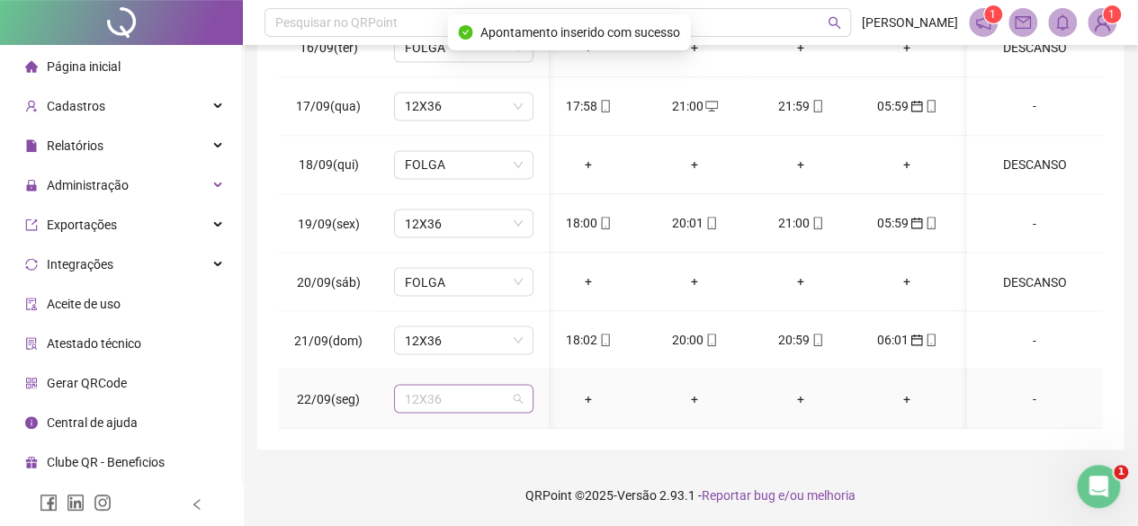
click at [495, 392] on span "12X36" at bounding box center [464, 398] width 118 height 27
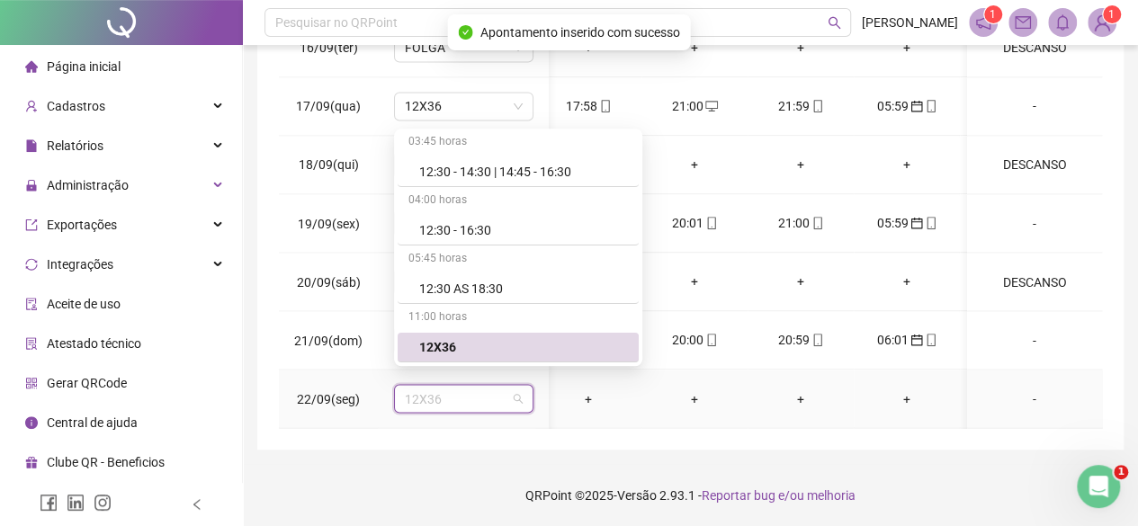
click at [495, 392] on span "12X36" at bounding box center [464, 398] width 118 height 27
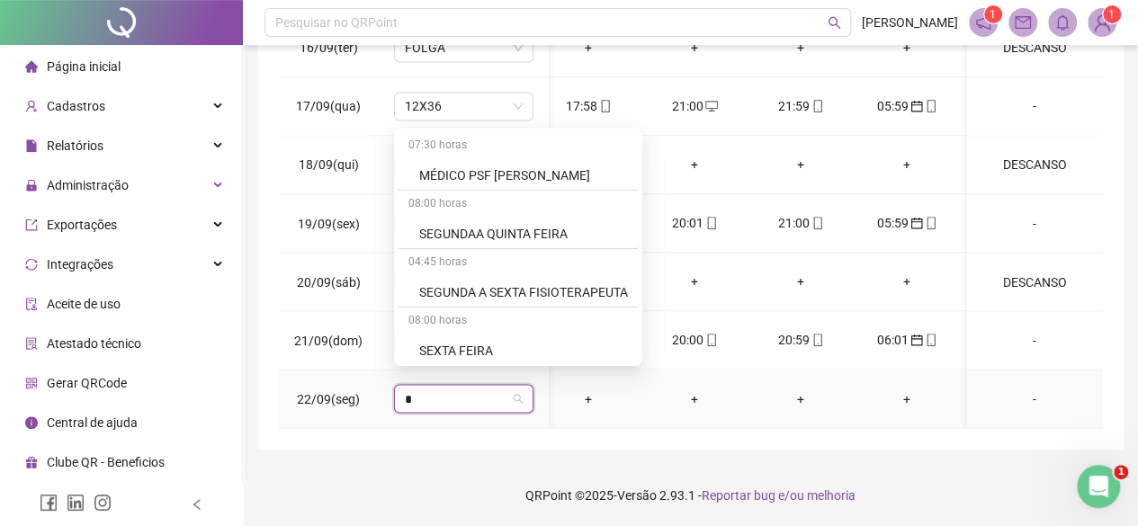
type input "**"
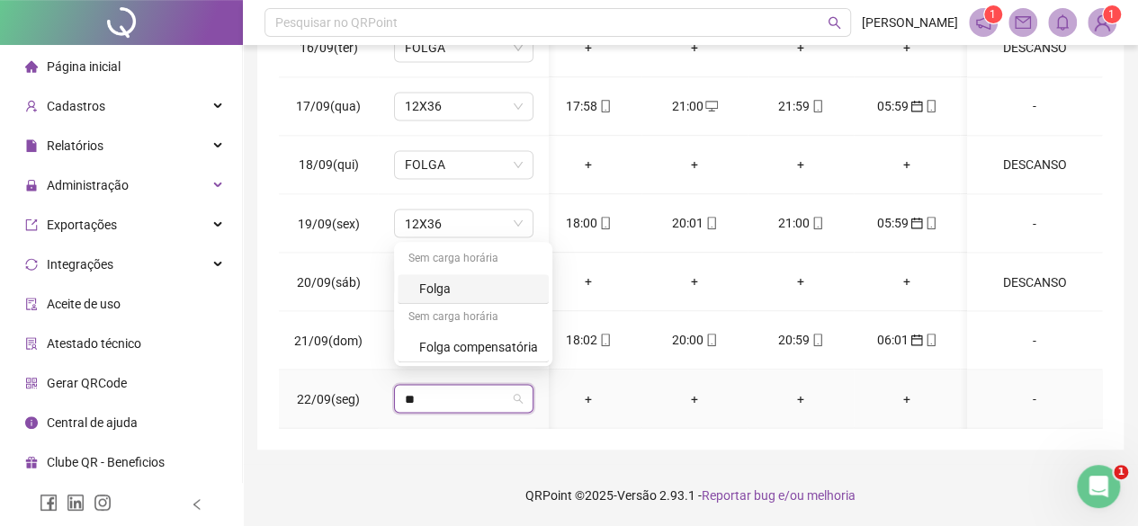
scroll to position [0, 0]
click at [454, 282] on div "Folga" at bounding box center [478, 289] width 119 height 20
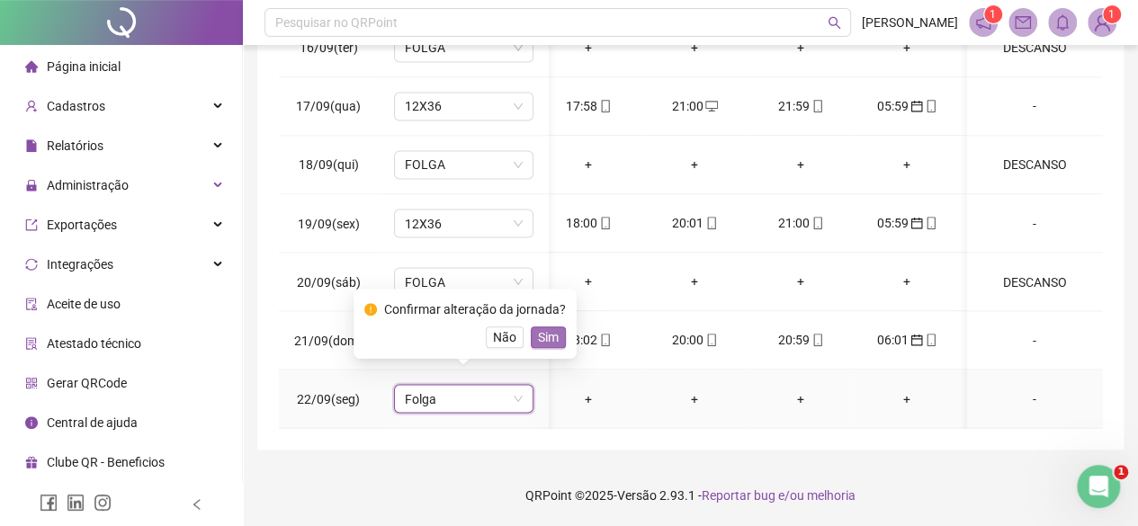
click at [555, 332] on button "Sim" at bounding box center [548, 338] width 35 height 22
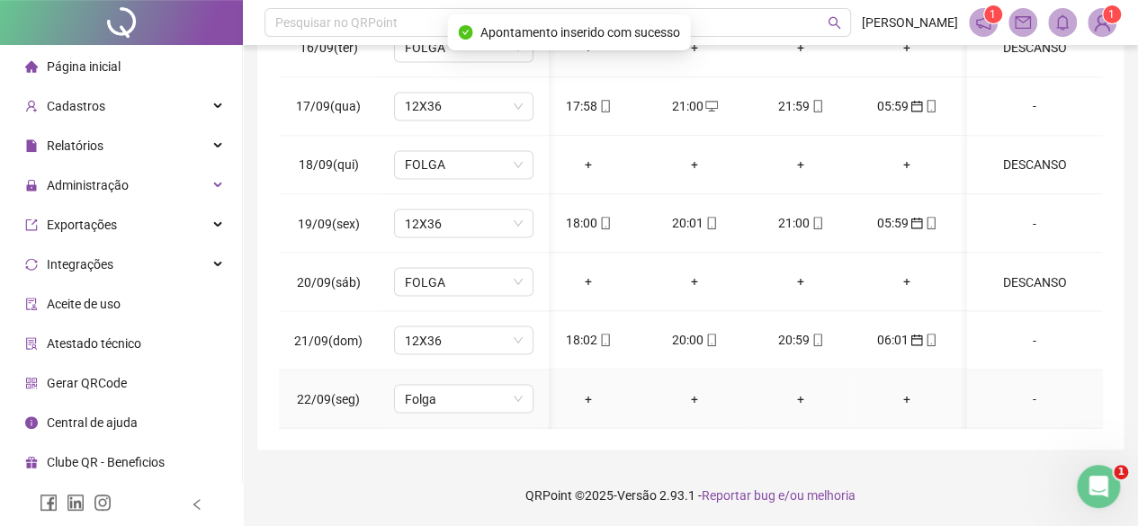
click at [1021, 390] on div "-" at bounding box center [1035, 399] width 106 height 20
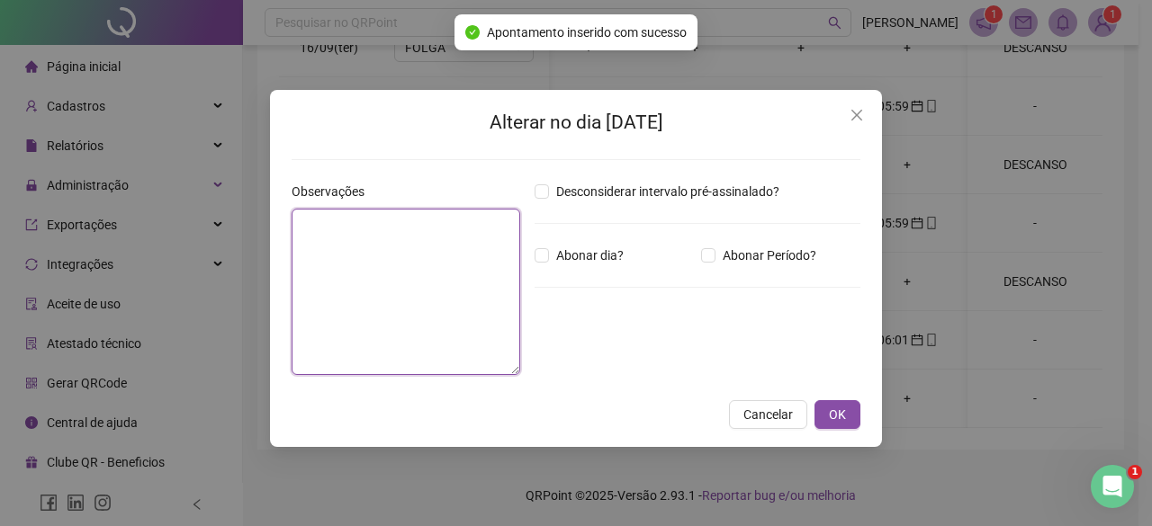
click at [401, 322] on textarea at bounding box center [406, 292] width 229 height 166
paste textarea "********"
type textarea "********"
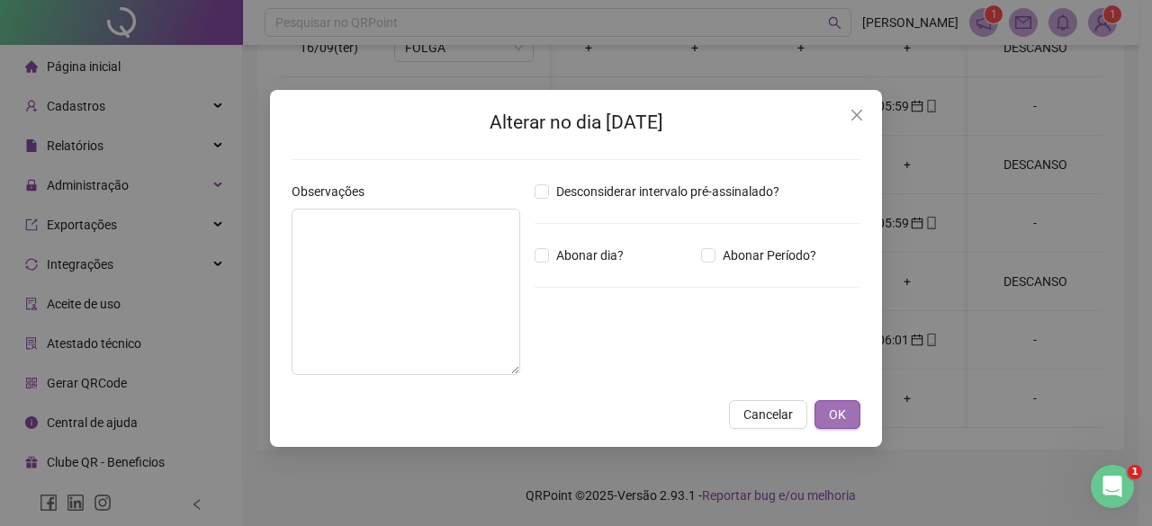
click at [843, 419] on span "OK" at bounding box center [837, 415] width 17 height 20
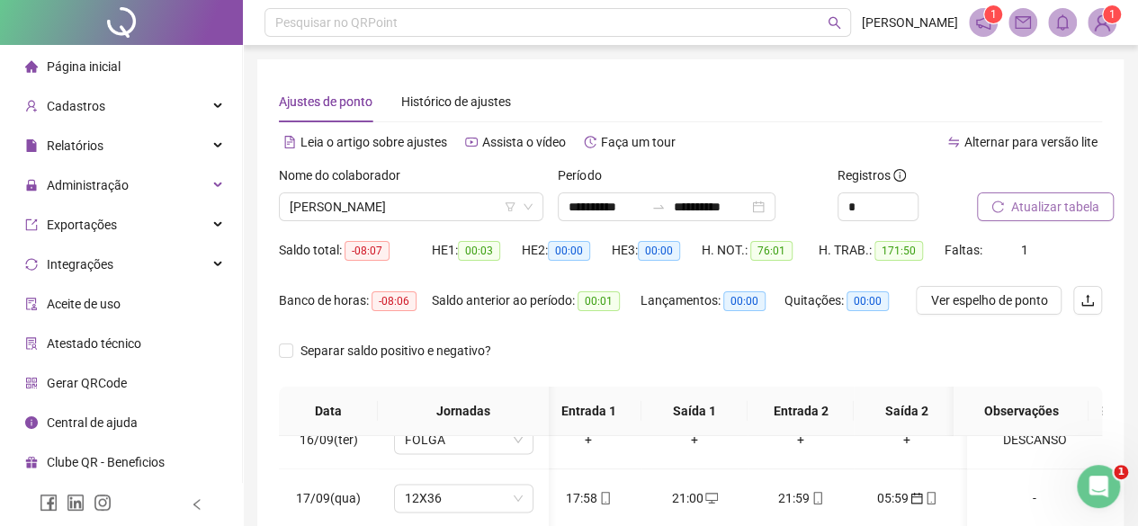
click at [1036, 193] on button "Atualizar tabela" at bounding box center [1045, 207] width 137 height 29
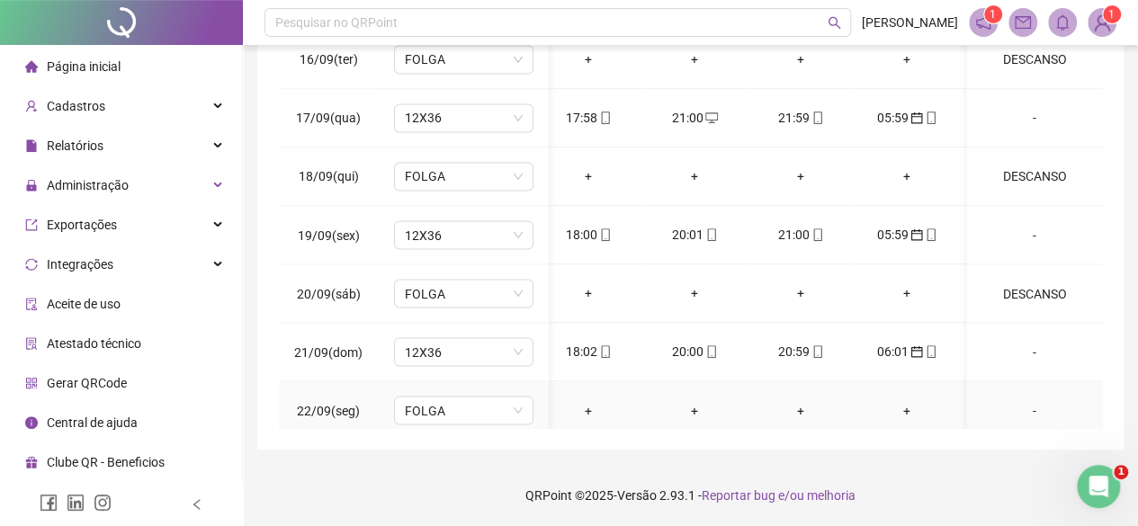
scroll to position [1550, 13]
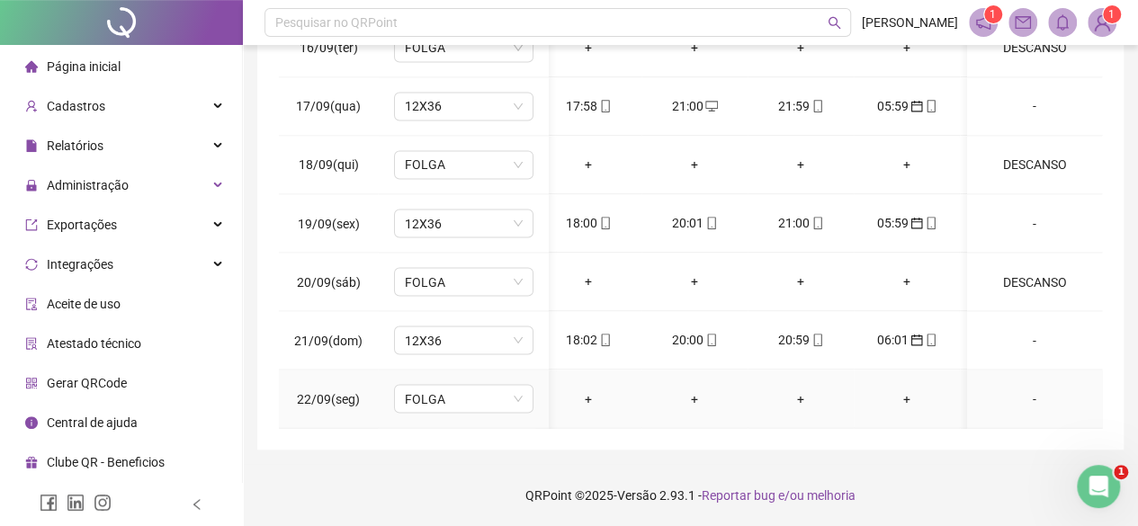
click at [1028, 389] on div "-" at bounding box center [1035, 399] width 106 height 20
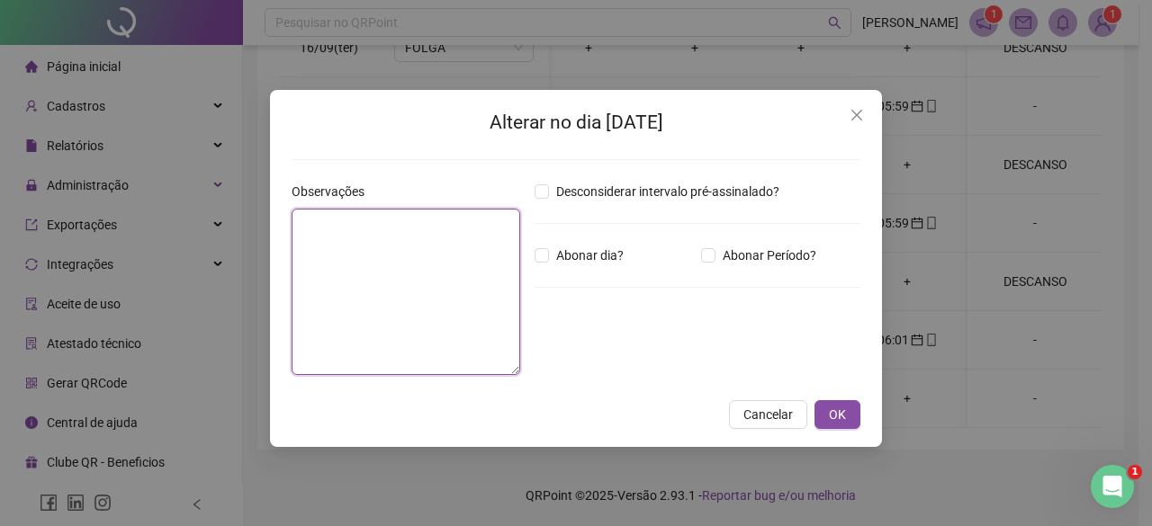
click at [449, 298] on textarea at bounding box center [406, 292] width 229 height 166
paste textarea "********"
type textarea "********"
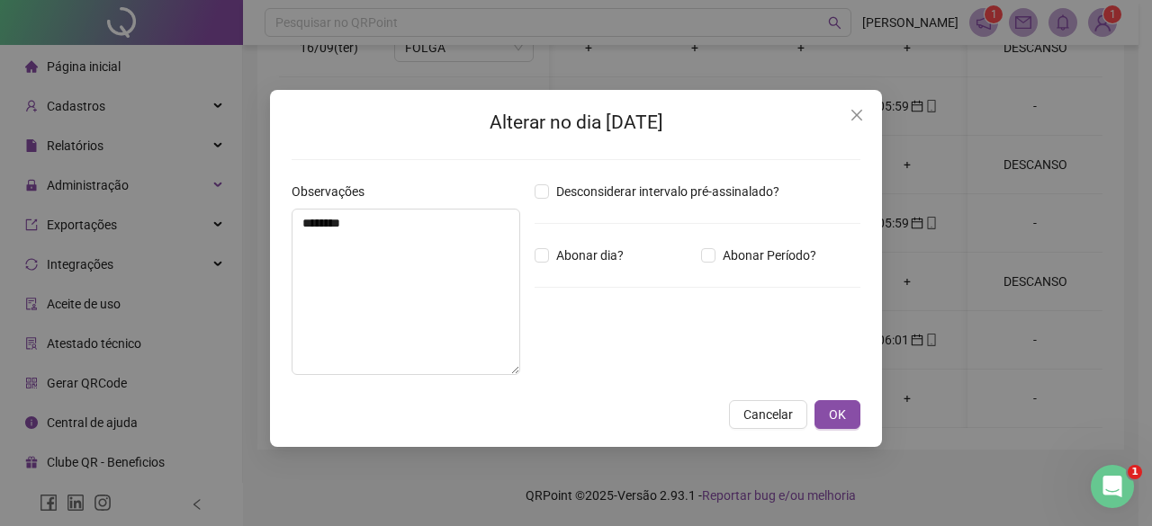
click at [860, 413] on div "Alterar no dia 22/09/2025 Observações ******** Desconsiderar intervalo pré-assi…" at bounding box center [576, 268] width 612 height 357
click at [845, 418] on span "OK" at bounding box center [837, 415] width 17 height 20
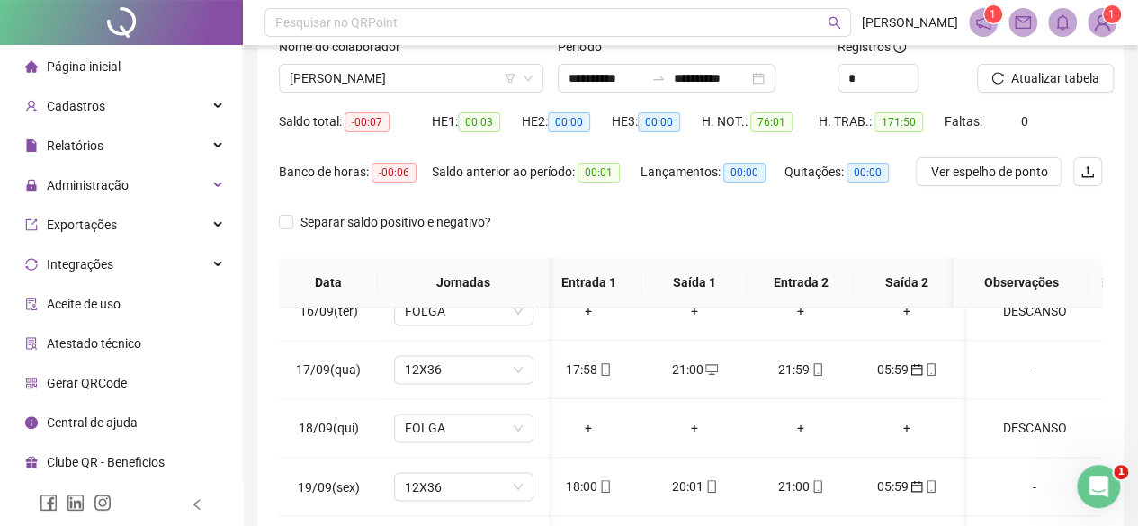
scroll to position [122, 0]
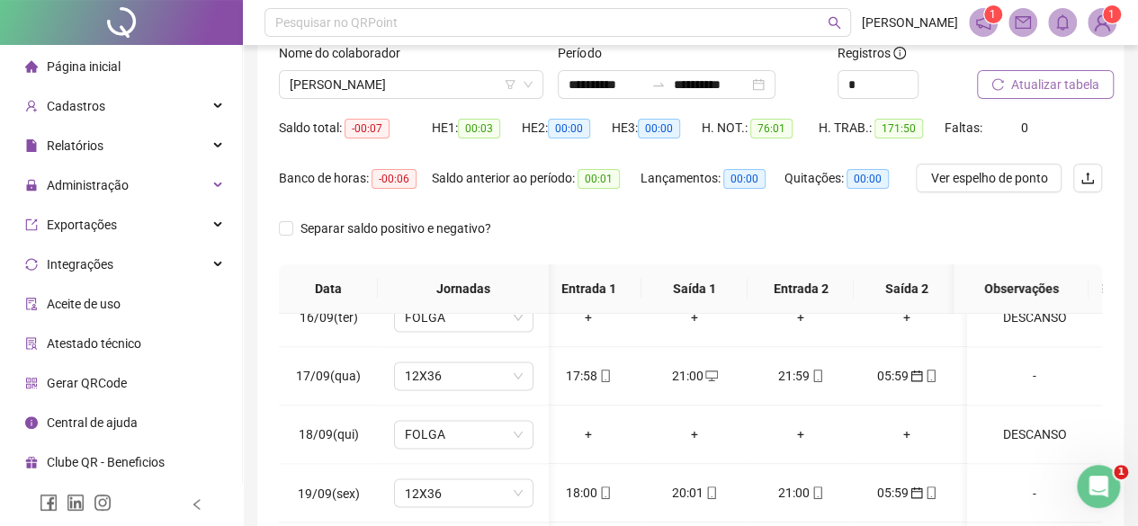
click at [1017, 93] on span "Atualizar tabela" at bounding box center [1056, 85] width 88 height 20
click at [336, 84] on span "CARLOS EDUARDO LAZARINI" at bounding box center [411, 84] width 243 height 27
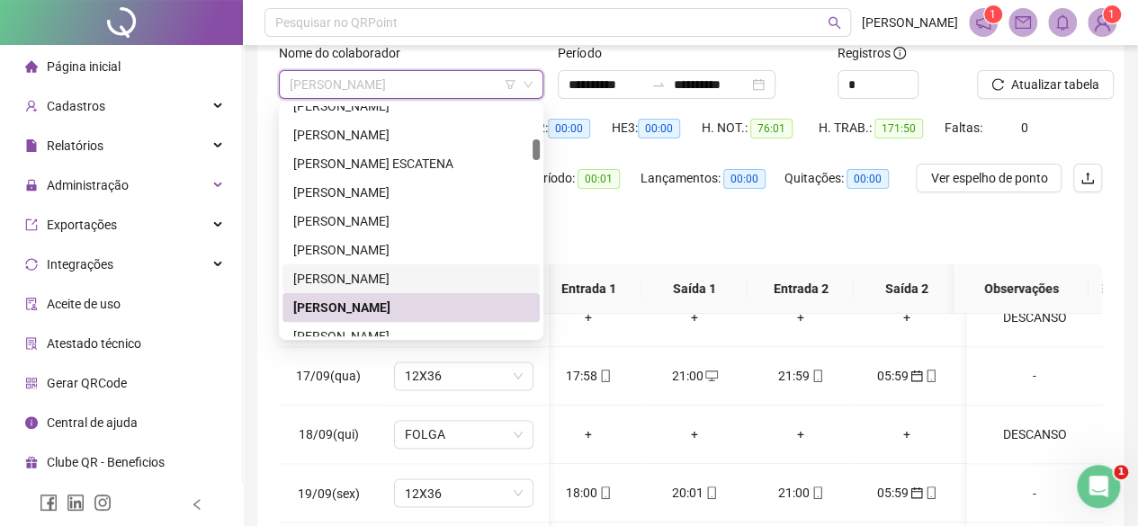
scroll to position [450, 0]
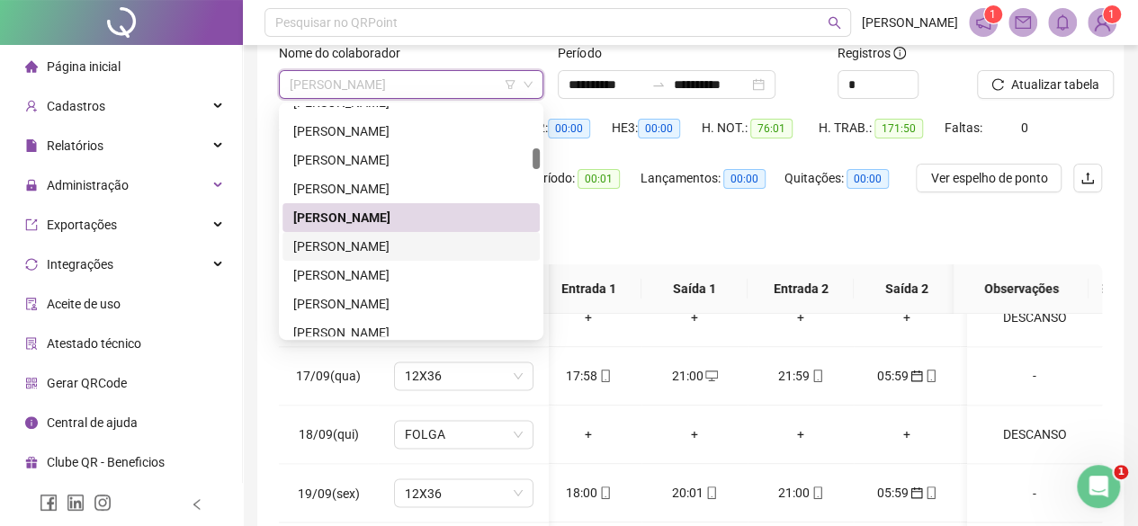
click at [338, 251] on div "CAROLINE VICENTIN" at bounding box center [411, 247] width 236 height 20
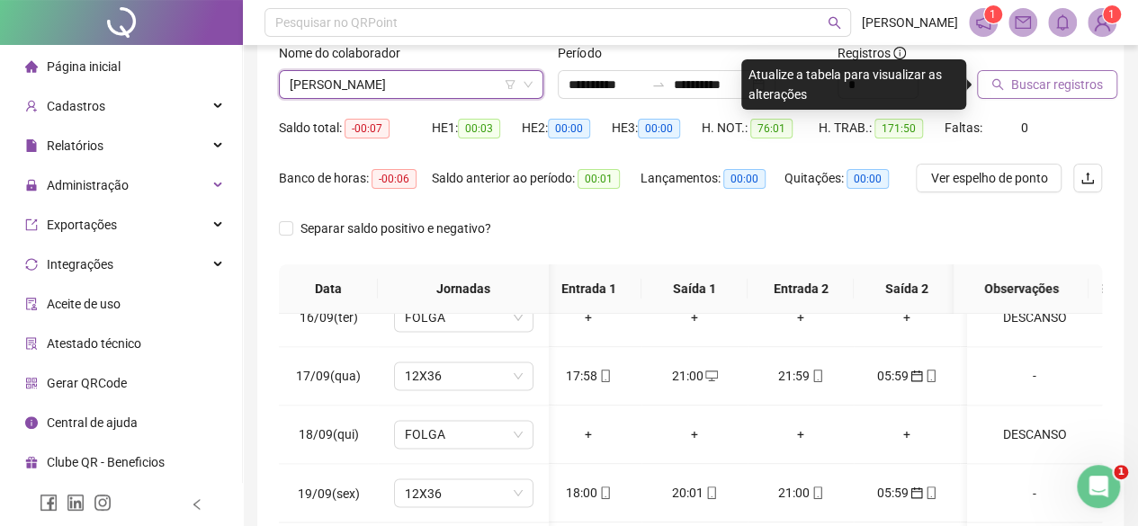
click at [1060, 87] on span "Buscar registros" at bounding box center [1058, 85] width 92 height 20
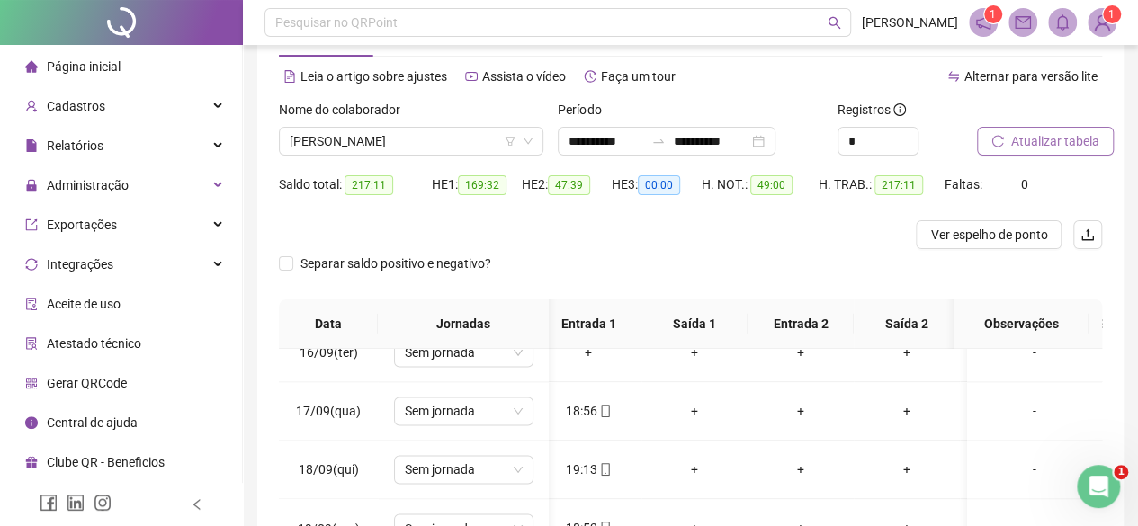
scroll to position [0, 0]
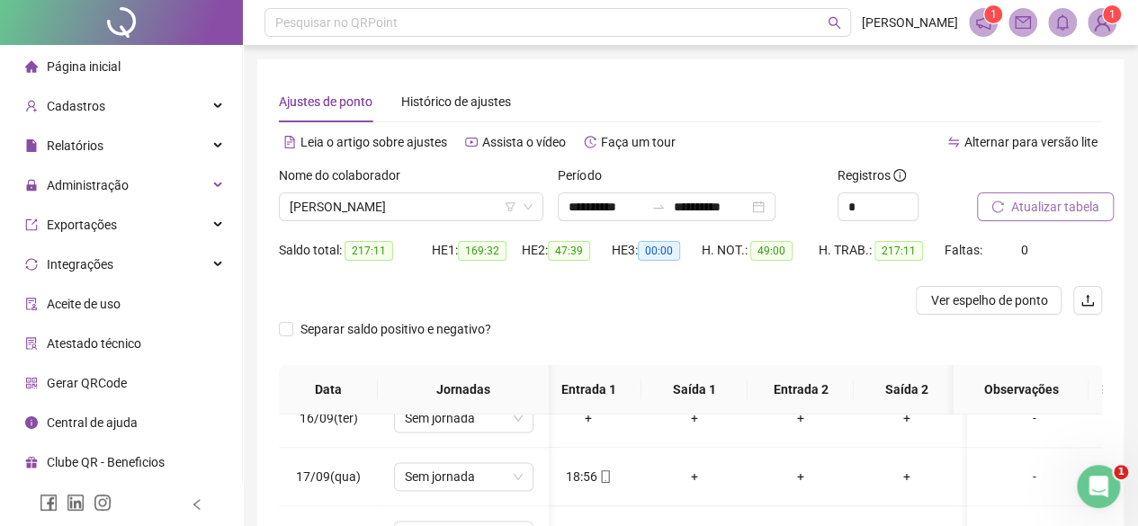
click at [382, 229] on div "Nome do colaborador CAROLINE VICENTIN" at bounding box center [411, 201] width 279 height 70
click at [391, 221] on div "Nome do colaborador CAROLINE VICENTIN" at bounding box center [411, 201] width 279 height 70
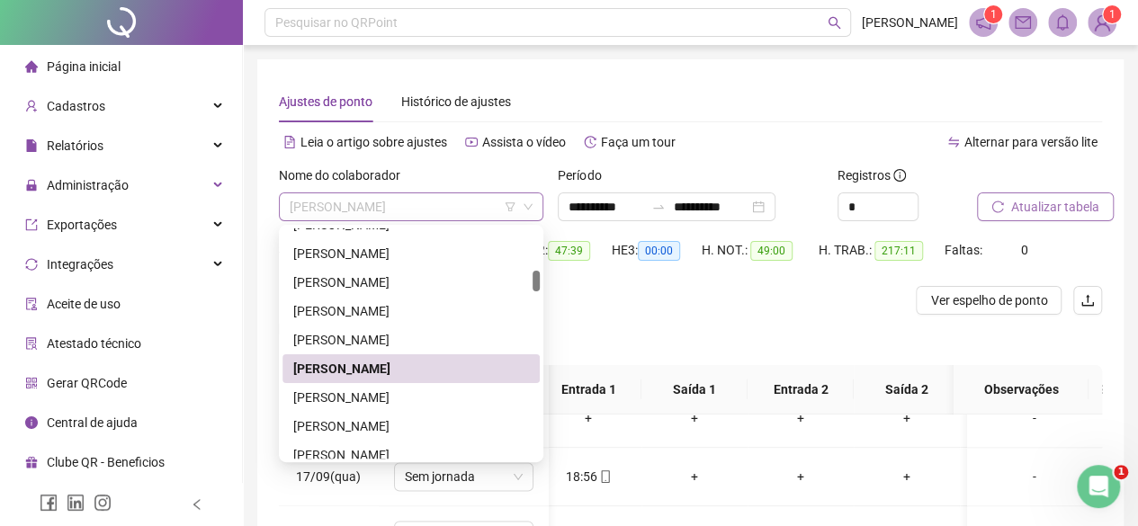
click at [403, 214] on span "CAROLINE VICENTIN" at bounding box center [411, 206] width 243 height 27
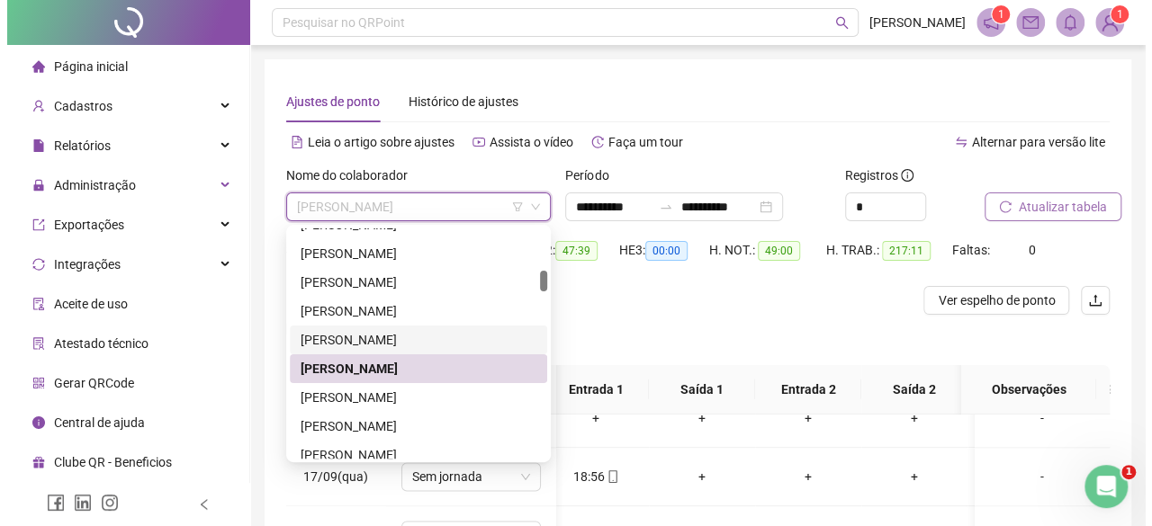
scroll to position [540, 0]
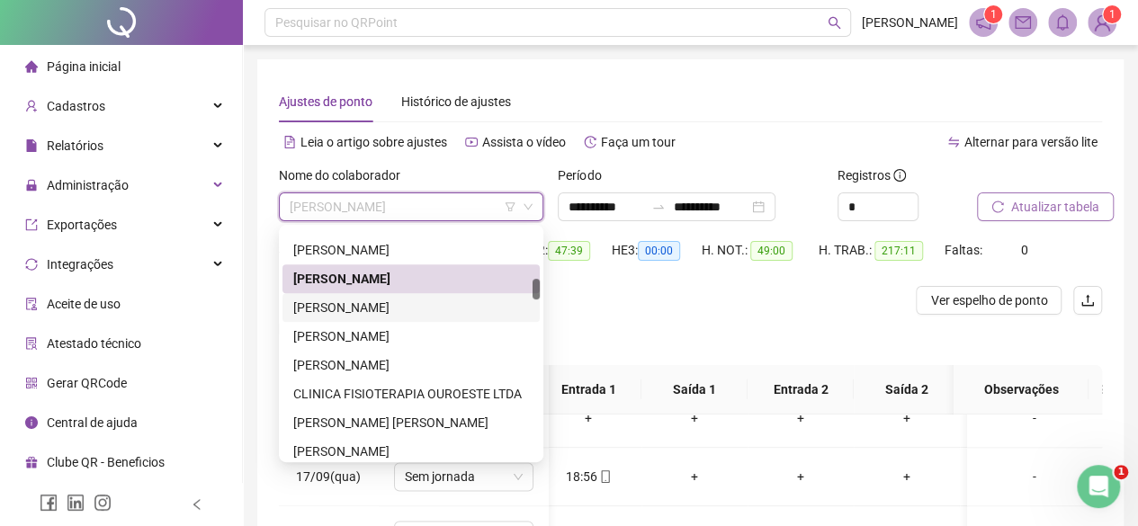
click at [326, 305] on div "CILENE JOSÉ DE SOUZA" at bounding box center [411, 308] width 236 height 20
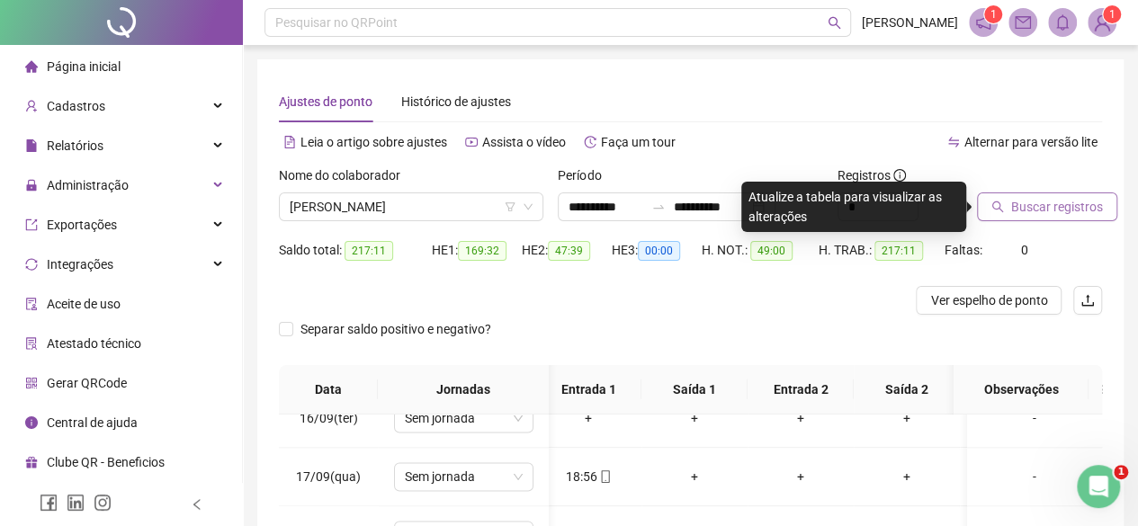
click at [1012, 211] on span "Buscar registros" at bounding box center [1058, 207] width 92 height 20
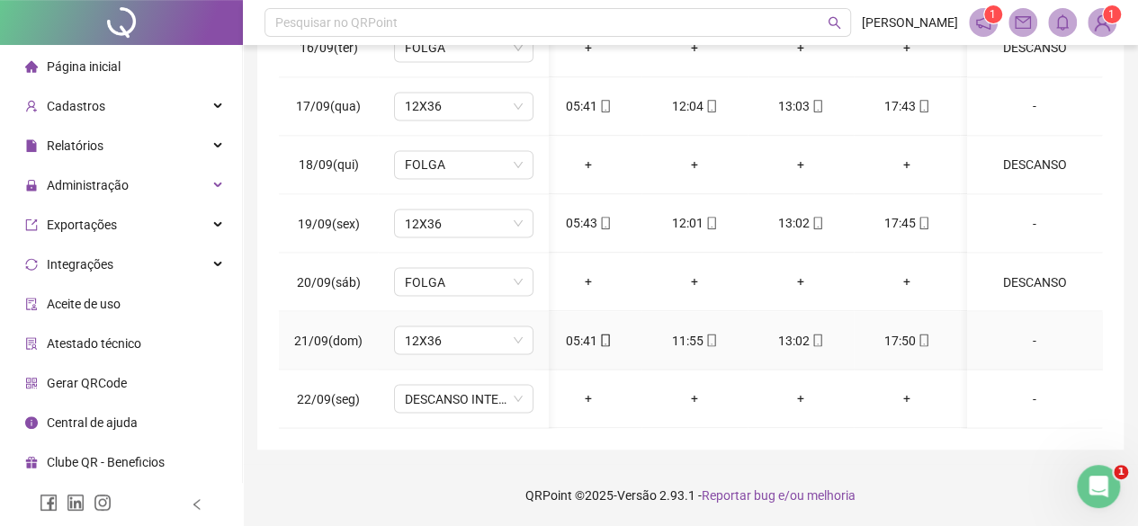
scroll to position [1550, 13]
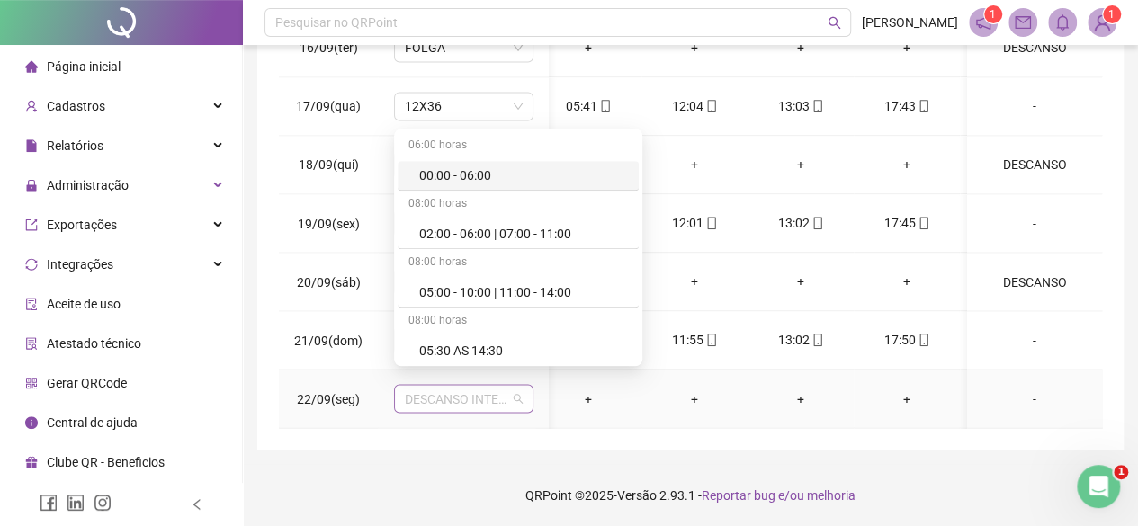
click at [504, 389] on span "DESCANSO INTER-JORNADA" at bounding box center [464, 398] width 118 height 27
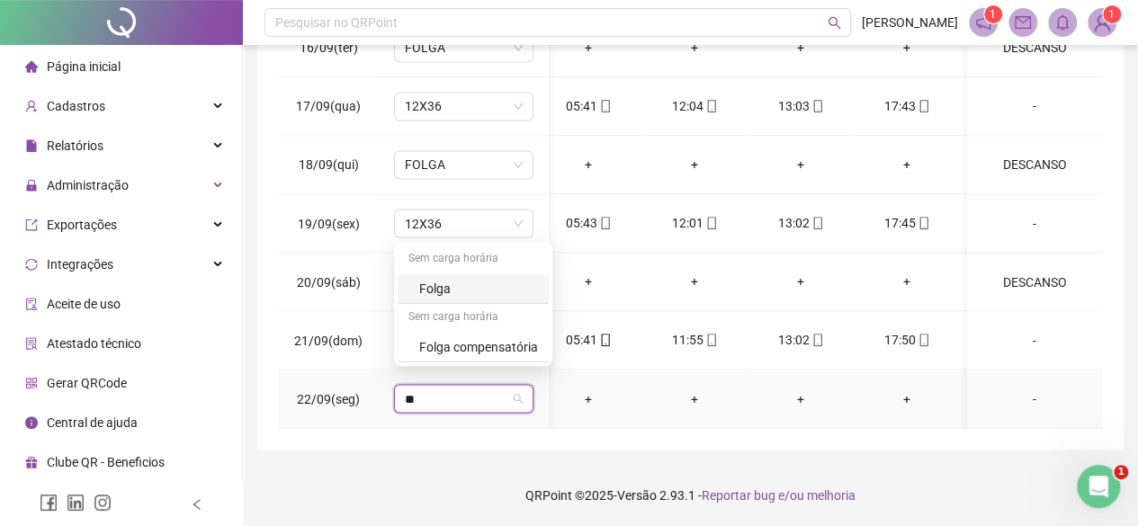
type input "***"
click at [444, 289] on div "Folga" at bounding box center [478, 289] width 119 height 20
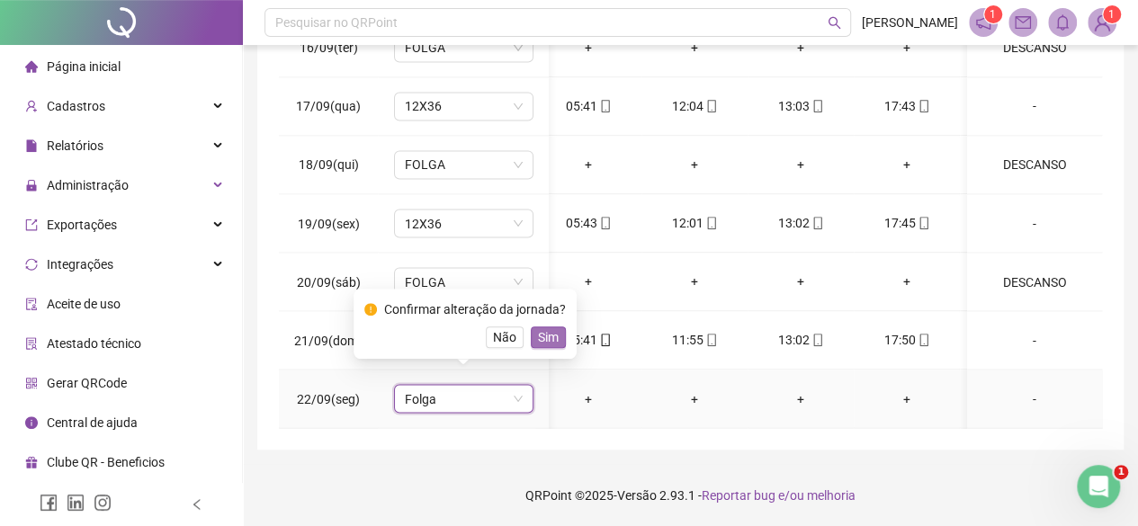
click at [532, 343] on button "Sim" at bounding box center [548, 338] width 35 height 22
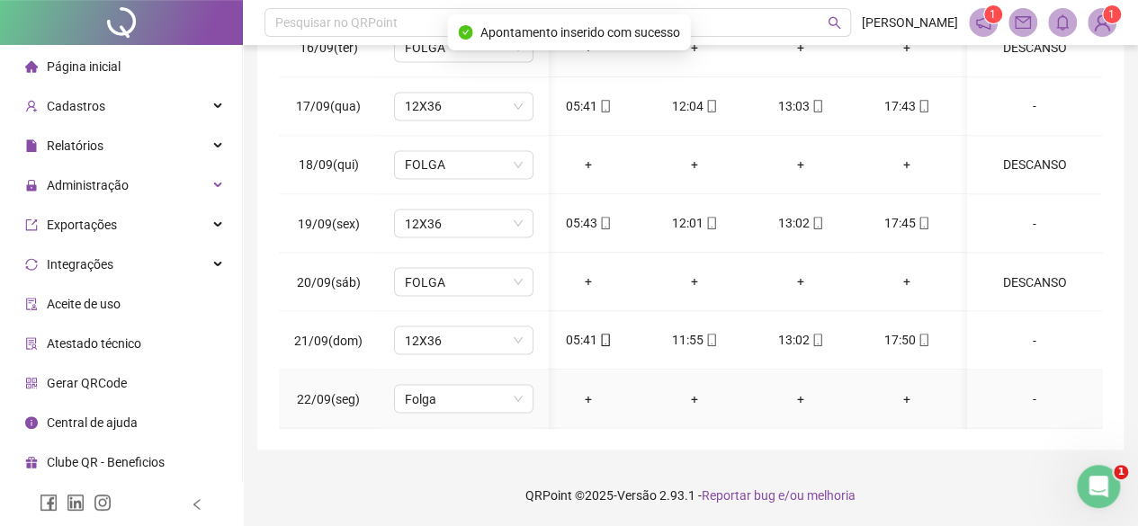
click at [1033, 389] on div "-" at bounding box center [1035, 399] width 106 height 20
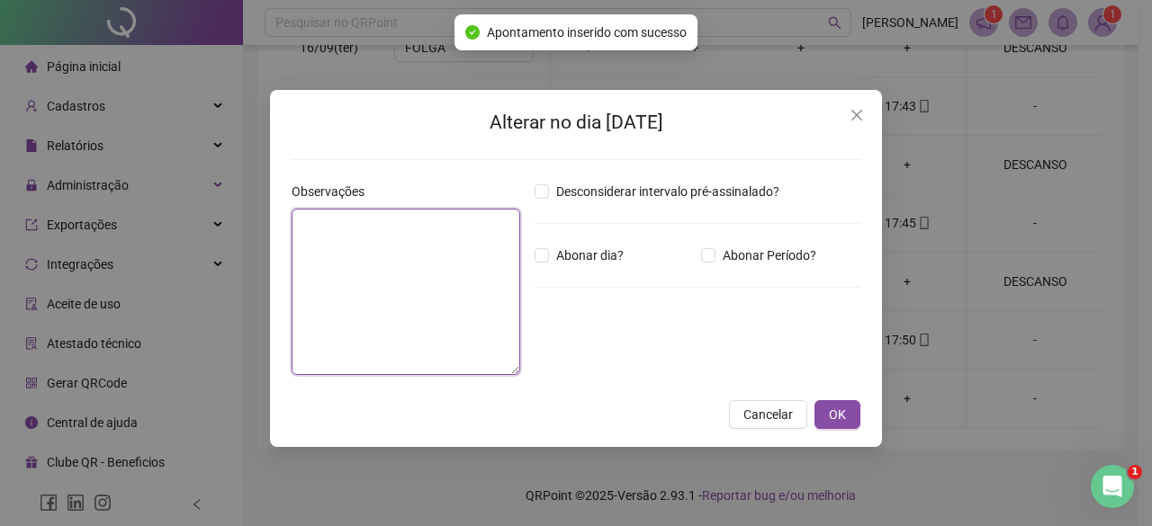
click at [331, 291] on textarea at bounding box center [406, 292] width 229 height 166
paste textarea "********"
type textarea "********"
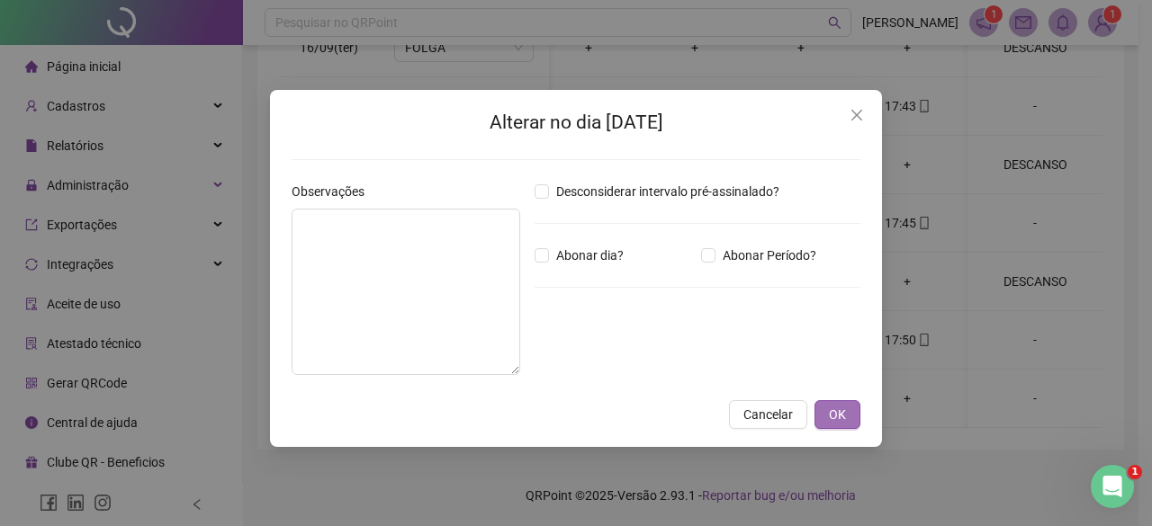
click at [832, 418] on span "OK" at bounding box center [837, 415] width 17 height 20
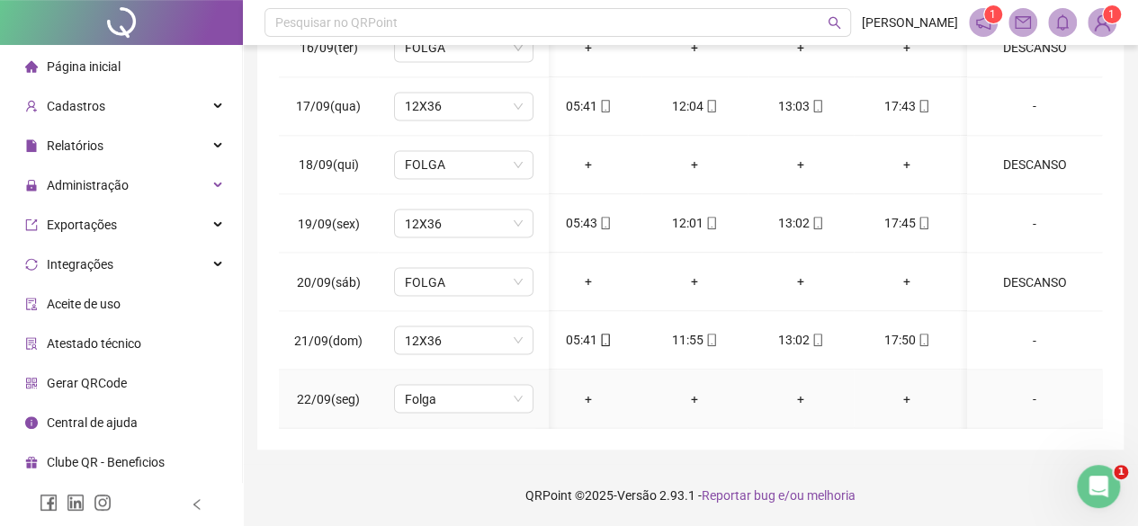
click at [1012, 389] on div "-" at bounding box center [1035, 399] width 106 height 20
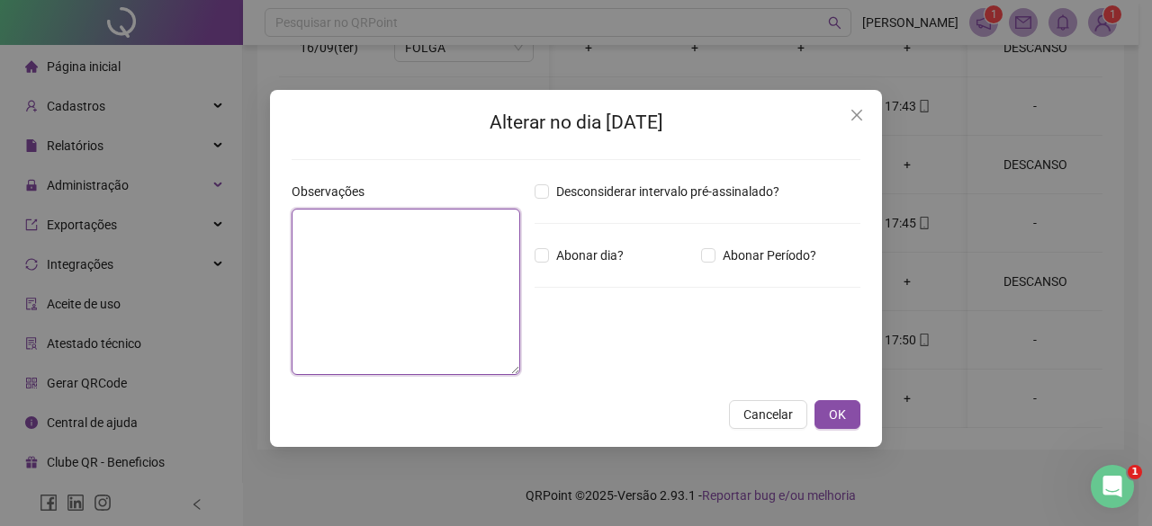
click at [410, 284] on textarea at bounding box center [406, 292] width 229 height 166
paste textarea "********"
type textarea "********"
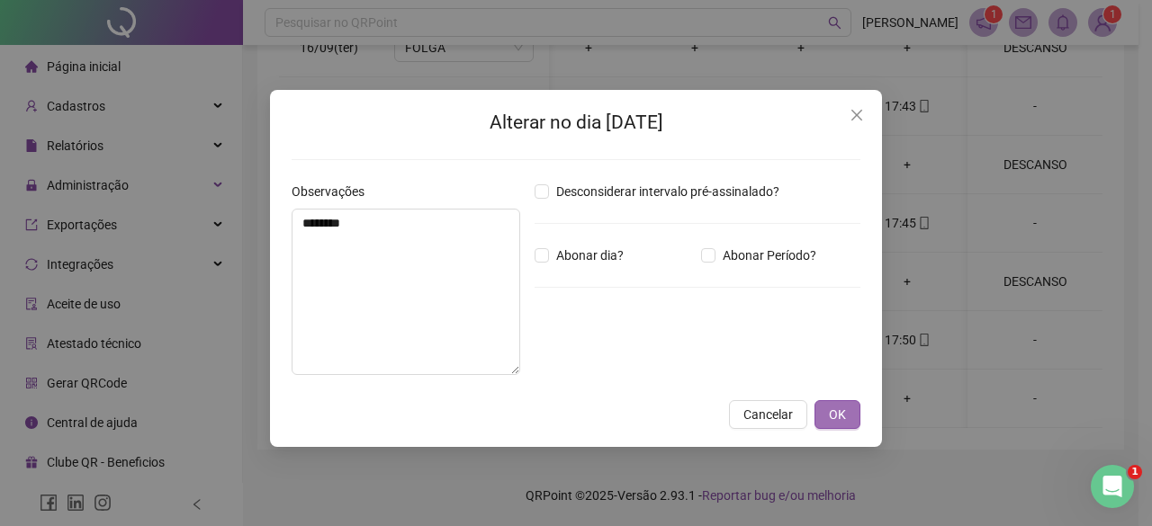
click at [832, 423] on span "OK" at bounding box center [837, 415] width 17 height 20
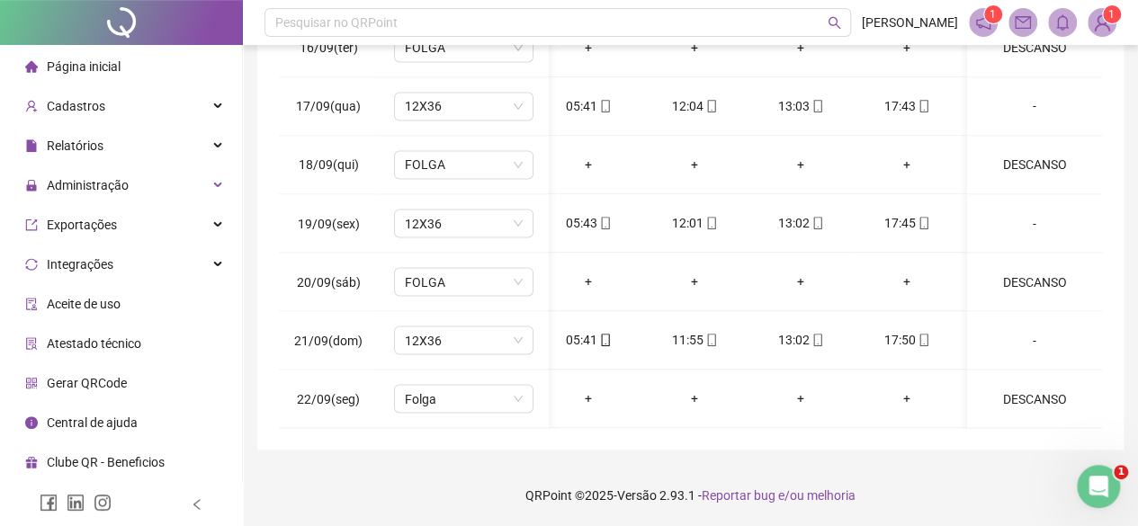
scroll to position [0, 0]
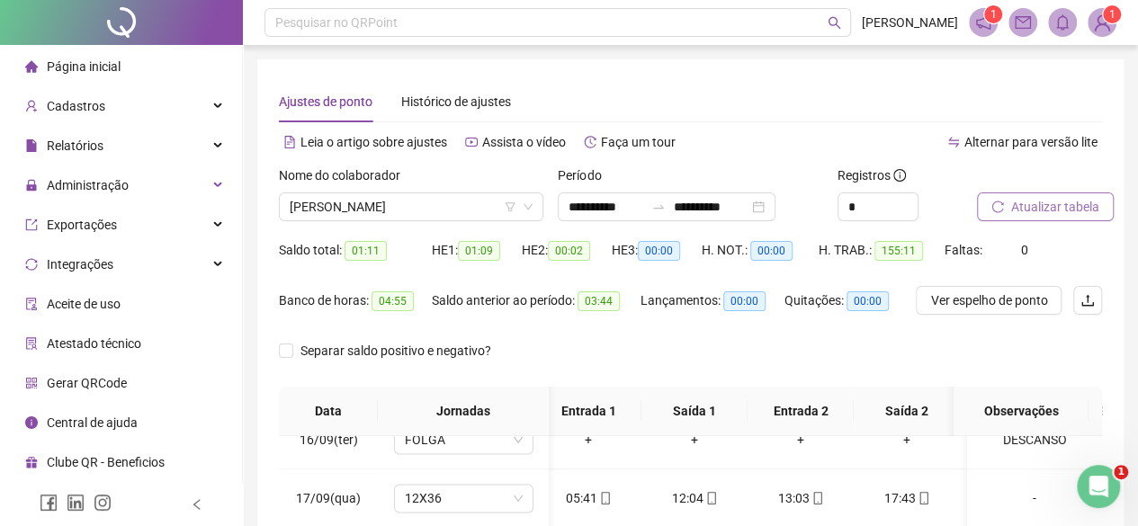
click at [1068, 189] on div "Atualizar tabela" at bounding box center [1039, 194] width 125 height 56
click at [1035, 205] on span "Atualizar tabela" at bounding box center [1056, 207] width 88 height 20
click at [363, 208] on span "CILENE JOSÉ DE SOUZA" at bounding box center [411, 206] width 243 height 27
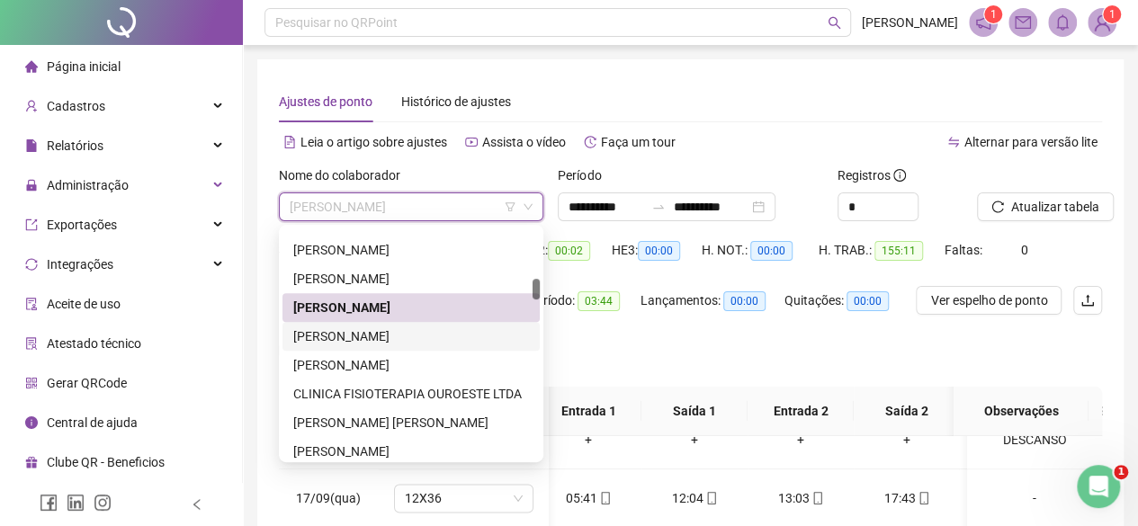
click at [358, 348] on div "CLÁUDIA APARECIDA DA ROCHA" at bounding box center [411, 336] width 257 height 29
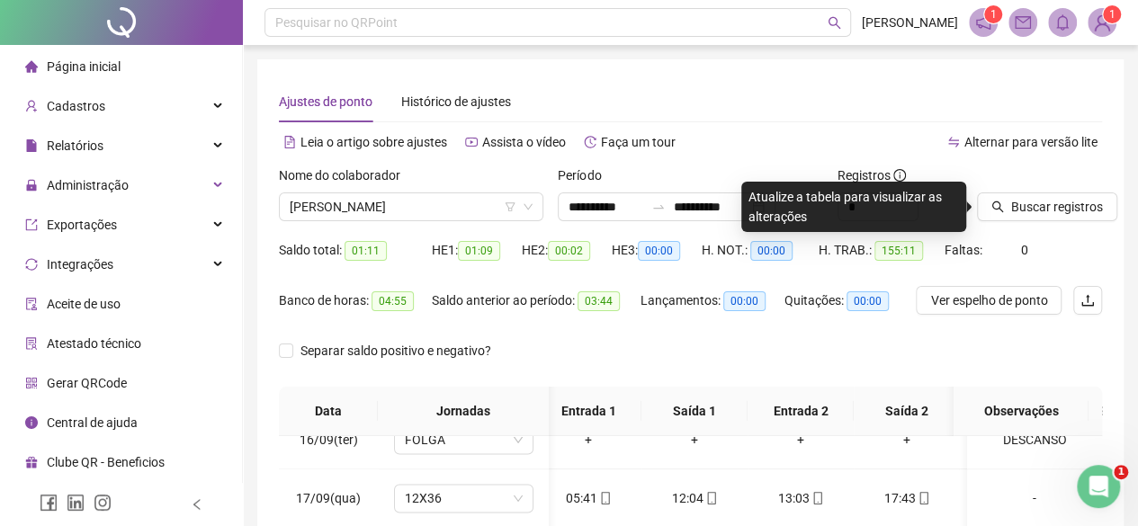
click at [1020, 226] on div "Buscar registros" at bounding box center [1039, 201] width 139 height 70
click at [1012, 206] on span "Buscar registros" at bounding box center [1058, 207] width 92 height 20
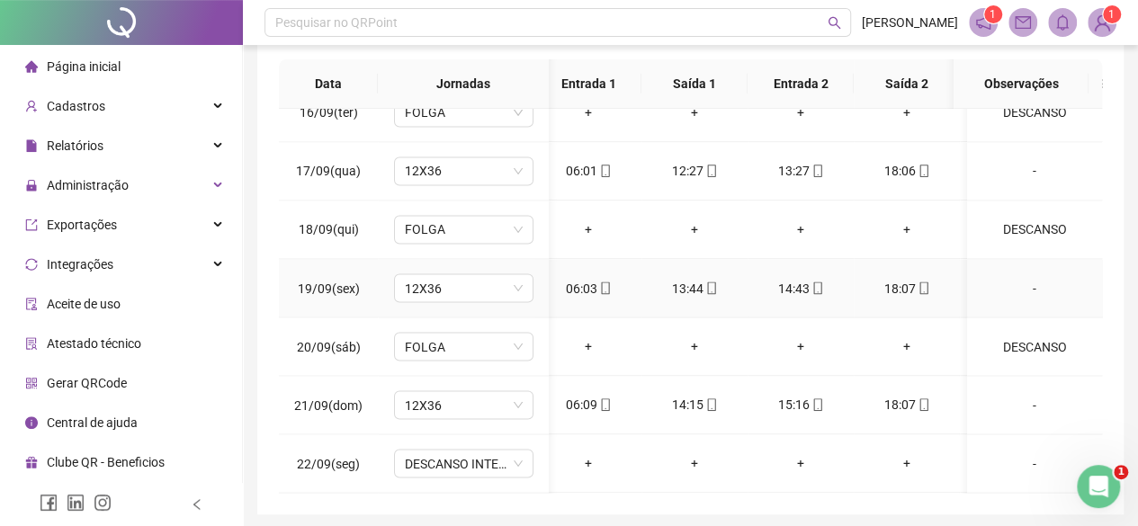
scroll to position [392, 0]
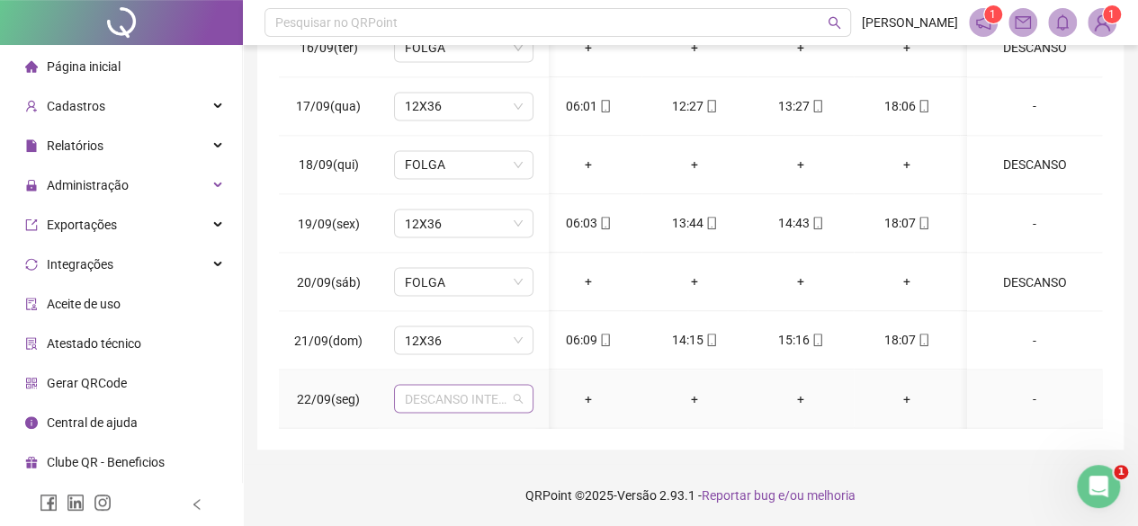
click at [448, 391] on span "DESCANSO INTER-JORNADA" at bounding box center [464, 398] width 118 height 27
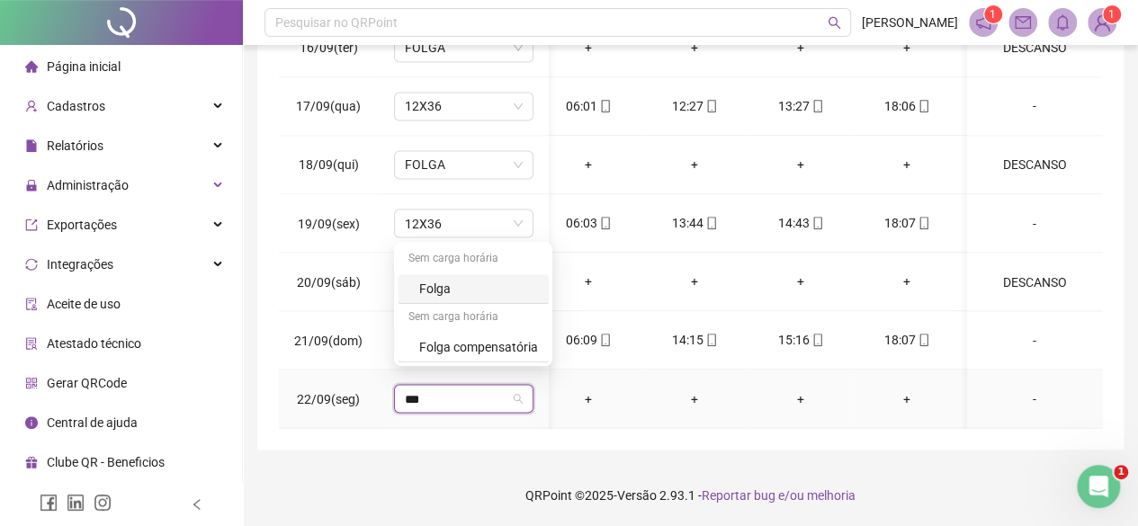
type input "****"
click at [438, 302] on div "Folga" at bounding box center [473, 289] width 151 height 30
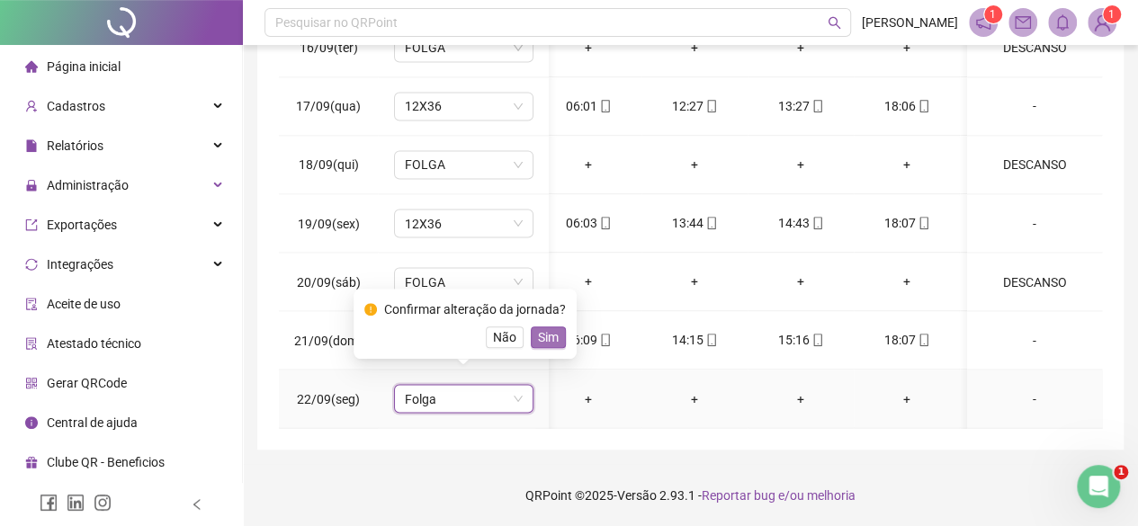
click at [541, 330] on span "Sim" at bounding box center [548, 338] width 21 height 20
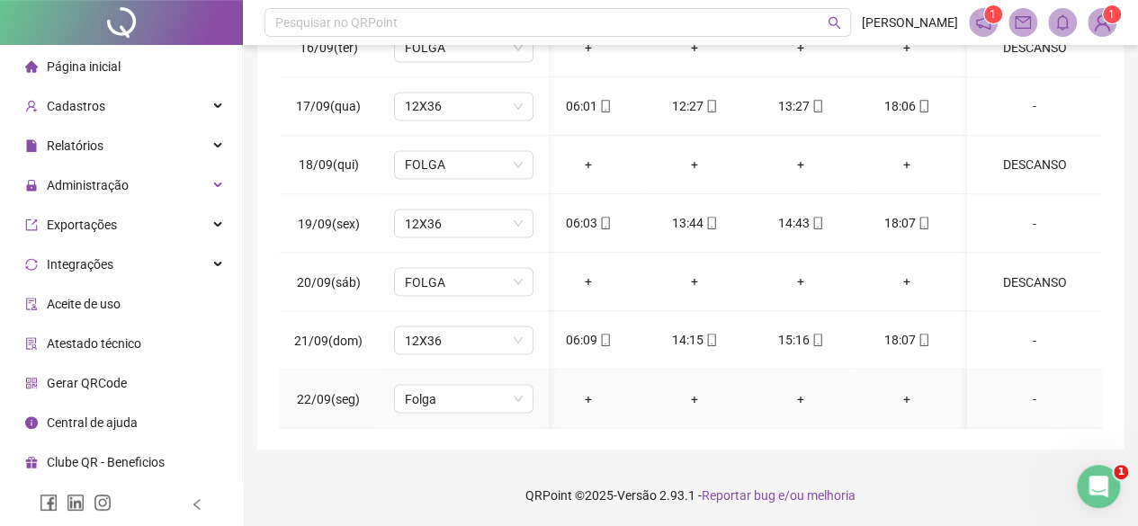
click at [1021, 397] on td "-" at bounding box center [1034, 399] width 135 height 58
click at [1023, 389] on div "-" at bounding box center [1035, 399] width 106 height 20
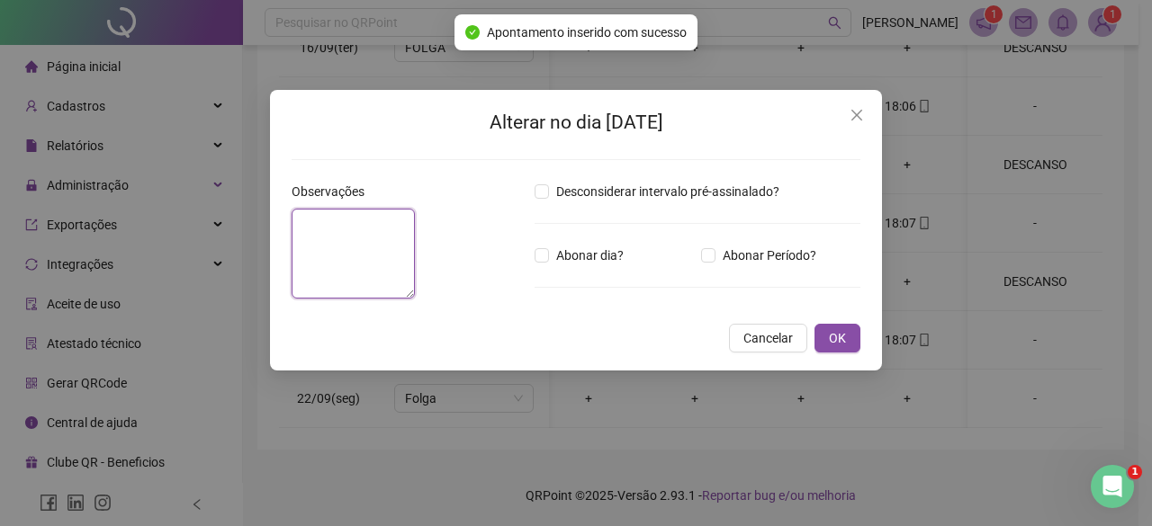
click at [415, 265] on textarea at bounding box center [353, 254] width 123 height 90
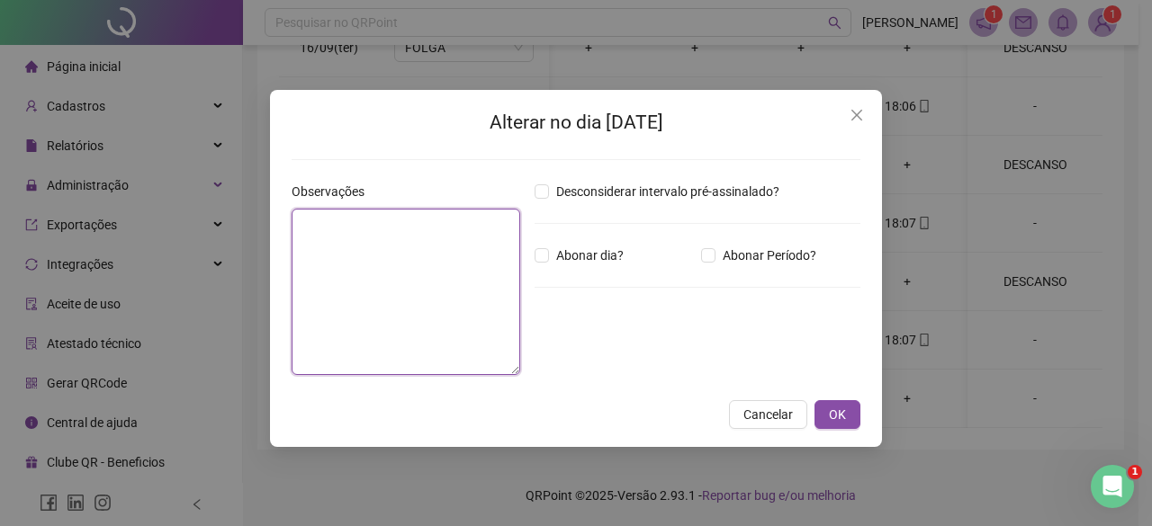
paste textarea "********"
type textarea "********"
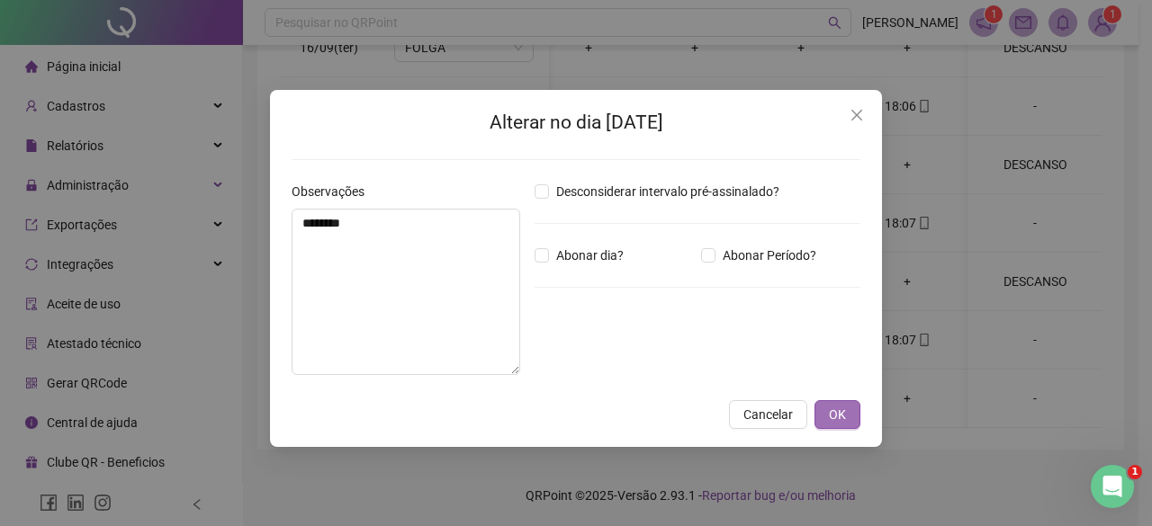
click at [832, 424] on span "OK" at bounding box center [837, 415] width 17 height 20
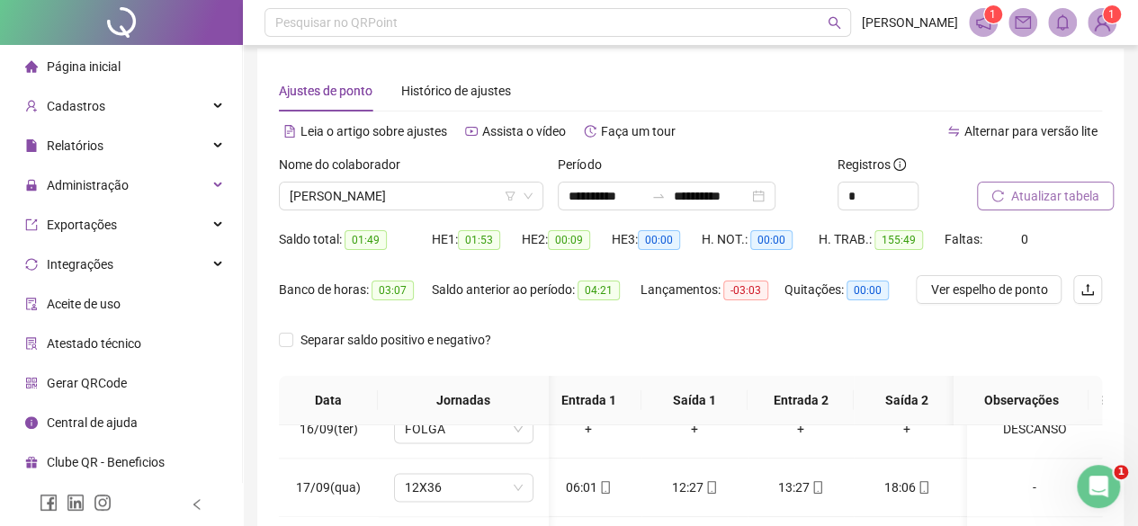
scroll to position [0, 0]
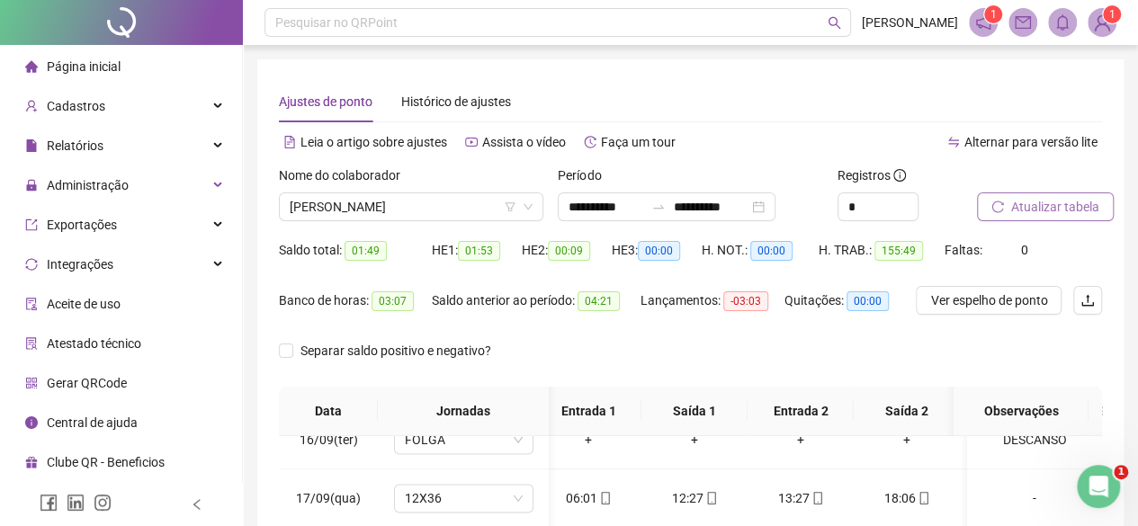
click at [1020, 215] on span "Atualizar tabela" at bounding box center [1056, 207] width 88 height 20
click at [301, 213] on span "CLÁUDIA APARECIDA DA ROCHA" at bounding box center [411, 206] width 243 height 27
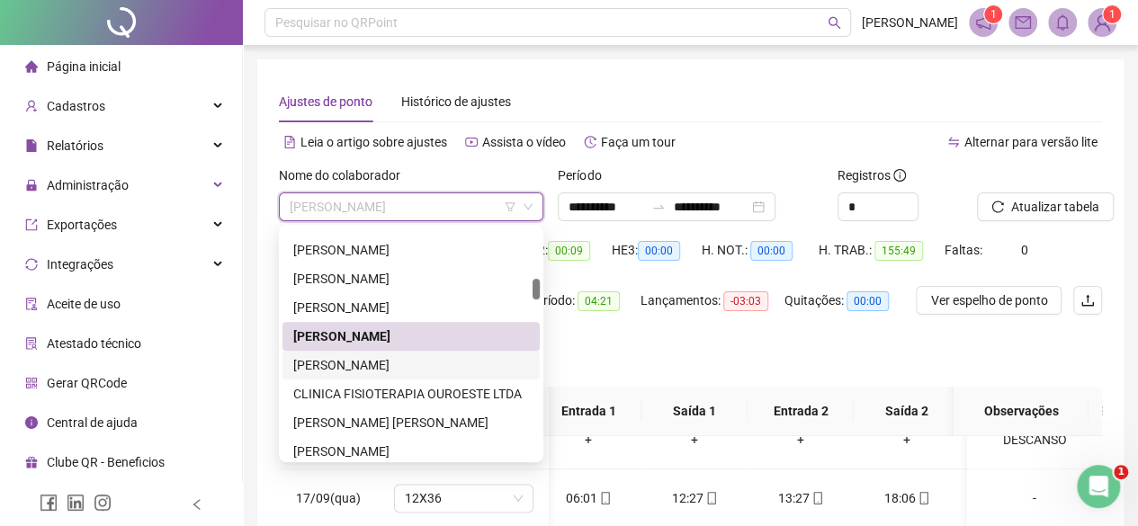
click at [329, 354] on div "CLEIDE ALVES DOS SANTOS" at bounding box center [411, 365] width 257 height 29
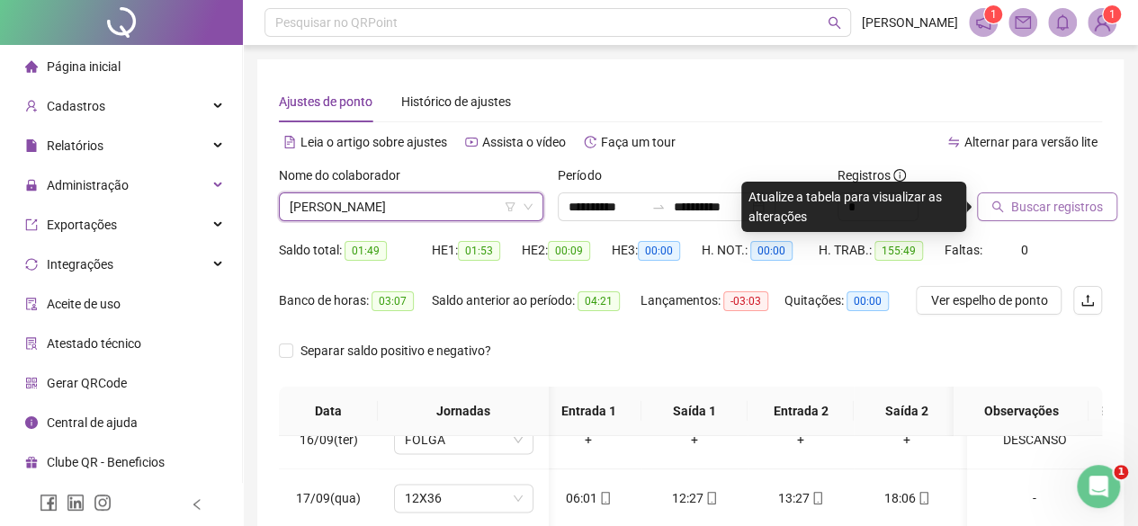
click at [1049, 213] on span "Buscar registros" at bounding box center [1058, 207] width 92 height 20
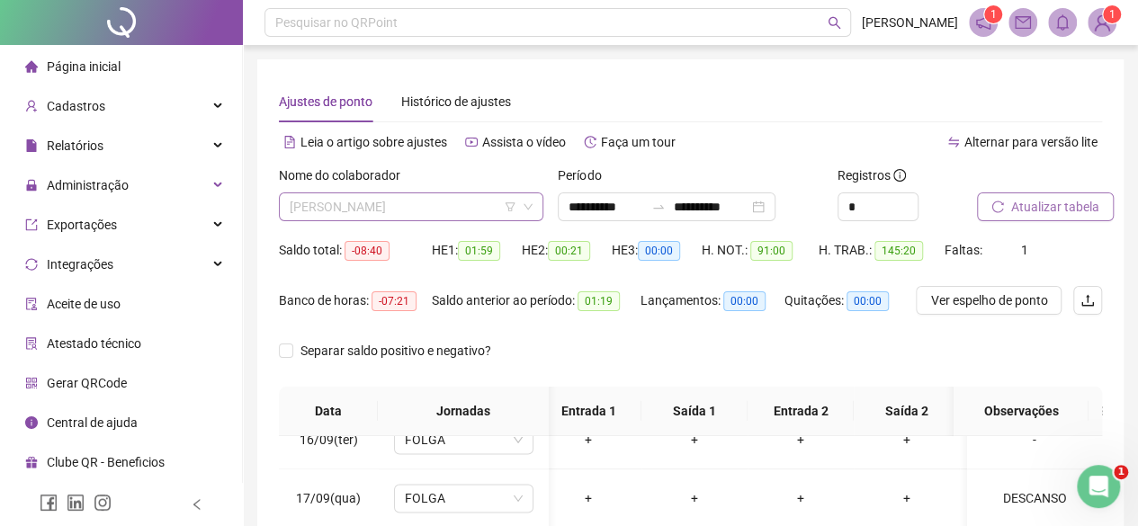
click at [295, 201] on span "CLEIDE ALVES DOS SANTOS" at bounding box center [411, 206] width 243 height 27
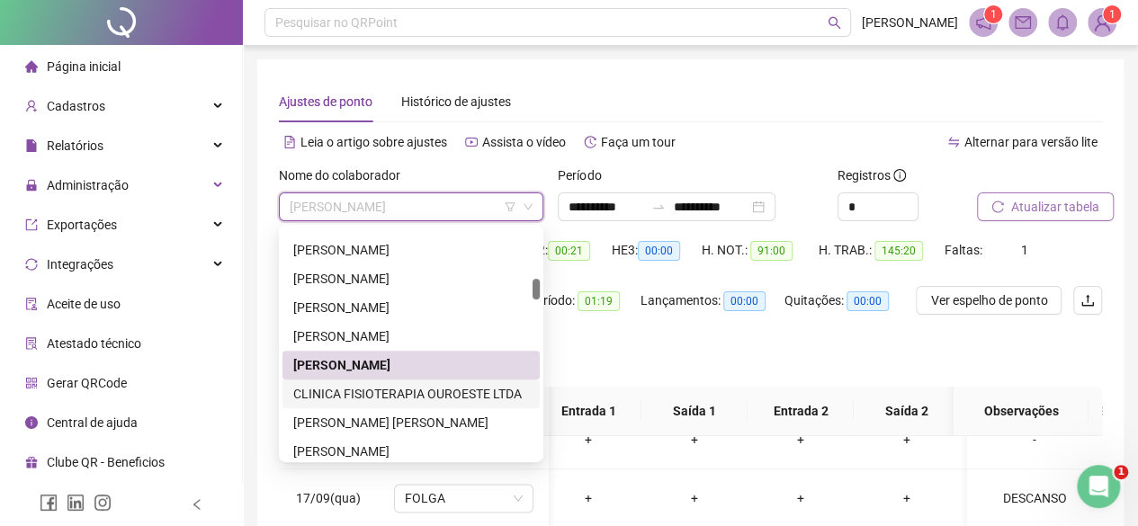
click at [329, 398] on div "CLINICA FISIOTERAPIA OUROESTE LTDA" at bounding box center [411, 394] width 236 height 20
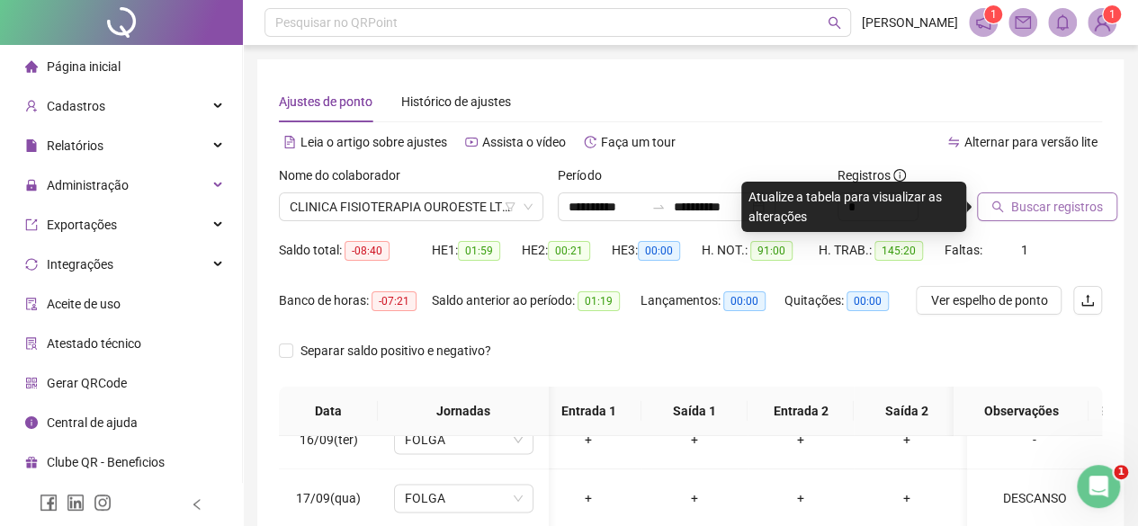
click at [1040, 223] on div "Buscar registros" at bounding box center [1039, 201] width 139 height 70
click at [382, 208] on span "CLINICA FISIOTERAPIA OUROESTE LTDA" at bounding box center [411, 206] width 243 height 27
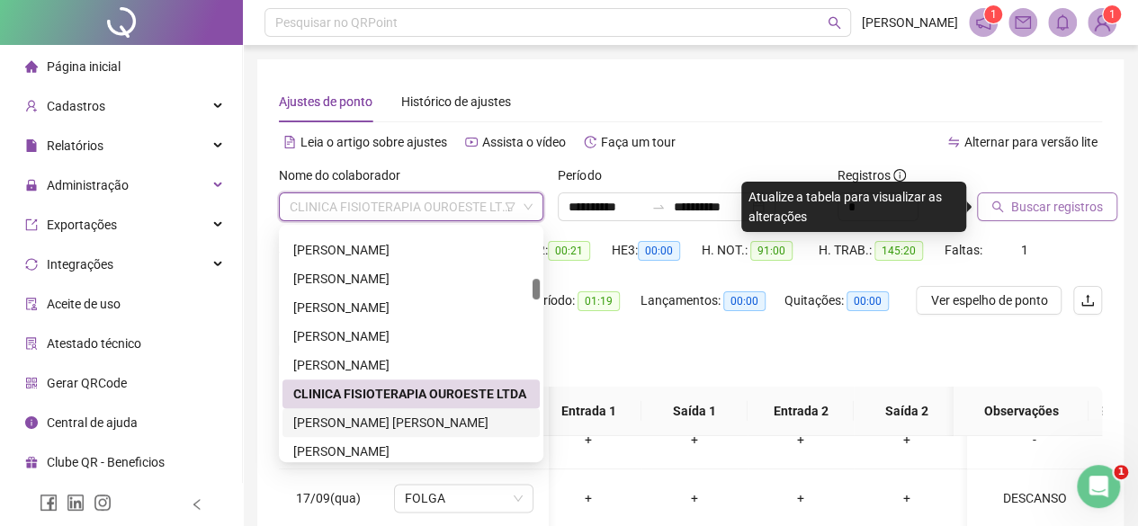
click at [367, 415] on div "DANIEL SOBRAL DOS SANTOS" at bounding box center [411, 423] width 236 height 20
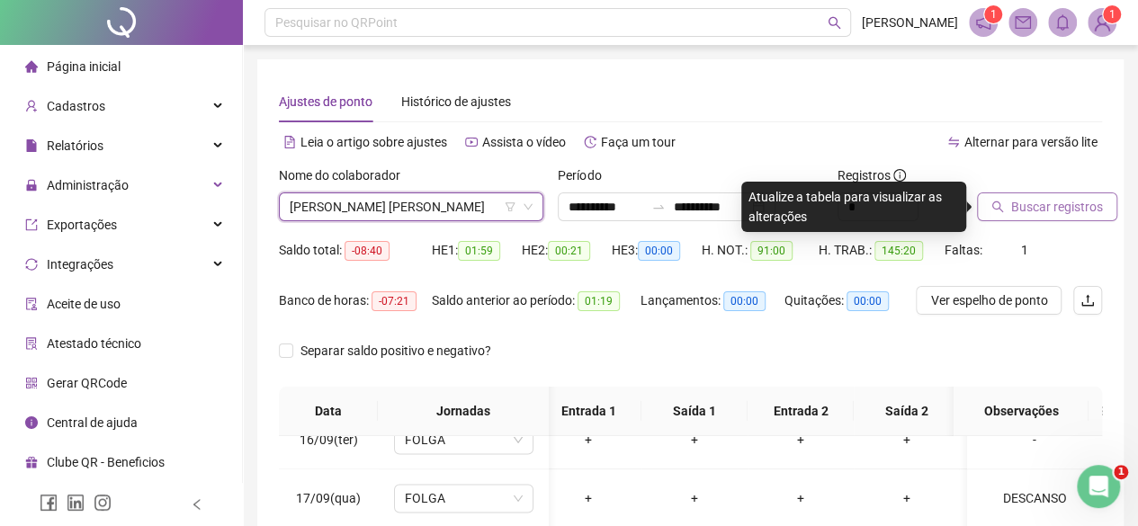
click at [1052, 193] on button "Buscar registros" at bounding box center [1047, 207] width 140 height 29
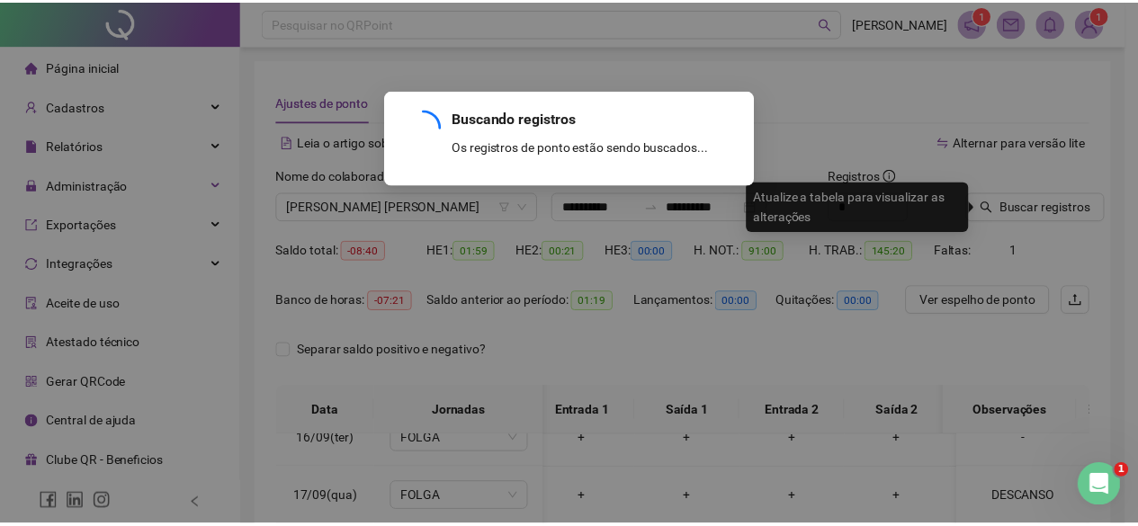
scroll to position [0, 13]
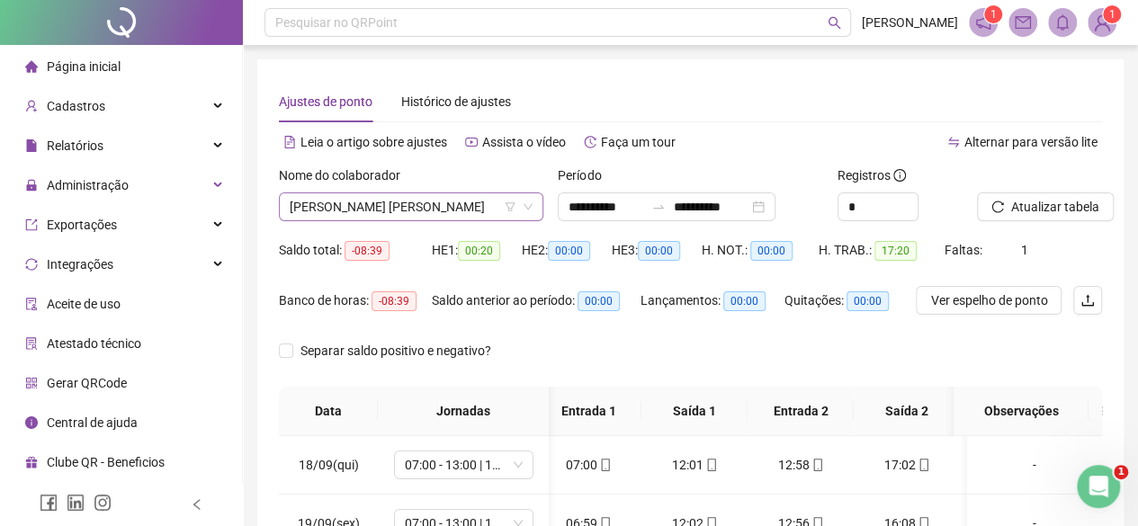
click at [352, 210] on span "DANIEL SOBRAL DOS SANTOS" at bounding box center [411, 206] width 243 height 27
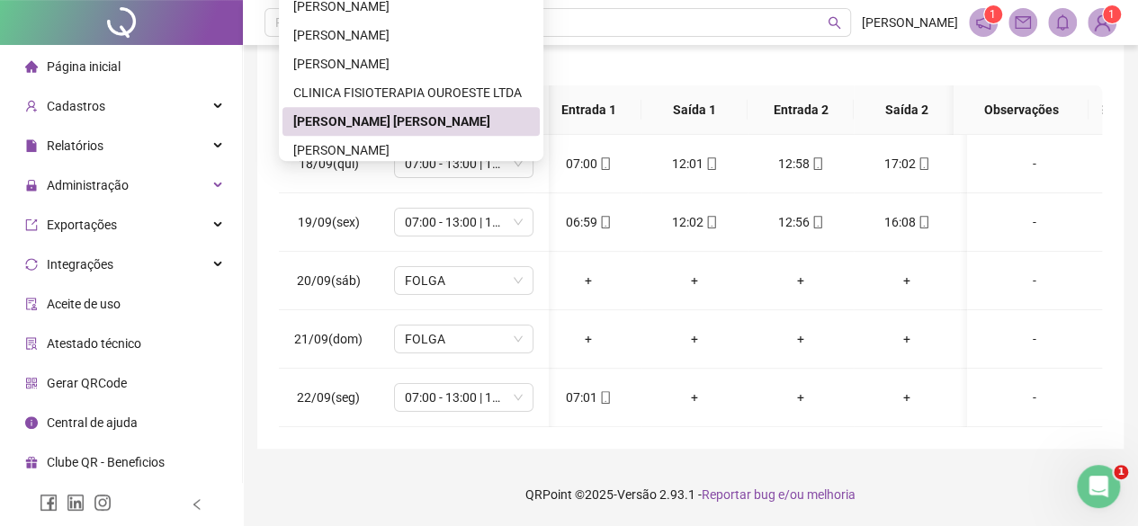
scroll to position [313, 0]
click at [1103, 147] on div "**********" at bounding box center [690, 103] width 867 height 691
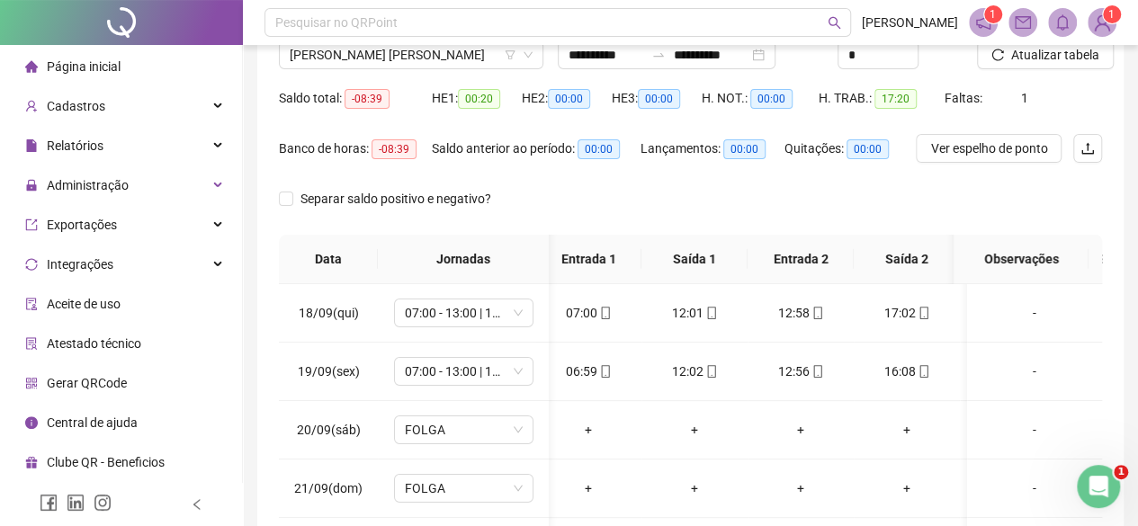
scroll to position [0, 0]
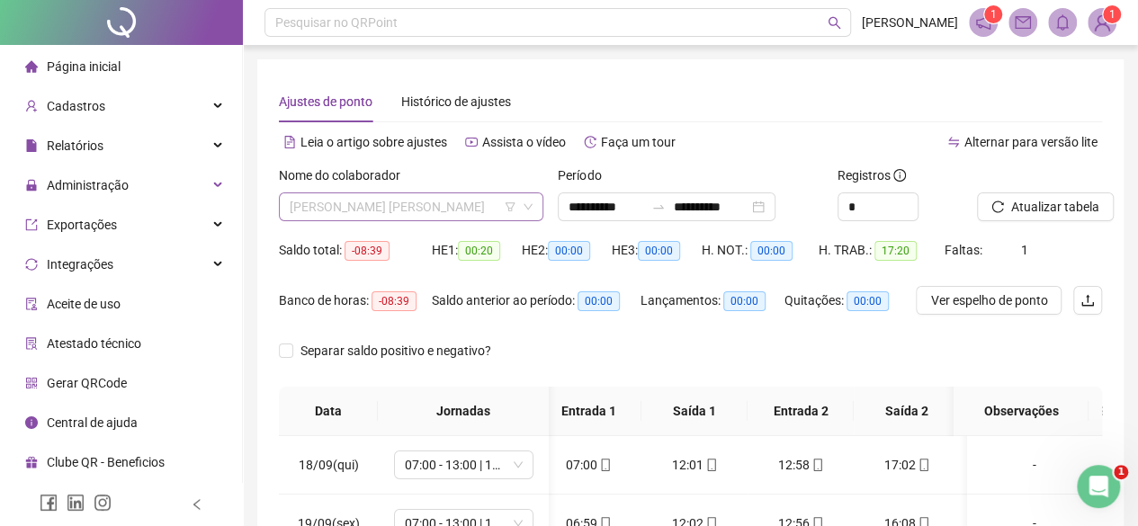
click at [297, 193] on div "DANIEL SOBRAL DOS SANTOS" at bounding box center [411, 207] width 265 height 29
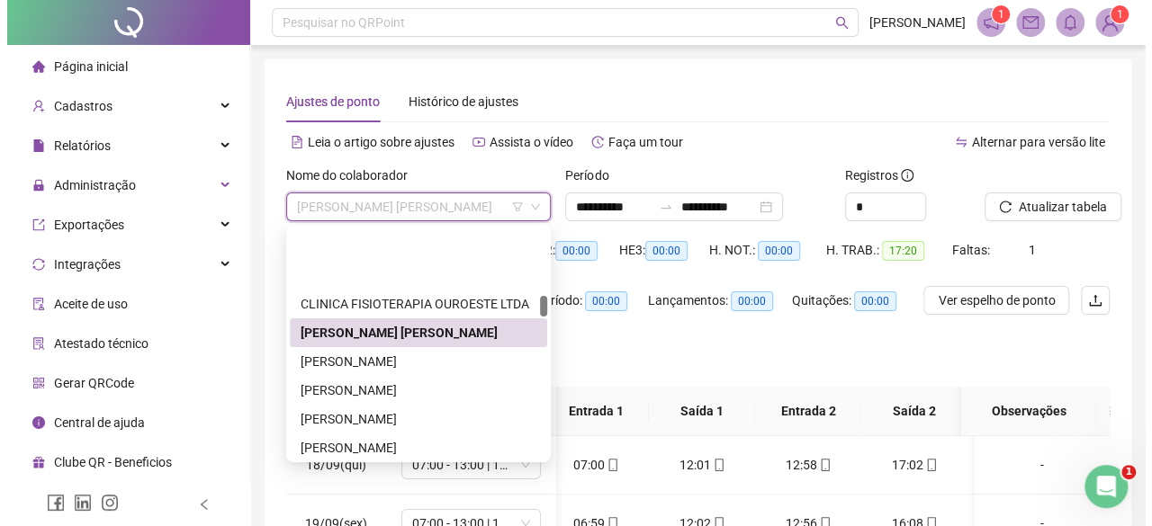
scroll to position [720, 0]
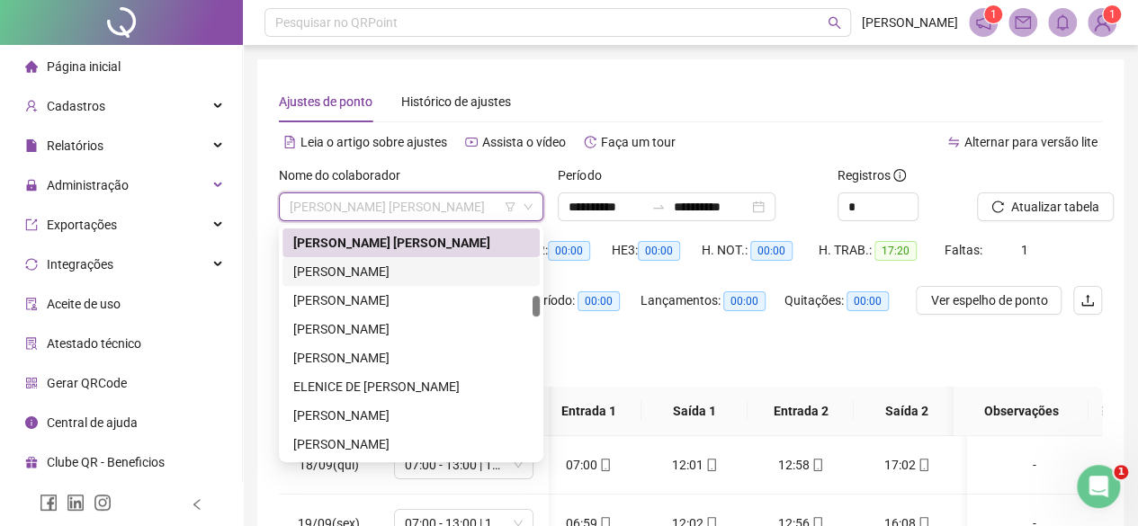
click at [329, 267] on div "DEBORA ANTONIA DE CARVALHO NOVAIS" at bounding box center [411, 272] width 236 height 20
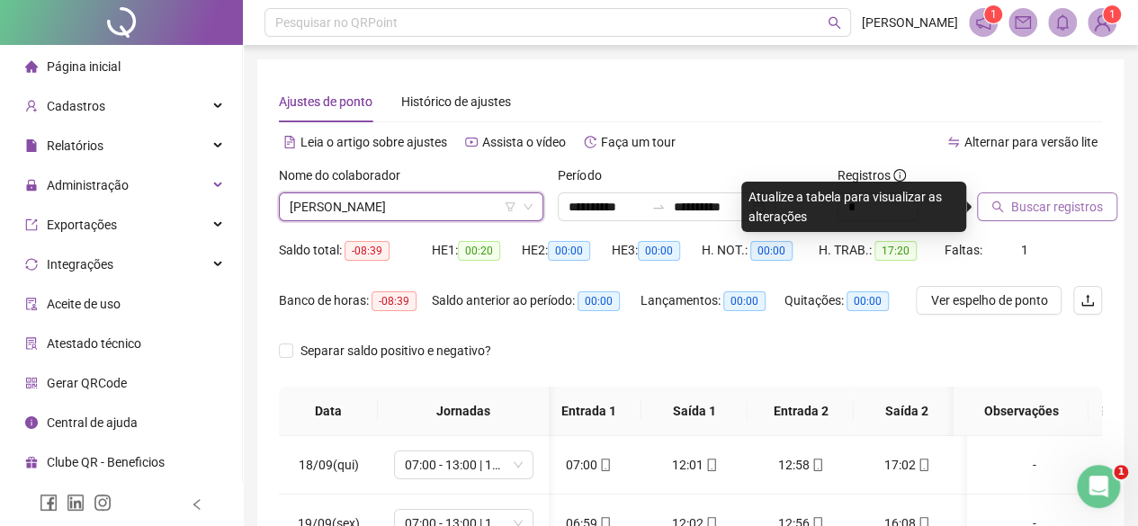
click at [1043, 200] on span "Buscar registros" at bounding box center [1058, 207] width 92 height 20
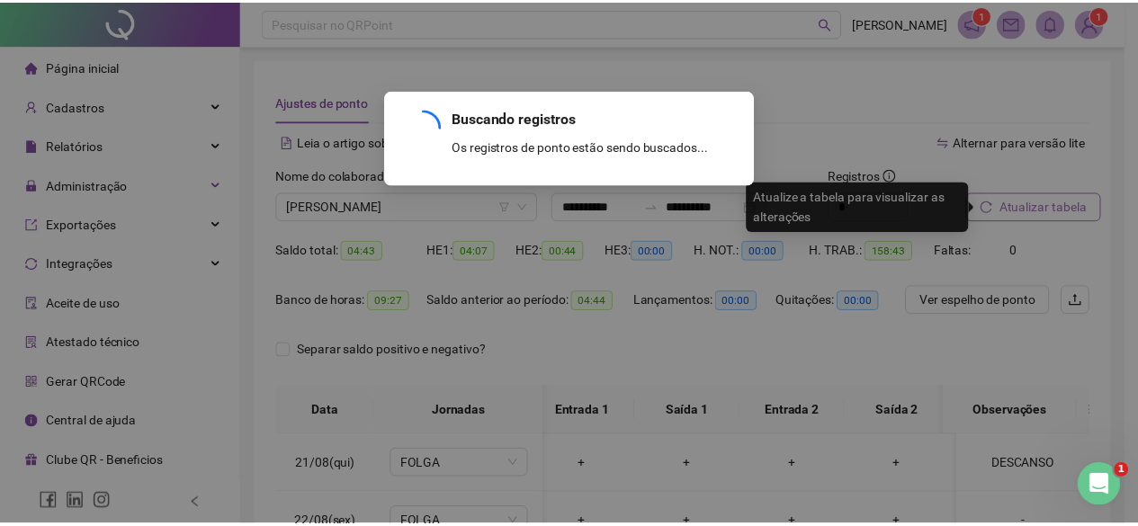
scroll to position [1550, 13]
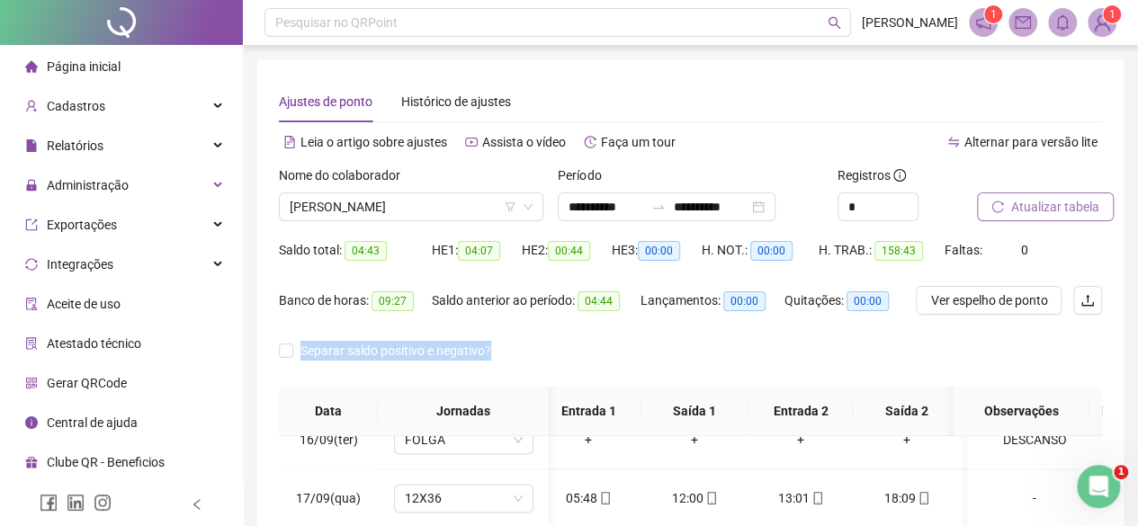
drag, startPoint x: 1125, startPoint y: 294, endPoint x: 1121, endPoint y: 380, distance: 85.6
click at [1121, 380] on div "**********" at bounding box center [690, 460] width 895 height 920
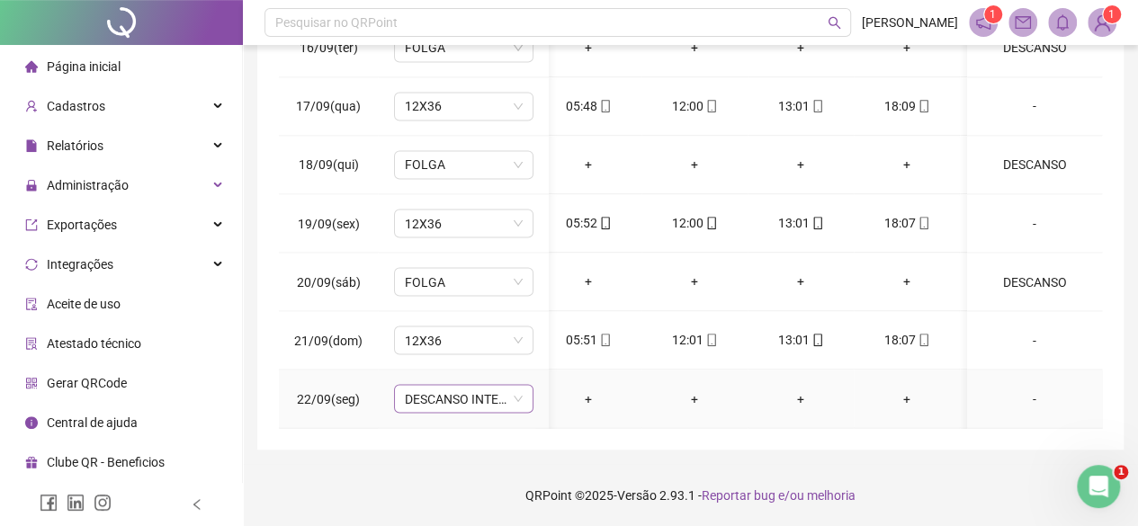
click at [464, 385] on span "DESCANSO INTER-JORNADA" at bounding box center [464, 398] width 118 height 27
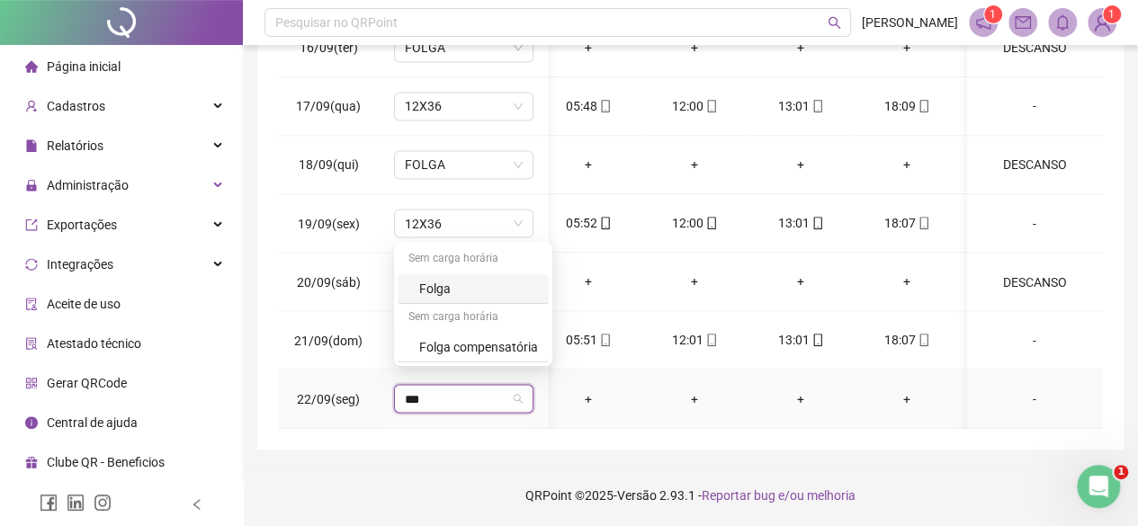
type input "****"
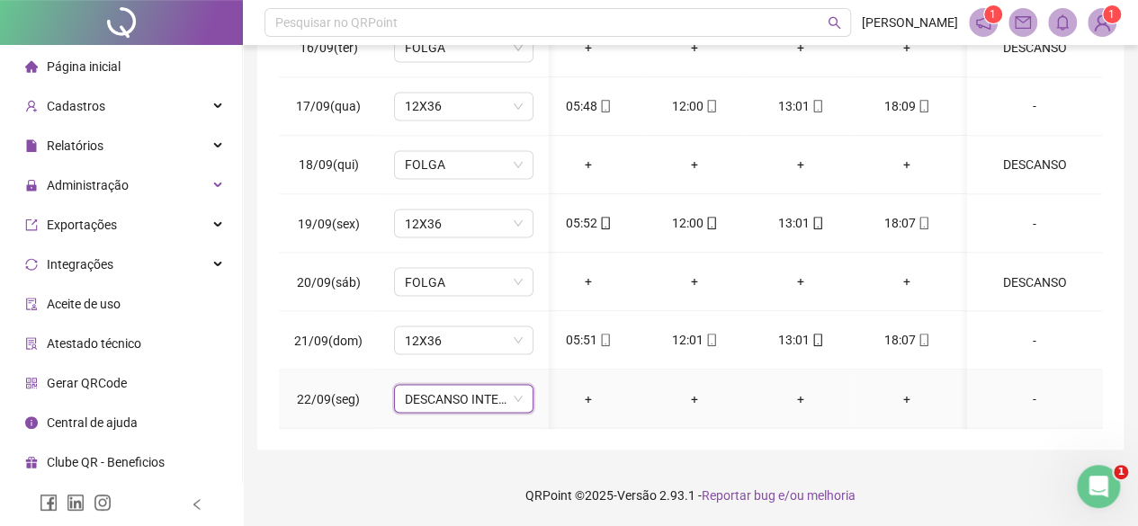
type input "*"
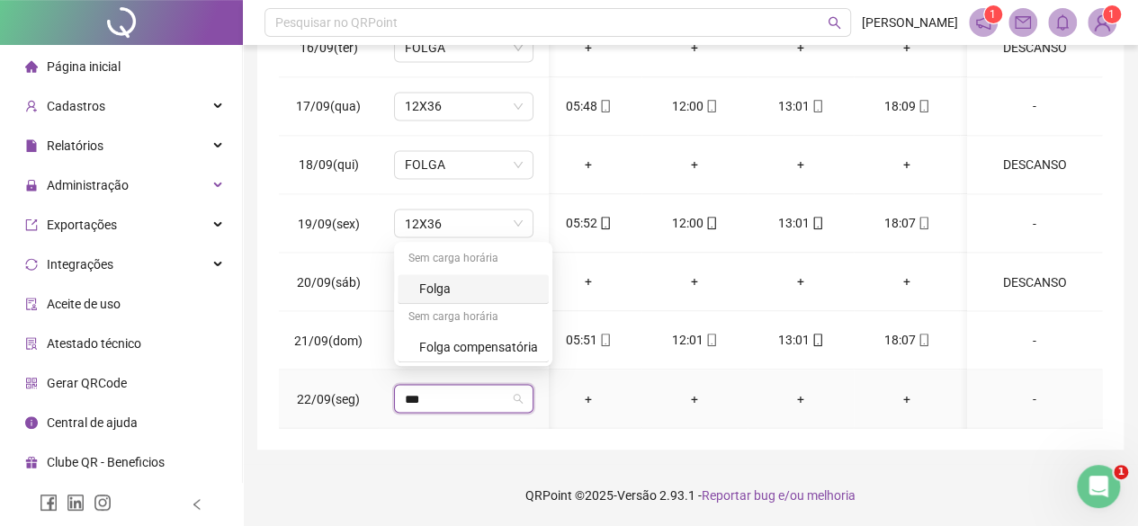
type input "****"
click at [443, 301] on div "Folga" at bounding box center [473, 289] width 151 height 30
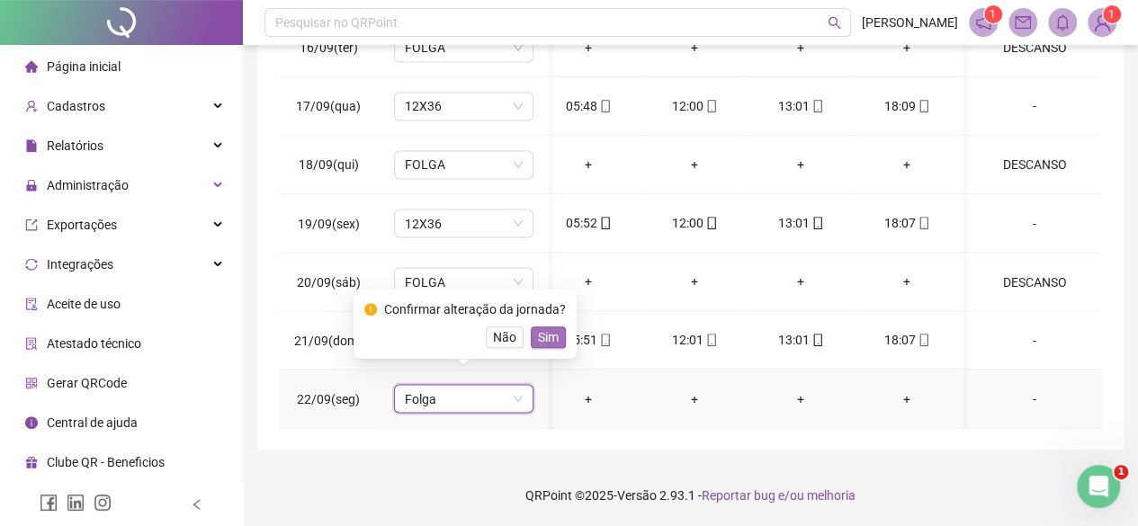
click at [549, 337] on span "Sim" at bounding box center [548, 338] width 21 height 20
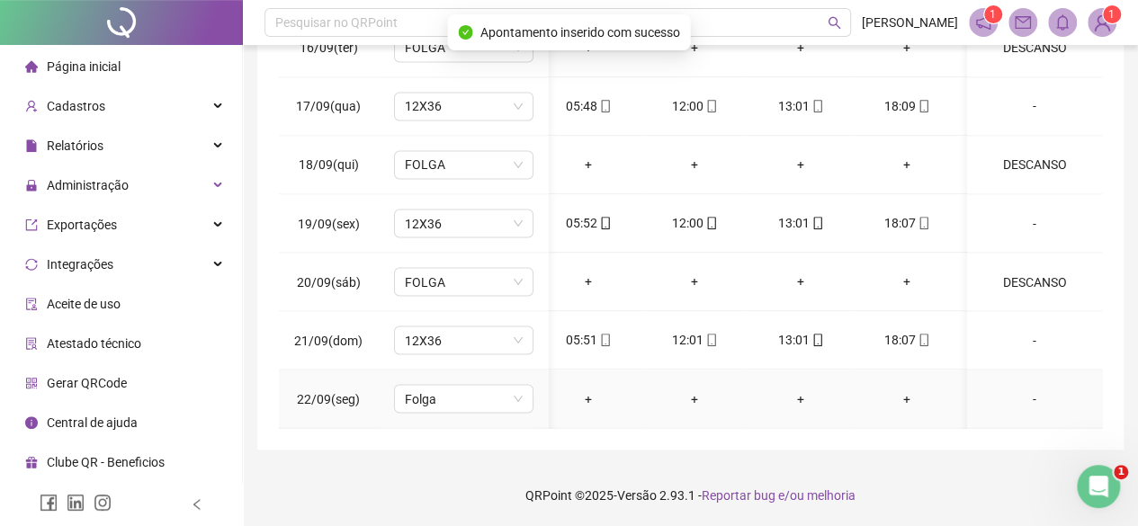
click at [1024, 389] on div "-" at bounding box center [1035, 399] width 106 height 20
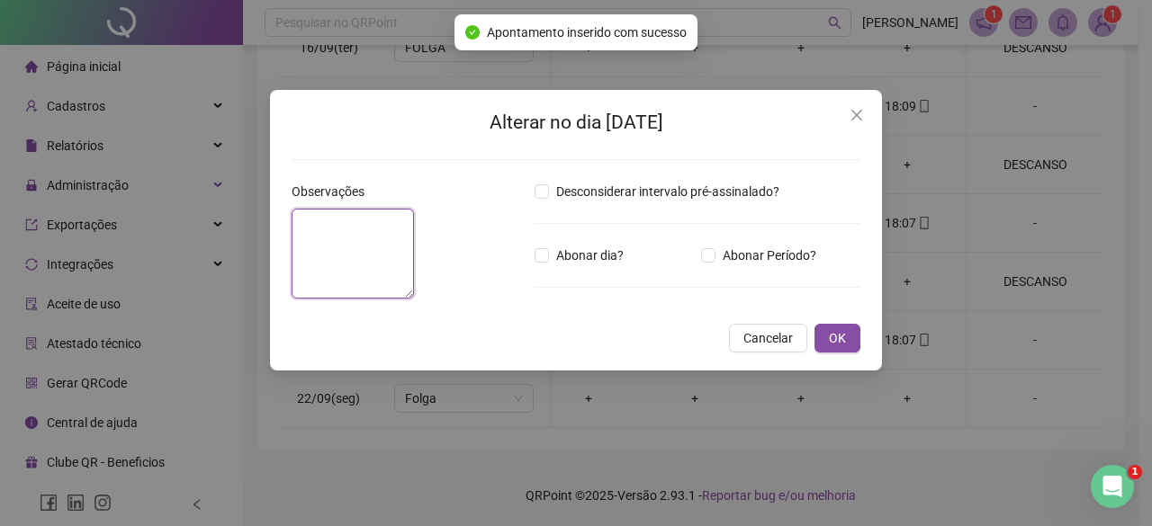
click at [355, 265] on textarea at bounding box center [353, 254] width 122 height 90
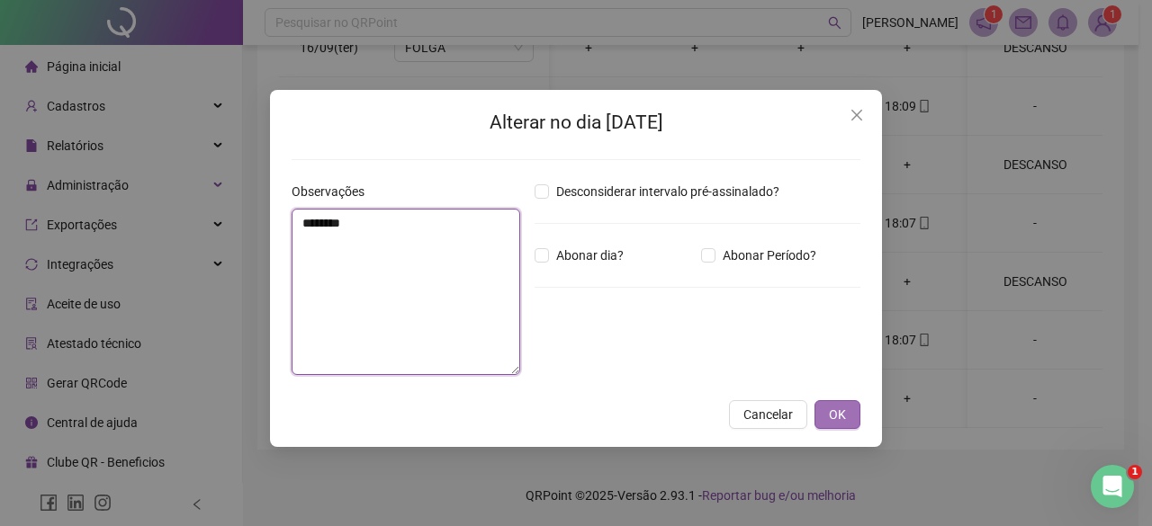
type textarea "********"
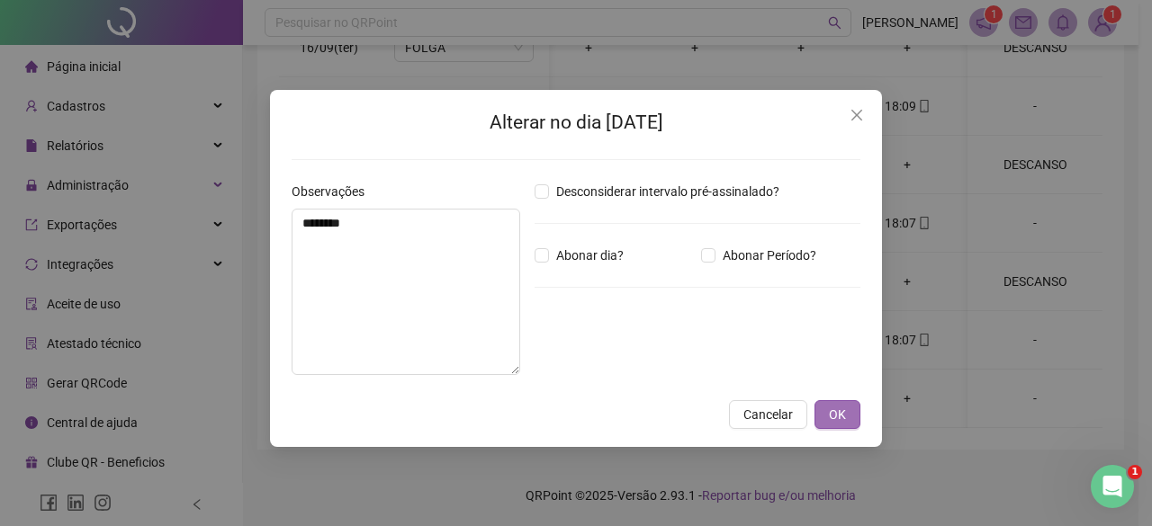
click at [835, 424] on span "OK" at bounding box center [837, 415] width 17 height 20
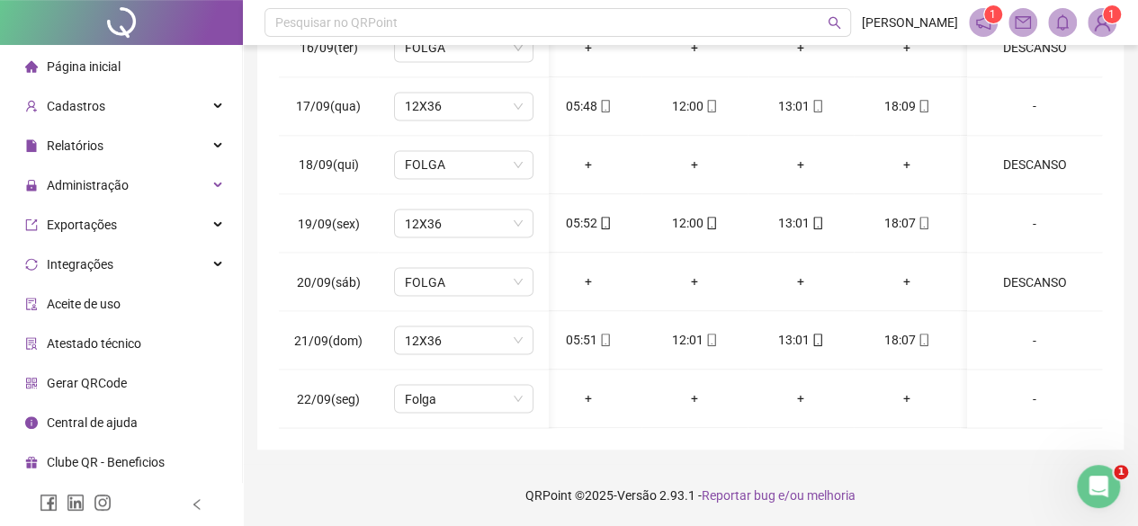
click at [1125, 193] on div "**********" at bounding box center [690, 68] width 895 height 920
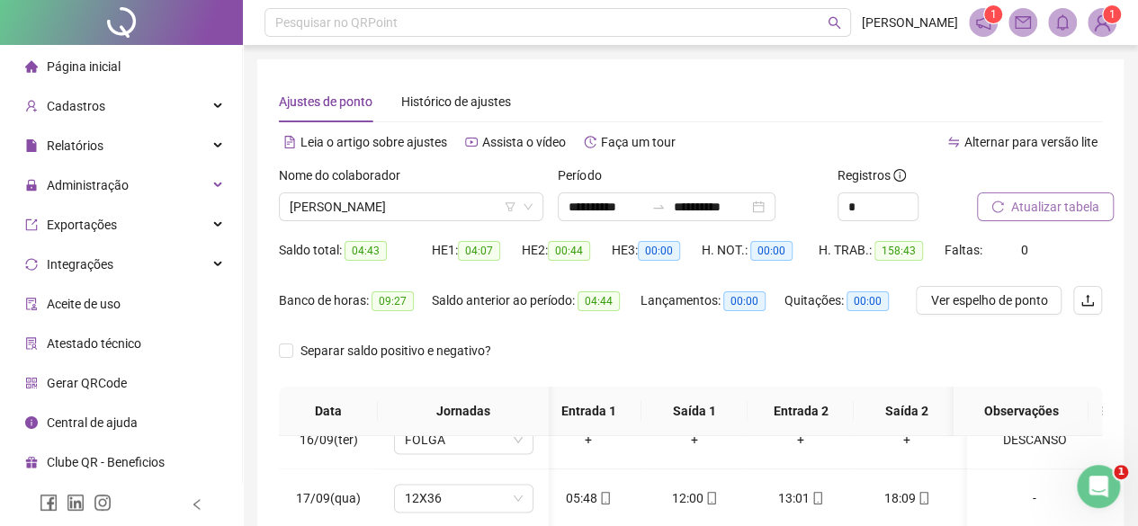
click at [1060, 203] on span "Atualizar tabela" at bounding box center [1056, 207] width 88 height 20
click at [434, 208] on span "DEBORA ANTONIA DE CARVALHO NOVAIS" at bounding box center [411, 206] width 243 height 27
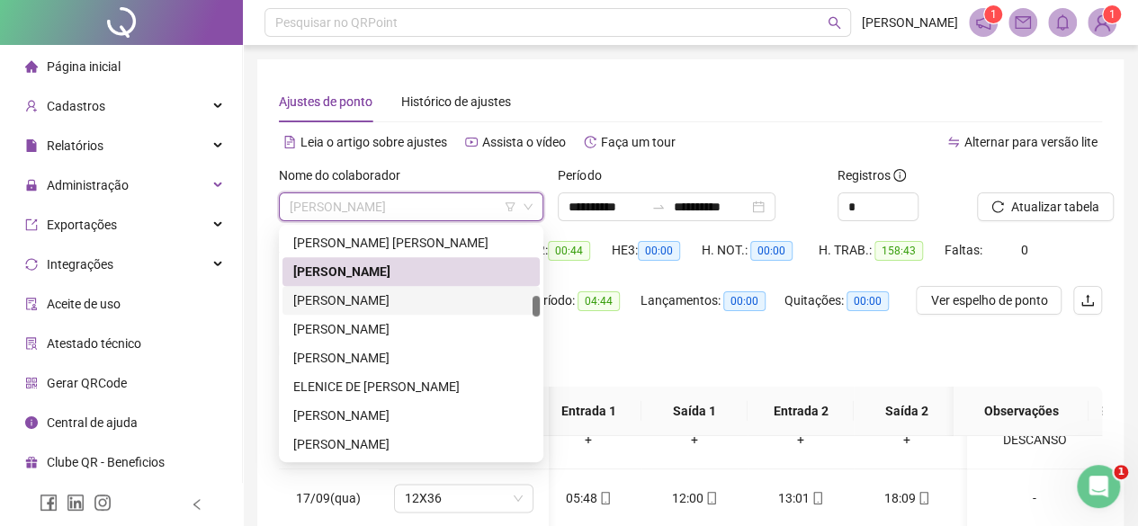
click at [374, 310] on div "EBER CESAR POMIN" at bounding box center [411, 301] width 236 height 20
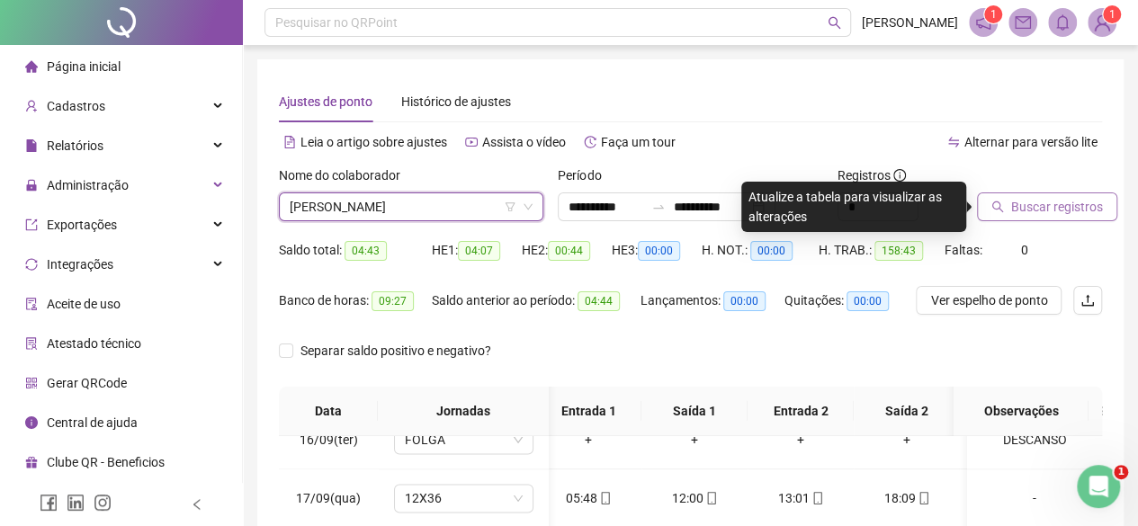
click at [1076, 200] on span "Buscar registros" at bounding box center [1058, 207] width 92 height 20
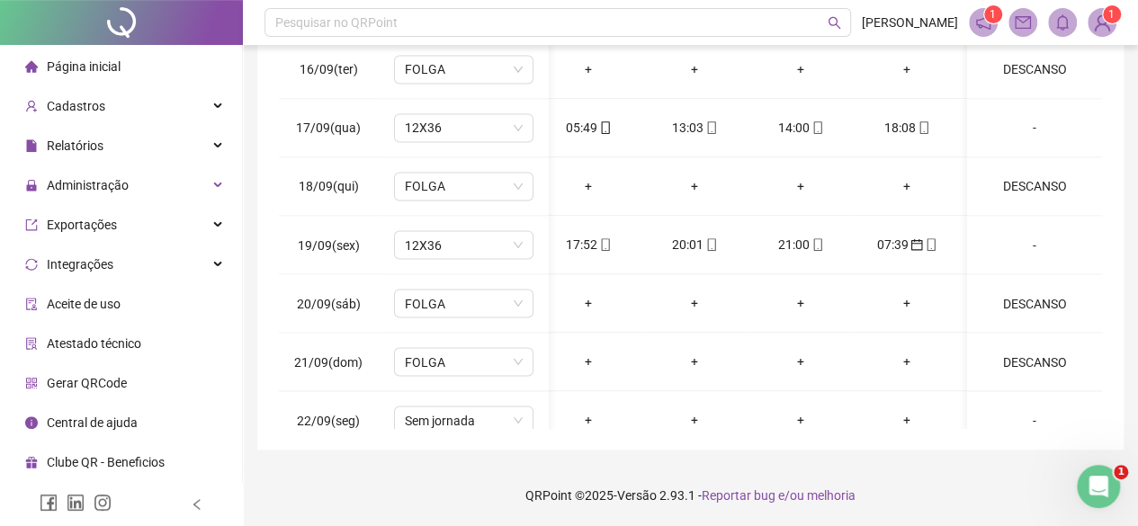
scroll to position [1550, 13]
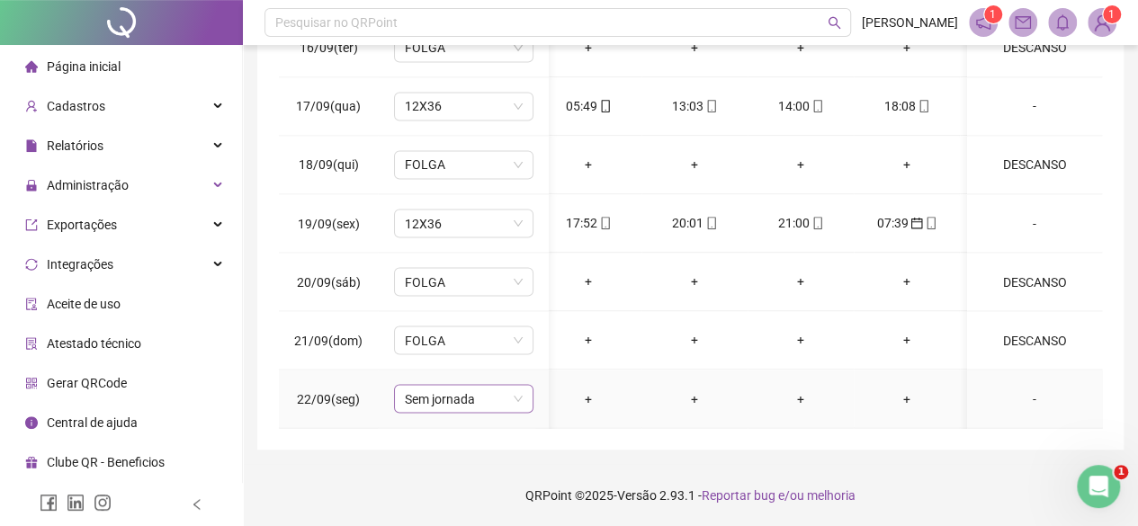
click at [468, 385] on span "Sem jornada" at bounding box center [464, 398] width 118 height 27
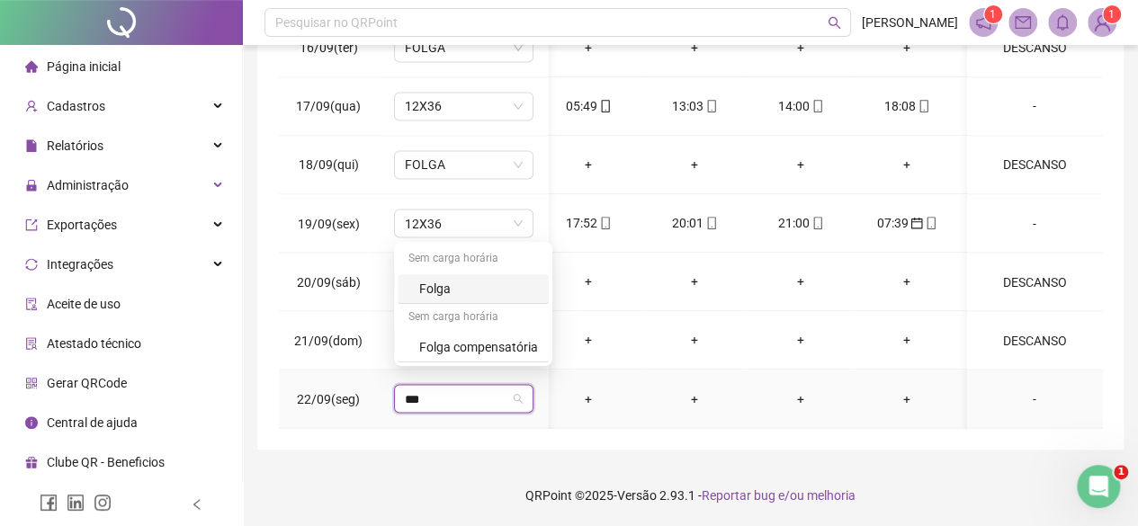
type input "****"
click at [463, 281] on div "Folga" at bounding box center [478, 289] width 119 height 20
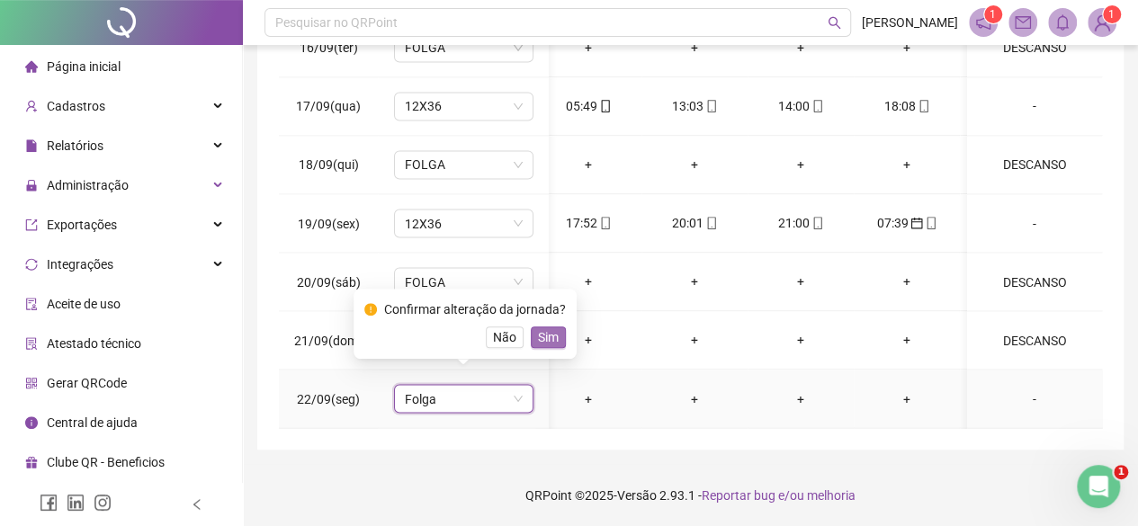
click at [548, 333] on span "Sim" at bounding box center [548, 338] width 21 height 20
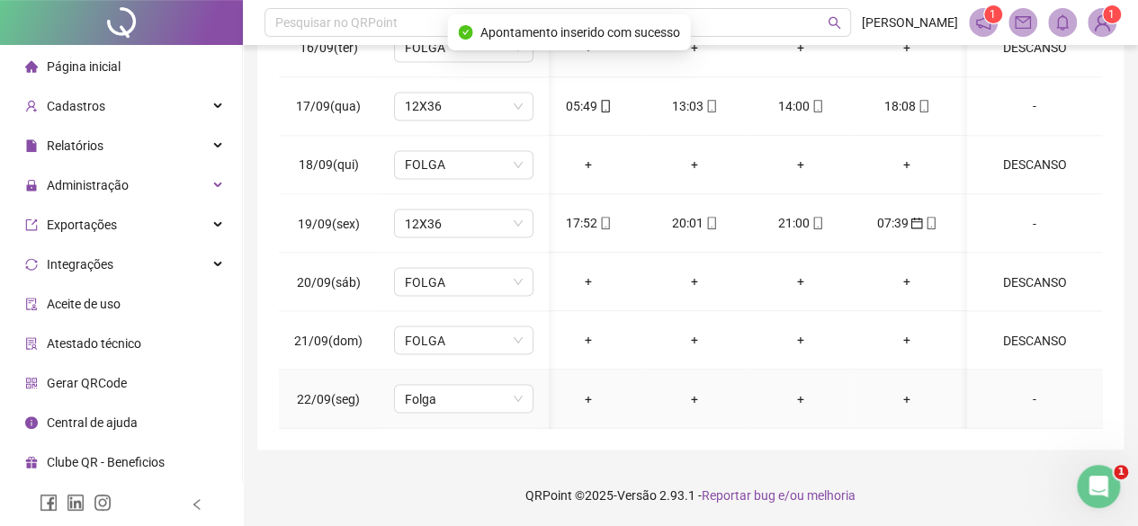
click at [1033, 393] on td "-" at bounding box center [1034, 399] width 135 height 58
click at [1015, 389] on div "-" at bounding box center [1035, 399] width 106 height 20
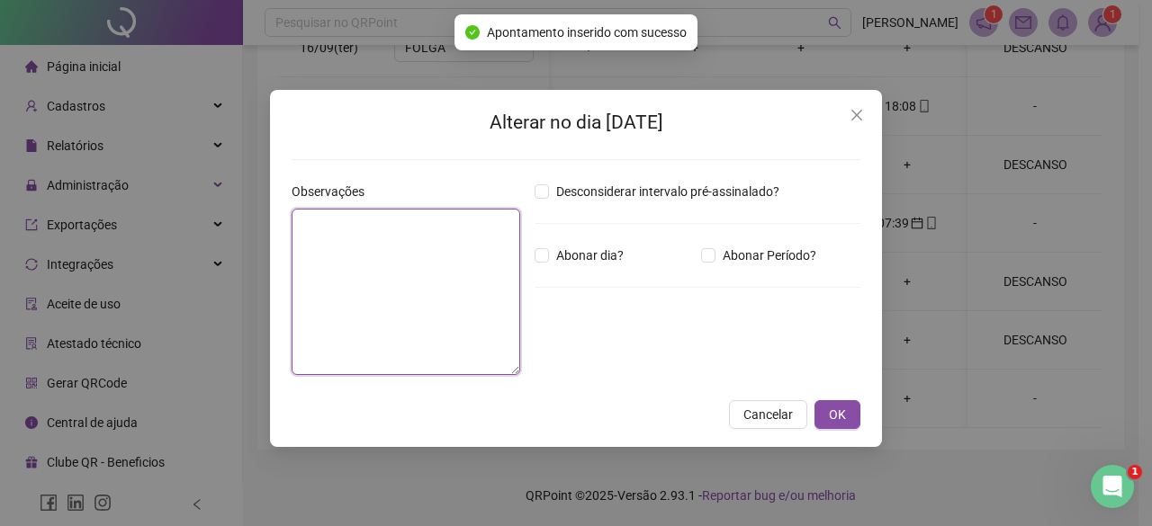
click at [478, 312] on textarea at bounding box center [406, 292] width 229 height 166
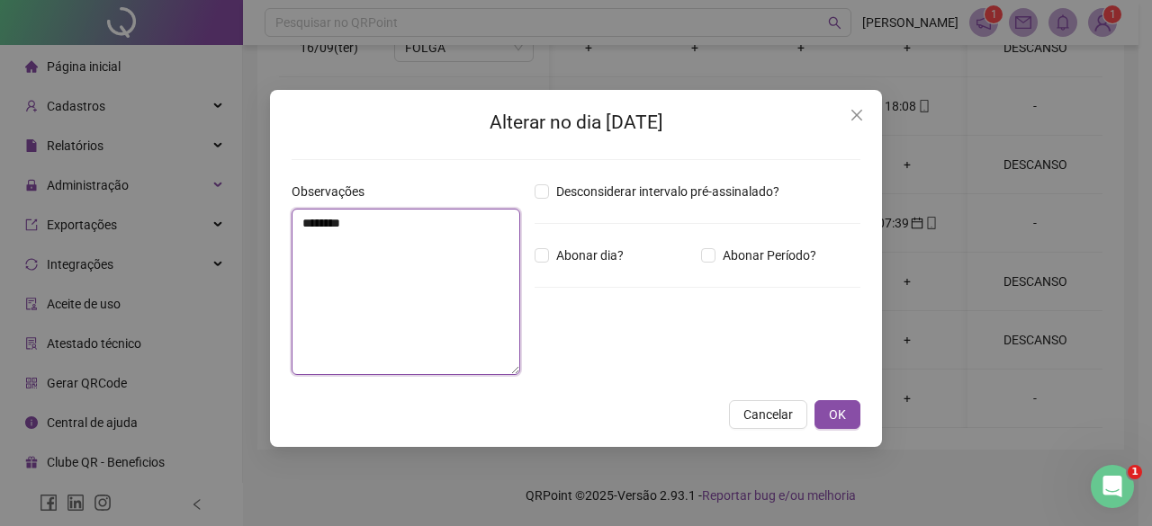
type textarea "********"
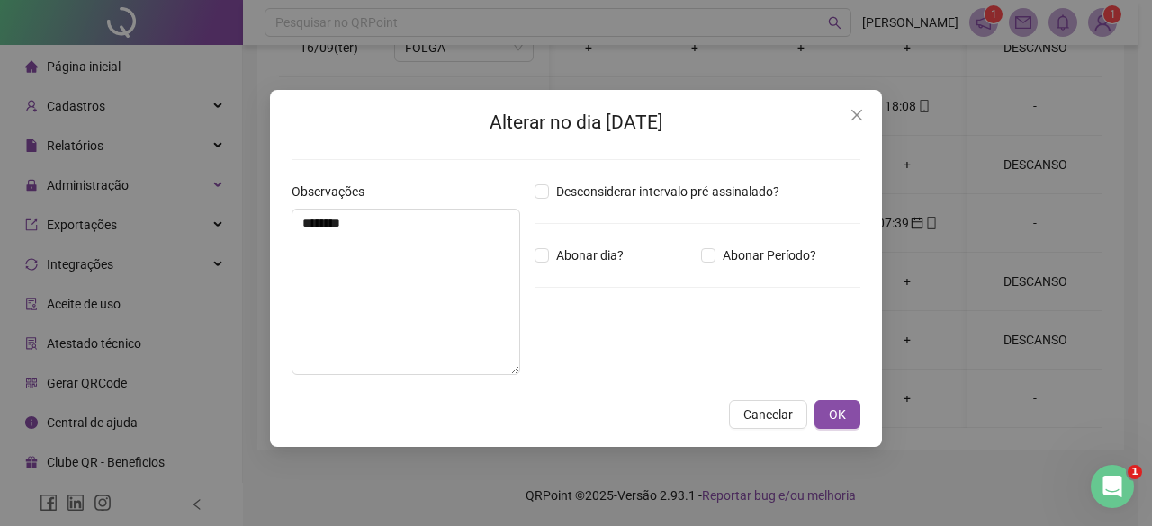
click at [851, 399] on div "Alterar no dia 22/09/2025 Observações ******** Desconsiderar intervalo pré-assi…" at bounding box center [576, 268] width 612 height 357
click at [851, 432] on div "Alterar no dia 22/09/2025 Observações ******** Desconsiderar intervalo pré-assi…" at bounding box center [576, 268] width 612 height 357
click at [827, 406] on button "OK" at bounding box center [837, 414] width 46 height 29
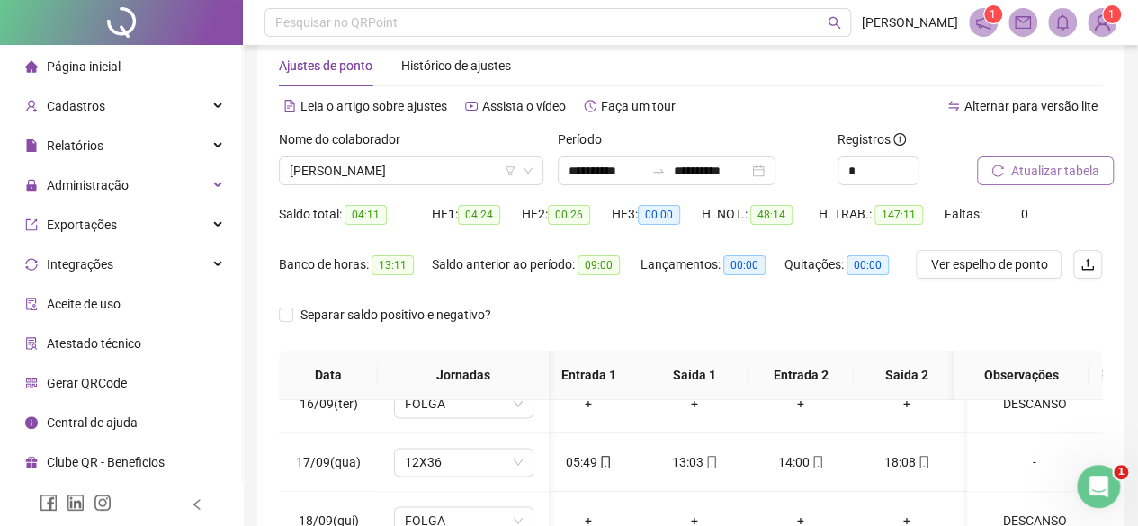
scroll to position [32, 0]
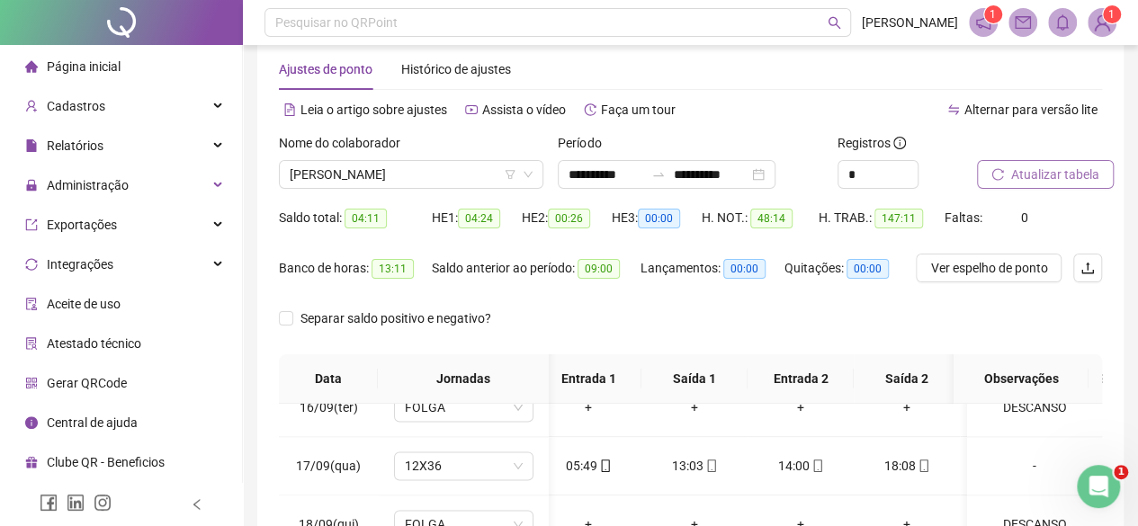
click at [1052, 186] on button "Atualizar tabela" at bounding box center [1045, 174] width 137 height 29
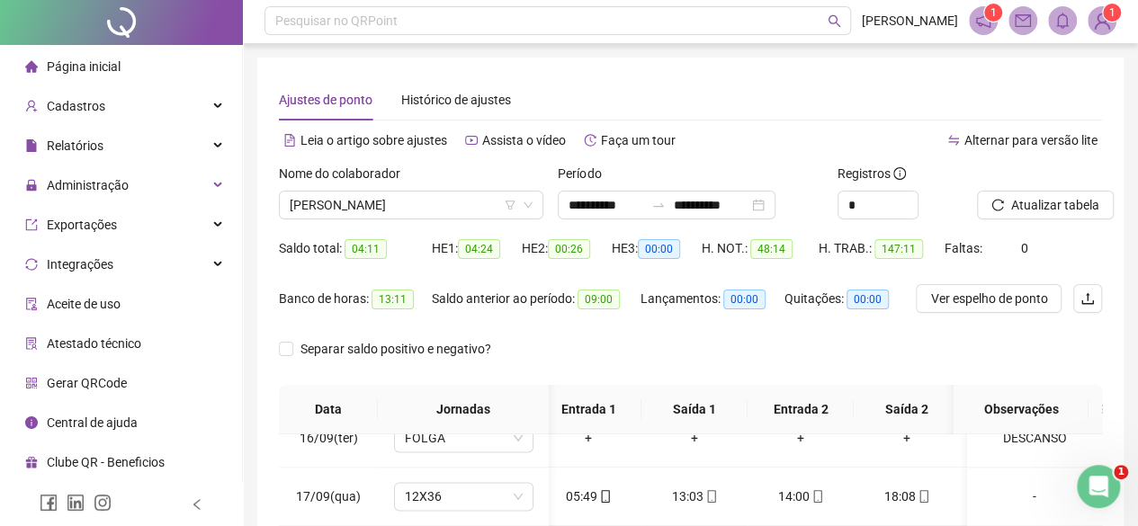
scroll to position [0, 0]
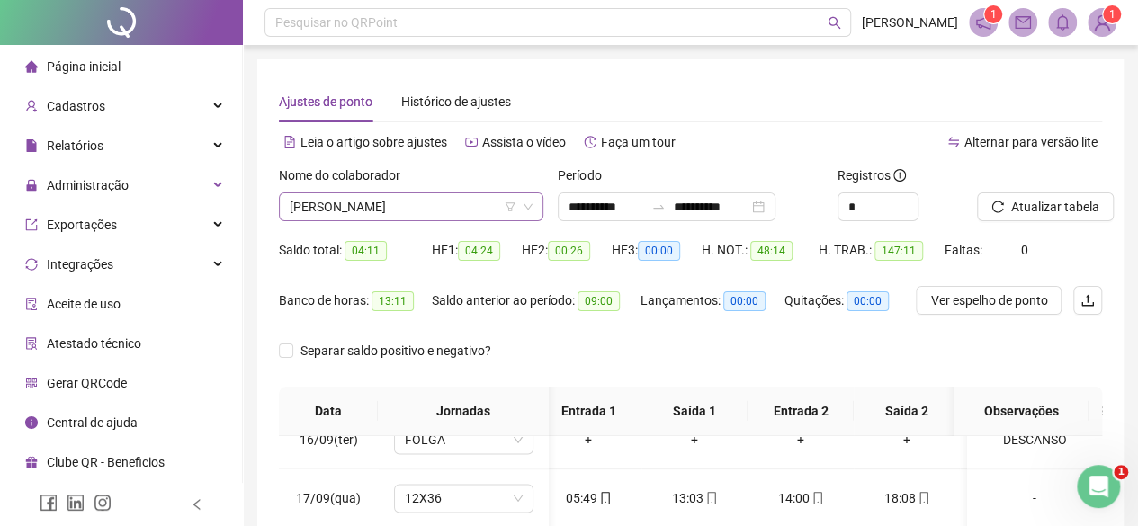
click at [376, 206] on span "EBER CESAR POMIN" at bounding box center [411, 206] width 243 height 27
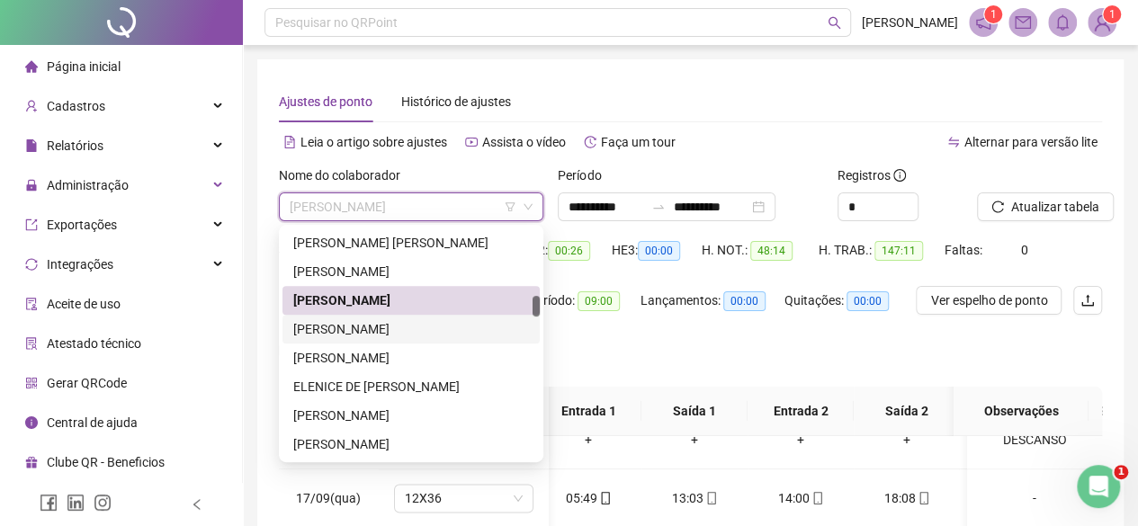
click at [310, 333] on div "EDSON RICARDO ALVES GARCIA" at bounding box center [411, 329] width 236 height 20
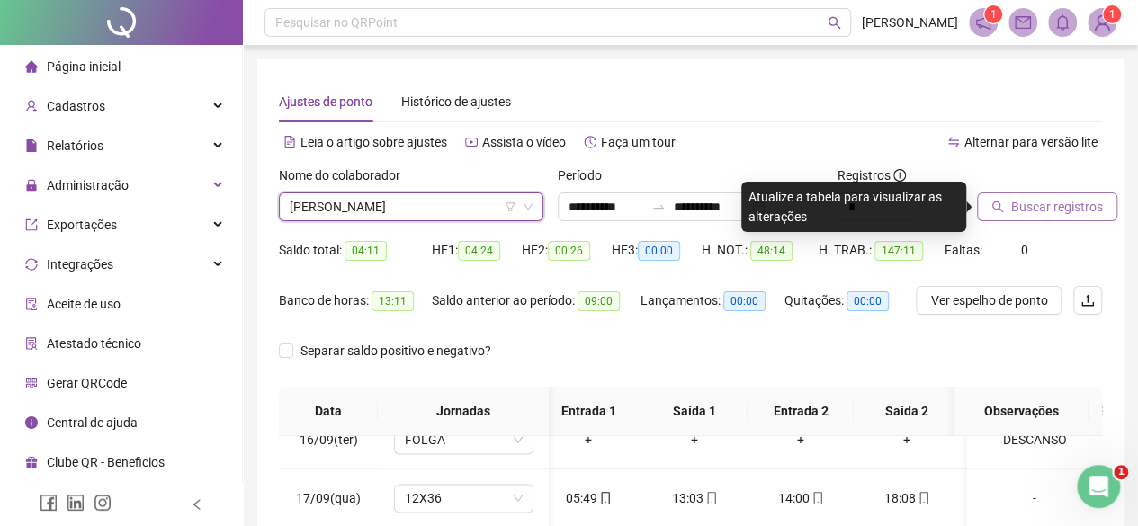
click at [1075, 219] on button "Buscar registros" at bounding box center [1047, 207] width 140 height 29
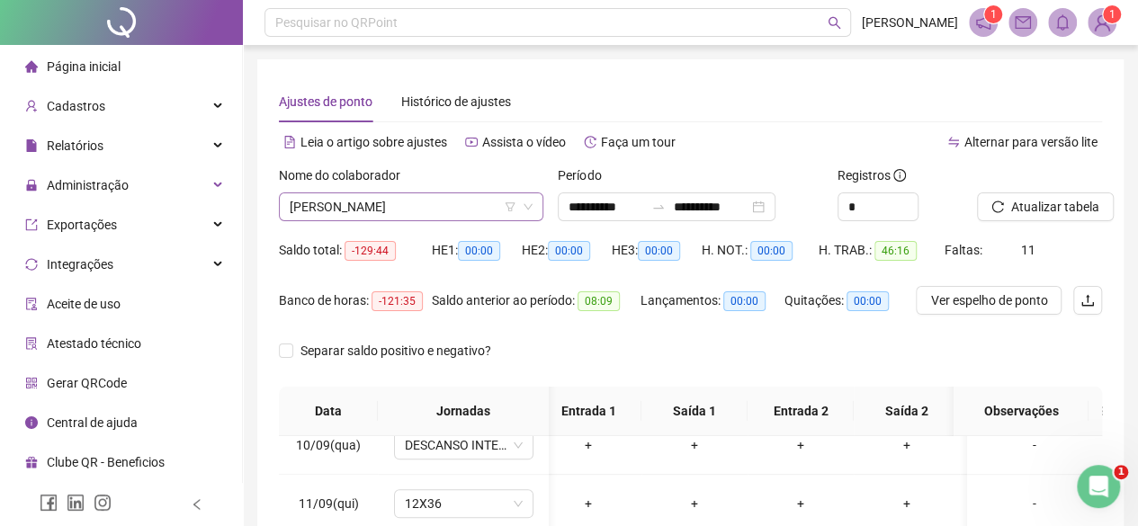
click at [301, 205] on span "EDSON RICARDO ALVES GARCIA" at bounding box center [411, 206] width 243 height 27
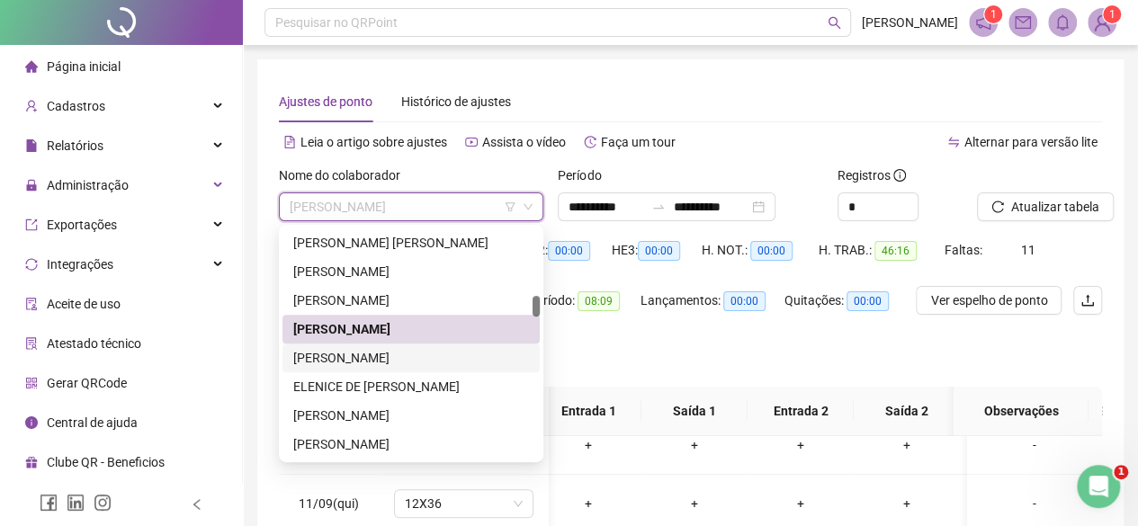
click at [331, 350] on div "EDUARDO DIAS XAVIER" at bounding box center [411, 358] width 236 height 20
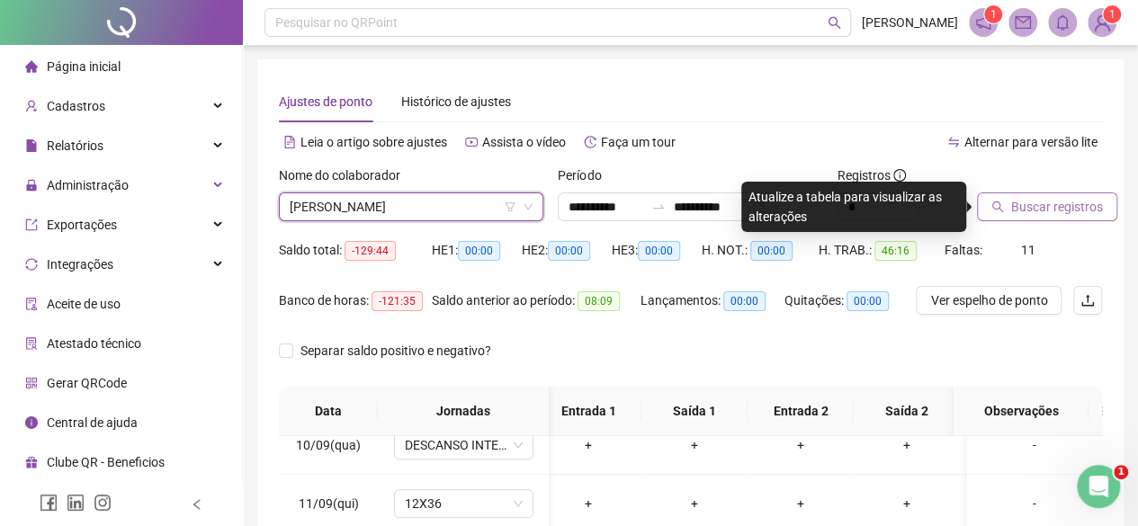
click at [1042, 212] on span "Buscar registros" at bounding box center [1058, 207] width 92 height 20
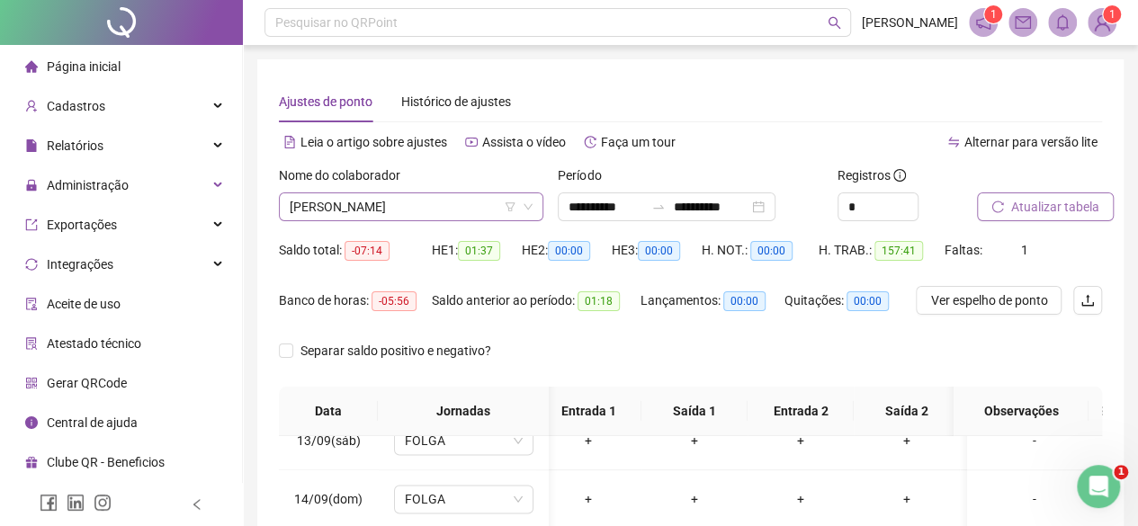
click at [335, 204] on span "EDUARDO DIAS XAVIER" at bounding box center [411, 206] width 243 height 27
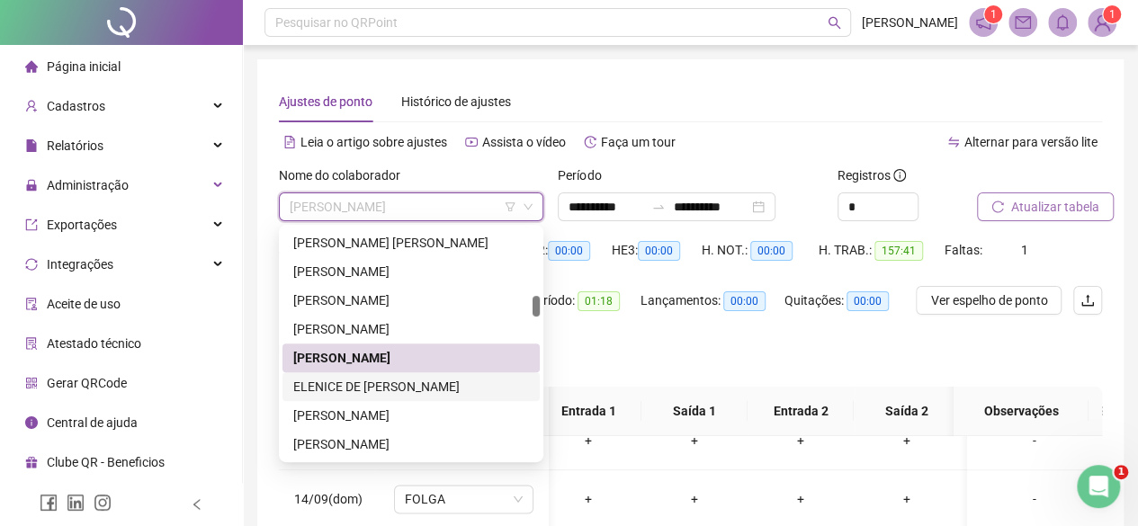
click at [416, 384] on div "ELENICE DE FATIMA MARQUES" at bounding box center [411, 387] width 236 height 20
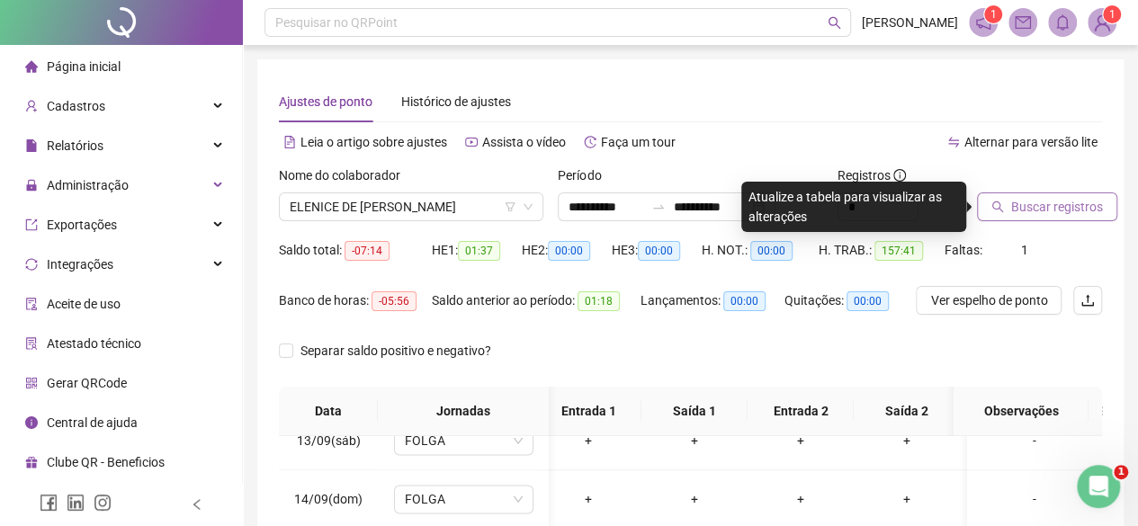
click at [1073, 191] on div "Buscar registros" at bounding box center [1039, 194] width 125 height 56
click at [1073, 204] on span "Buscar registros" at bounding box center [1058, 207] width 92 height 20
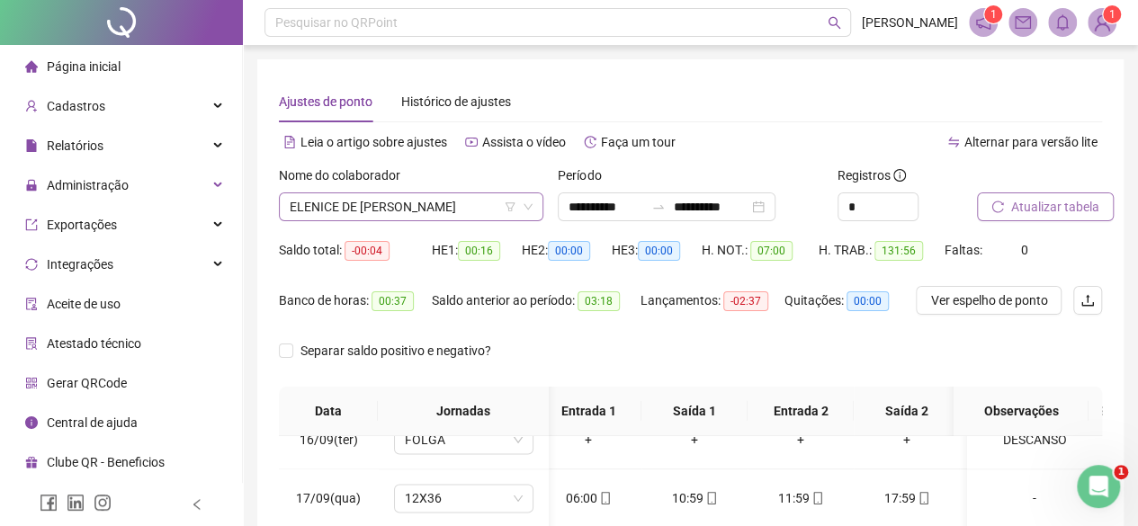
click at [351, 199] on span "ELENICE DE FATIMA MARQUES" at bounding box center [411, 206] width 243 height 27
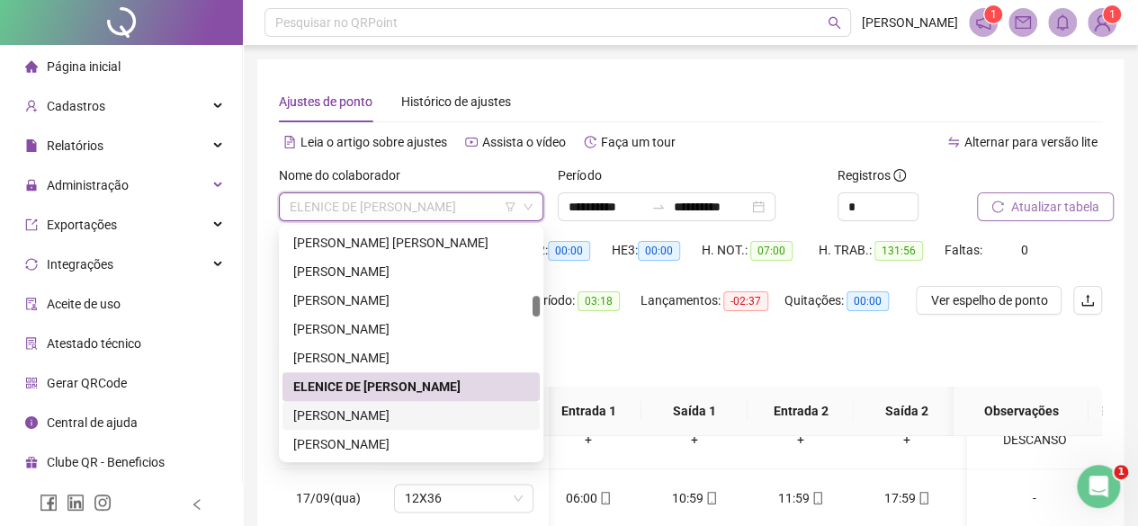
click at [331, 420] on div "ELIANA MORAES MATOS" at bounding box center [411, 416] width 236 height 20
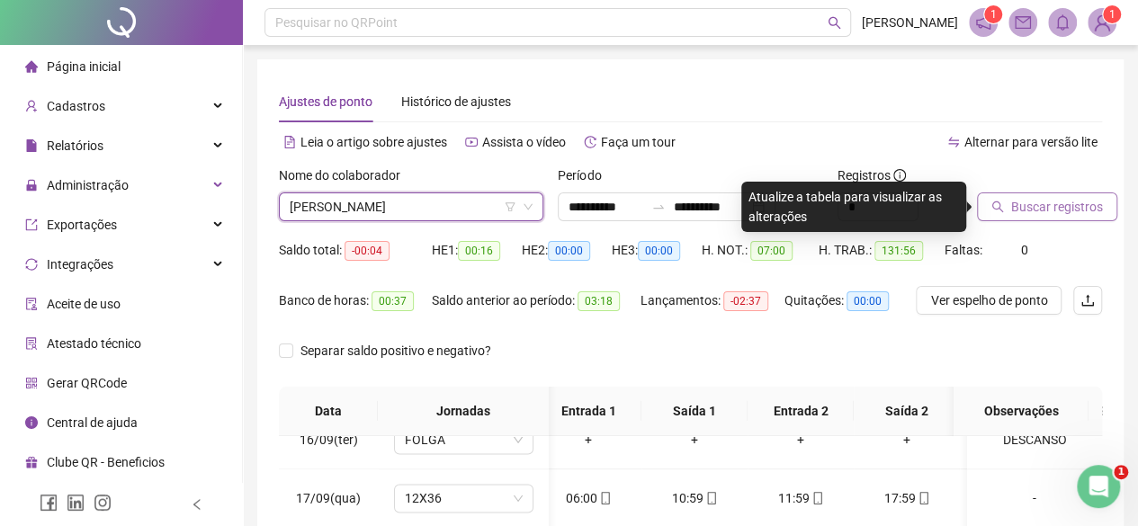
click at [1044, 187] on div at bounding box center [1017, 179] width 80 height 27
click at [1041, 211] on span "Buscar registros" at bounding box center [1058, 207] width 92 height 20
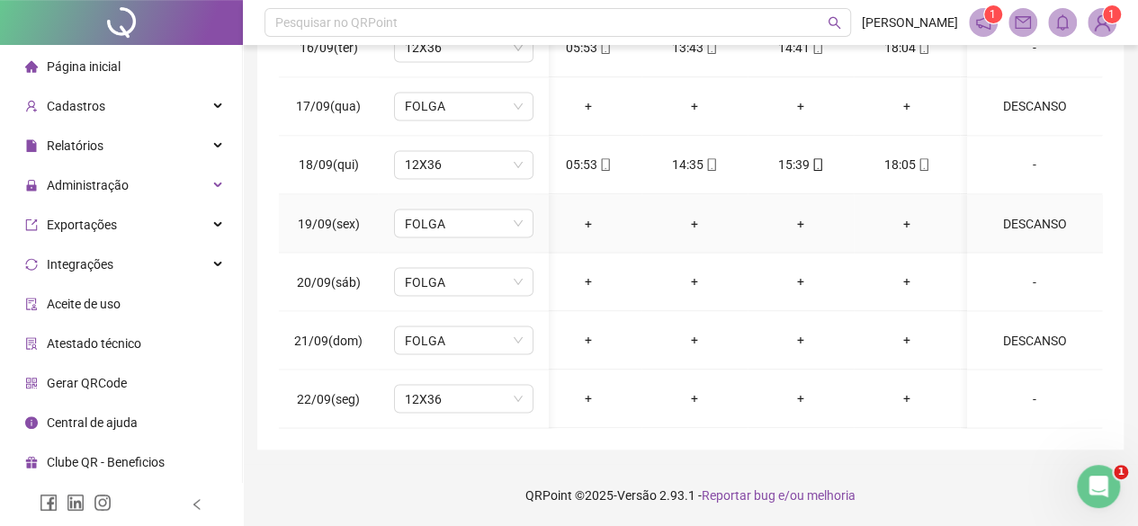
scroll to position [1550, 13]
click at [493, 385] on span "12X36" at bounding box center [464, 398] width 118 height 27
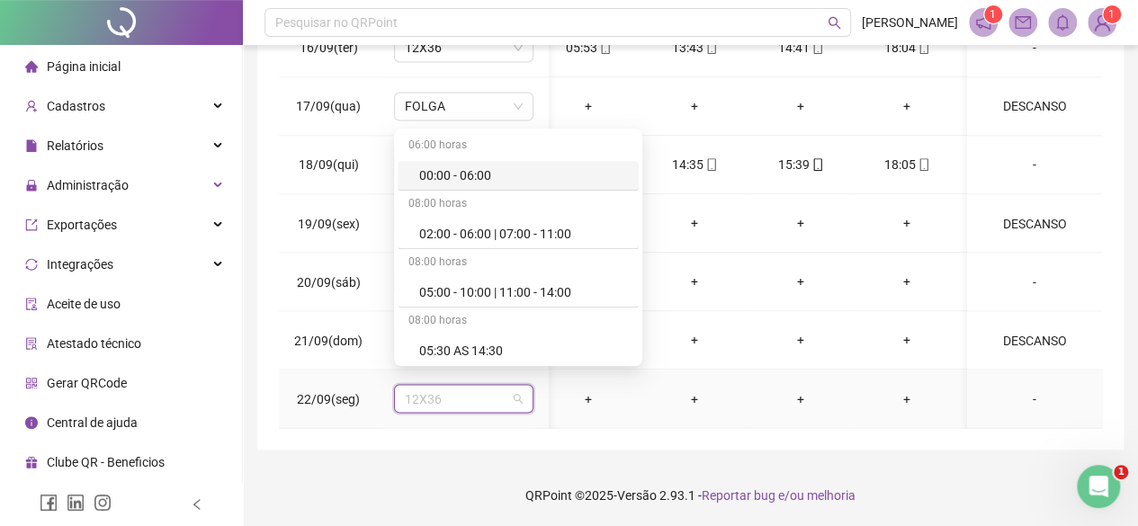
click at [493, 385] on span "12X36" at bounding box center [464, 398] width 118 height 27
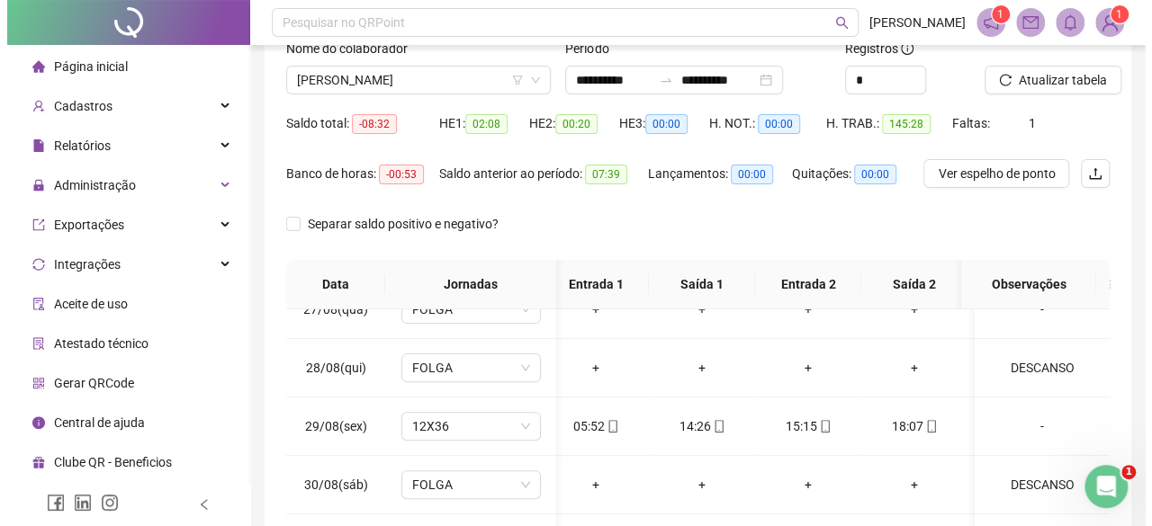
scroll to position [32, 0]
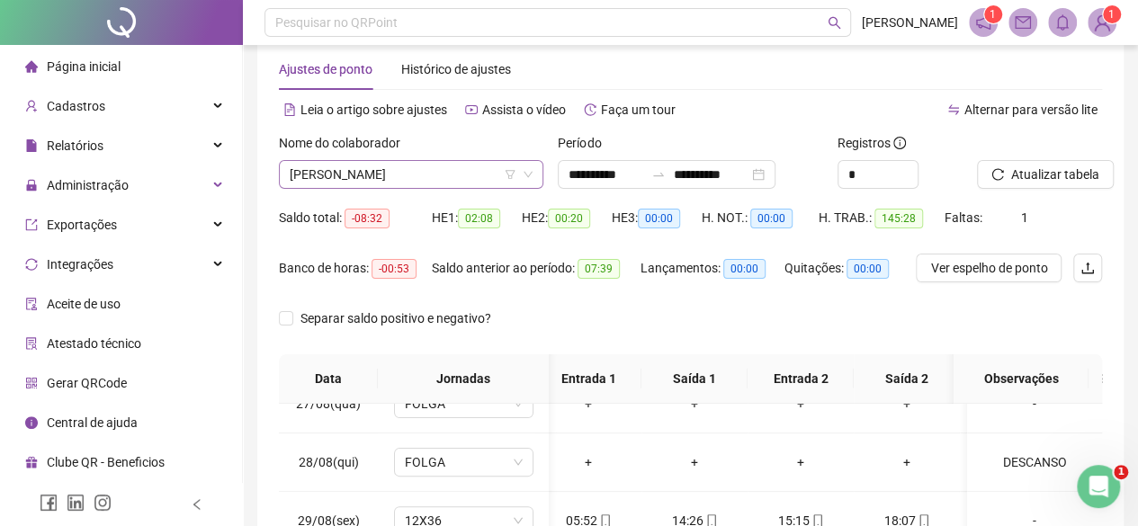
click at [346, 183] on span "ELIANA MORAES MATOS" at bounding box center [411, 174] width 243 height 27
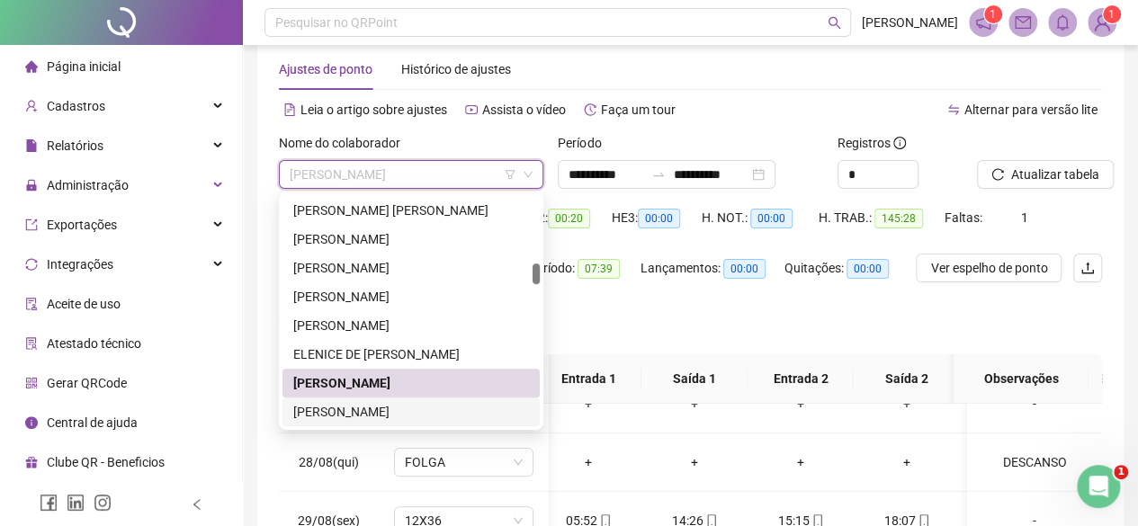
click at [355, 411] on div "ELISA SOARES DE SOUZA" at bounding box center [411, 412] width 236 height 20
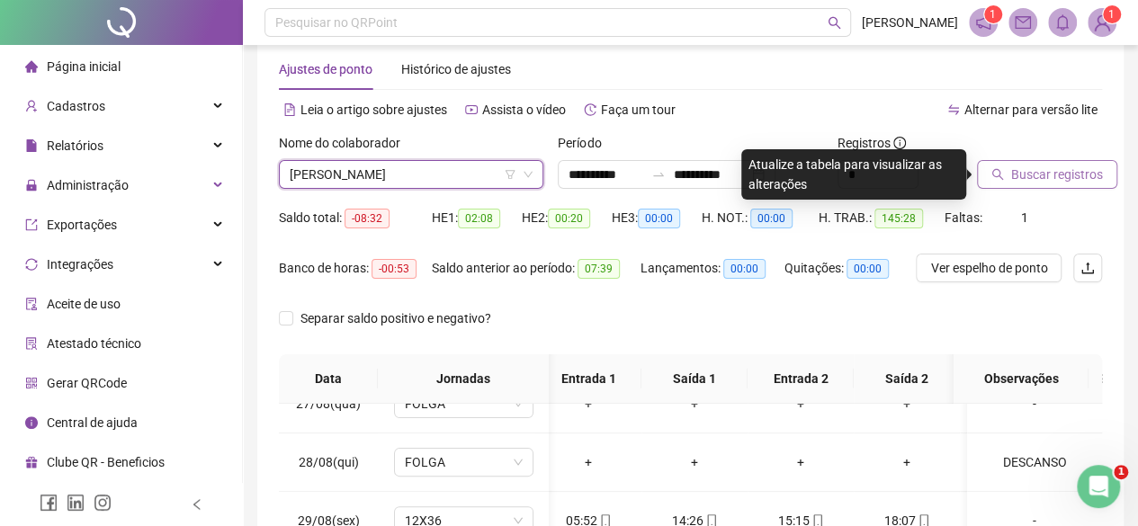
click at [1075, 170] on span "Buscar registros" at bounding box center [1058, 175] width 92 height 20
